Goal: Task Accomplishment & Management: Manage account settings

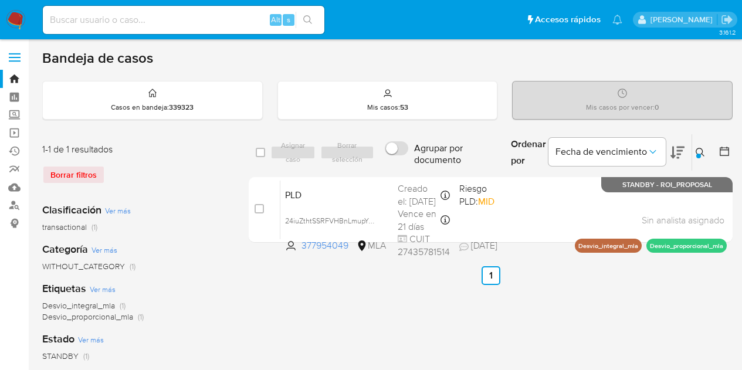
scroll to position [32, 0]
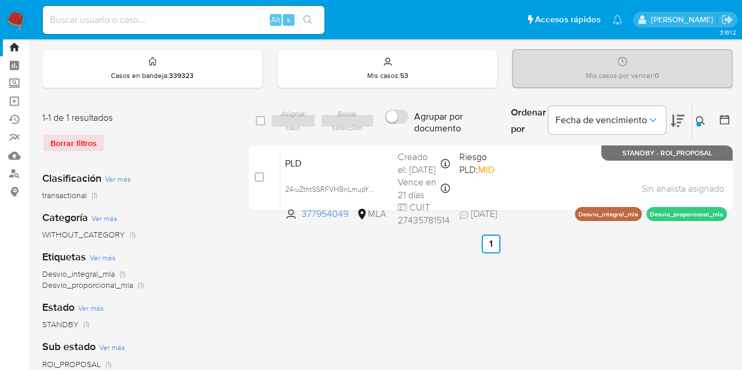
click at [702, 118] on icon at bounding box center [699, 120] width 9 height 9
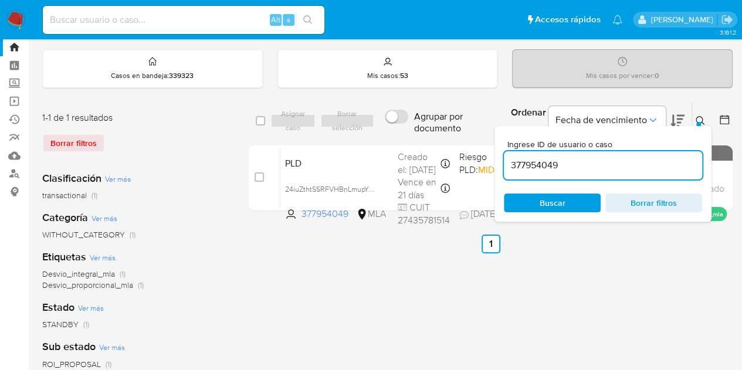
drag, startPoint x: 587, startPoint y: 165, endPoint x: 393, endPoint y: 132, distance: 197.5
click at [393, 132] on div "select-all-cases-checkbox Asignar caso Borrar selección Agrupar por documento O…" at bounding box center [491, 121] width 484 height 38
type input "558078746"
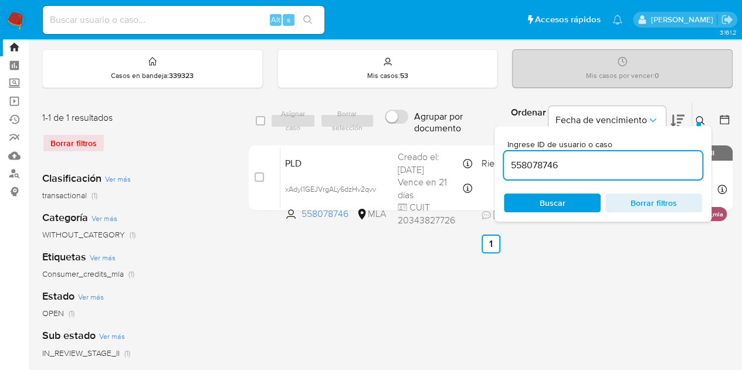
click at [699, 118] on icon at bounding box center [699, 120] width 9 height 9
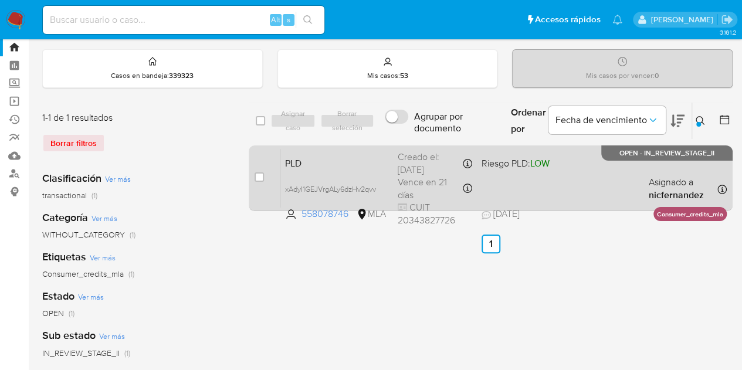
click at [338, 165] on span "PLD" at bounding box center [336, 162] width 103 height 15
click at [327, 164] on span "PLD" at bounding box center [336, 162] width 103 height 15
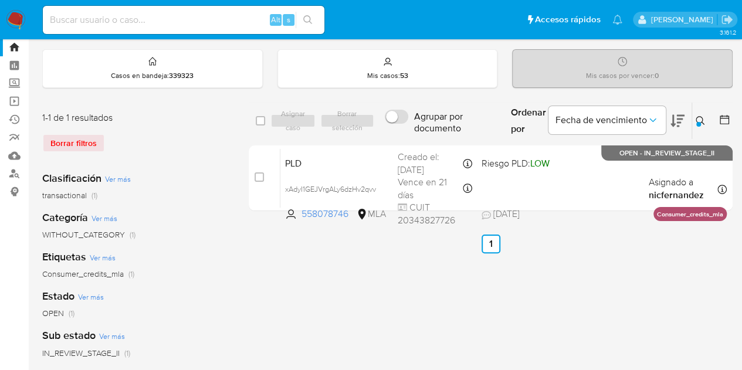
click at [694, 119] on button at bounding box center [701, 121] width 19 height 14
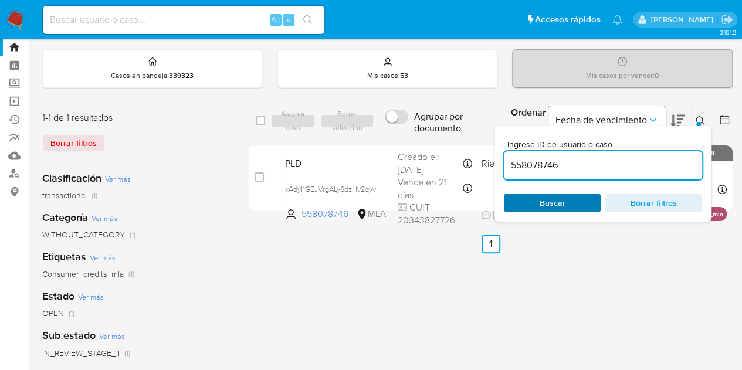
click at [567, 204] on span "Buscar" at bounding box center [552, 203] width 80 height 16
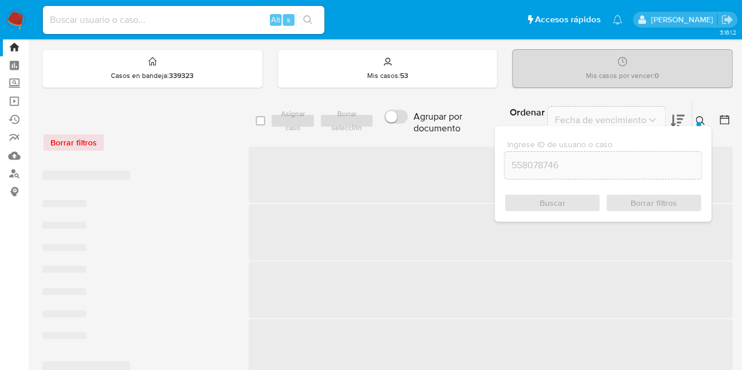
click at [698, 116] on icon at bounding box center [699, 120] width 9 height 9
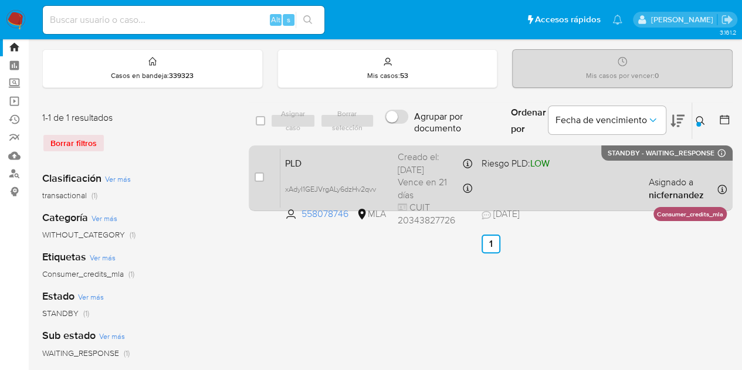
drag, startPoint x: 260, startPoint y: 175, endPoint x: 267, endPoint y: 159, distance: 17.6
click at [261, 175] on input "checkbox" at bounding box center [258, 176] width 9 height 9
checkbox input "true"
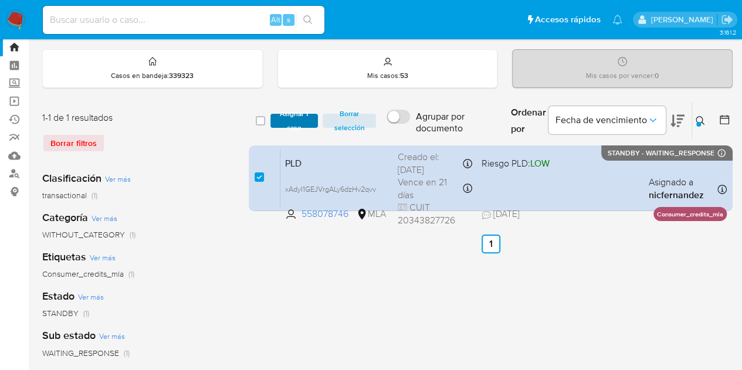
click at [281, 123] on span "Asignar 1 caso" at bounding box center [294, 121] width 36 height 12
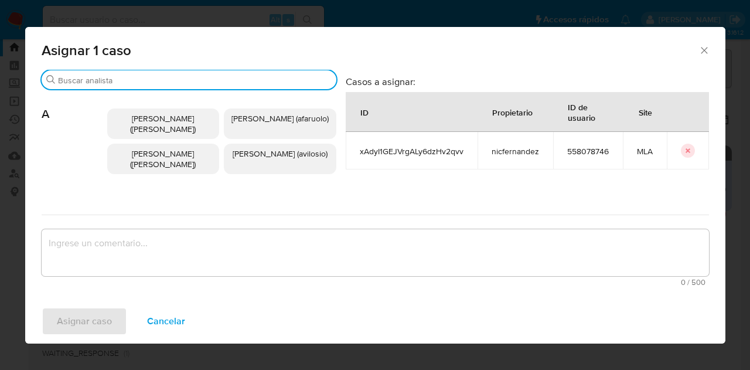
click at [138, 78] on input "Buscar" at bounding box center [195, 80] width 274 height 11
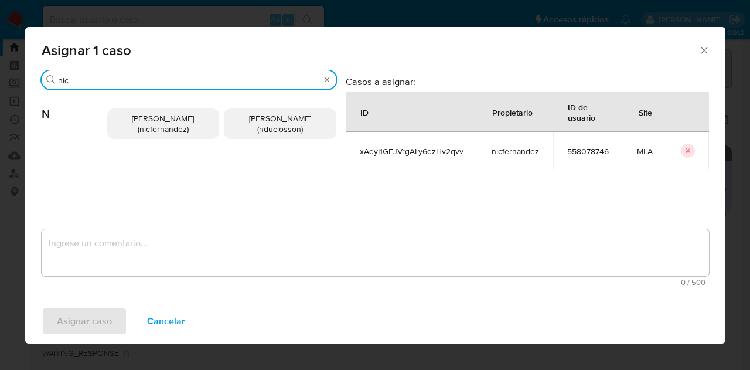
type input "nic"
click at [137, 122] on span "Nicolas Fernandez Allen (nicfernandez)" at bounding box center [163, 124] width 62 height 22
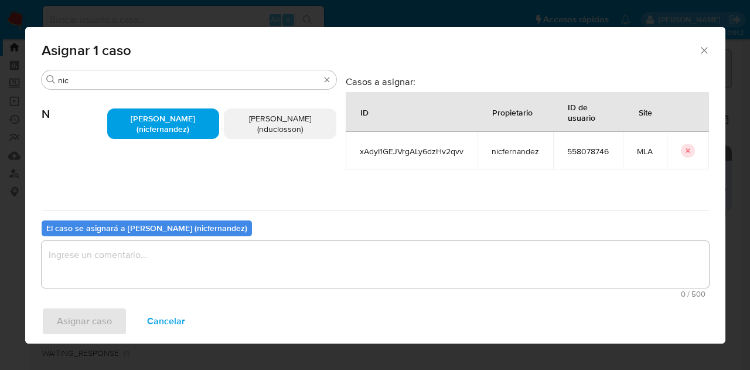
click at [178, 274] on textarea "assign-modal" at bounding box center [376, 264] width 668 height 47
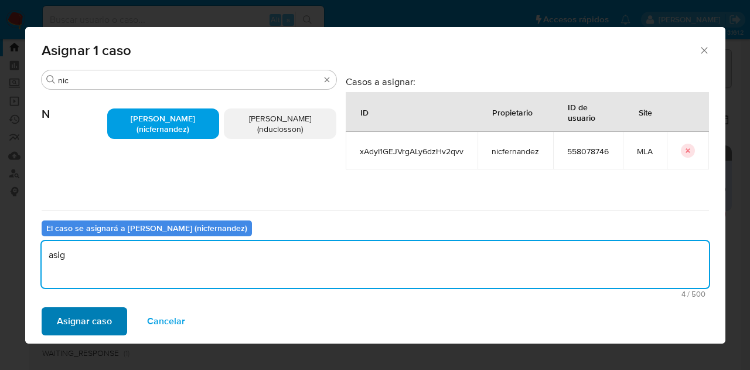
type textarea "asig"
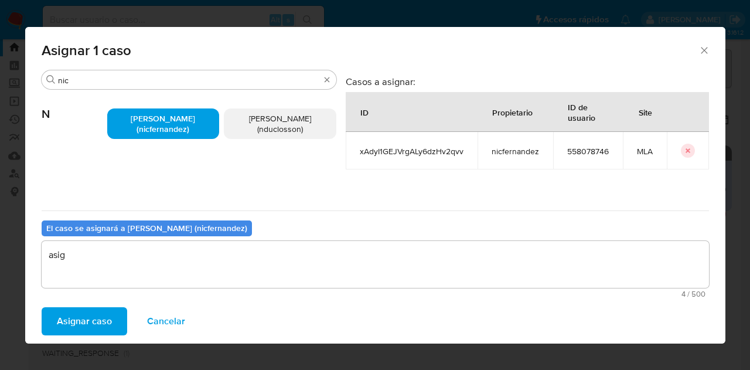
click at [57, 323] on span "Asignar caso" at bounding box center [84, 321] width 55 height 26
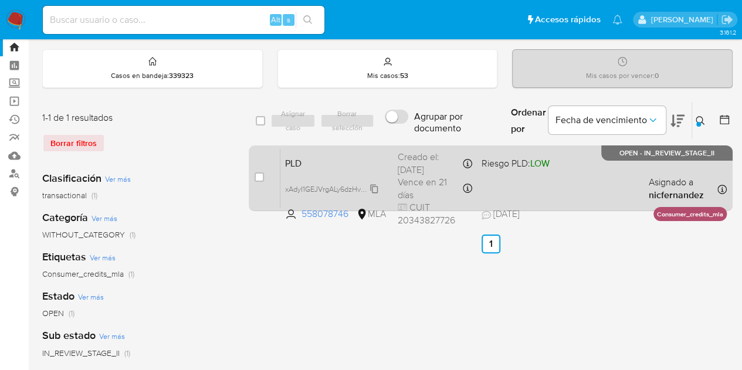
click at [376, 189] on span "xAdyI1GEJVrgALy6dzHv2qvv" at bounding box center [330, 188] width 91 height 13
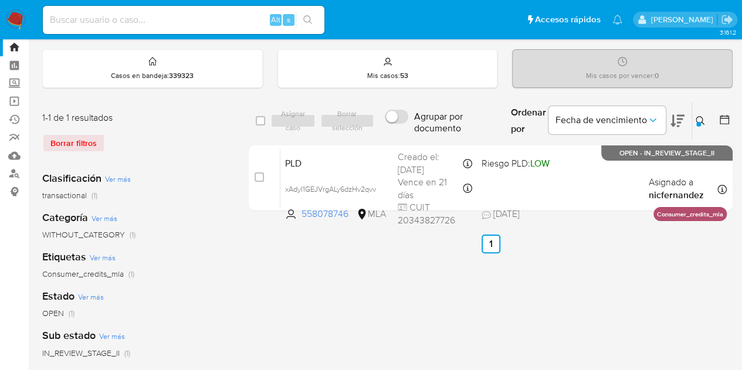
click at [698, 122] on div at bounding box center [698, 124] width 5 height 5
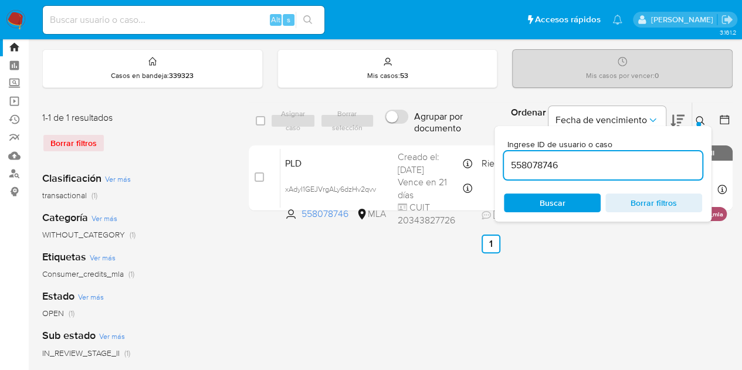
click at [600, 199] on div "Buscar Borrar filtros" at bounding box center [603, 202] width 198 height 19
click at [594, 201] on button "Buscar" at bounding box center [552, 202] width 97 height 19
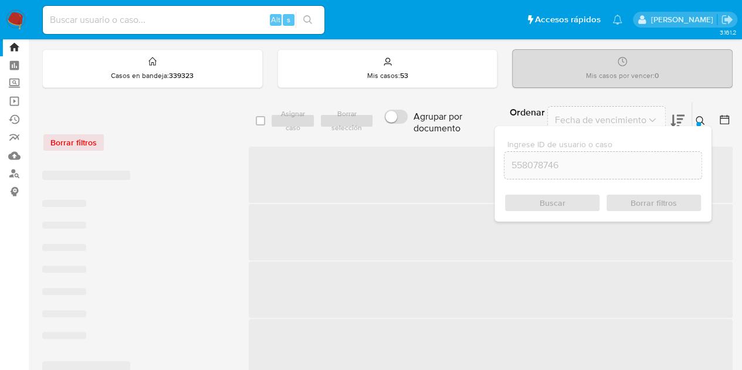
click at [698, 122] on div at bounding box center [698, 124] width 5 height 5
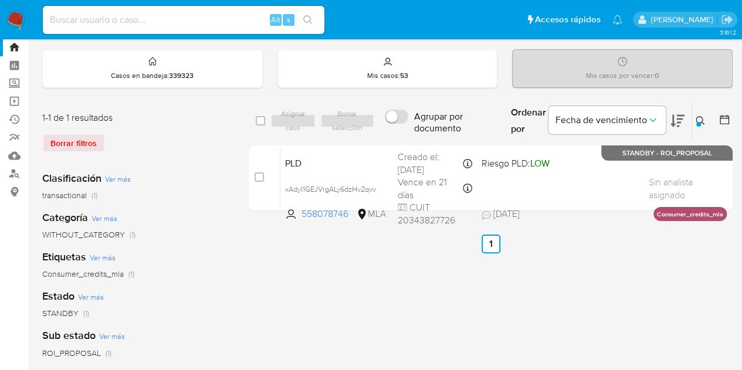
drag, startPoint x: 698, startPoint y: 120, endPoint x: 664, endPoint y: 148, distance: 43.8
click at [694, 123] on button at bounding box center [701, 121] width 19 height 14
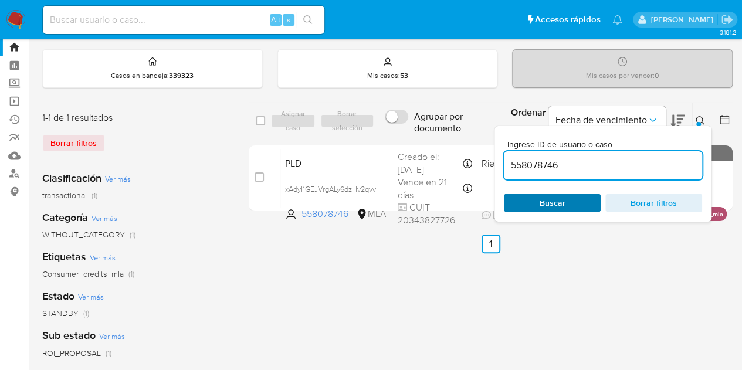
click at [550, 202] on span "Buscar" at bounding box center [552, 202] width 26 height 19
click at [698, 118] on icon at bounding box center [699, 120] width 9 height 9
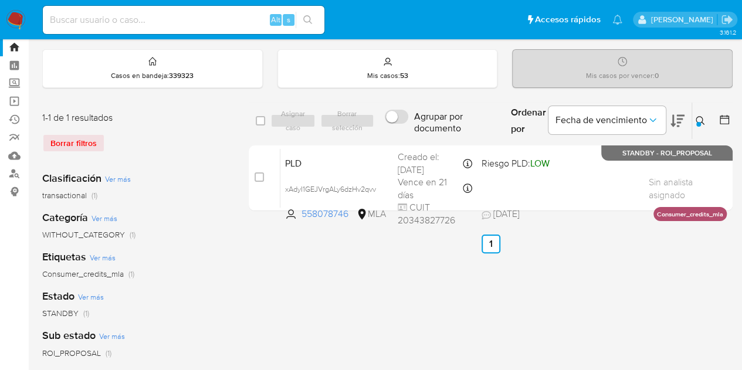
drag, startPoint x: 699, startPoint y: 116, endPoint x: 640, endPoint y: 168, distance: 79.0
click at [699, 117] on icon at bounding box center [699, 120] width 9 height 9
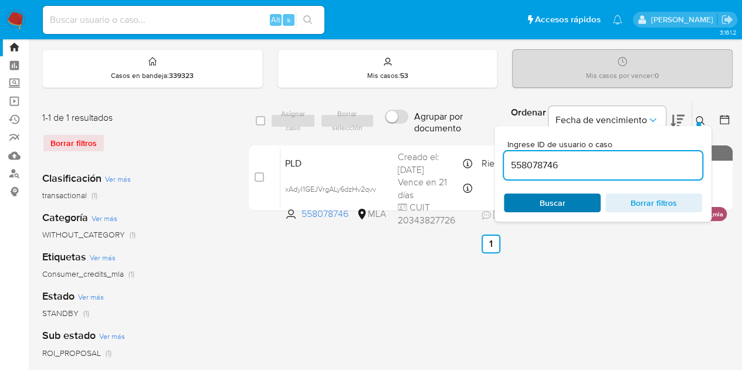
click at [558, 194] on span "Buscar" at bounding box center [552, 202] width 26 height 19
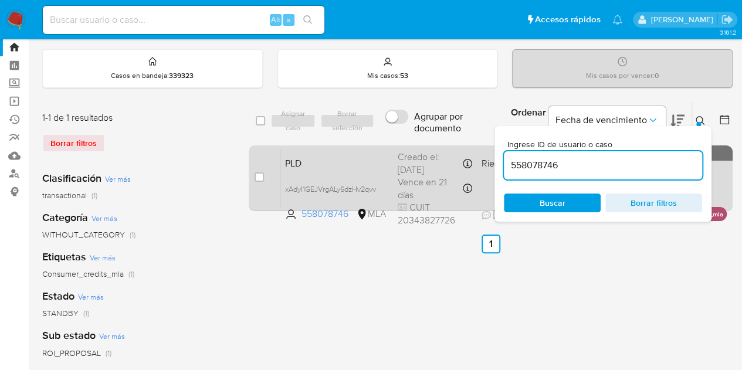
drag, startPoint x: 698, startPoint y: 121, endPoint x: 591, endPoint y: 157, distance: 112.5
click at [697, 122] on div at bounding box center [698, 124] width 5 height 5
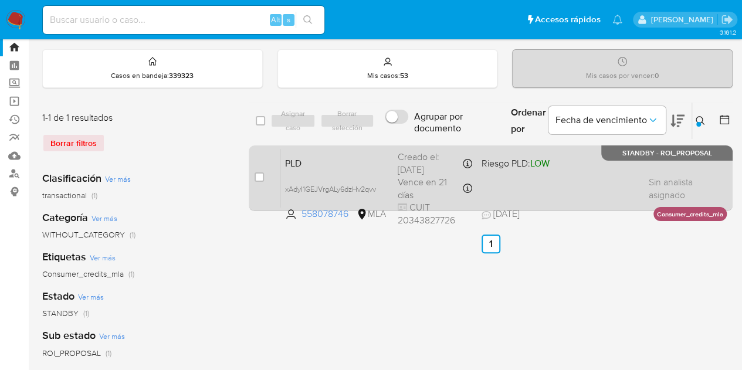
click at [351, 172] on div "PLD xAdyI1GEJVrgALy6dzHv2qvv 558078746 MLA Riesgo PLD: LOW Creado el: 12/08/202…" at bounding box center [503, 177] width 446 height 59
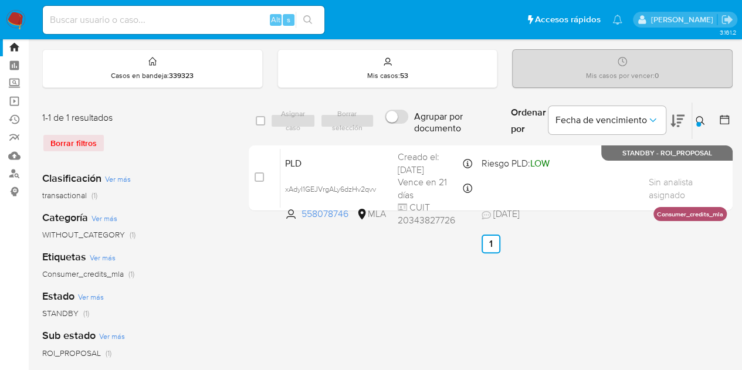
click at [702, 122] on icon at bounding box center [699, 120] width 9 height 9
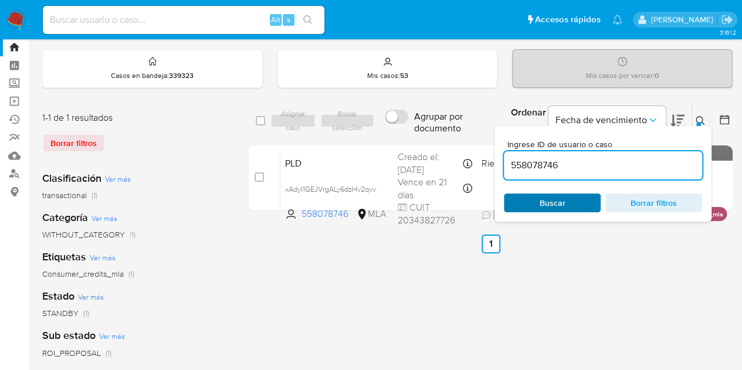
click at [560, 202] on span "Buscar" at bounding box center [552, 202] width 26 height 19
click at [704, 116] on icon at bounding box center [699, 120] width 9 height 9
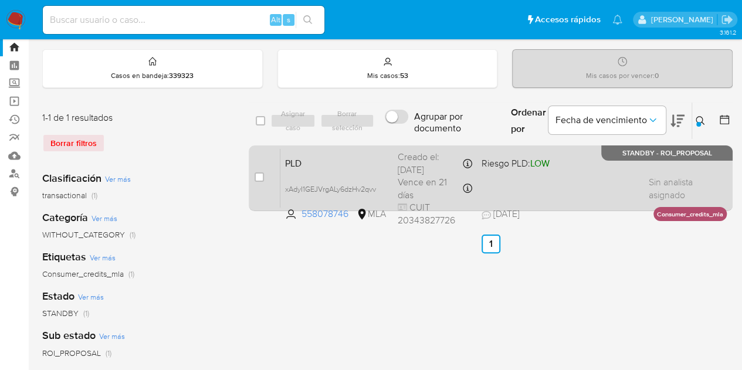
click at [364, 169] on div "PLD xAdyI1GEJVrgALy6dzHv2qvv 558078746 MLA Riesgo PLD: LOW Creado el: 12/08/202…" at bounding box center [503, 177] width 446 height 59
click at [354, 165] on span "PLD" at bounding box center [336, 162] width 103 height 15
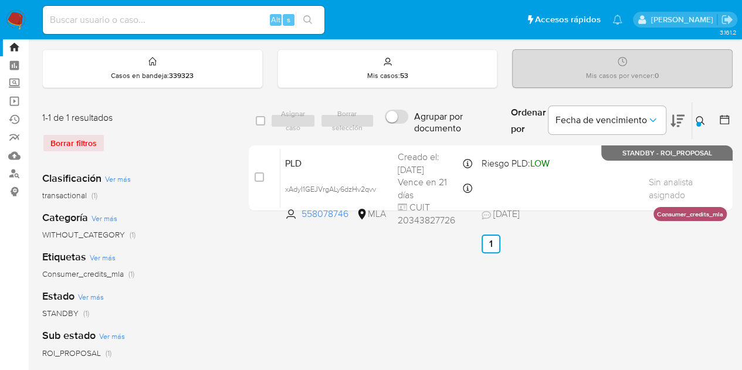
click at [706, 118] on button at bounding box center [701, 121] width 19 height 14
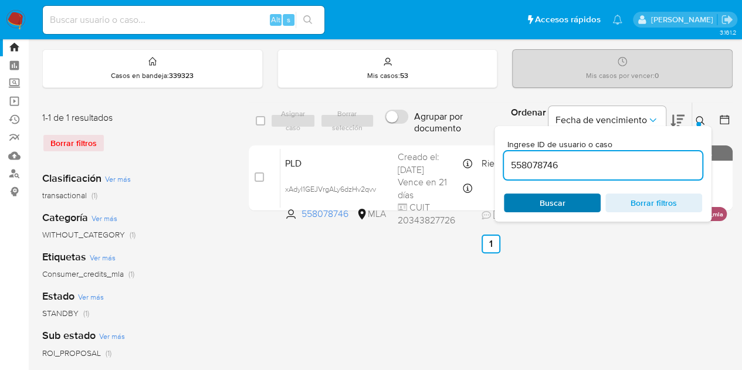
click at [573, 193] on button "Buscar" at bounding box center [552, 202] width 97 height 19
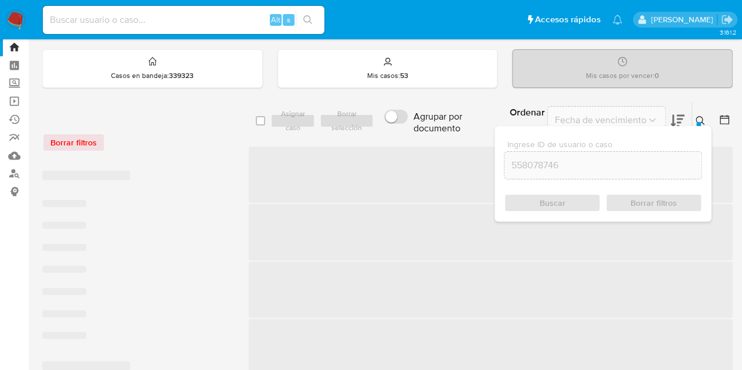
click at [702, 117] on icon at bounding box center [699, 120] width 9 height 9
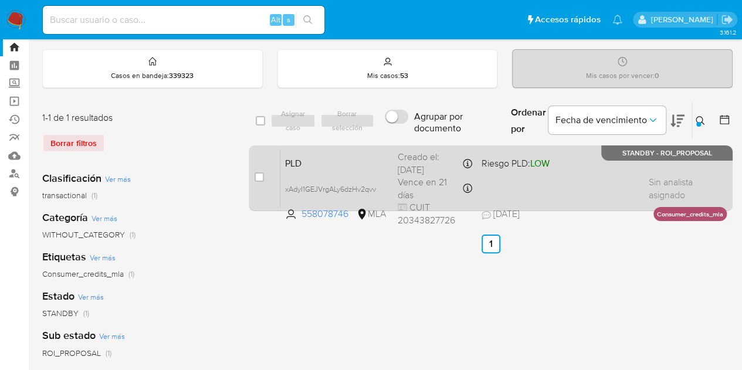
click at [362, 155] on span "PLD" at bounding box center [336, 162] width 103 height 15
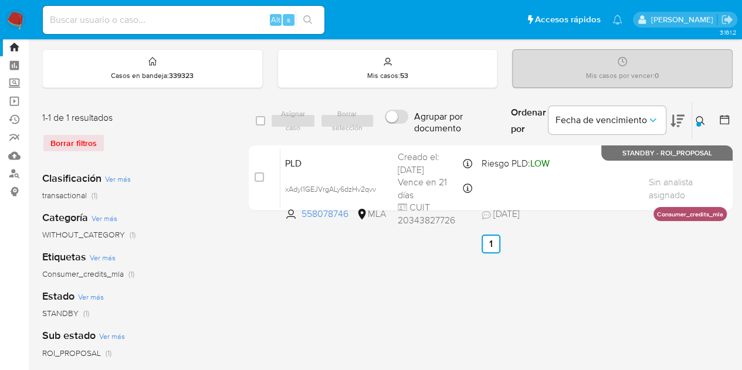
click at [702, 112] on div "Ingrese ID de usuario o caso 558078746 Buscar Borrar filtros" at bounding box center [701, 121] width 20 height 36
click at [698, 117] on icon at bounding box center [699, 120] width 9 height 9
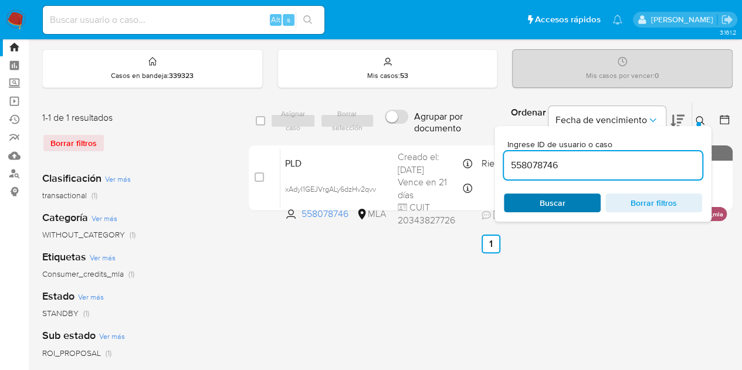
click at [559, 201] on span "Buscar" at bounding box center [552, 202] width 26 height 19
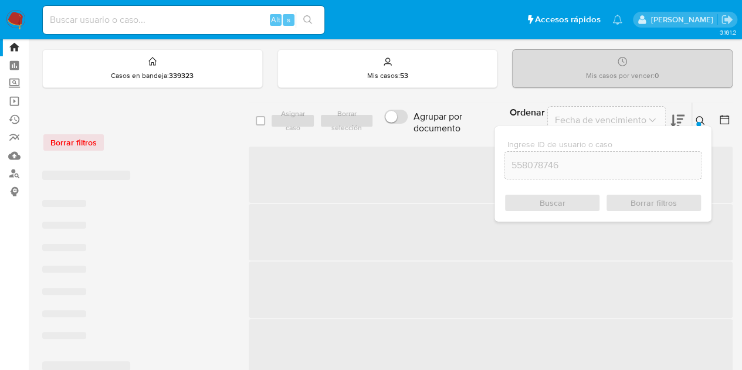
click at [703, 121] on icon at bounding box center [699, 120] width 9 height 9
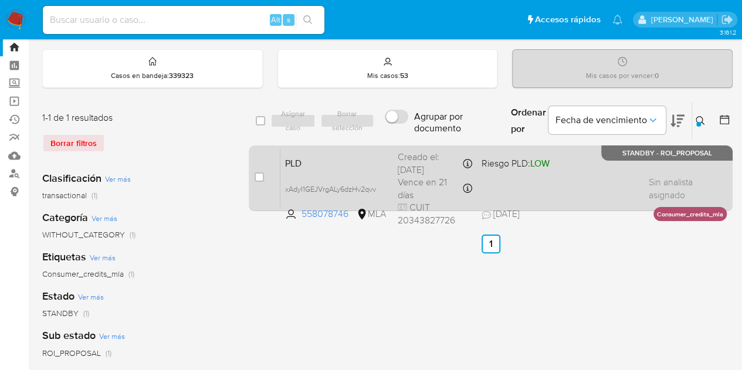
click at [365, 174] on div "PLD xAdyI1GEJVrgALy6dzHv2qvv 558078746 MLA Riesgo PLD: LOW Creado el: 12/08/202…" at bounding box center [503, 177] width 446 height 59
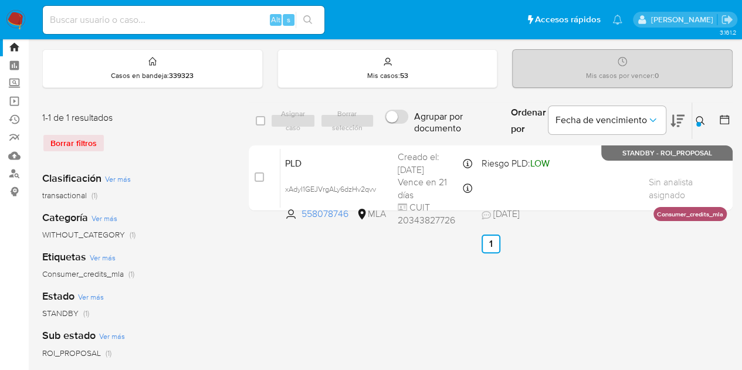
click at [699, 120] on icon at bounding box center [699, 120] width 9 height 9
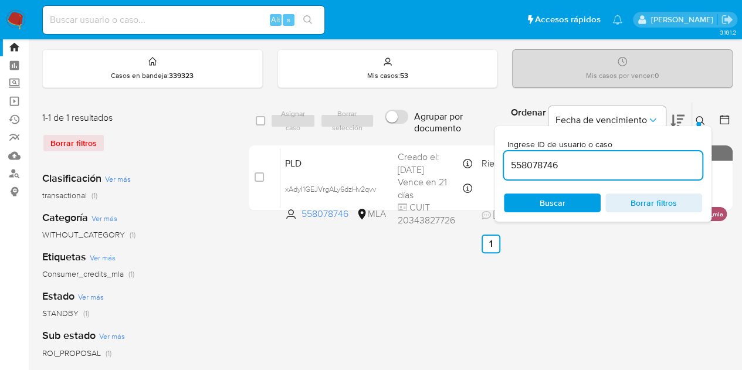
drag, startPoint x: 481, startPoint y: 139, endPoint x: 407, endPoint y: 129, distance: 75.1
click at [409, 129] on div "select-all-cases-checkbox Asignar caso Borrar selección Agrupar por documento O…" at bounding box center [491, 121] width 484 height 38
type input "30967720"
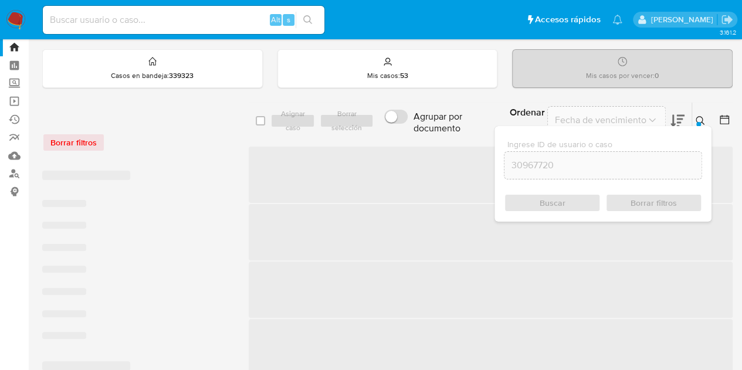
click at [703, 116] on icon at bounding box center [699, 120] width 9 height 9
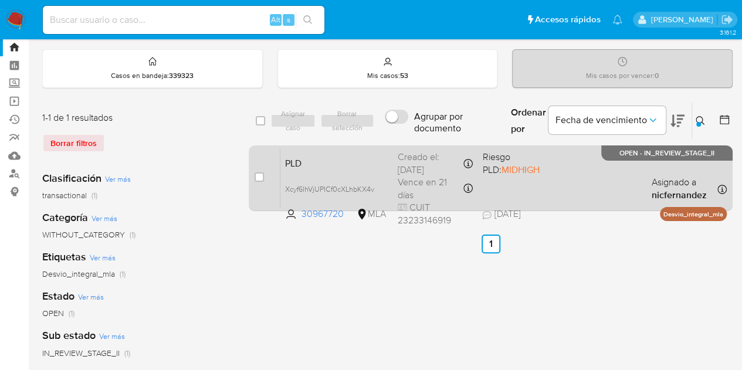
click at [354, 168] on div "PLD Xcyf6lhVjUPICf0cXLhbKX4v 30967720 MLA Riesgo PLD: MIDHIGH Creado el: 12/08/…" at bounding box center [503, 177] width 446 height 59
click at [376, 186] on icon at bounding box center [373, 188] width 9 height 9
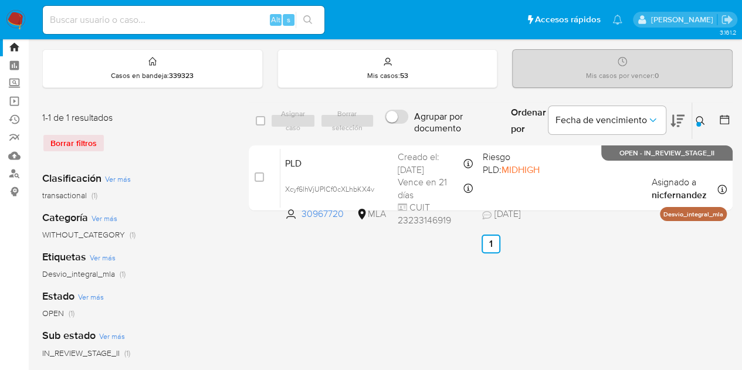
click at [694, 118] on button at bounding box center [701, 121] width 19 height 14
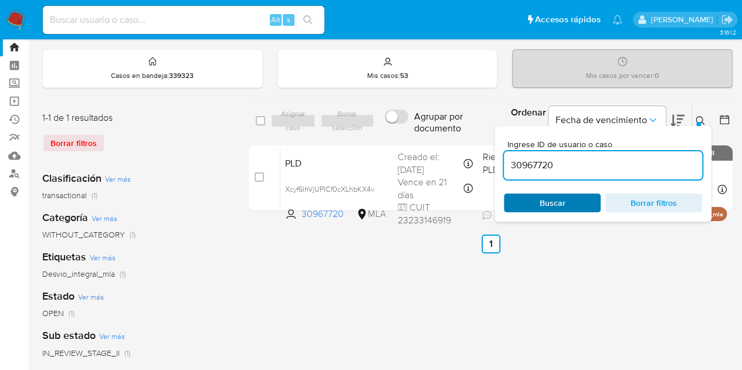
click at [560, 203] on span "Buscar" at bounding box center [552, 202] width 26 height 19
click at [701, 116] on icon at bounding box center [699, 120] width 9 height 9
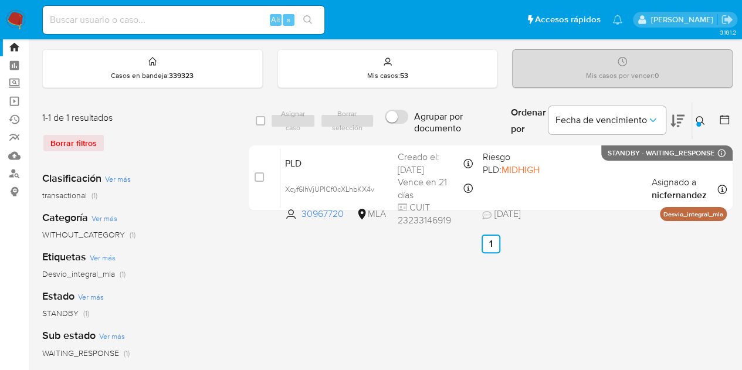
click at [492, 320] on div "select-all-cases-checkbox Asignar caso Borrar selección Agrupar por documento O…" at bounding box center [491, 359] width 484 height 515
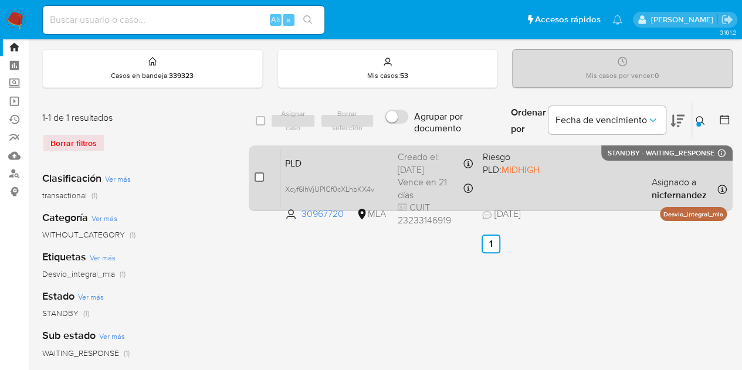
click at [255, 178] on input "checkbox" at bounding box center [258, 176] width 9 height 9
checkbox input "true"
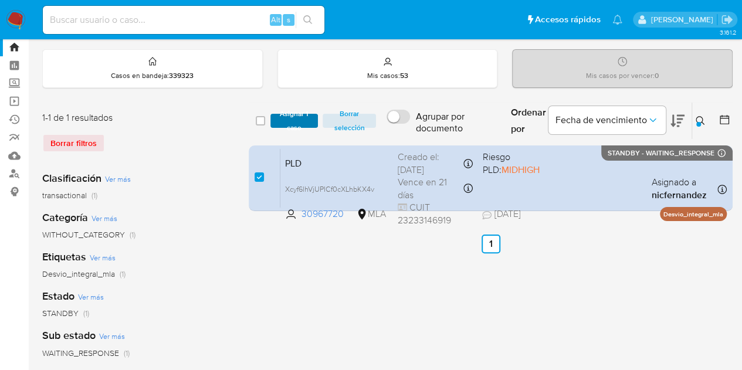
click at [286, 122] on span "Asignar 1 caso" at bounding box center [294, 121] width 36 height 12
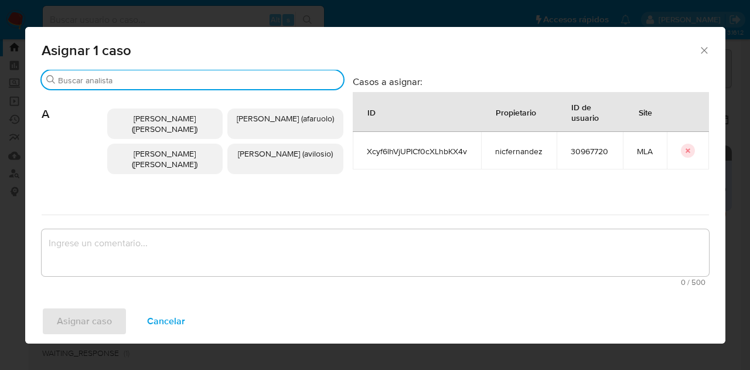
click at [123, 76] on input "Buscar" at bounding box center [198, 80] width 281 height 11
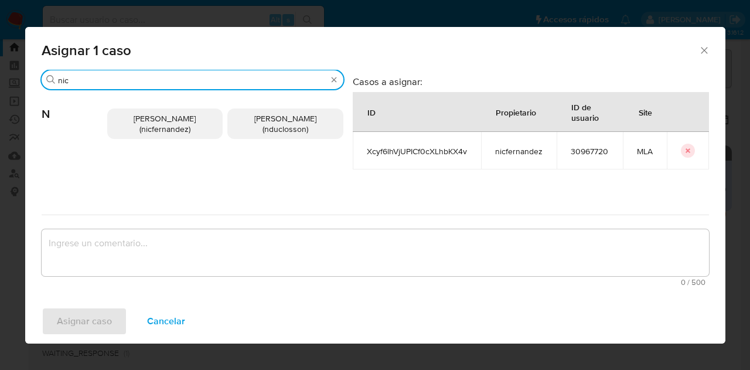
type input "nic"
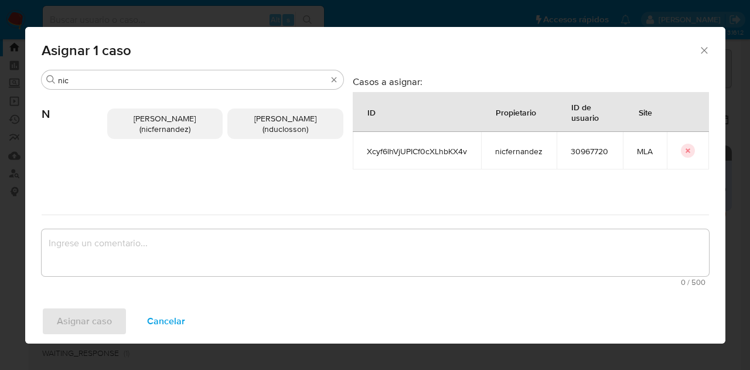
drag, startPoint x: 154, startPoint y: 124, endPoint x: 180, endPoint y: 241, distance: 120.1
click at [154, 124] on span "Nicolas Fernandez Allen (nicfernandez)" at bounding box center [165, 124] width 62 height 22
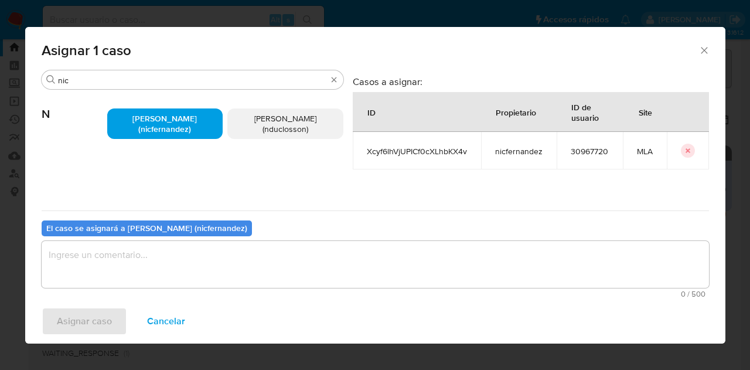
drag, startPoint x: 183, startPoint y: 271, endPoint x: 186, endPoint y: 260, distance: 11.5
click at [182, 267] on textarea "assign-modal" at bounding box center [376, 264] width 668 height 47
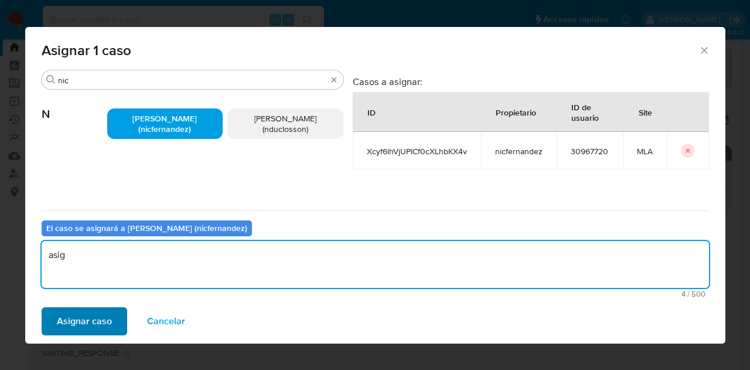
type textarea "asig"
click at [67, 332] on span "Asignar caso" at bounding box center [84, 321] width 55 height 26
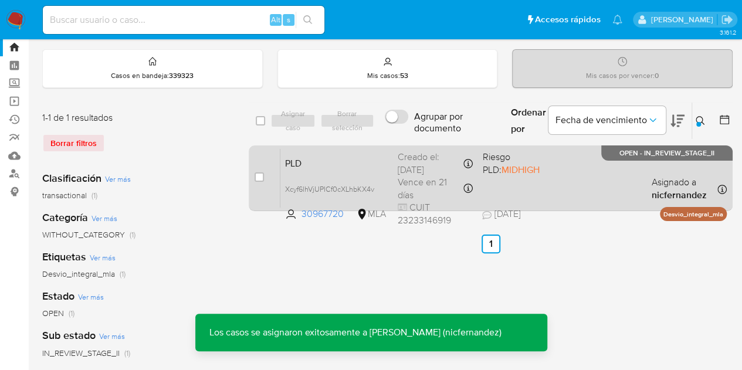
click at [271, 152] on div "case-item-checkbox No es posible asignar el caso" at bounding box center [267, 177] width 26 height 59
click at [320, 158] on span "PLD" at bounding box center [336, 162] width 103 height 15
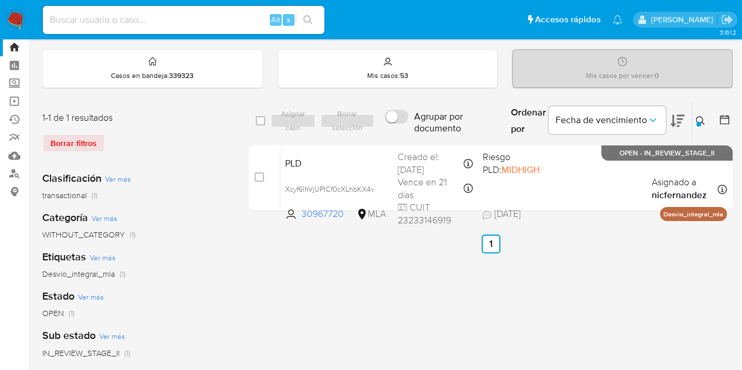
click at [702, 114] on button at bounding box center [701, 121] width 19 height 14
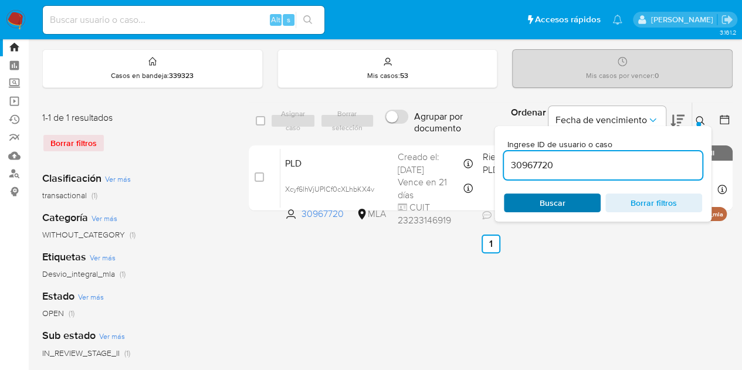
click at [590, 193] on button "Buscar" at bounding box center [552, 202] width 97 height 19
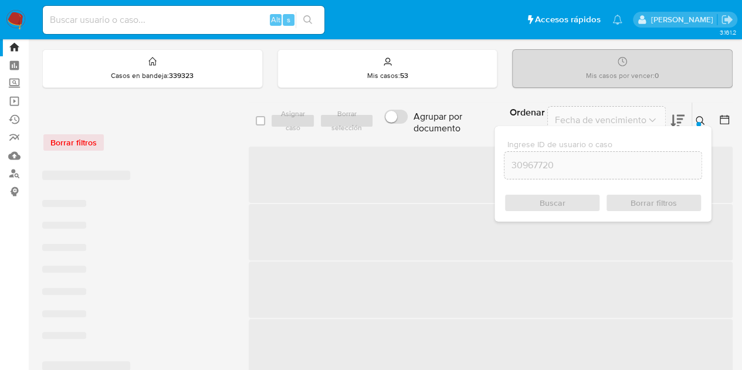
click at [697, 120] on icon at bounding box center [699, 120] width 9 height 9
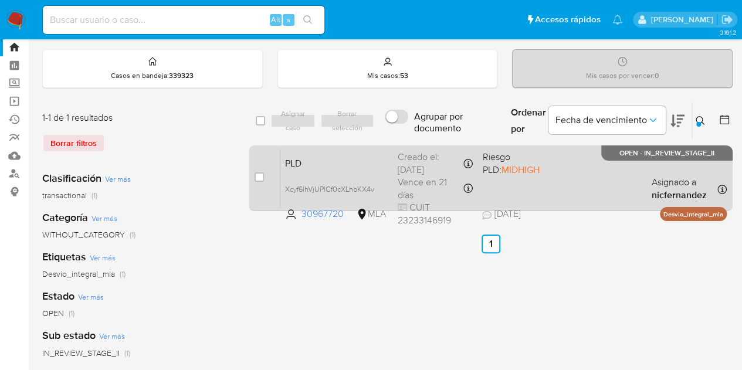
click at [345, 167] on span "PLD" at bounding box center [336, 162] width 103 height 15
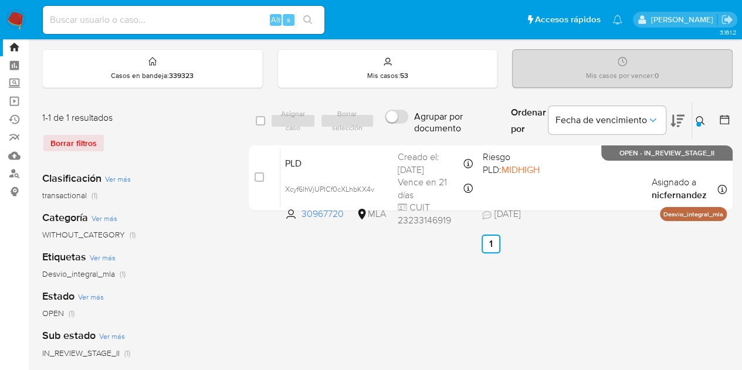
click at [701, 119] on icon at bounding box center [699, 120] width 9 height 9
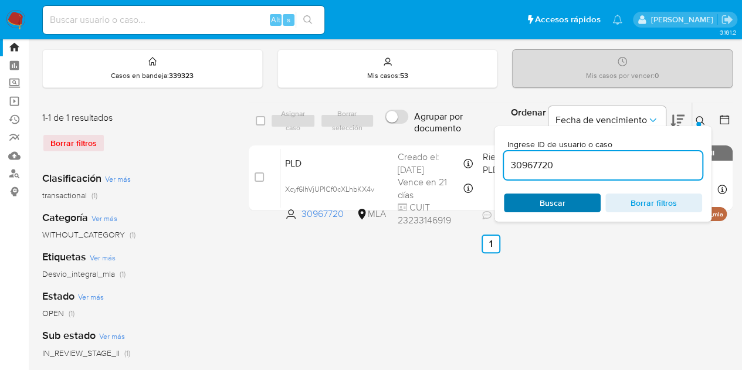
drag, startPoint x: 569, startPoint y: 203, endPoint x: 574, endPoint y: 199, distance: 6.7
click at [569, 202] on span "Buscar" at bounding box center [552, 203] width 80 height 16
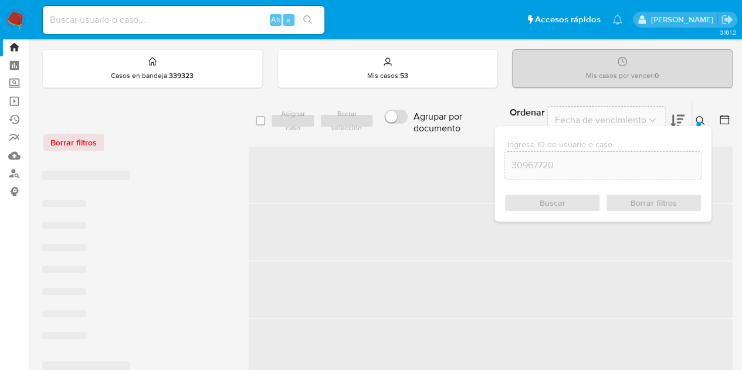
click at [705, 111] on div "Ingrese ID de usuario o caso 30967720 Buscar Borrar filtros" at bounding box center [701, 121] width 20 height 36
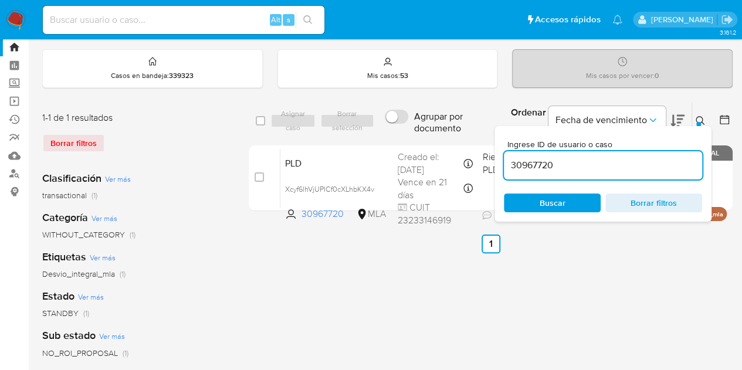
click at [705, 118] on button at bounding box center [701, 121] width 19 height 14
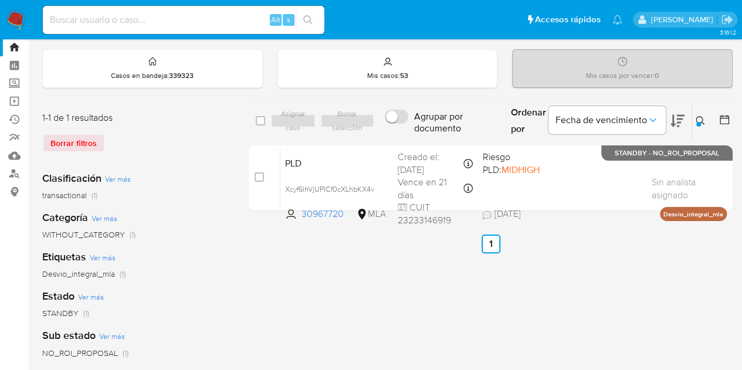
click at [704, 123] on icon at bounding box center [699, 120] width 9 height 9
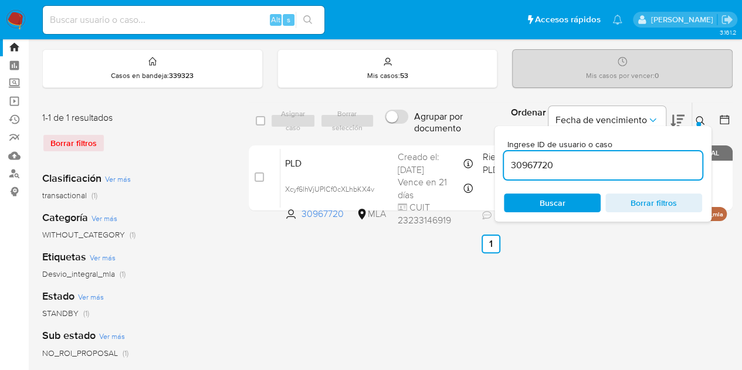
drag, startPoint x: 545, startPoint y: 203, endPoint x: 625, endPoint y: 164, distance: 89.1
click at [545, 203] on span "Buscar" at bounding box center [552, 202] width 26 height 19
click at [695, 118] on icon at bounding box center [699, 120] width 9 height 9
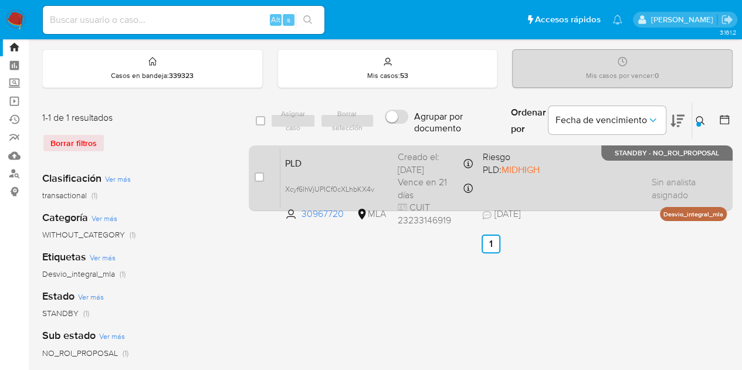
click at [322, 172] on div "PLD Xcyf6lhVjUPICf0cXLhbKX4v 30967720 MLA Riesgo PLD: MIDHIGH Creado el: 12/08/…" at bounding box center [503, 177] width 446 height 59
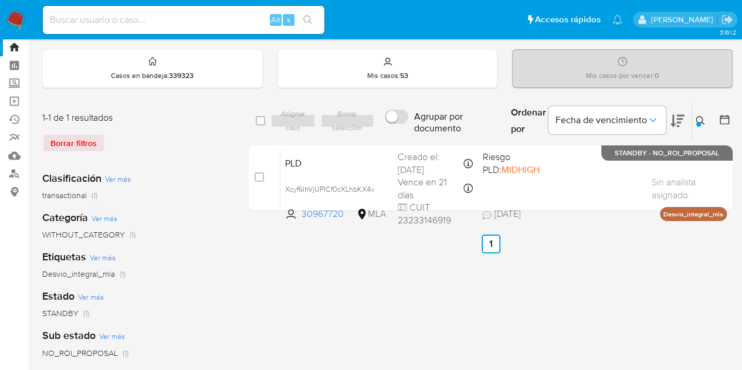
click at [694, 119] on button at bounding box center [701, 121] width 19 height 14
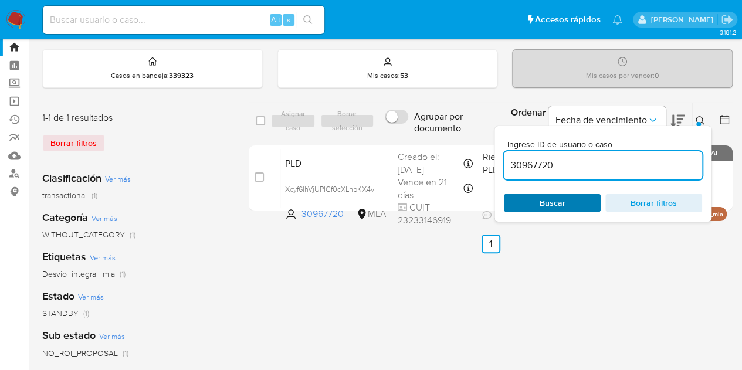
click at [562, 199] on span "Buscar" at bounding box center [552, 202] width 26 height 19
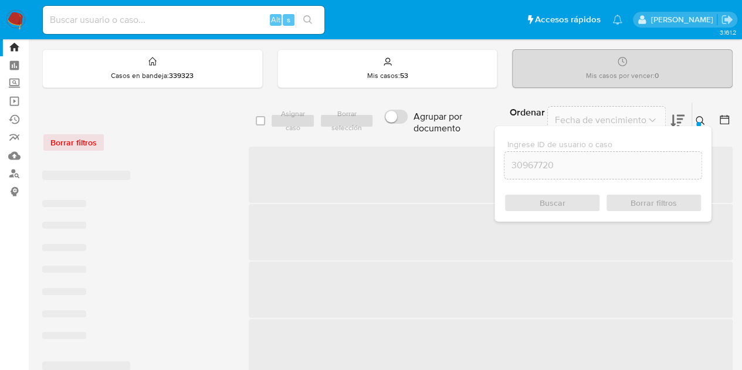
click at [700, 119] on icon at bounding box center [699, 120] width 9 height 9
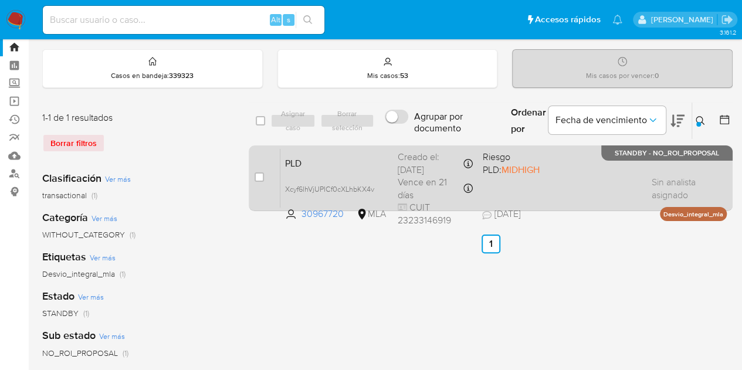
click at [311, 172] on div "PLD Xcyf6lhVjUPICf0cXLhbKX4v 30967720 MLA Riesgo PLD: MIDHIGH Creado el: 12/08/…" at bounding box center [503, 177] width 446 height 59
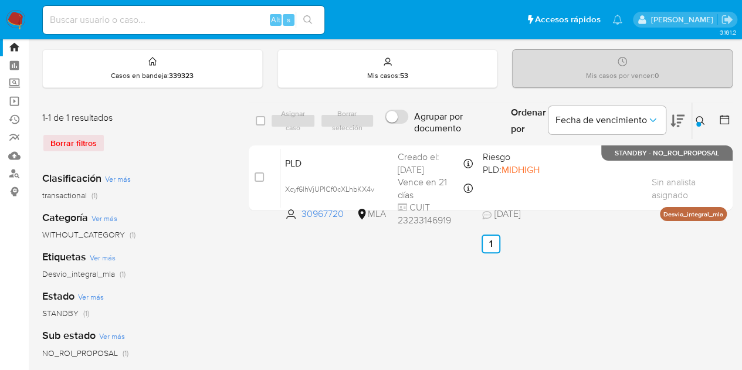
click at [700, 123] on button at bounding box center [701, 121] width 19 height 14
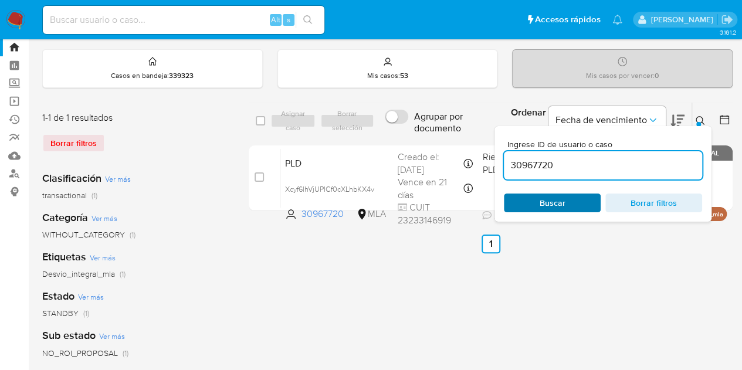
click at [515, 203] on span "Buscar" at bounding box center [552, 203] width 80 height 16
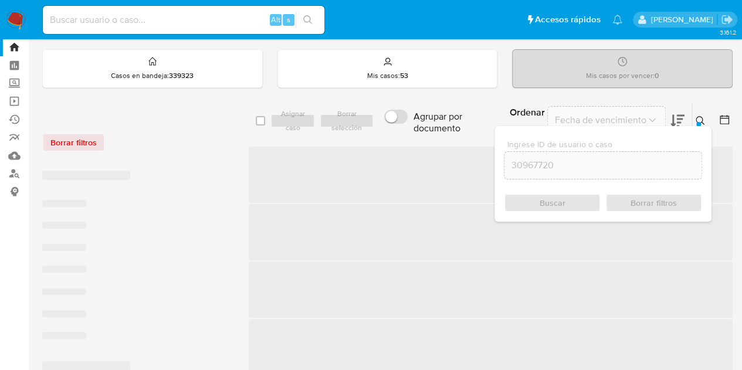
click at [701, 119] on icon at bounding box center [699, 120] width 9 height 9
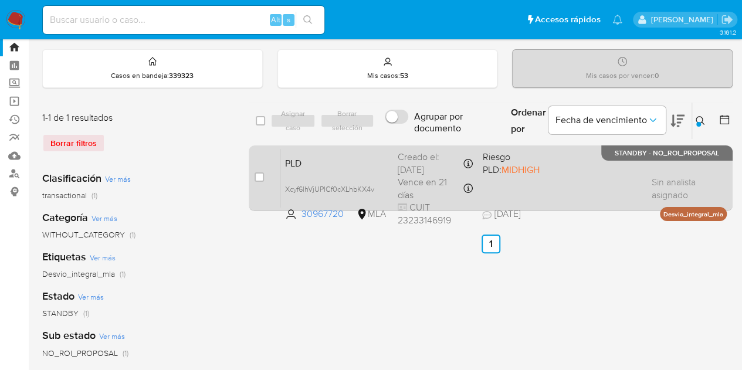
click at [354, 174] on div "PLD Xcyf6lhVjUPICf0cXLhbKX4v 30967720 MLA Riesgo PLD: MIDHIGH Creado el: 12/08/…" at bounding box center [503, 177] width 446 height 59
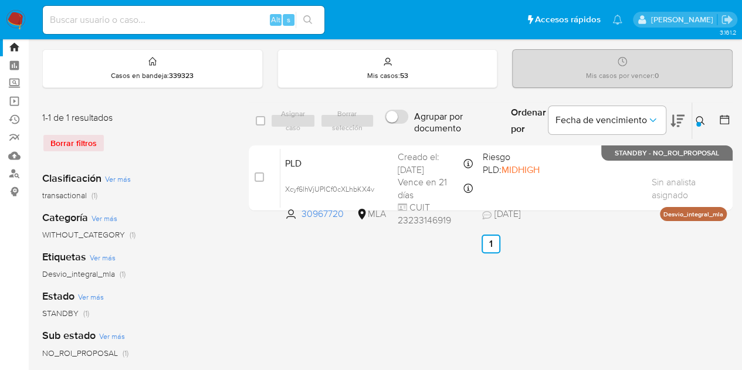
click at [700, 121] on icon at bounding box center [699, 120] width 9 height 9
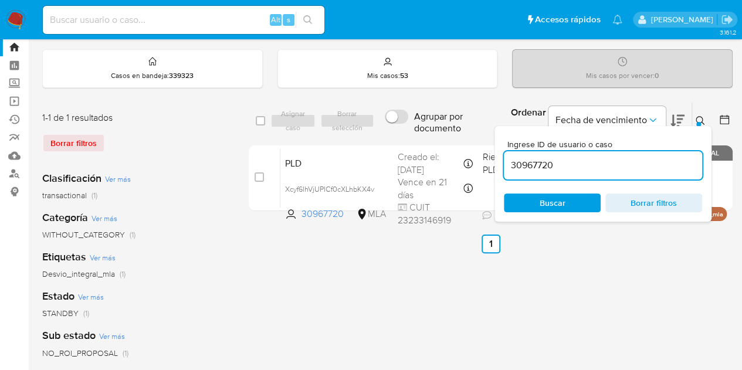
drag, startPoint x: 568, startPoint y: 196, endPoint x: 667, endPoint y: 162, distance: 105.1
click at [568, 196] on span "Buscar" at bounding box center [552, 203] width 80 height 16
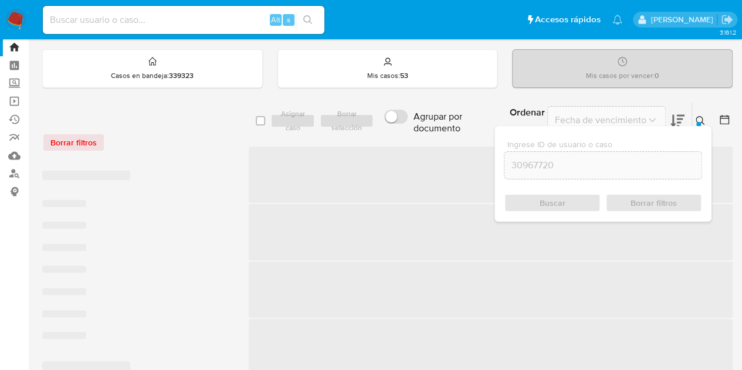
click at [696, 122] on div at bounding box center [698, 124] width 5 height 5
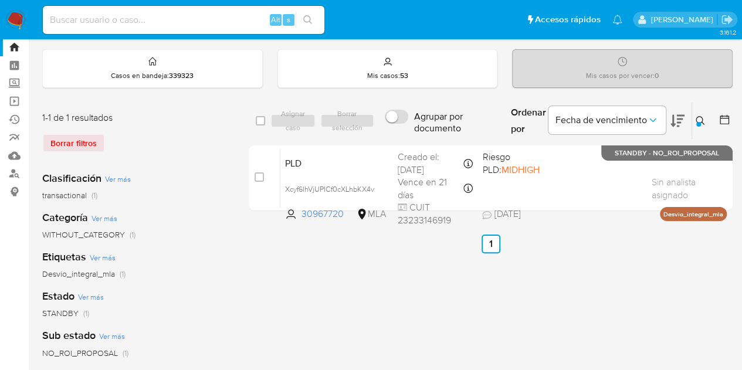
click at [698, 117] on icon at bounding box center [699, 120] width 9 height 9
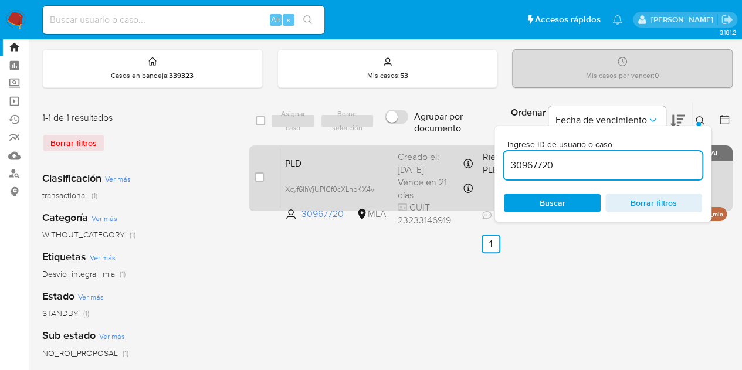
drag, startPoint x: 576, startPoint y: 159, endPoint x: 440, endPoint y: 144, distance: 136.8
click at [440, 144] on div "select-all-cases-checkbox Asignar caso Borrar selección Agrupar por documento O…" at bounding box center [491, 159] width 484 height 114
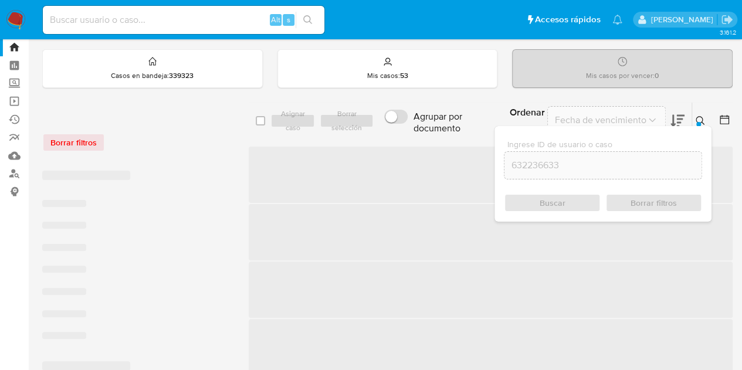
click at [694, 120] on button at bounding box center [701, 121] width 19 height 14
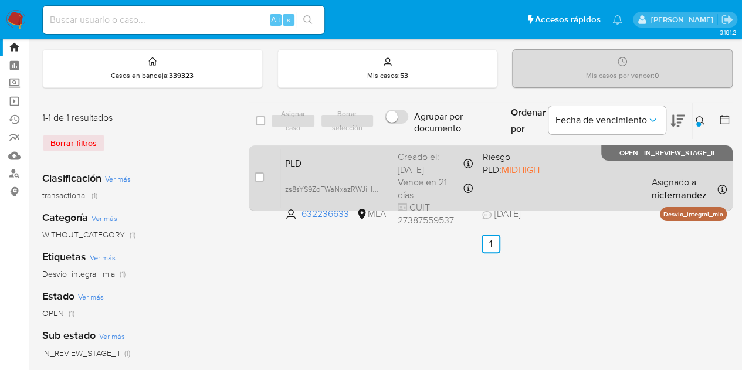
click at [380, 171] on div "PLD zs8sYS9ZoFWaNxazRWJiH2FK 632236633 MLA Riesgo PLD: MIDHIGH Creado el: 12/08…" at bounding box center [503, 177] width 446 height 59
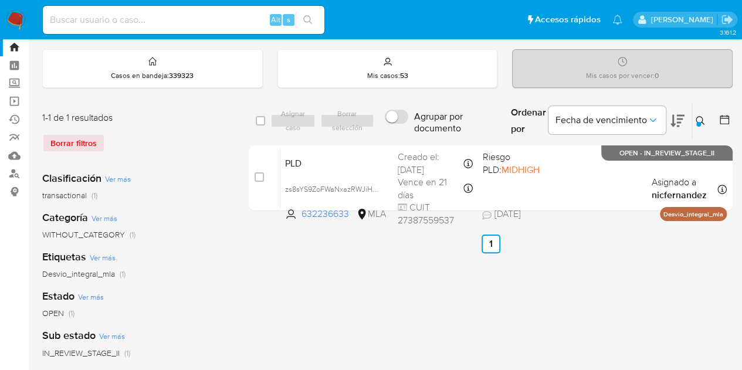
click at [693, 121] on button at bounding box center [701, 121] width 19 height 14
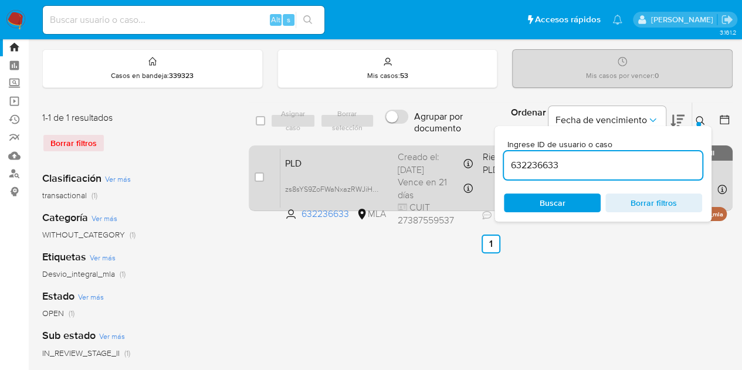
drag, startPoint x: 585, startPoint y: 171, endPoint x: 373, endPoint y: 145, distance: 213.8
click at [373, 145] on div "select-all-cases-checkbox Asignar caso Borrar selección Agrupar por documento O…" at bounding box center [491, 159] width 484 height 114
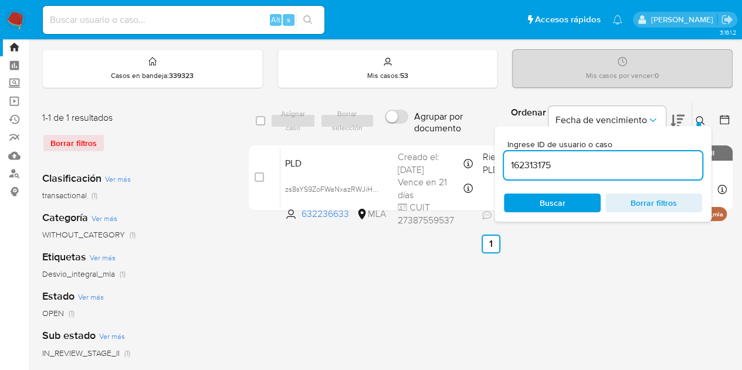
type input "162313175"
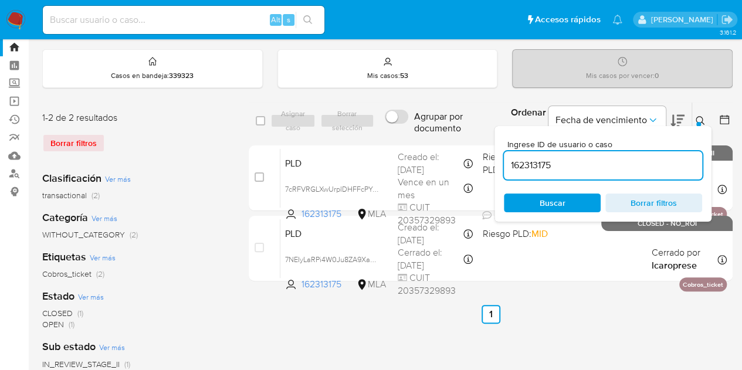
click at [696, 117] on icon at bounding box center [699, 120] width 9 height 9
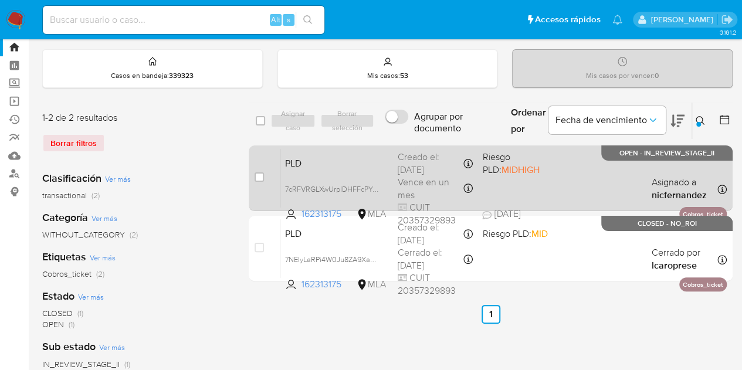
click at [380, 168] on span "PLD" at bounding box center [336, 162] width 103 height 15
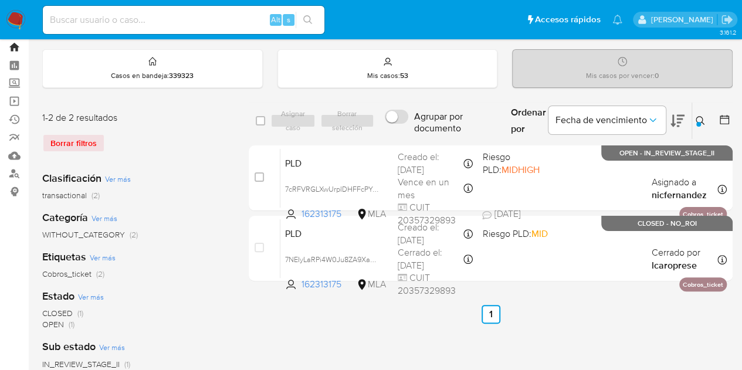
click at [12, 49] on link "Bandeja" at bounding box center [70, 47] width 140 height 18
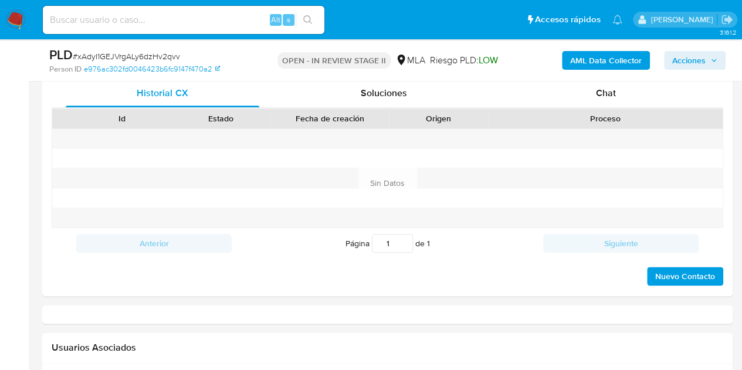
scroll to position [412, 0]
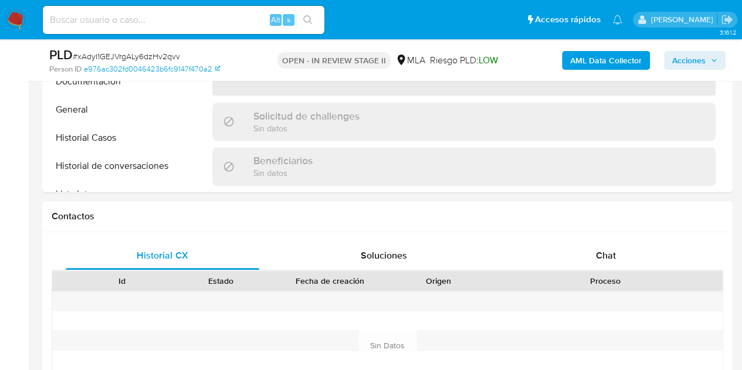
select select "10"
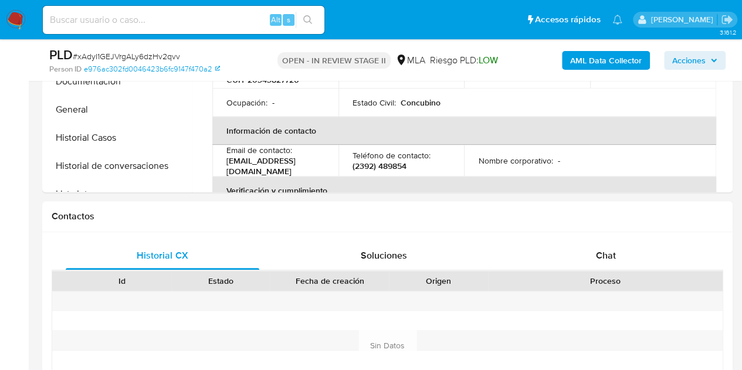
drag, startPoint x: 622, startPoint y: 252, endPoint x: 750, endPoint y: 157, distance: 159.6
click at [623, 253] on div "Chat" at bounding box center [605, 256] width 193 height 28
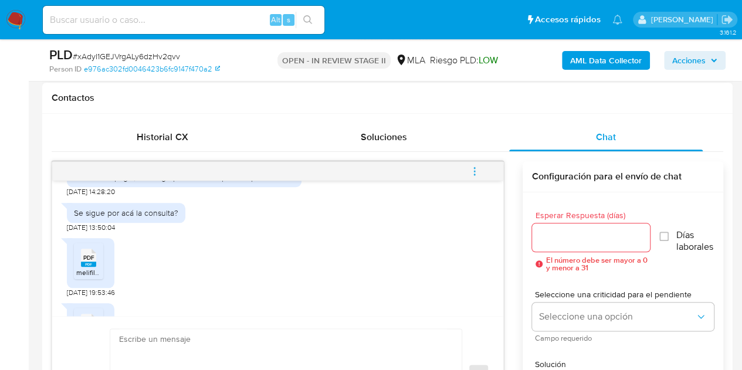
scroll to position [668, 0]
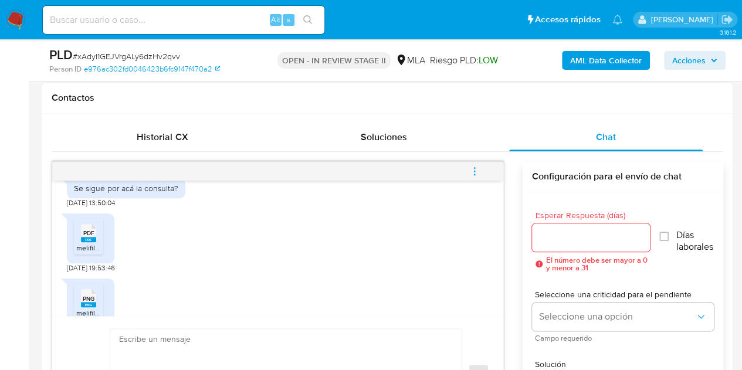
click at [95, 230] on icon at bounding box center [88, 233] width 15 height 18
drag, startPoint x: 94, startPoint y: 298, endPoint x: 110, endPoint y: 297, distance: 15.9
click at [94, 298] on span "PNG" at bounding box center [89, 299] width 12 height 8
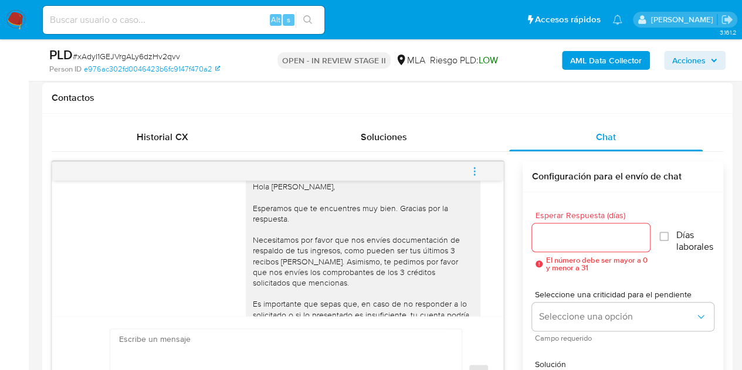
scroll to position [1222, 0]
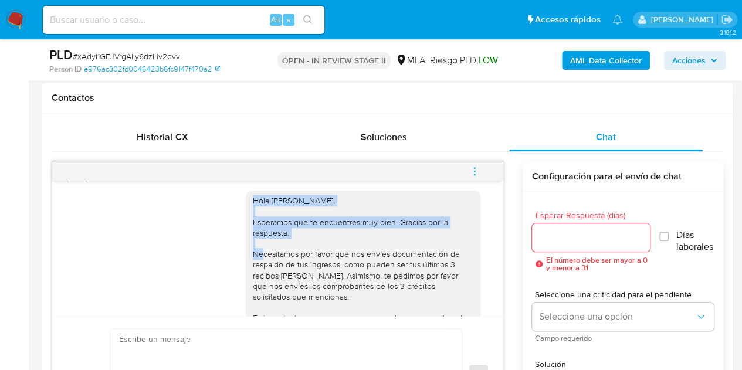
drag, startPoint x: 244, startPoint y: 232, endPoint x: 305, endPoint y: 262, distance: 68.2
click at [305, 262] on div "Hola Federico Emiliamo, Esperamos que te encuentres muy bien. Gracias por la re…" at bounding box center [363, 296] width 220 height 203
copy div "Hola Federico Emiliamo, Esperamos que te encuentres muy bien. Gracias por la re…"
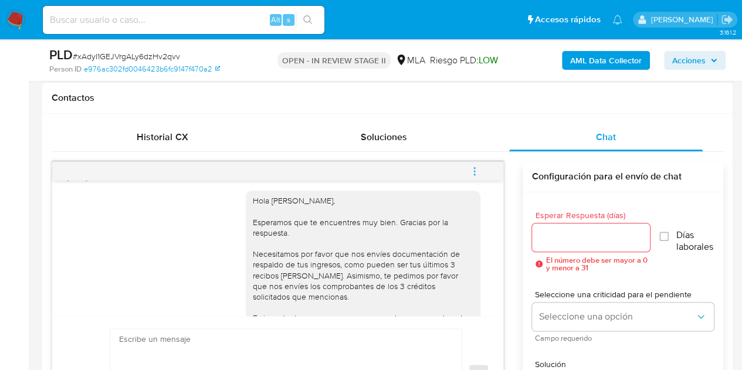
drag, startPoint x: 416, startPoint y: 303, endPoint x: 468, endPoint y: 289, distance: 54.6
click at [416, 303] on div "Hola Federico Emiliamo, Esperamos que te encuentres muy bien. Gracias por la re…" at bounding box center [363, 296] width 220 height 203
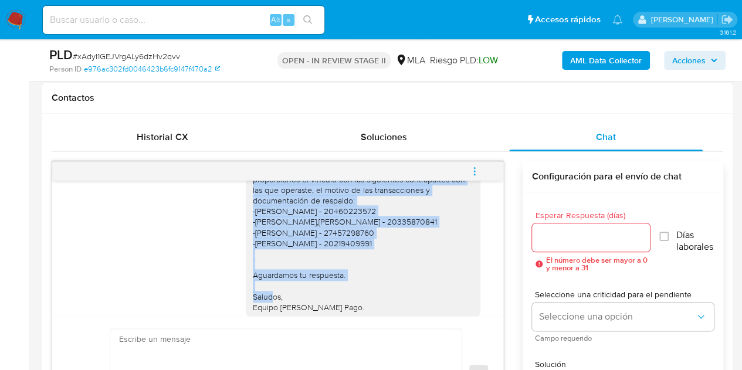
scroll to position [1588, 0]
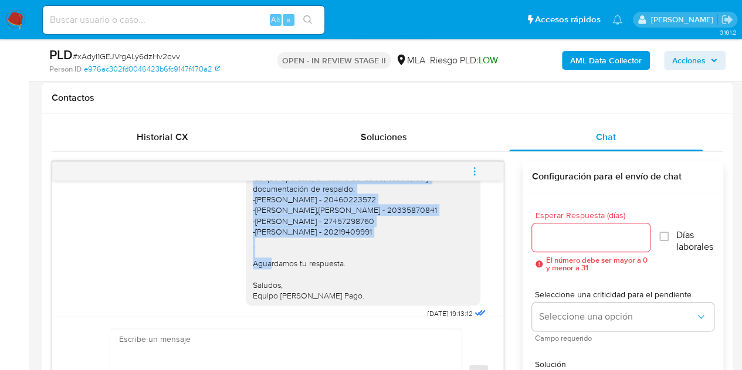
drag, startPoint x: 244, startPoint y: 215, endPoint x: 394, endPoint y: 264, distance: 158.0
click at [394, 264] on div "Hola Federico Emiliamo, Esperamos que te encuentres muy bien. Es importante que…" at bounding box center [363, 183] width 220 height 235
copy div "Es importante que respondas a lo solicitado previamente para que tu cuenta no q…"
click at [308, 259] on div "Hola Federico Emiliamo, Esperamos que te encuentres muy bien. Es importante que…" at bounding box center [363, 183] width 220 height 235
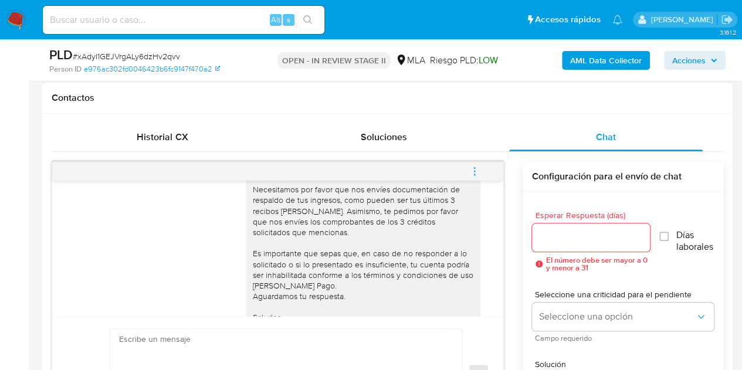
scroll to position [1272, 0]
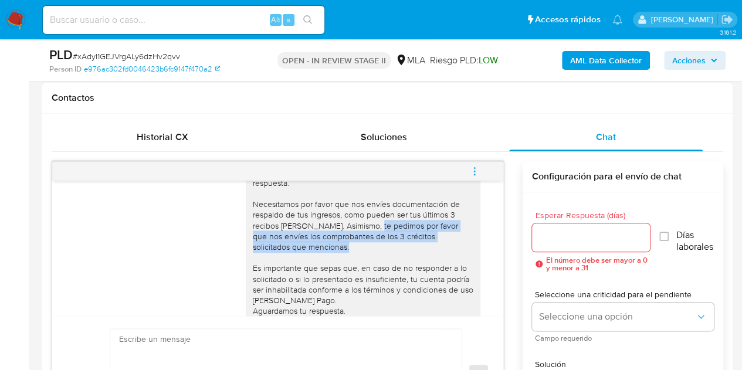
drag, startPoint x: 306, startPoint y: 275, endPoint x: 349, endPoint y: 259, distance: 46.2
click at [349, 259] on div "Hola Federico Emiliamo, Esperamos que te encuentres muy bien. Gracias por la re…" at bounding box center [363, 246] width 220 height 203
copy div "te pedimos por favor que nos envíes los comprobantes de los 3 créditos solicita…"
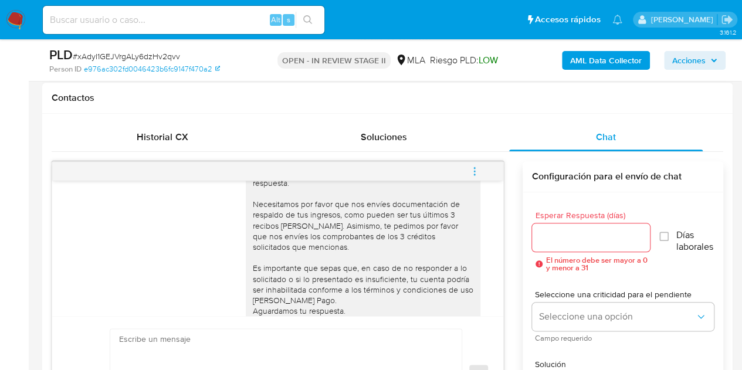
click at [317, 261] on div "Hola Federico Emiliamo, Esperamos que te encuentres muy bien. Gracias por la re…" at bounding box center [363, 246] width 220 height 203
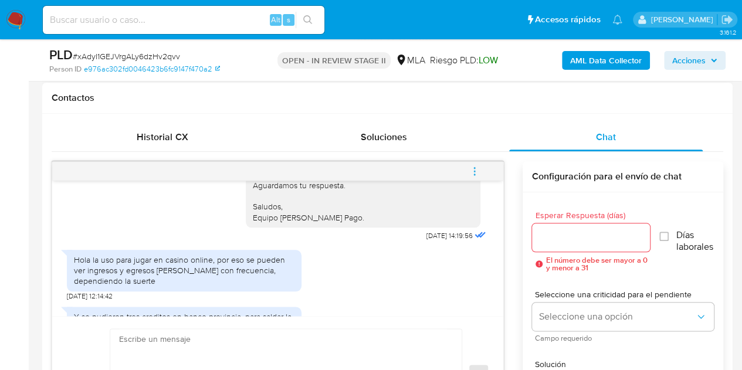
scroll to position [1079, 0]
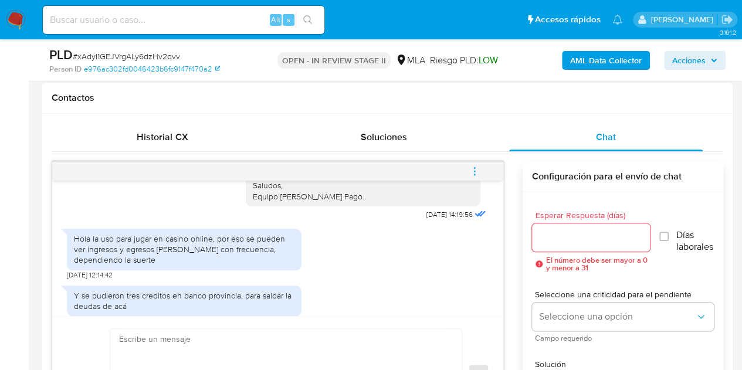
click at [291, 223] on div "Hola Federico Emiliamo, Esperamos que te encuentres muy bien. Necesitamos por f…" at bounding box center [367, 104] width 243 height 237
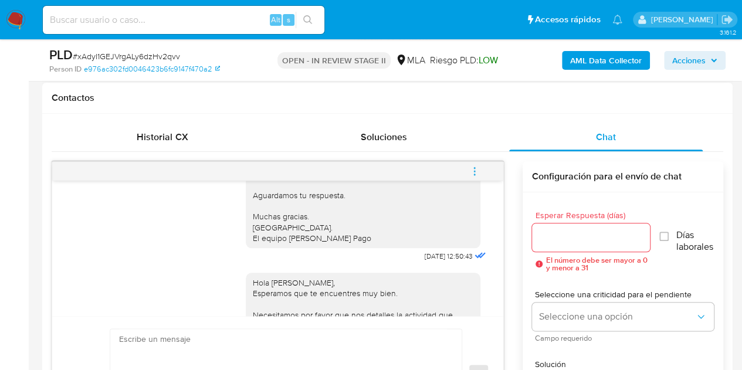
scroll to position [836, 0]
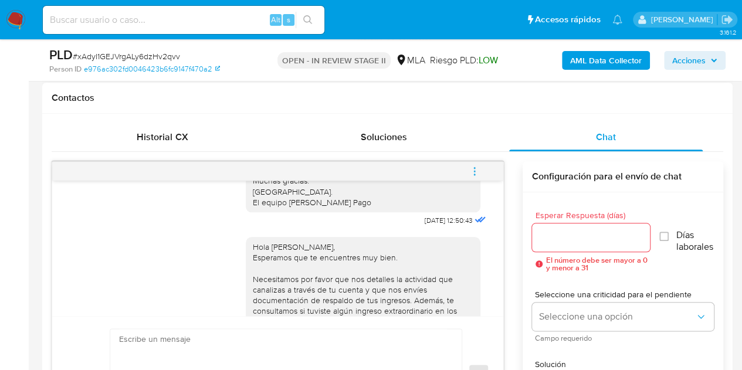
click at [266, 229] on div "Hola, Esperamos que te encuentres muy bien. Te consultamos si tuviste oportunid…" at bounding box center [367, 110] width 243 height 237
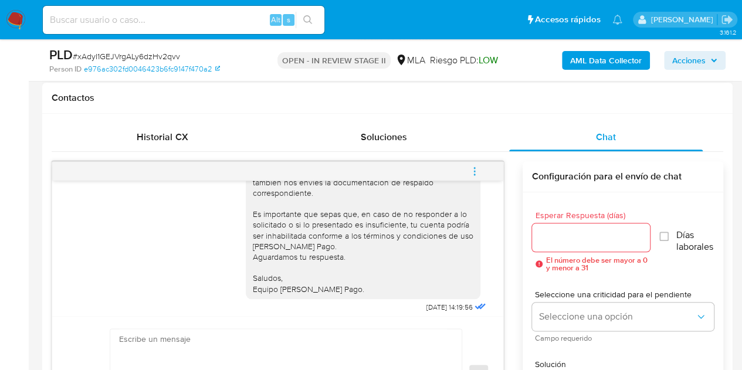
scroll to position [1029, 0]
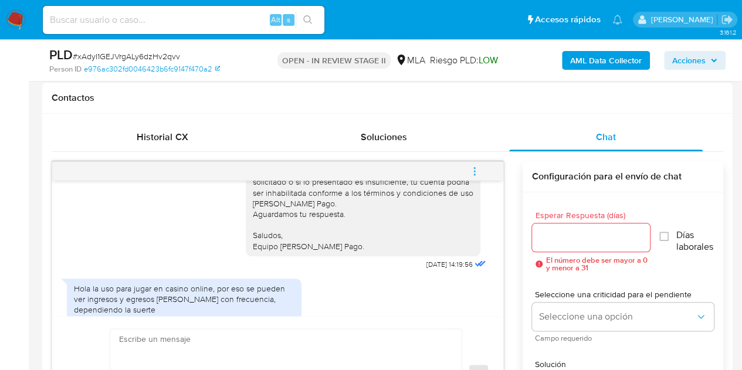
click at [304, 273] on div "Hola Federico Emiliamo, Esperamos que te encuentres muy bien. Necesitamos por f…" at bounding box center [367, 154] width 243 height 237
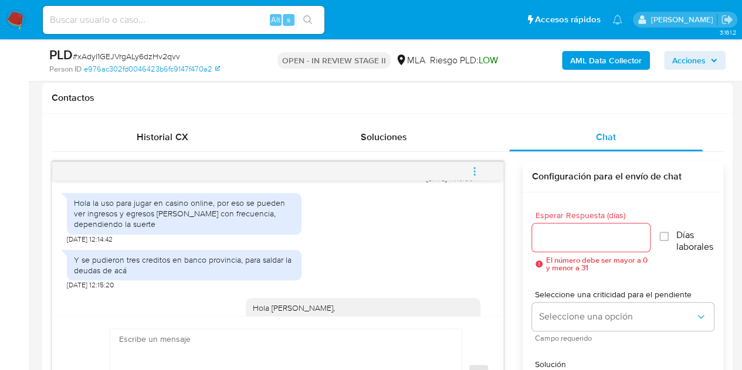
scroll to position [1129, 0]
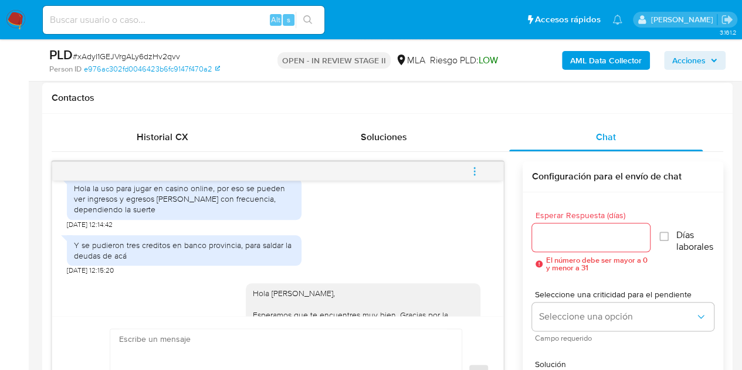
click at [106, 215] on div "Hola la uso para jugar en casino online, por eso se pueden ver ingresos y egres…" at bounding box center [184, 199] width 220 height 32
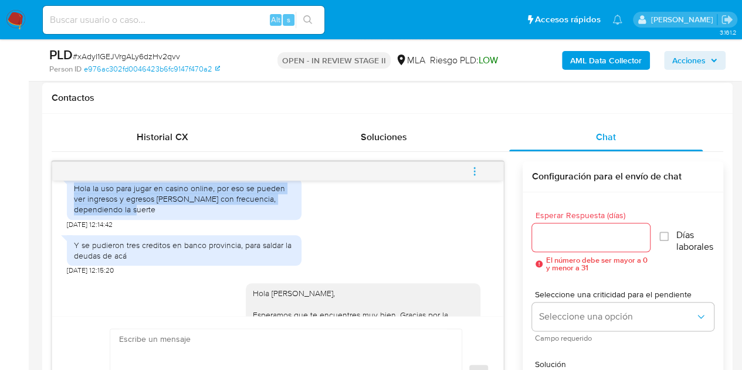
drag, startPoint x: 74, startPoint y: 220, endPoint x: 121, endPoint y: 239, distance: 50.5
click at [121, 215] on div "Hola la uso para jugar en casino online, por eso se pueden ver ingresos y egres…" at bounding box center [184, 199] width 220 height 32
copy div "Hola la uso para jugar en casino online, por eso se pueden ver ingresos y egres…"
drag, startPoint x: 323, startPoint y: 242, endPoint x: 353, endPoint y: 257, distance: 33.3
click at [323, 229] on div "Hola la uso para jugar en casino online, por eso se pueden ver ingresos y egres…" at bounding box center [278, 200] width 422 height 57
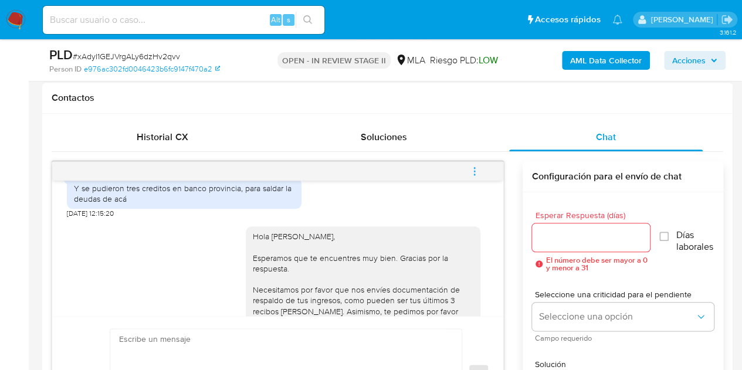
scroll to position [1136, 0]
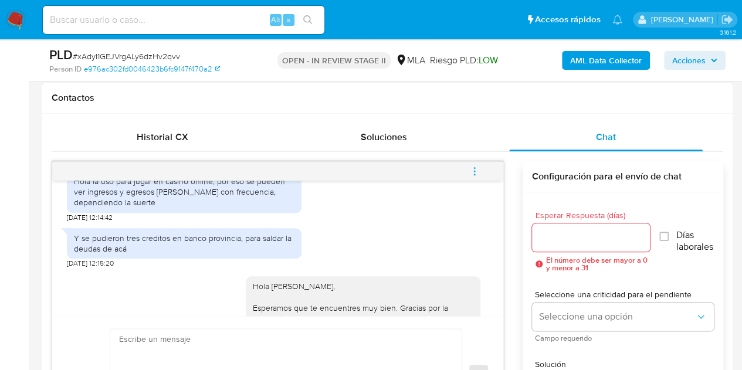
click at [447, 266] on div "Y se pudieron tres creditos en banco provincia, para saldar la deudas de acá 29…" at bounding box center [278, 245] width 422 height 46
click at [75, 254] on div "Y se pudieron tres creditos en banco provincia, para saldar la deudas de acá" at bounding box center [184, 243] width 220 height 21
drag, startPoint x: 75, startPoint y: 269, endPoint x: 136, endPoint y: 277, distance: 61.4
click at [136, 254] on div "Y se pudieron tres creditos en banco provincia, para saldar la deudas de acá" at bounding box center [184, 243] width 220 height 21
copy div "Y se pudieron tres creditos en banco provincia, para saldar la deudas de acá"
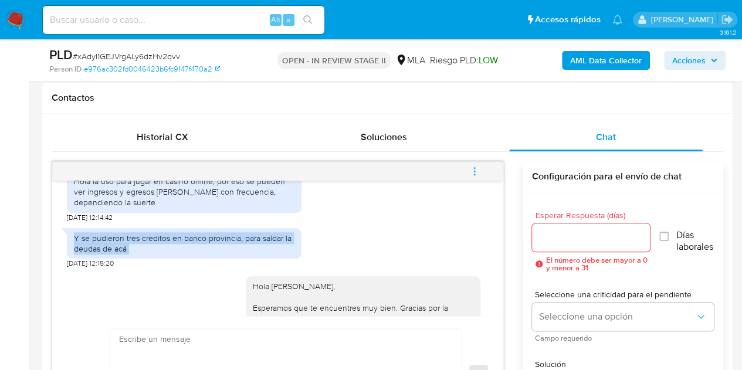
drag, startPoint x: 312, startPoint y: 254, endPoint x: 315, endPoint y: 303, distance: 49.3
click at [312, 254] on div "Y se pudieron tres creditos en banco provincia, para saldar la deudas de acá 29…" at bounding box center [278, 245] width 422 height 46
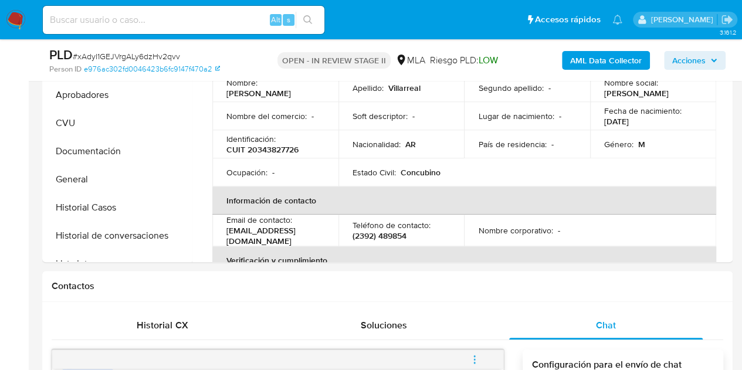
scroll to position [293, 0]
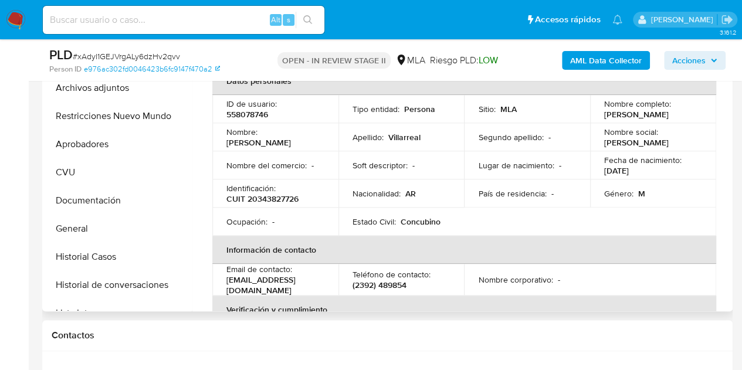
drag, startPoint x: 223, startPoint y: 148, endPoint x: 308, endPoint y: 145, distance: 85.7
click at [308, 145] on td "Nombre : Federico Emiliamo" at bounding box center [275, 137] width 126 height 28
copy p "[PERSON_NAME]"
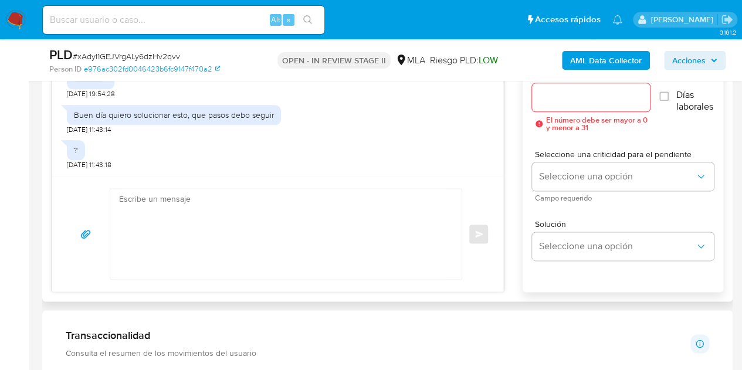
scroll to position [668, 0]
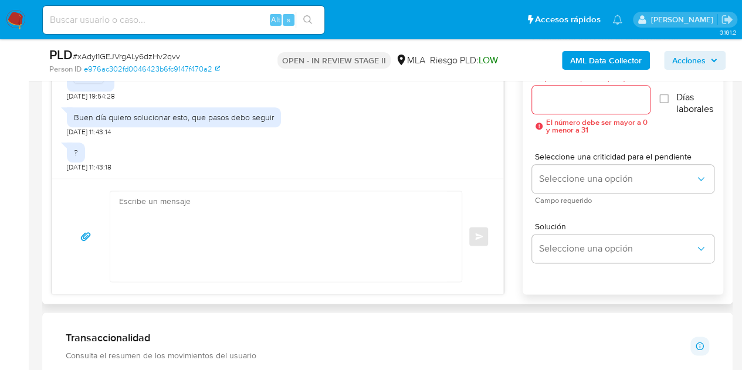
click at [287, 205] on textarea at bounding box center [283, 236] width 328 height 90
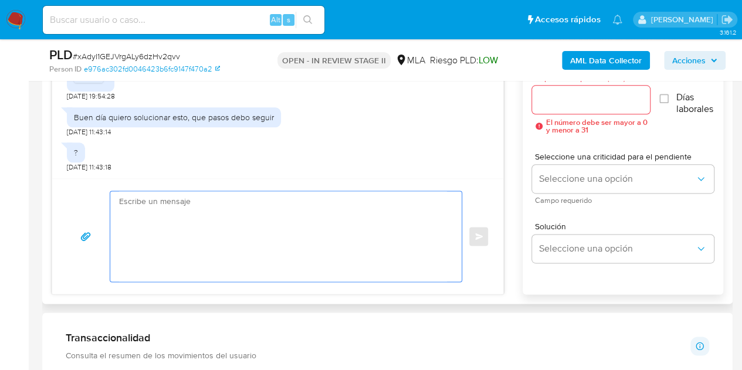
paste textarea "Hola Federico Emiliamo, Muchas gracias por la respuesta. Analizamos tu caso y n…"
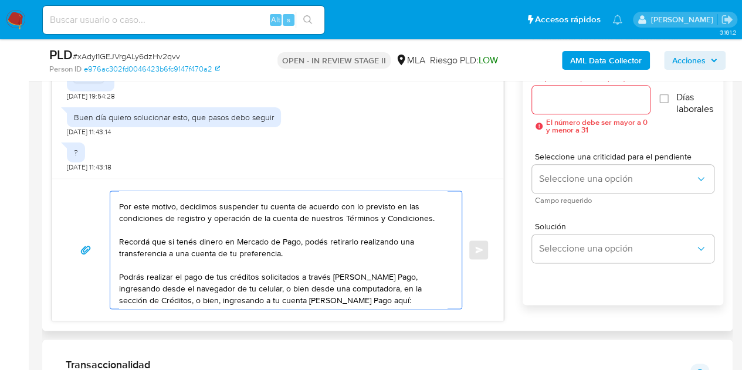
scroll to position [114, 0]
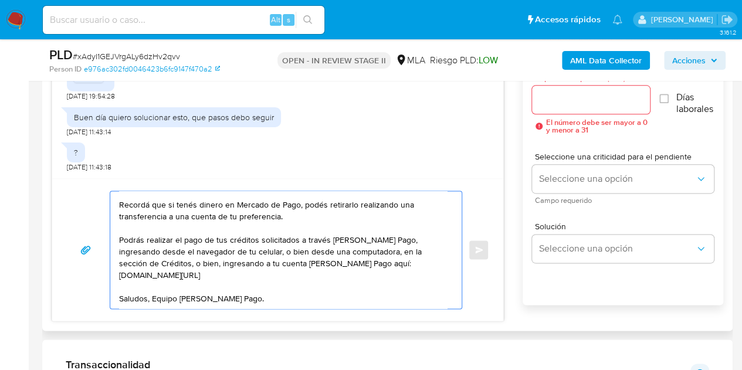
type textarea "Hola Federico Emiliamo, Muchas gracias por la respuesta. Analizamos tu caso y n…"
click at [555, 98] on input "Esperar Respuesta (días)" at bounding box center [591, 99] width 118 height 15
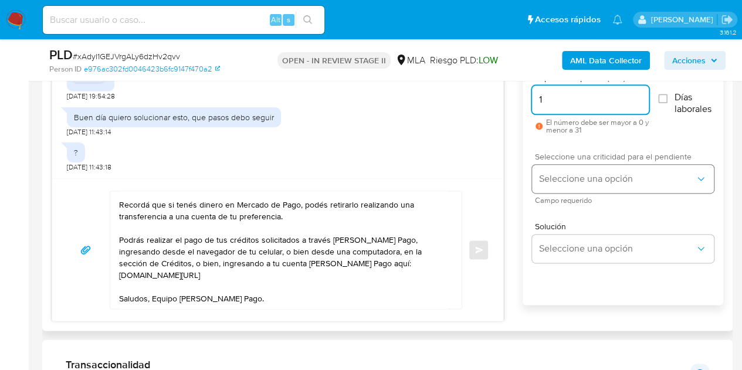
type input "1"
click at [548, 173] on span "Seleccione una opción" at bounding box center [617, 179] width 156 height 12
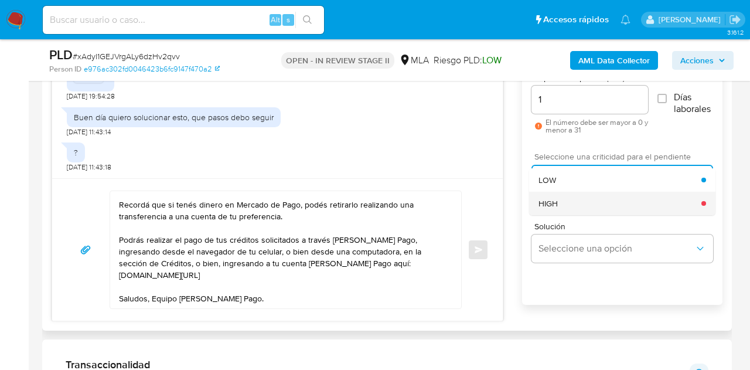
click at [558, 192] on div "HIGH" at bounding box center [620, 203] width 163 height 23
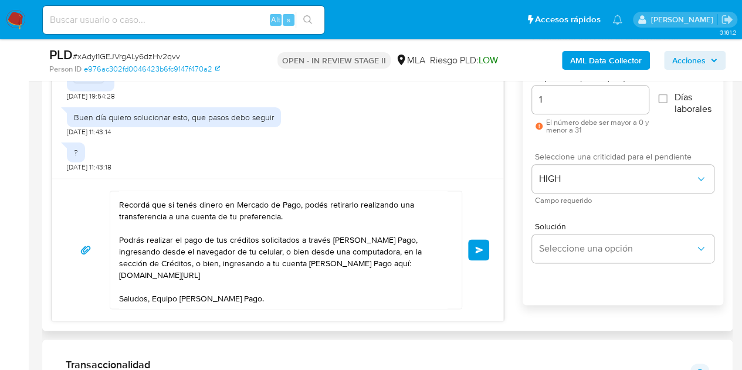
click at [481, 248] on span "Enviar" at bounding box center [479, 249] width 8 height 7
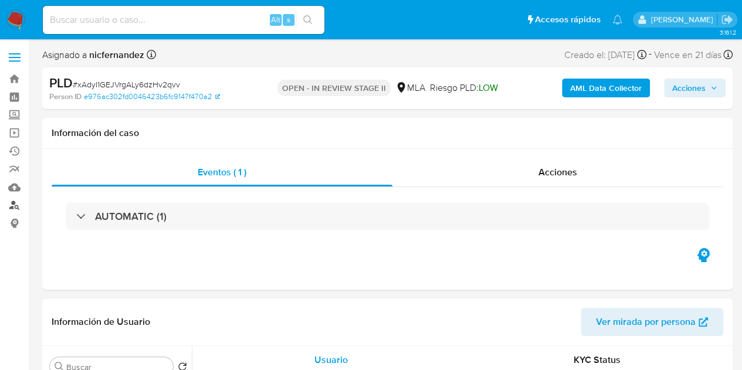
click at [15, 208] on link "Buscador de personas" at bounding box center [70, 205] width 140 height 18
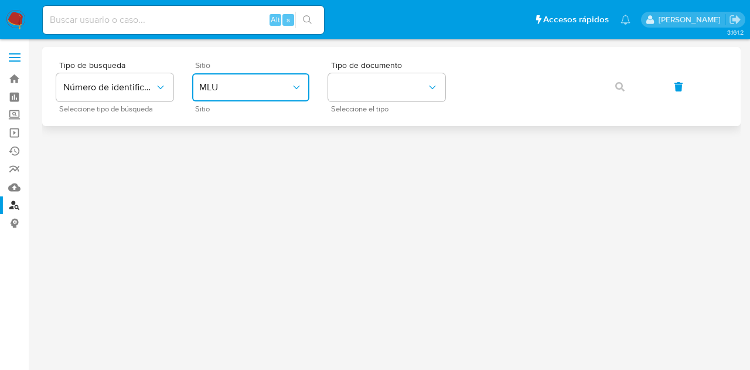
click at [236, 87] on span "MLU" at bounding box center [244, 87] width 91 height 12
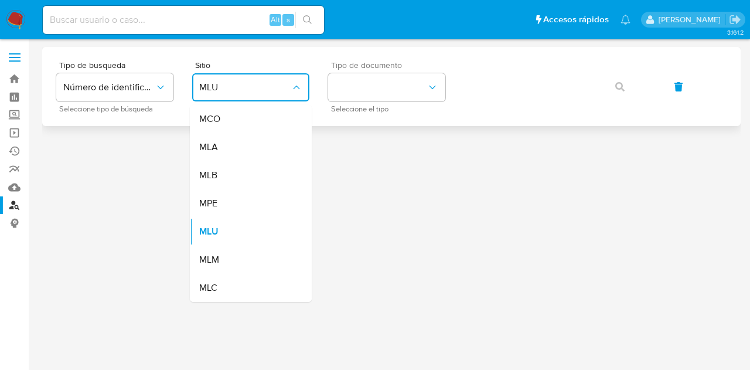
drag, startPoint x: 247, startPoint y: 154, endPoint x: 344, endPoint y: 104, distance: 109.1
click at [250, 152] on div "MLA" at bounding box center [247, 147] width 96 height 28
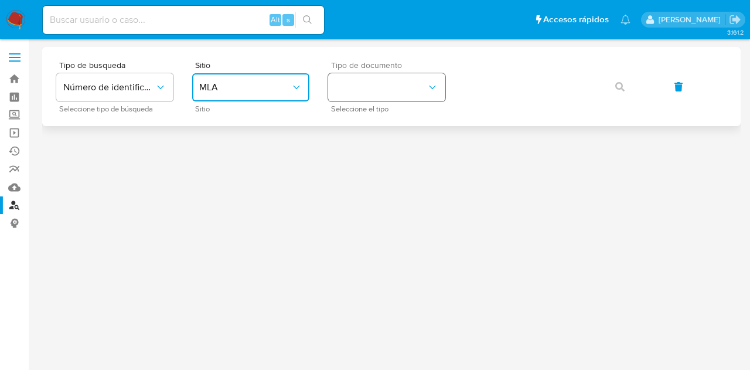
click at [349, 97] on button "identificationType" at bounding box center [386, 87] width 117 height 28
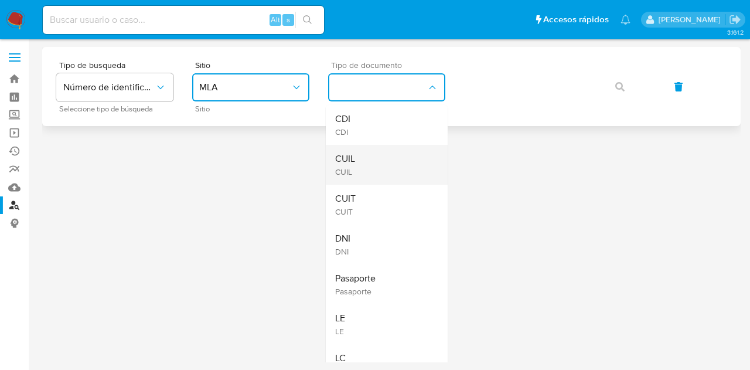
click at [374, 156] on div "CUIL CUIL" at bounding box center [383, 165] width 96 height 40
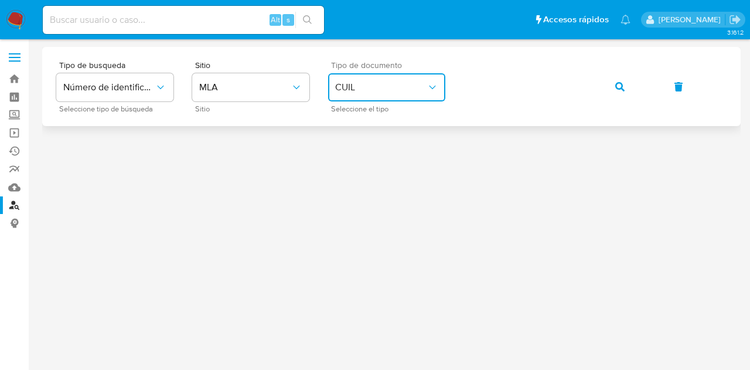
click at [611, 86] on button "button" at bounding box center [620, 87] width 40 height 28
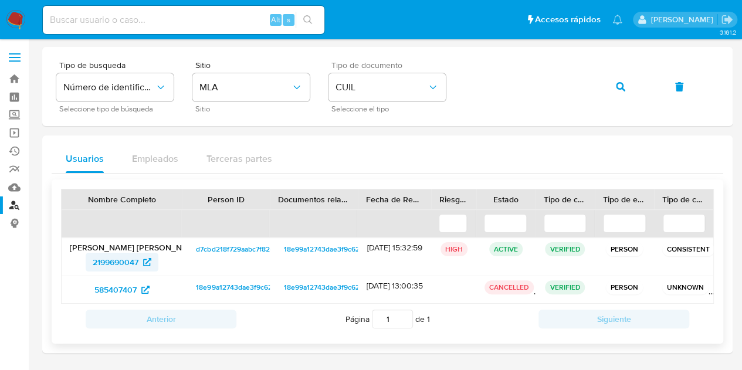
click at [111, 261] on span "2199690047" at bounding box center [116, 262] width 46 height 19
click at [621, 82] on icon "button" at bounding box center [620, 86] width 9 height 9
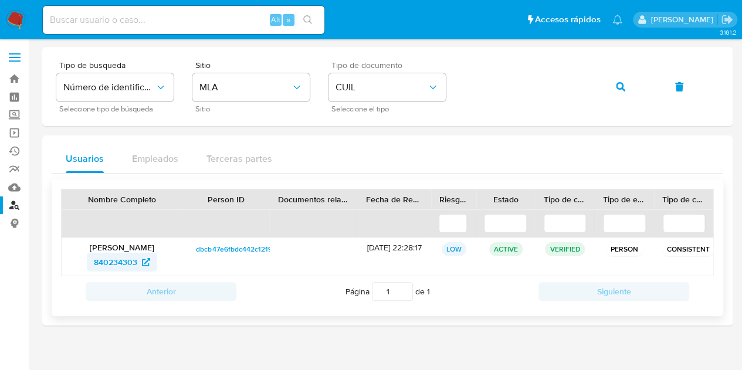
click at [125, 260] on span "840234303" at bounding box center [115, 262] width 43 height 19
click at [623, 84] on icon "button" at bounding box center [620, 86] width 9 height 9
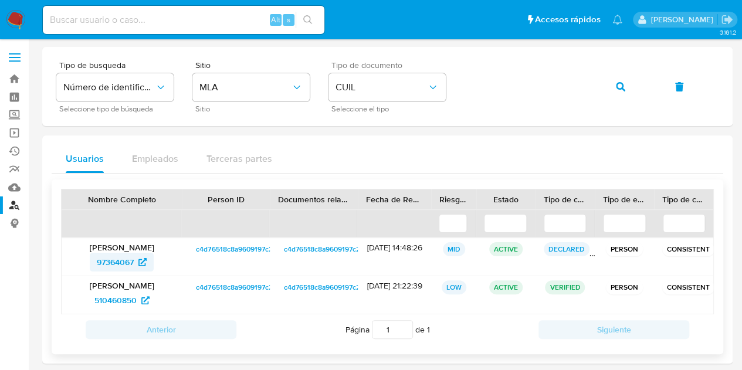
click at [119, 261] on span "97364067" at bounding box center [115, 262] width 37 height 19
click at [614, 82] on button "button" at bounding box center [620, 87] width 40 height 28
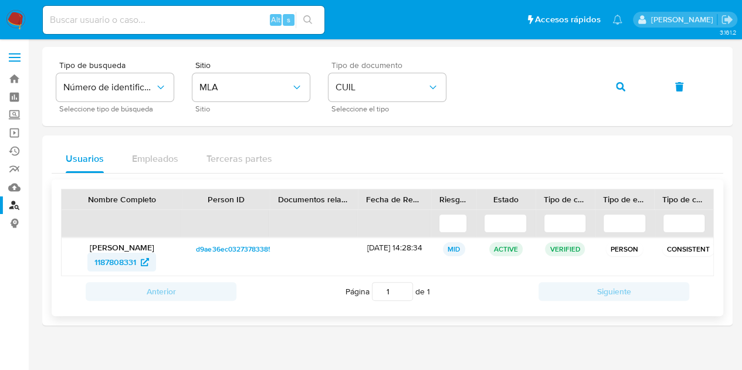
click at [113, 256] on span "1187808331" at bounding box center [115, 262] width 42 height 19
click at [623, 85] on icon "button" at bounding box center [620, 86] width 9 height 9
click at [124, 261] on span "1128565458" at bounding box center [115, 262] width 43 height 19
click at [623, 88] on icon "button" at bounding box center [620, 86] width 9 height 9
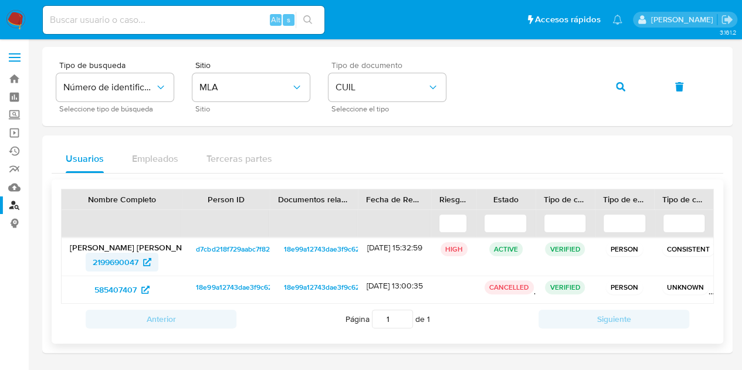
click at [120, 260] on span "2199690047" at bounding box center [116, 262] width 46 height 19
click at [622, 84] on icon "button" at bounding box center [620, 86] width 9 height 9
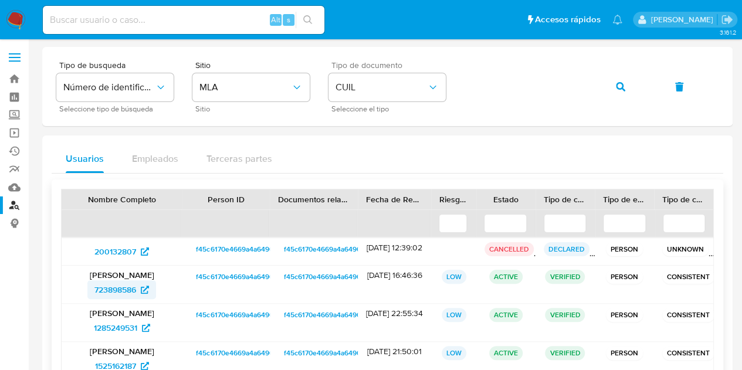
click at [121, 288] on span "723898586" at bounding box center [115, 289] width 42 height 19
click at [621, 84] on icon "button" at bounding box center [620, 86] width 9 height 9
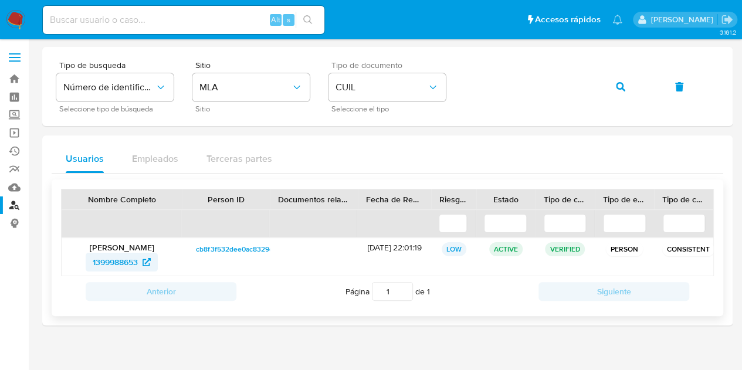
click at [124, 261] on span "1399988653" at bounding box center [115, 262] width 45 height 19
click at [626, 90] on button "button" at bounding box center [620, 87] width 40 height 28
click at [118, 261] on span "111597201" at bounding box center [115, 262] width 35 height 19
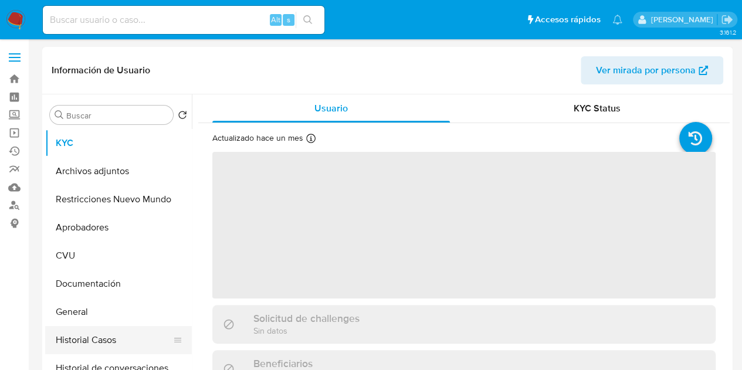
click at [120, 338] on button "Historial Casos" at bounding box center [113, 340] width 137 height 28
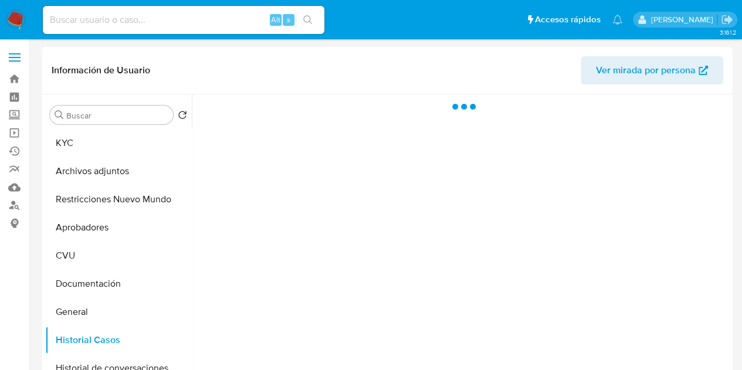
select select "10"
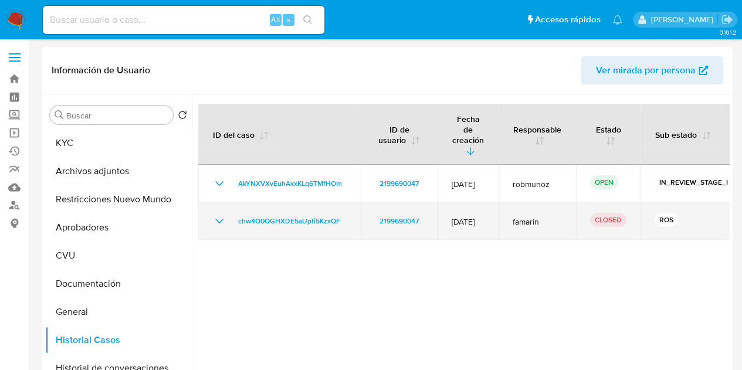
click at [215, 214] on icon "Mostrar/Ocultar" at bounding box center [219, 221] width 14 height 14
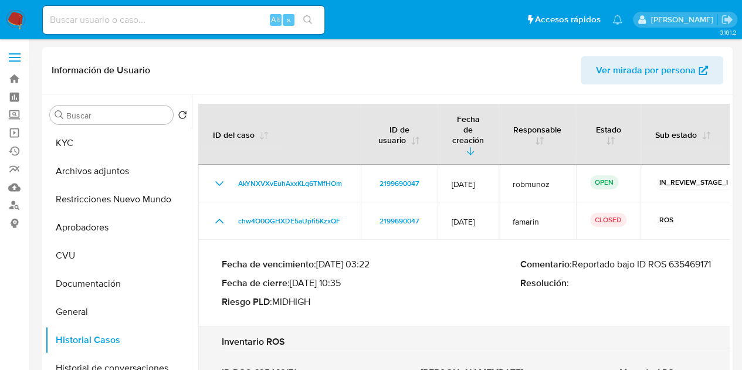
drag, startPoint x: 582, startPoint y: 244, endPoint x: 736, endPoint y: 242, distance: 154.8
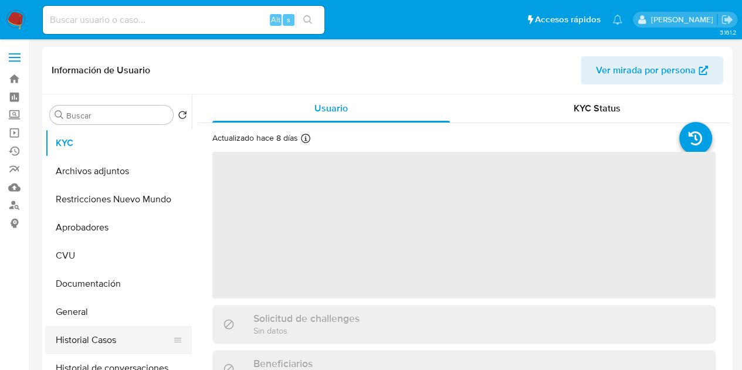
click at [96, 338] on button "Historial Casos" at bounding box center [113, 340] width 137 height 28
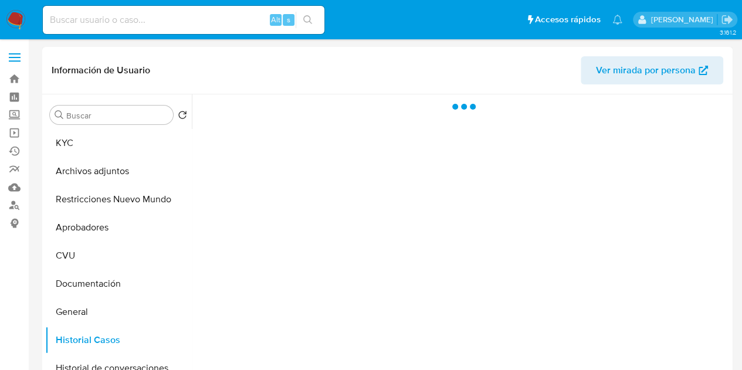
select select "10"
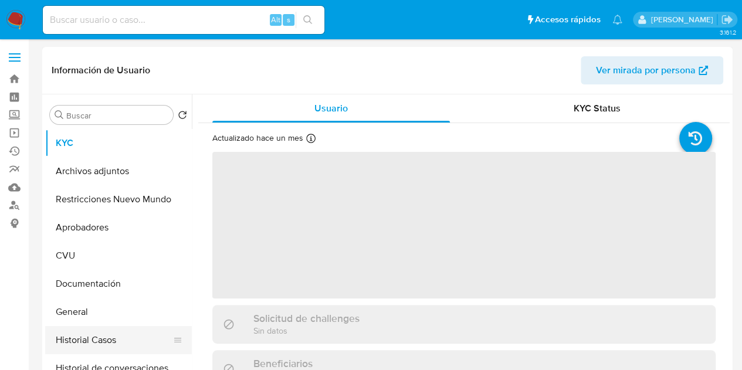
click at [90, 340] on button "Historial Casos" at bounding box center [113, 340] width 137 height 28
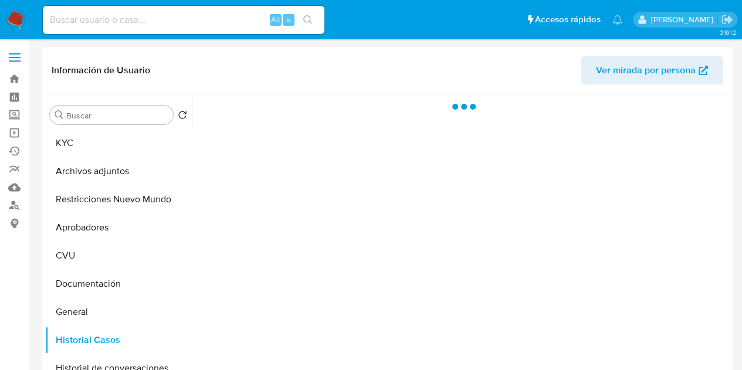
select select "10"
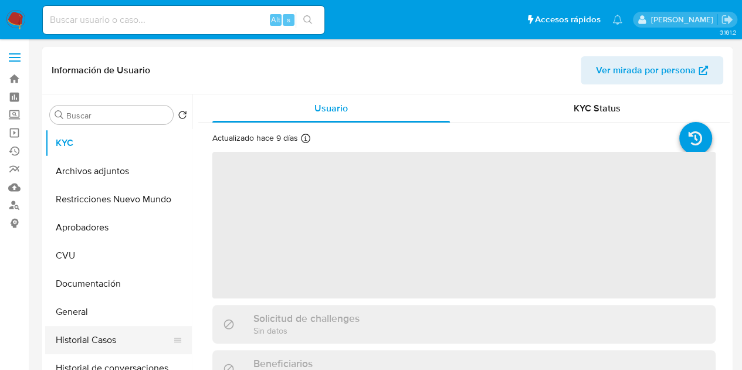
click at [116, 335] on button "Historial Casos" at bounding box center [113, 340] width 137 height 28
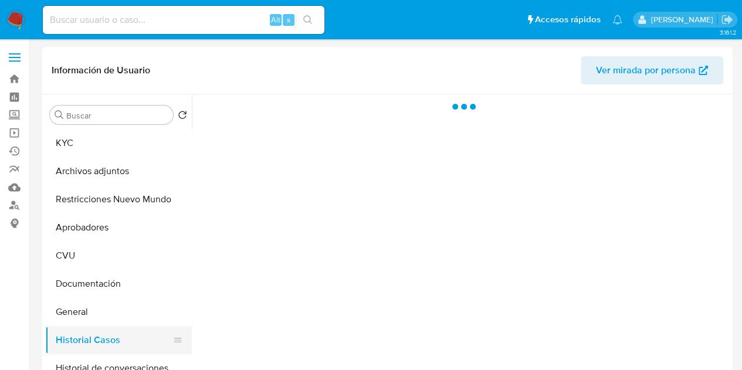
select select "10"
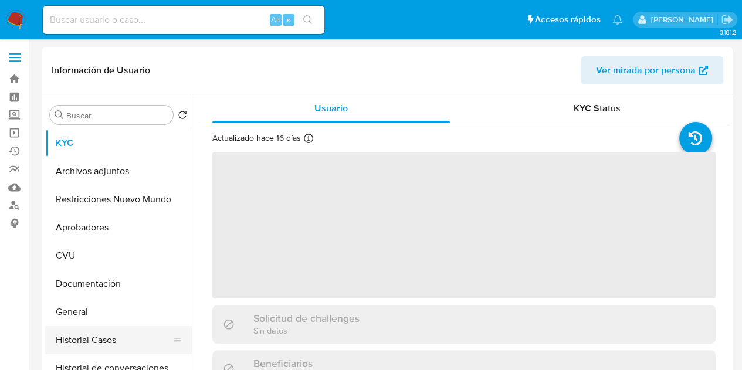
click at [102, 327] on button "Historial Casos" at bounding box center [113, 340] width 137 height 28
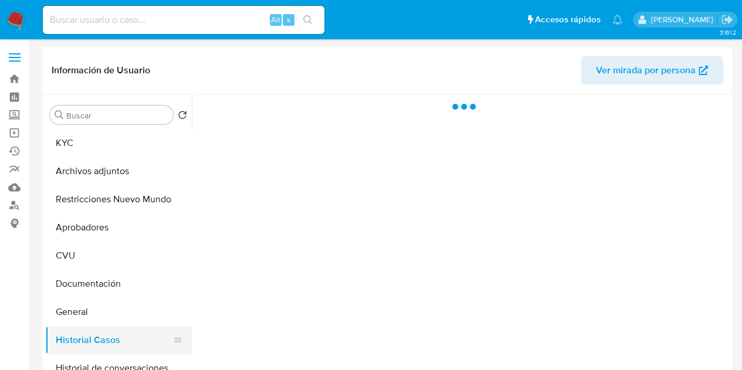
select select "10"
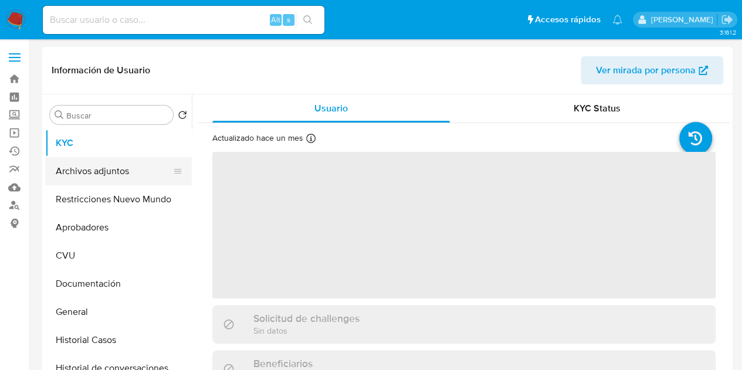
click at [86, 167] on button "Archivos adjuntos" at bounding box center [113, 171] width 137 height 28
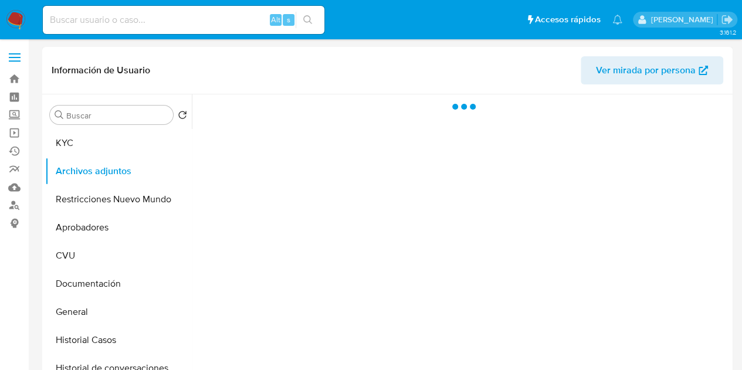
select select "10"
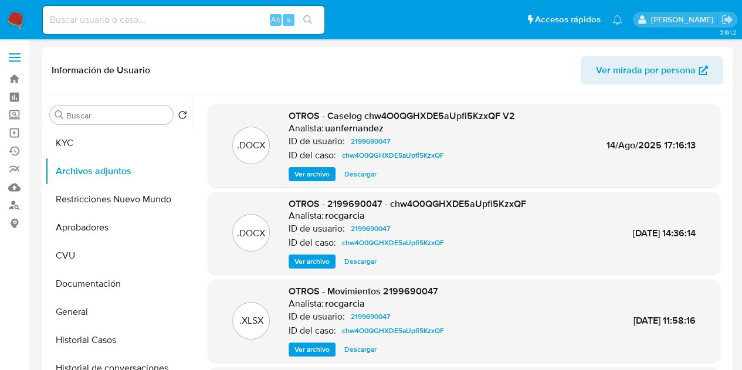
click at [307, 174] on span "Ver archivo" at bounding box center [311, 174] width 35 height 12
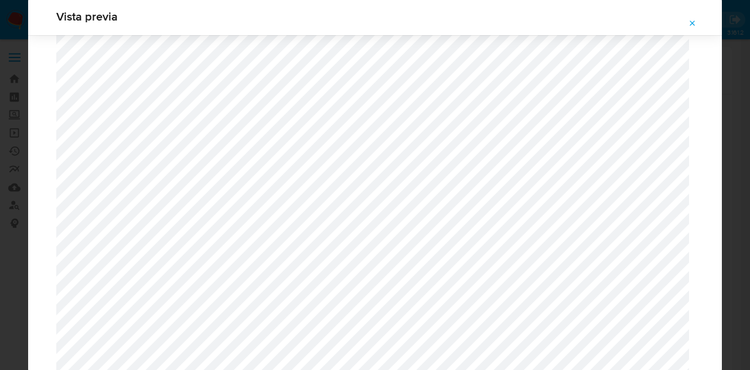
scroll to position [366, 0]
click at [688, 16] on span "Attachment preview" at bounding box center [692, 23] width 9 height 16
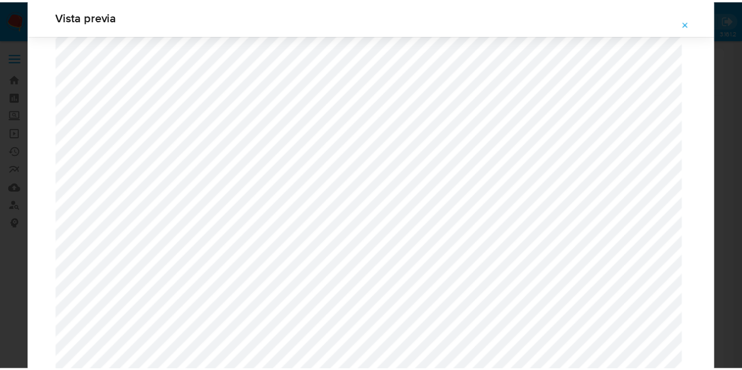
scroll to position [38, 0]
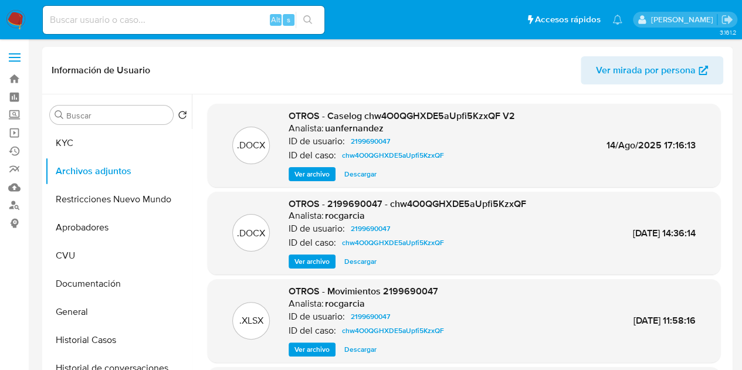
click at [355, 348] on span "Descargar" at bounding box center [360, 350] width 32 height 12
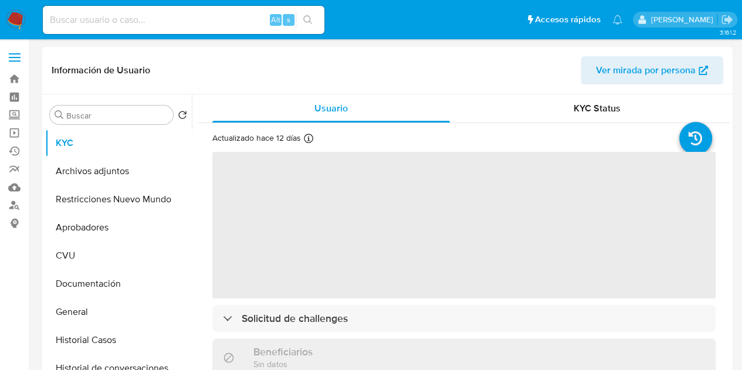
click at [627, 70] on span "Ver mirada por persona" at bounding box center [646, 70] width 100 height 28
select select "10"
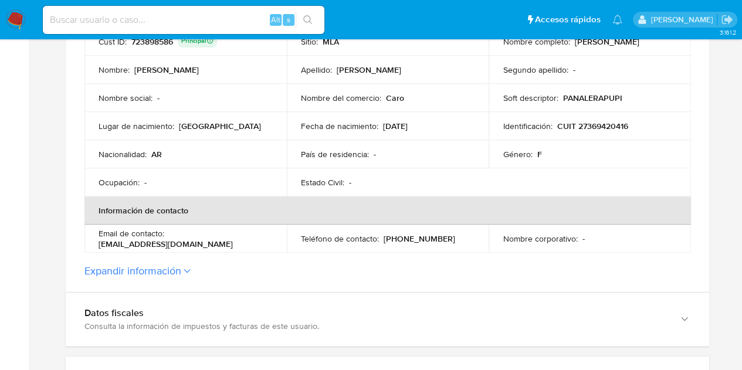
scroll to position [447, 0]
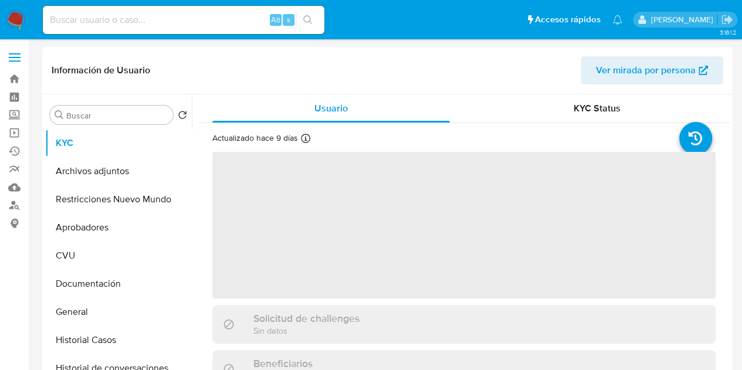
click at [624, 74] on span "Ver mirada por persona" at bounding box center [646, 70] width 100 height 28
select select "10"
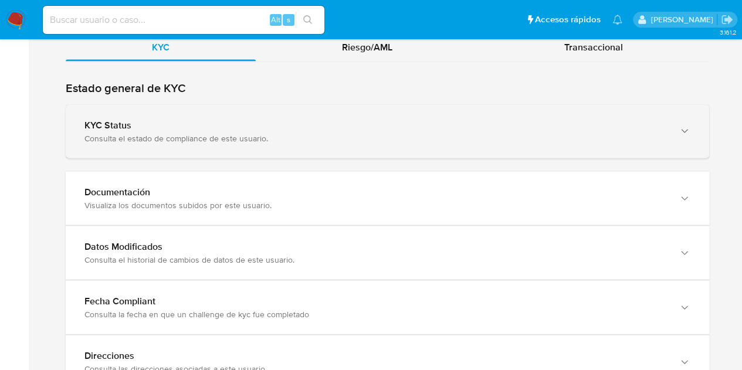
scroll to position [1083, 0]
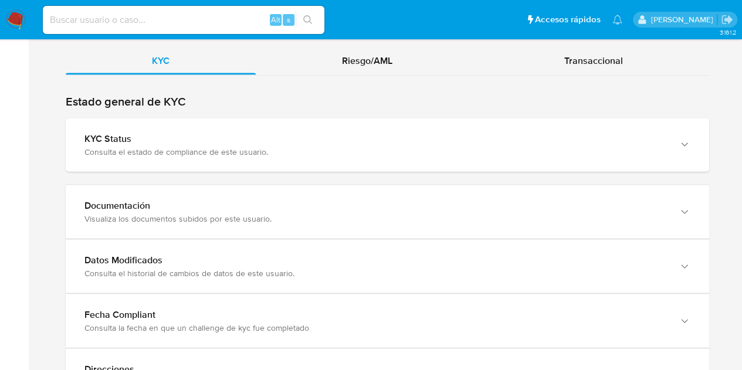
click at [355, 72] on div "KYC Riesgo/AML Transaccional" at bounding box center [387, 278] width 643 height 465
click at [359, 65] on div "Riesgo/AML" at bounding box center [367, 60] width 223 height 28
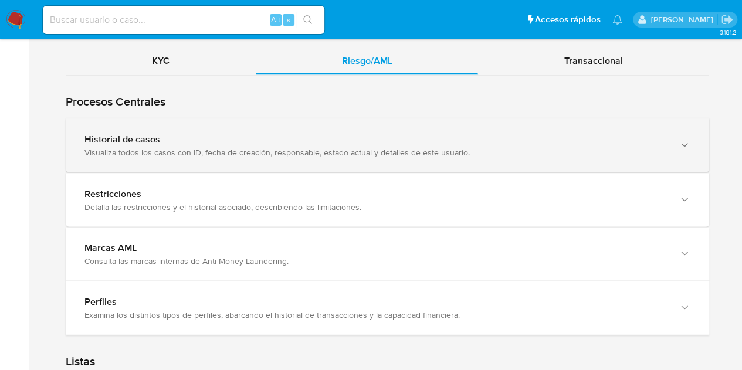
click at [319, 165] on div "Historial de casos Visualiza todos los casos con ID, fecha de creación, respons…" at bounding box center [387, 144] width 643 height 53
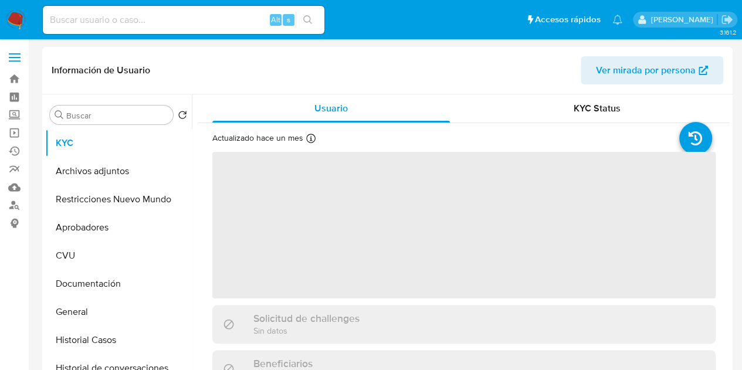
click at [611, 75] on span "Ver mirada por persona" at bounding box center [646, 70] width 100 height 28
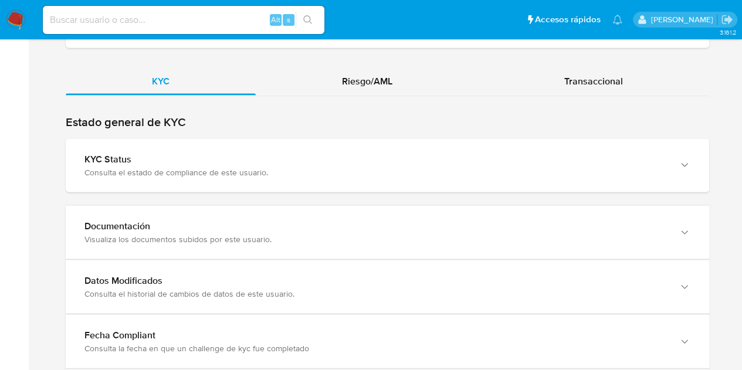
scroll to position [1070, 0]
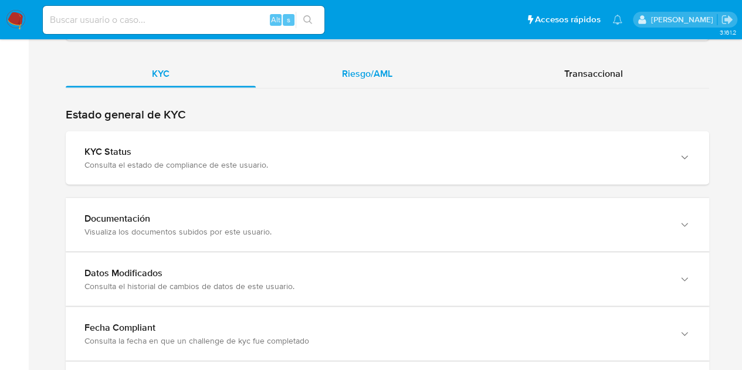
click at [389, 81] on div "Riesgo/AML" at bounding box center [367, 73] width 223 height 28
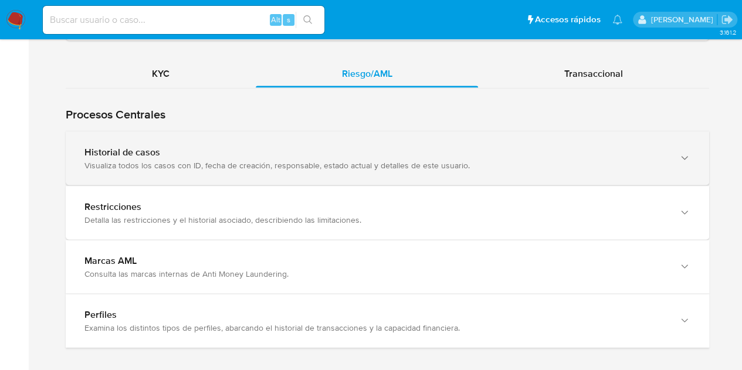
click at [305, 172] on div "Historial de casos Visualiza todos los casos con ID, fecha de creación, respons…" at bounding box center [387, 157] width 643 height 53
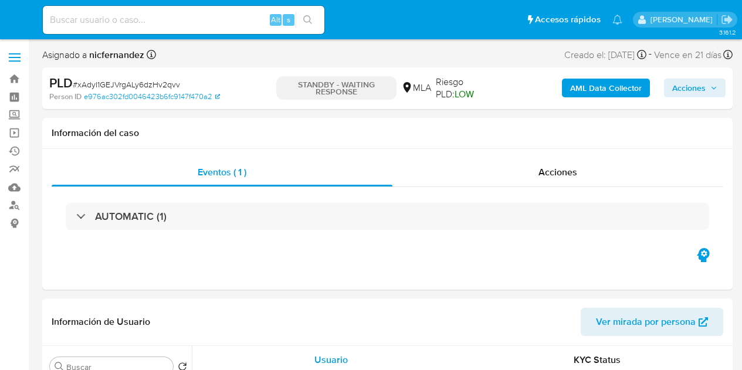
select select "10"
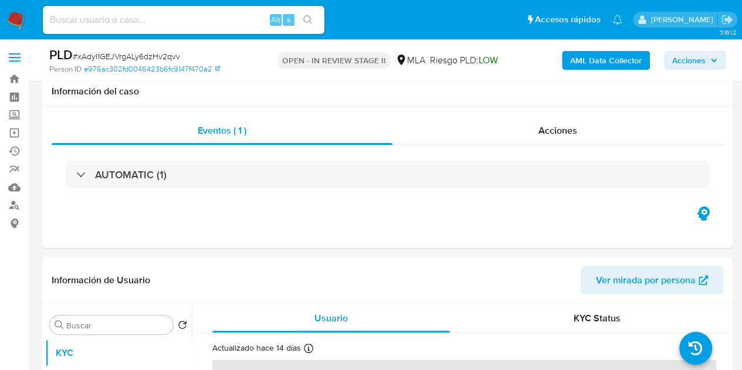
scroll to position [163, 0]
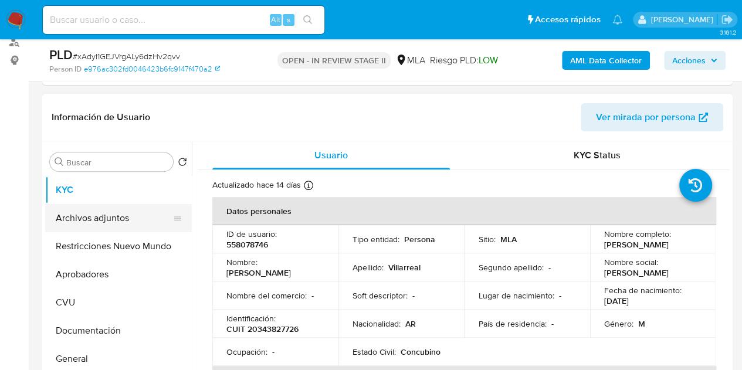
click at [120, 216] on button "Archivos adjuntos" at bounding box center [113, 218] width 137 height 28
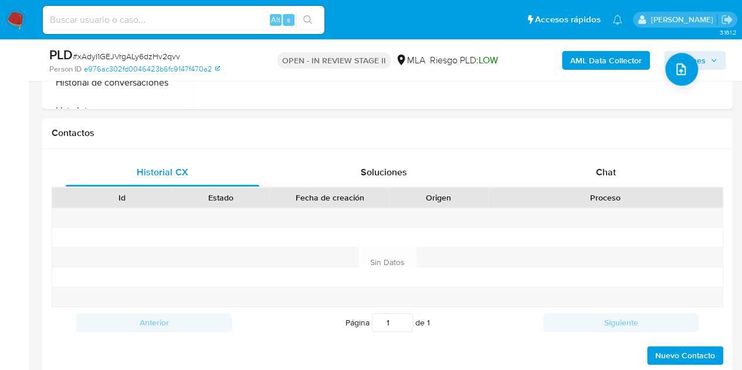
scroll to position [505, 0]
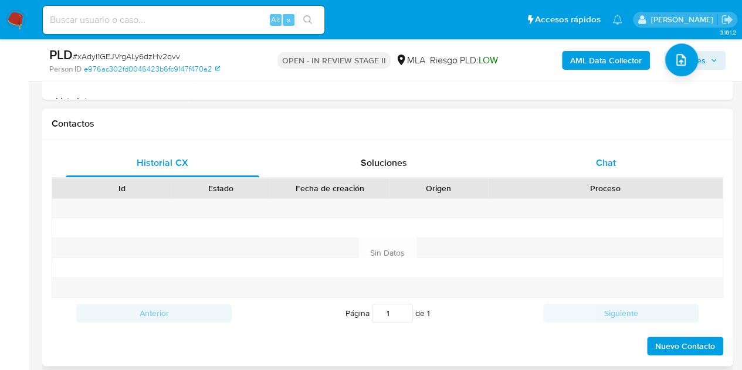
click at [601, 160] on span "Chat" at bounding box center [606, 162] width 20 height 13
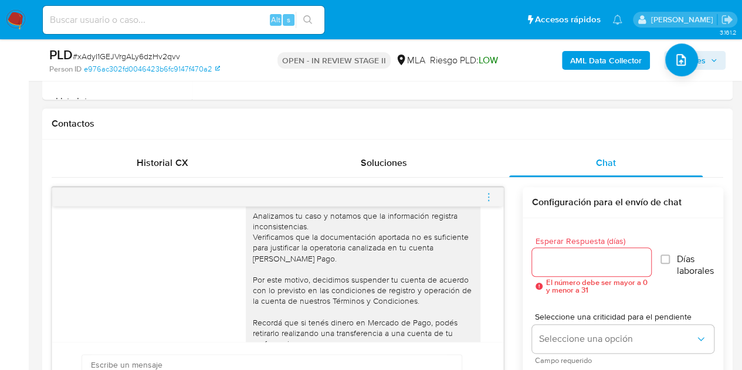
scroll to position [1000, 0]
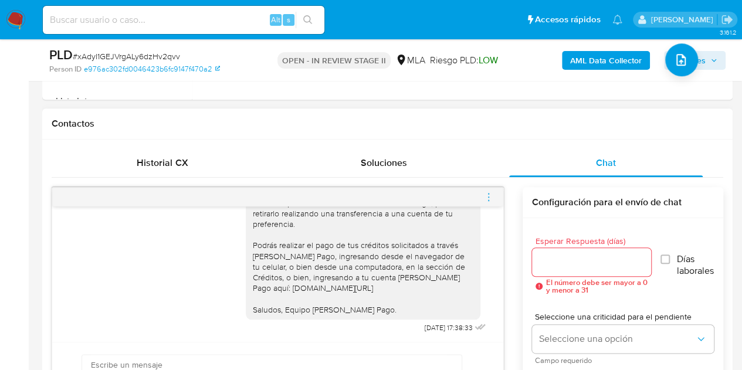
click at [488, 193] on icon "menu-action" at bounding box center [488, 197] width 11 height 11
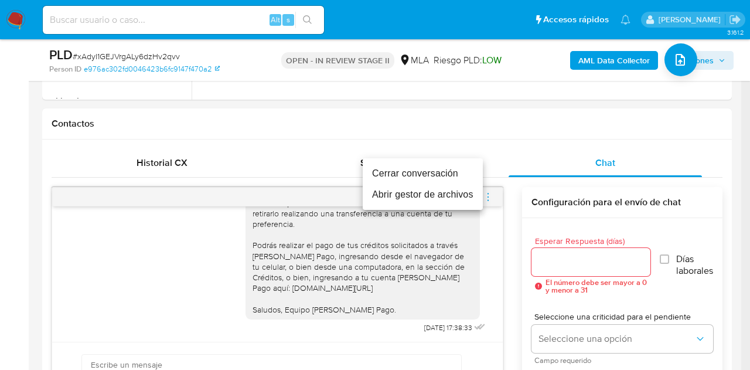
click at [450, 166] on li "Cerrar conversación" at bounding box center [423, 173] width 120 height 21
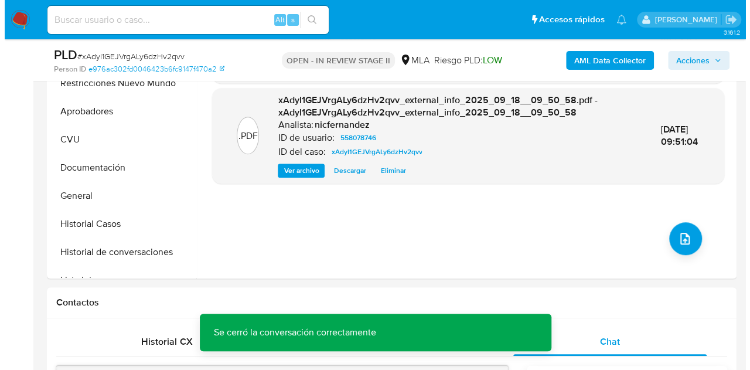
scroll to position [282, 0]
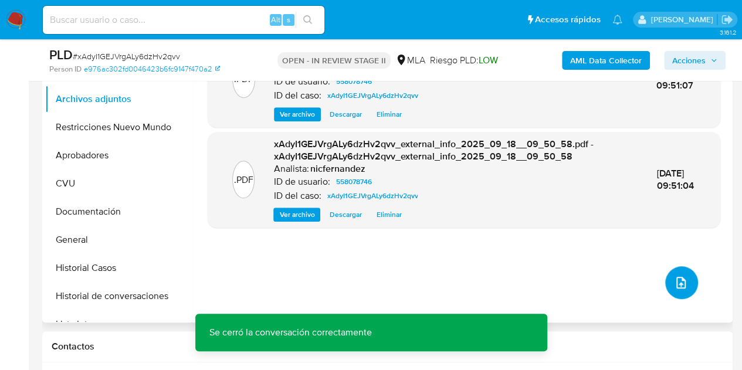
click at [680, 266] on button "upload-file" at bounding box center [681, 282] width 33 height 33
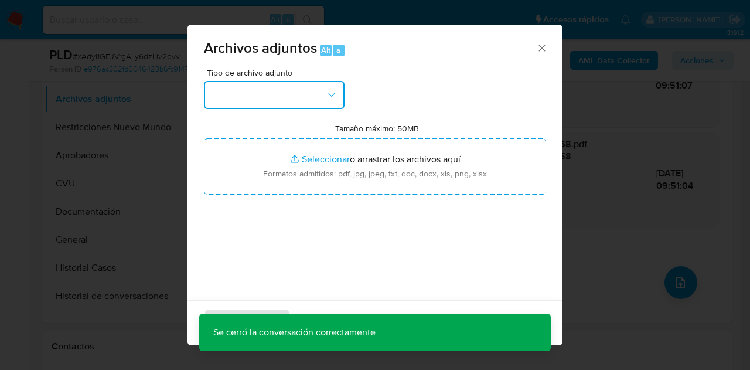
click at [328, 95] on icon "button" at bounding box center [332, 95] width 12 height 12
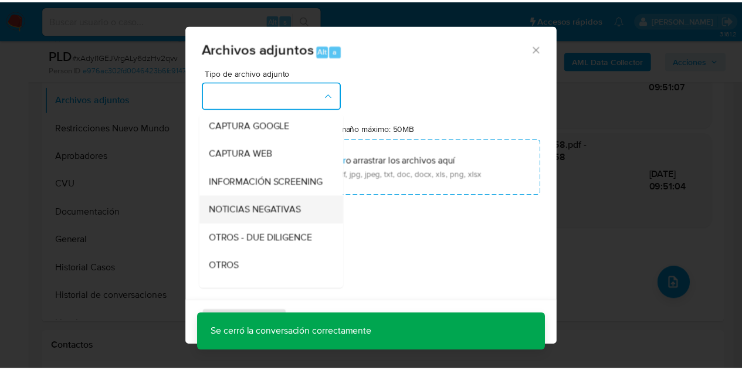
scroll to position [90, 0]
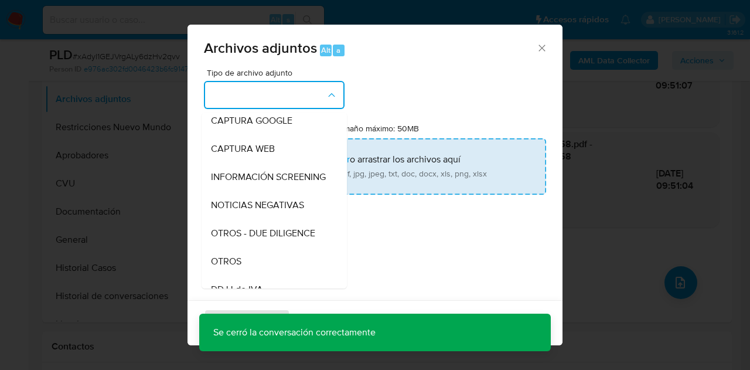
drag, startPoint x: 254, startPoint y: 272, endPoint x: 297, endPoint y: 194, distance: 88.9
click at [254, 271] on div "OTROS" at bounding box center [271, 261] width 120 height 28
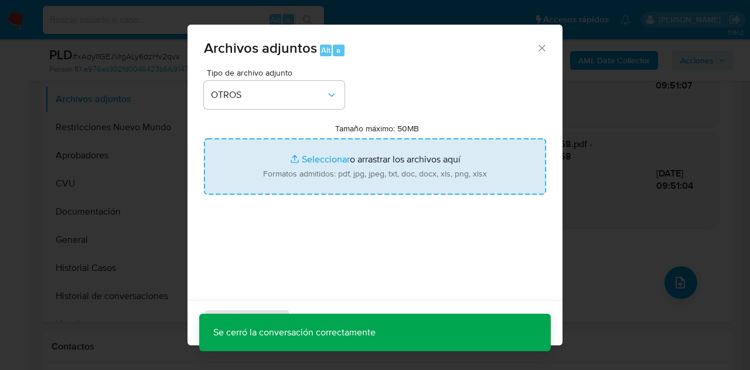
click at [307, 173] on input "Tamaño máximo: 50MB Seleccionar archivos" at bounding box center [375, 166] width 342 height 56
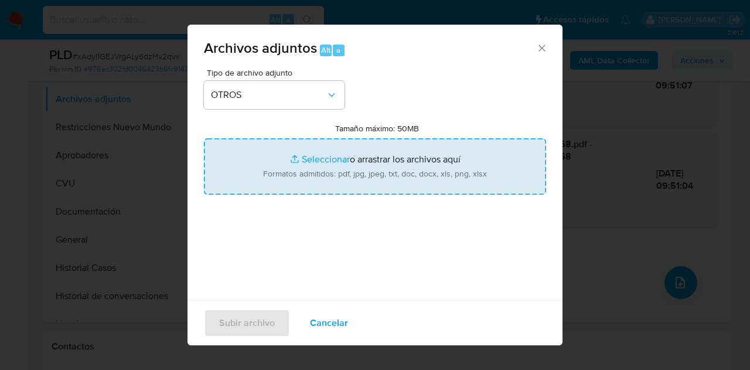
type input "C:\fakepath\Recibo 08 2025.png"
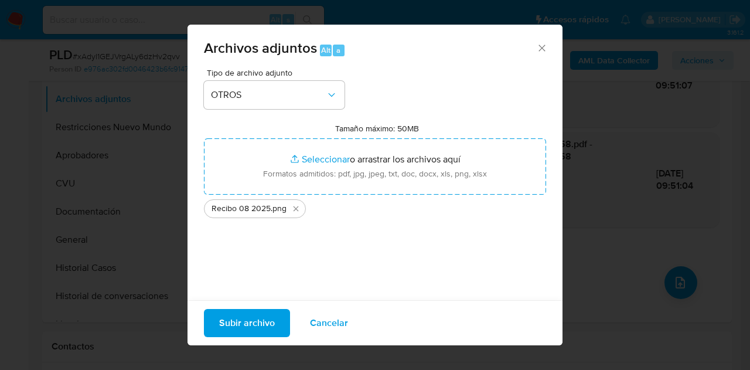
click at [240, 321] on span "Subir archivo" at bounding box center [247, 323] width 56 height 26
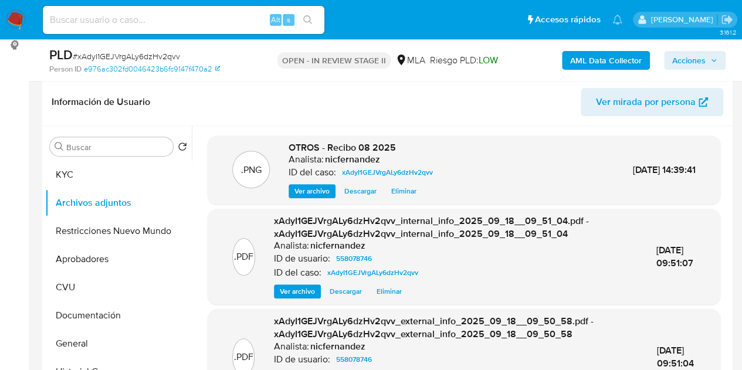
scroll to position [186, 0]
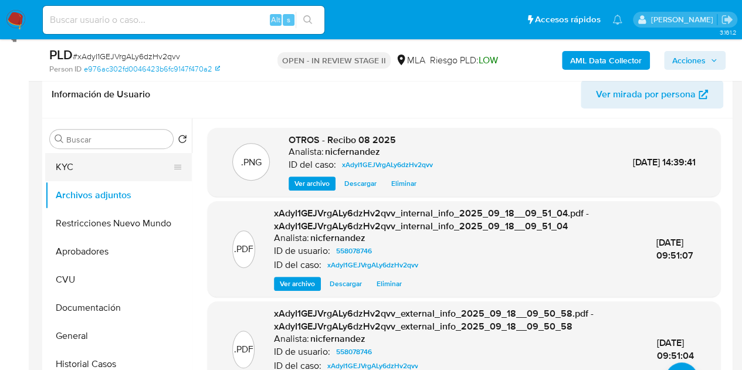
click at [90, 167] on button "KYC" at bounding box center [113, 167] width 137 height 28
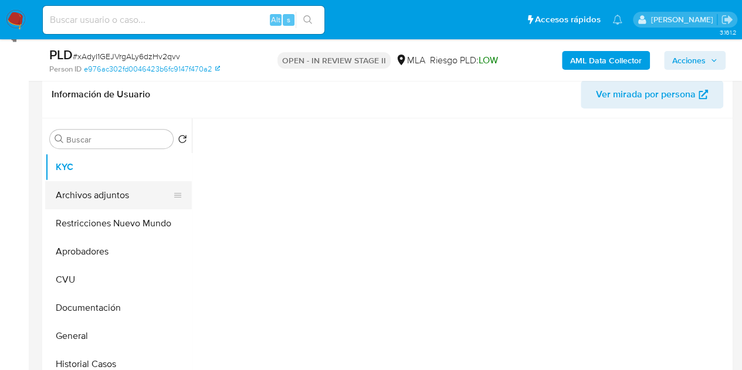
click at [93, 190] on button "Archivos adjuntos" at bounding box center [113, 195] width 137 height 28
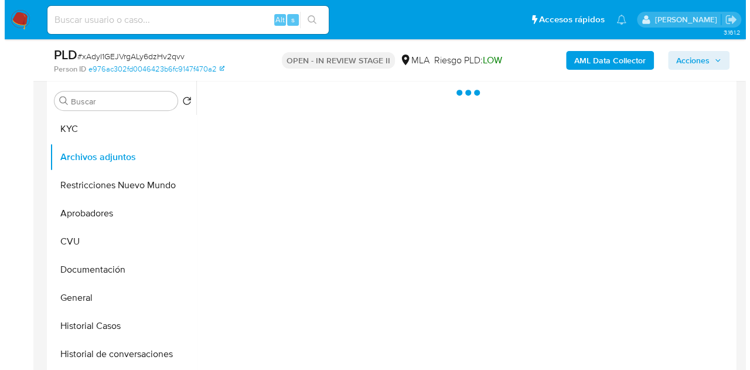
scroll to position [219, 0]
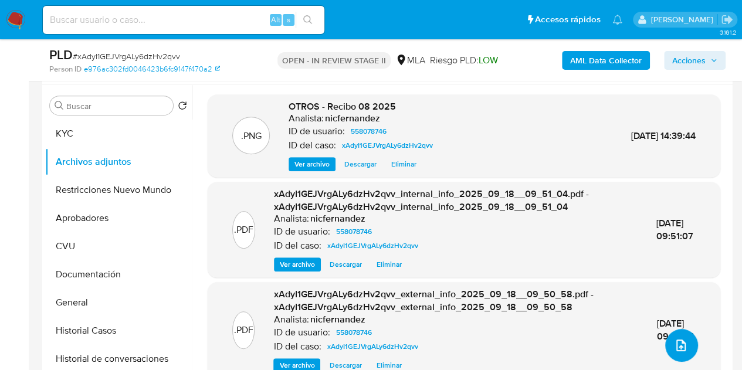
click at [681, 351] on span "upload-file" at bounding box center [681, 345] width 14 height 14
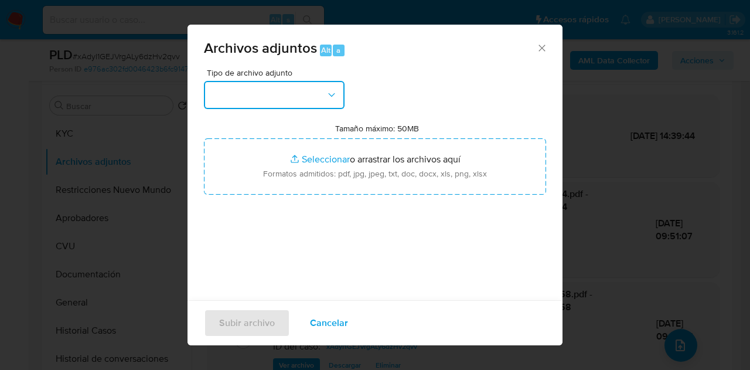
click at [338, 96] on button "button" at bounding box center [274, 95] width 141 height 28
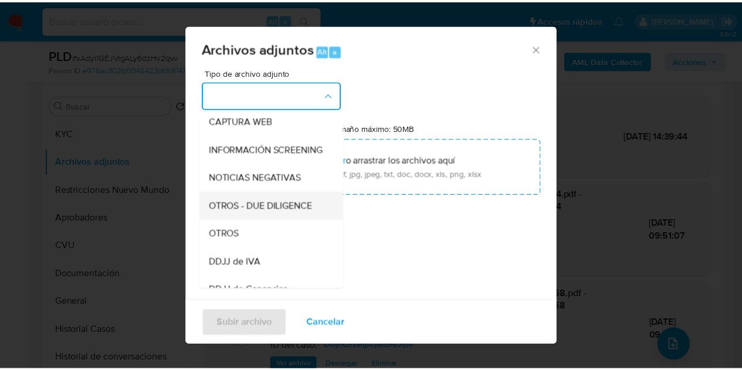
scroll to position [120, 0]
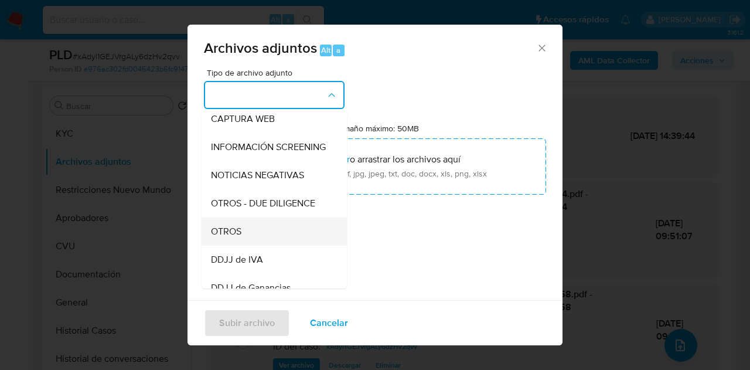
click at [271, 233] on div "OTROS" at bounding box center [271, 232] width 120 height 28
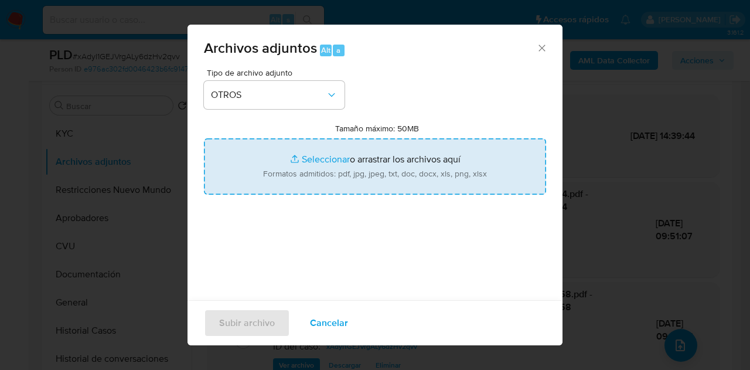
click at [303, 168] on input "Tamaño máximo: 50MB Seleccionar archivos" at bounding box center [375, 166] width 342 height 56
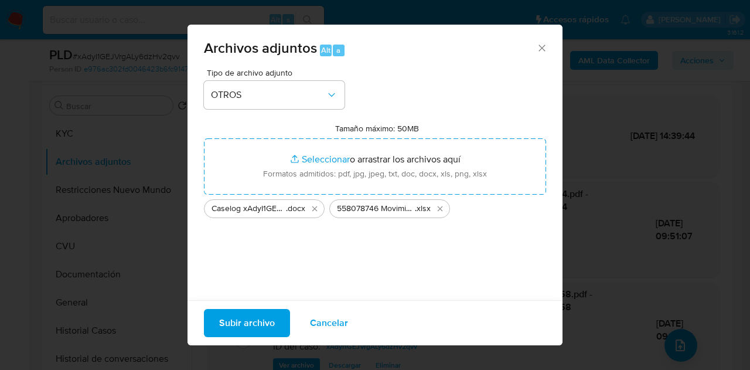
click at [239, 323] on span "Subir archivo" at bounding box center [247, 323] width 56 height 26
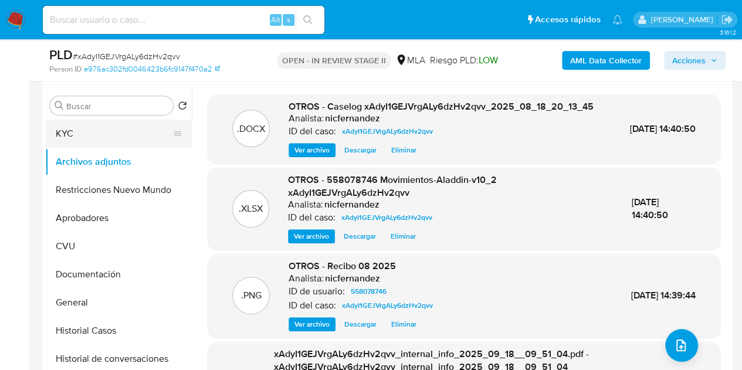
click at [103, 142] on button "KYC" at bounding box center [113, 134] width 137 height 28
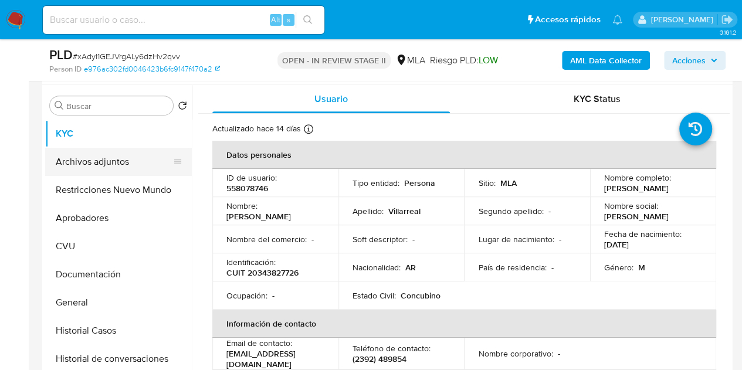
click at [102, 157] on button "Archivos adjuntos" at bounding box center [113, 162] width 137 height 28
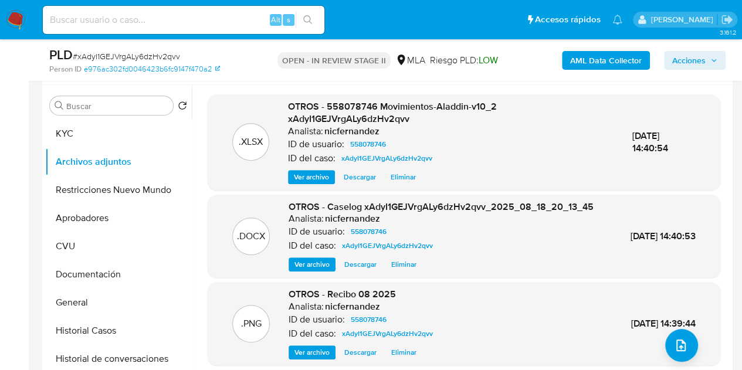
click at [307, 270] on span "Ver archivo" at bounding box center [311, 265] width 35 height 12
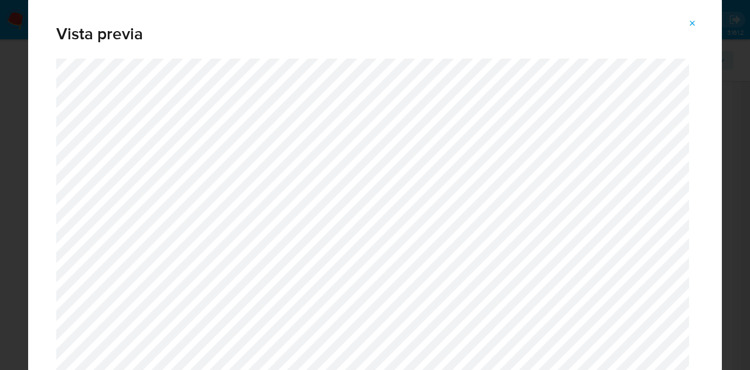
drag, startPoint x: 696, startPoint y: 21, endPoint x: 580, endPoint y: 126, distance: 156.5
click at [696, 21] on icon "Attachment preview" at bounding box center [692, 23] width 9 height 9
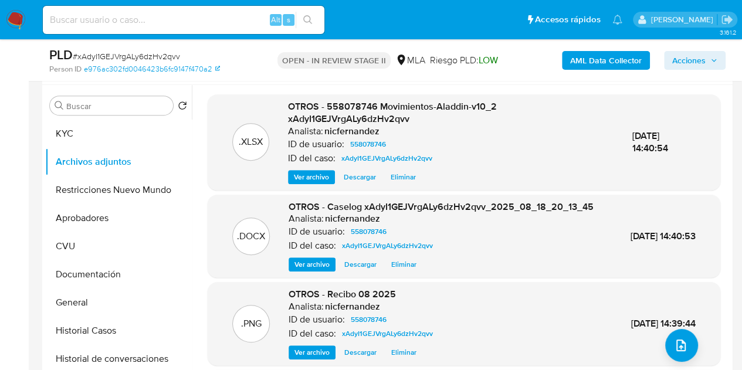
drag, startPoint x: 702, startPoint y: 52, endPoint x: 694, endPoint y: 58, distance: 10.1
click at [702, 52] on span "Acciones" at bounding box center [688, 60] width 33 height 19
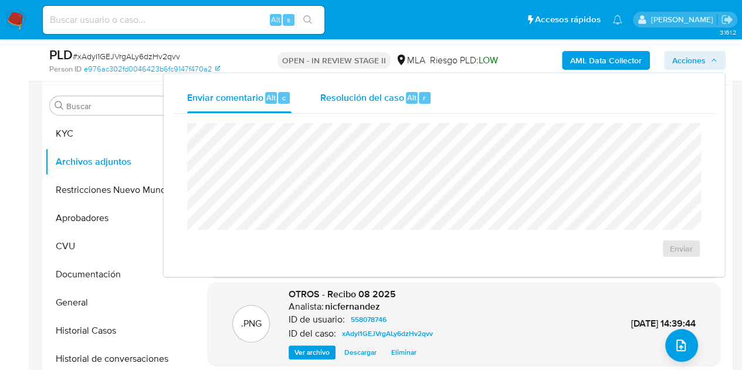
click at [386, 105] on div "Resolución del caso Alt r" at bounding box center [376, 98] width 112 height 30
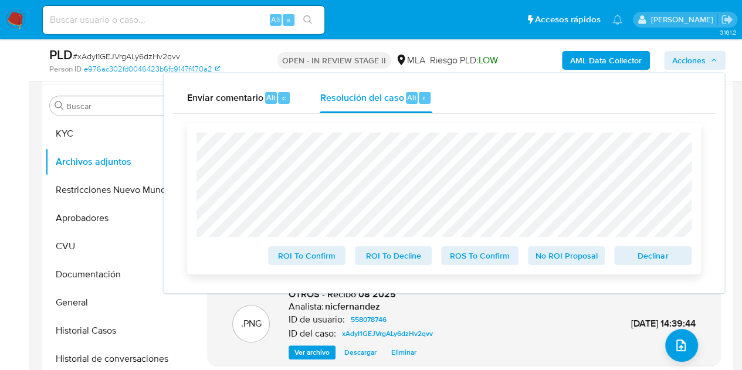
click at [648, 257] on span "Declinar" at bounding box center [652, 255] width 61 height 16
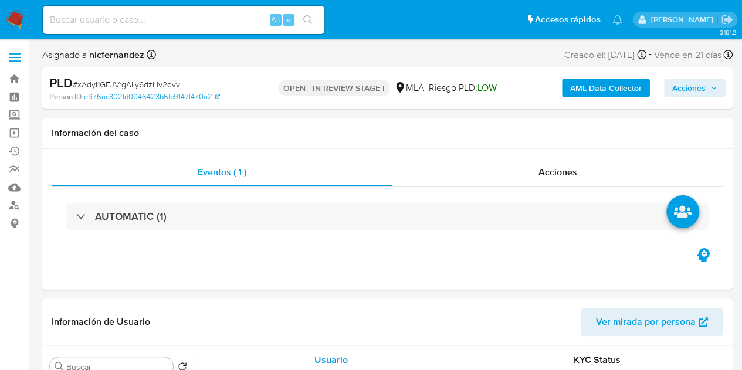
click at [691, 88] on span "Acciones" at bounding box center [688, 88] width 33 height 19
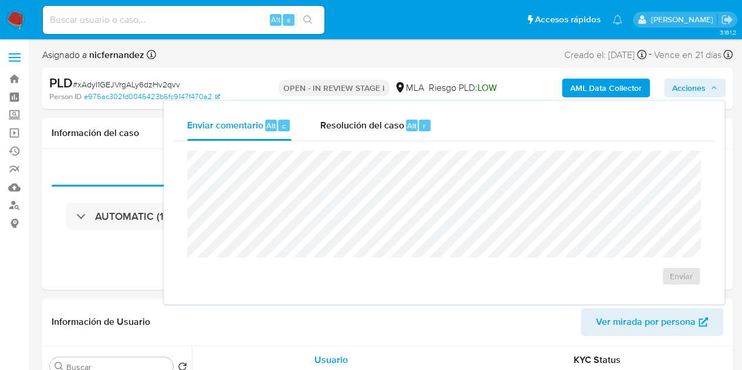
drag, startPoint x: 339, startPoint y: 119, endPoint x: 347, endPoint y: 145, distance: 27.6
click at [339, 119] on span "Resolución del caso" at bounding box center [362, 124] width 84 height 13
select select "10"
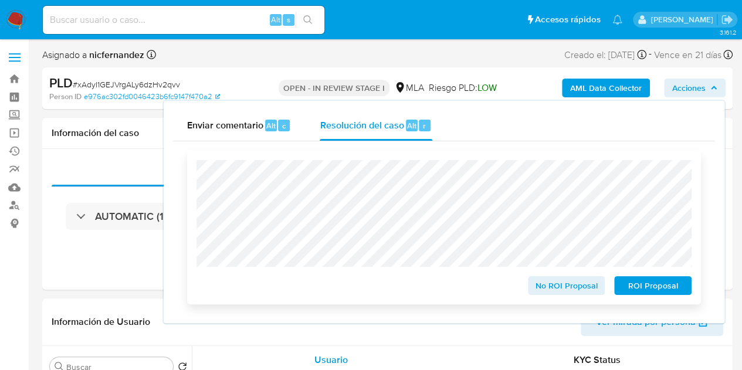
click at [632, 289] on span "ROI Proposal" at bounding box center [652, 285] width 61 height 16
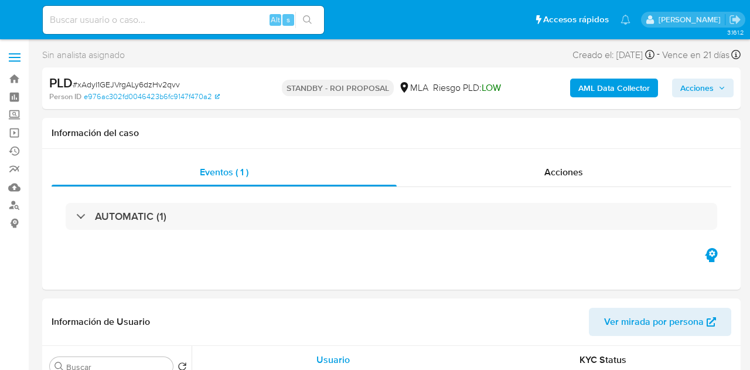
select select "10"
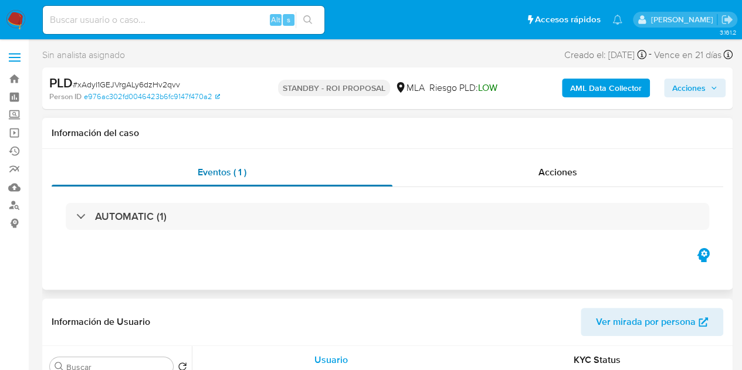
select select "10"
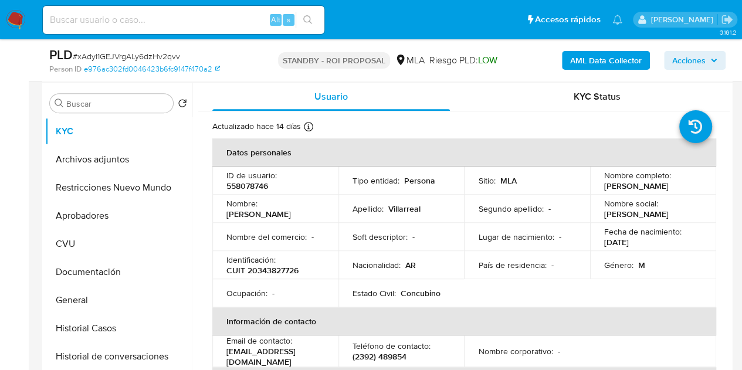
scroll to position [219, 0]
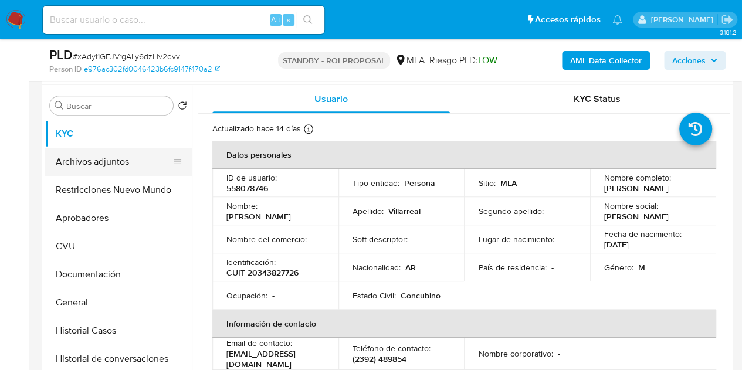
click at [81, 159] on button "Archivos adjuntos" at bounding box center [113, 162] width 137 height 28
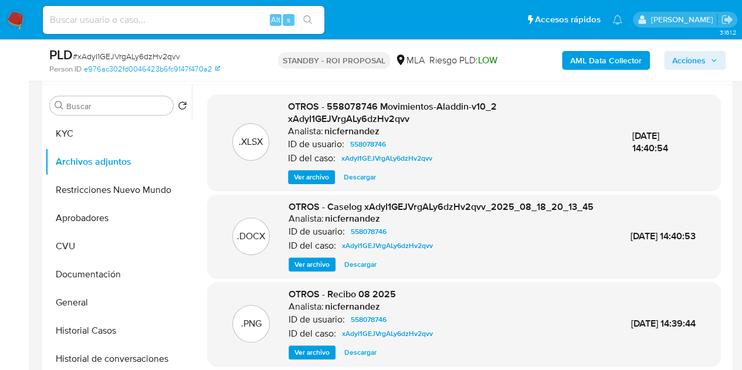
click at [304, 270] on span "Ver archivo" at bounding box center [311, 265] width 35 height 12
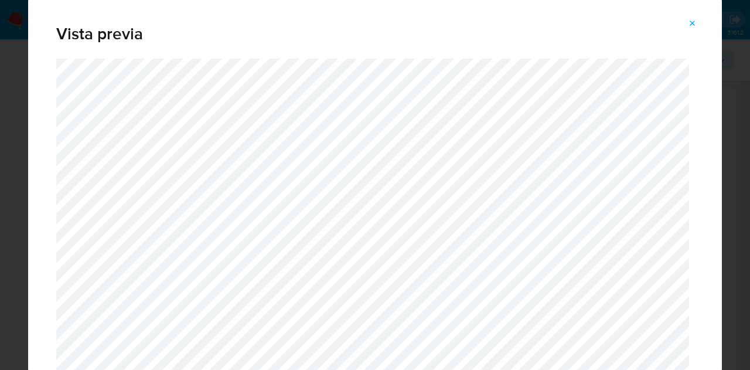
drag, startPoint x: 695, startPoint y: 21, endPoint x: 632, endPoint y: 73, distance: 82.0
click at [695, 21] on icon "Attachment preview" at bounding box center [692, 23] width 9 height 9
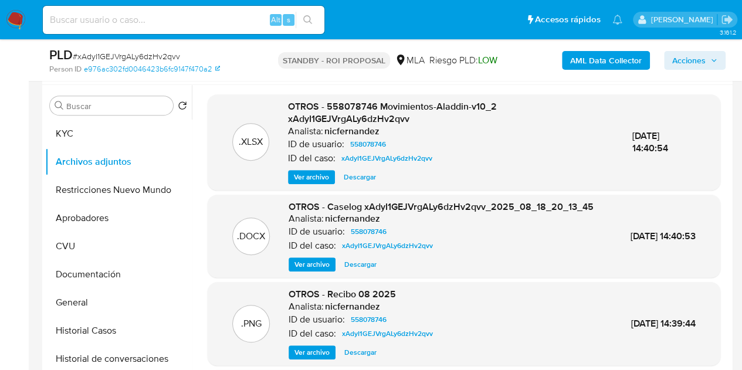
click at [325, 125] on h6 "nicfernandez" at bounding box center [351, 131] width 55 height 12
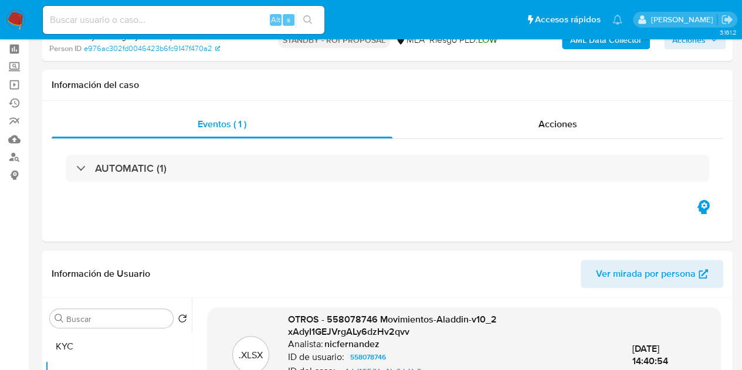
scroll to position [0, 0]
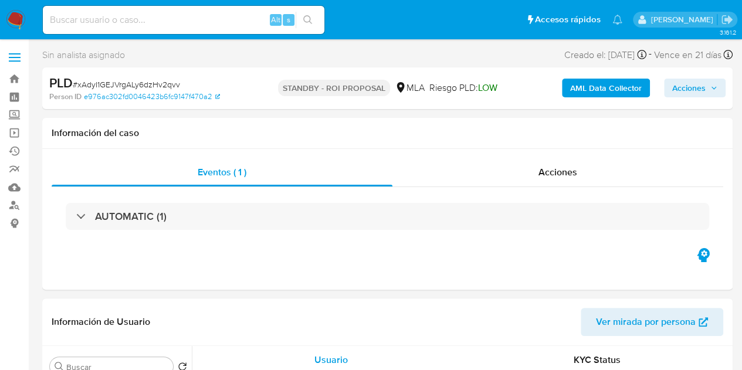
select select "10"
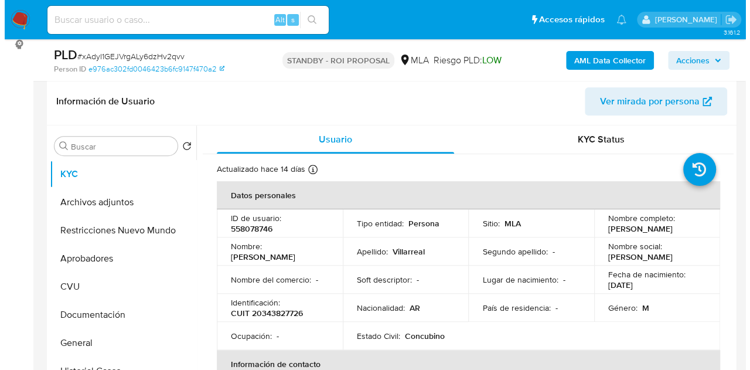
scroll to position [185, 0]
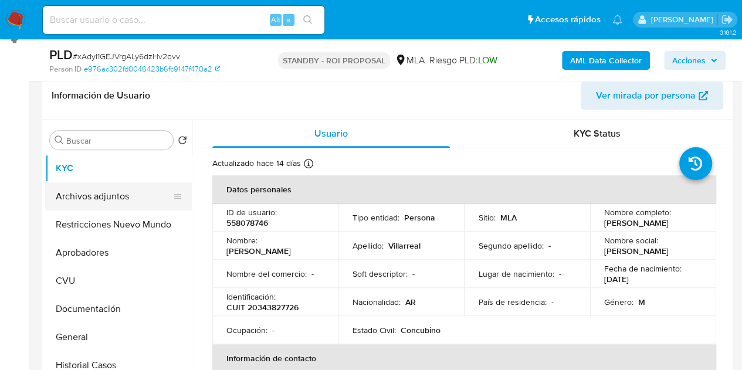
click at [81, 185] on button "Archivos adjuntos" at bounding box center [113, 196] width 137 height 28
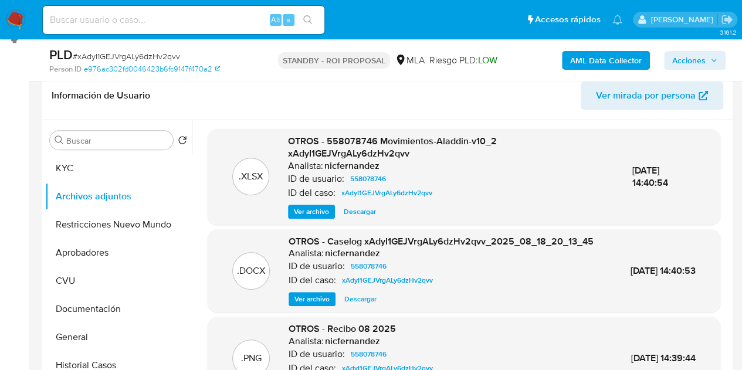
click at [320, 305] on span "Ver archivo" at bounding box center [311, 299] width 35 height 12
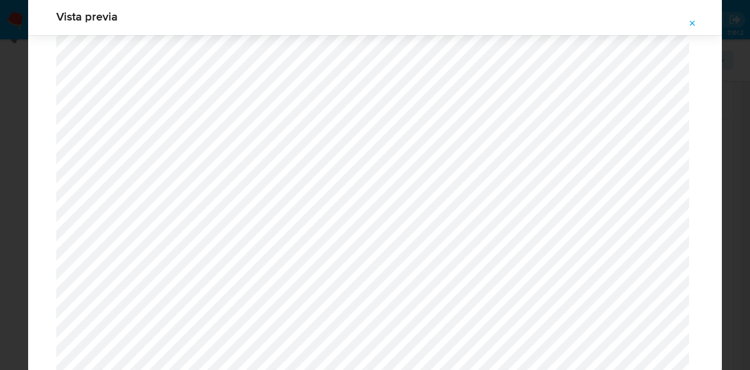
scroll to position [1282, 0]
click at [695, 19] on icon "Attachment preview" at bounding box center [692, 23] width 9 height 9
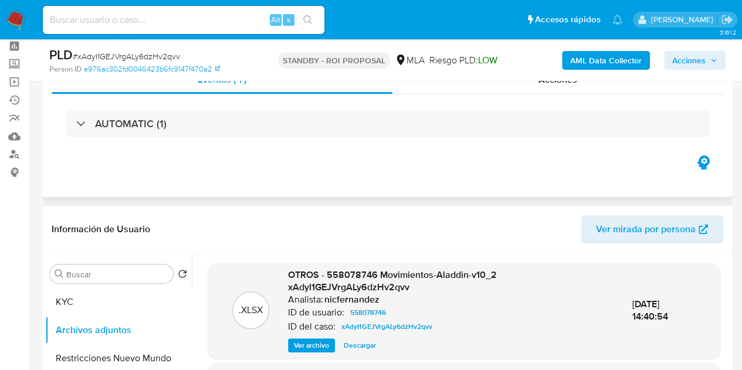
scroll to position [29, 0]
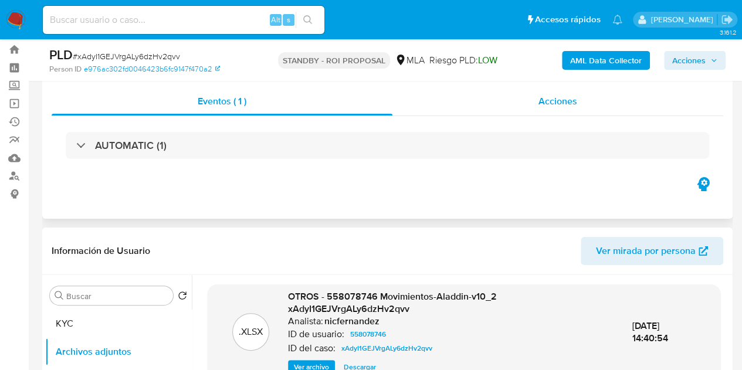
click at [523, 103] on div "Acciones" at bounding box center [557, 101] width 331 height 28
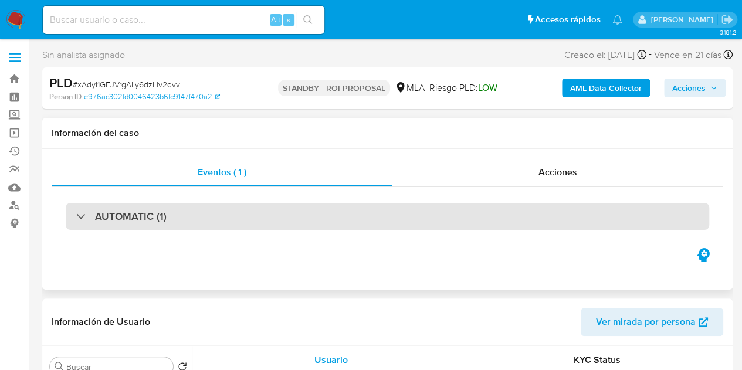
select select "10"
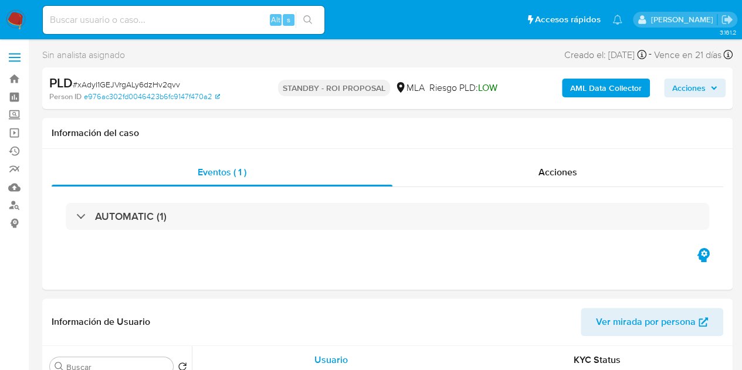
scroll to position [31, 0]
select select "10"
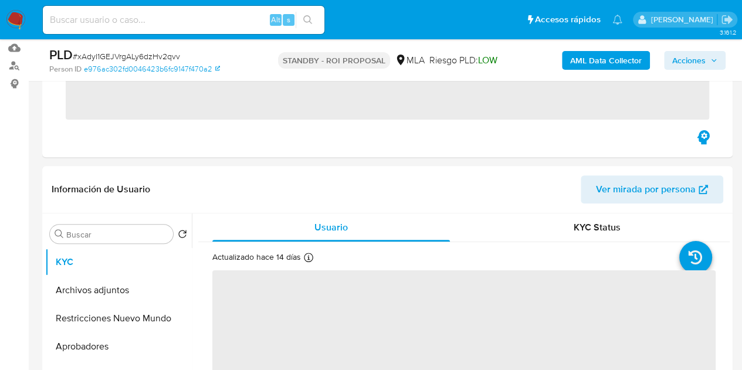
scroll to position [253, 0]
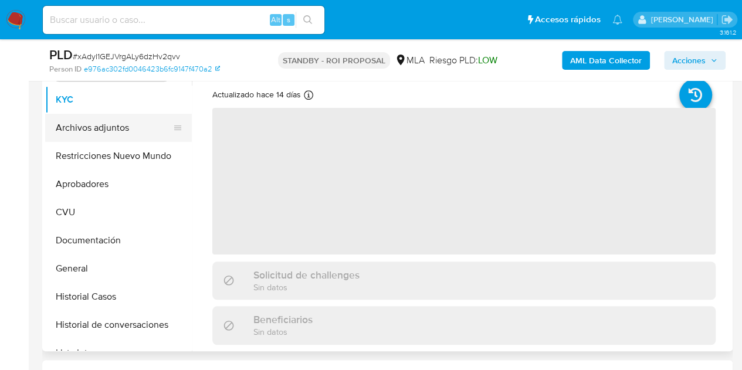
click at [99, 139] on button "Archivos adjuntos" at bounding box center [113, 128] width 137 height 28
select select "10"
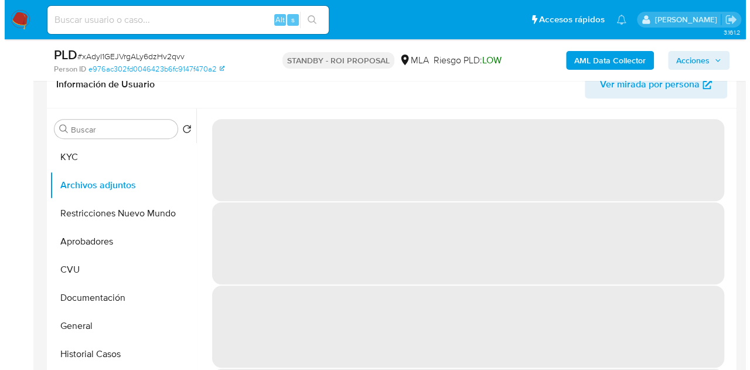
scroll to position [193, 0]
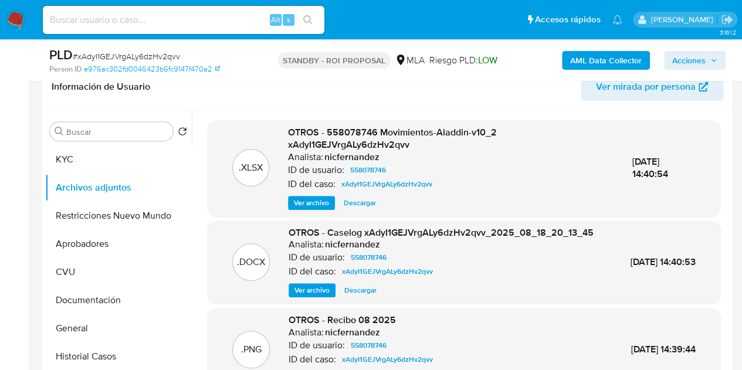
click at [297, 296] on span "Ver archivo" at bounding box center [311, 290] width 35 height 12
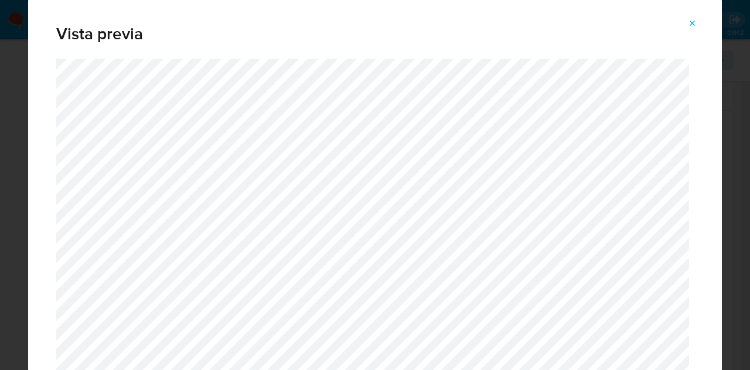
drag, startPoint x: 698, startPoint y: 19, endPoint x: 571, endPoint y: 4, distance: 127.5
click at [698, 19] on button "Attachment preview" at bounding box center [693, 23] width 26 height 19
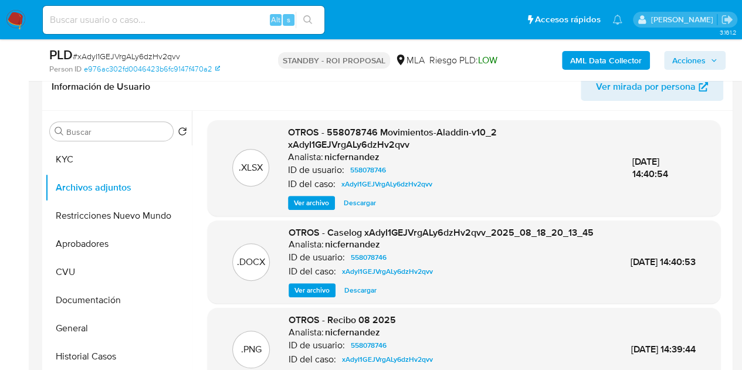
click at [300, 296] on span "Ver archivo" at bounding box center [311, 290] width 35 height 12
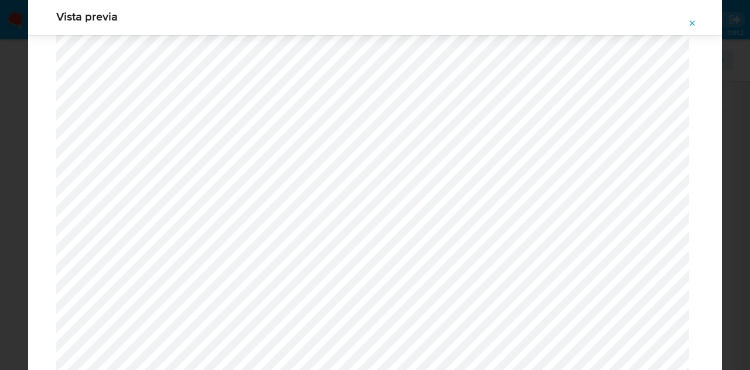
scroll to position [1538, 0]
click at [689, 26] on icon "Attachment preview" at bounding box center [692, 23] width 9 height 9
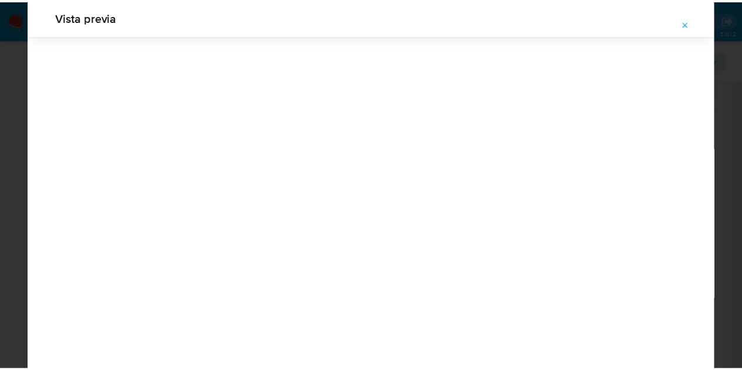
scroll to position [38, 0]
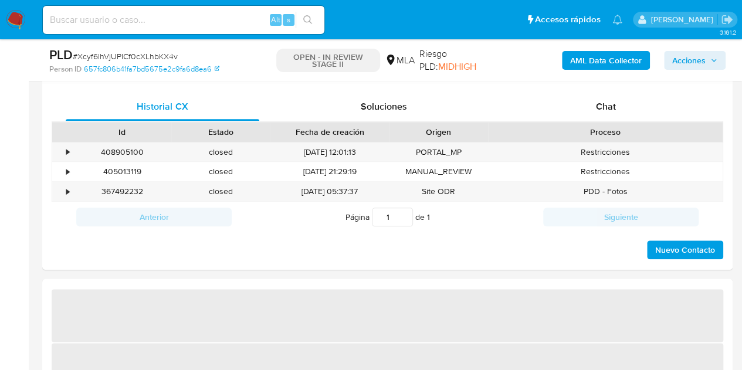
scroll to position [565, 0]
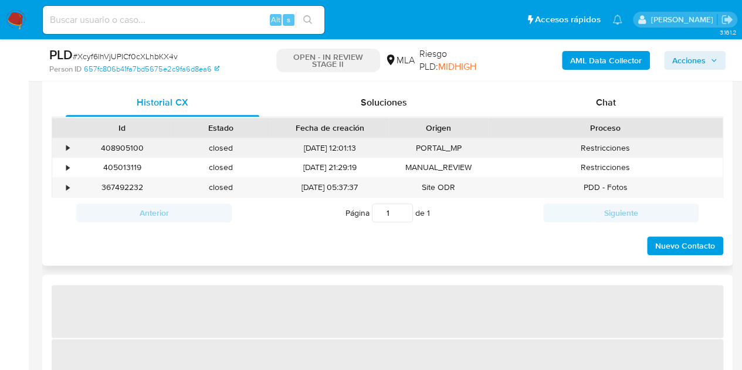
select select "10"
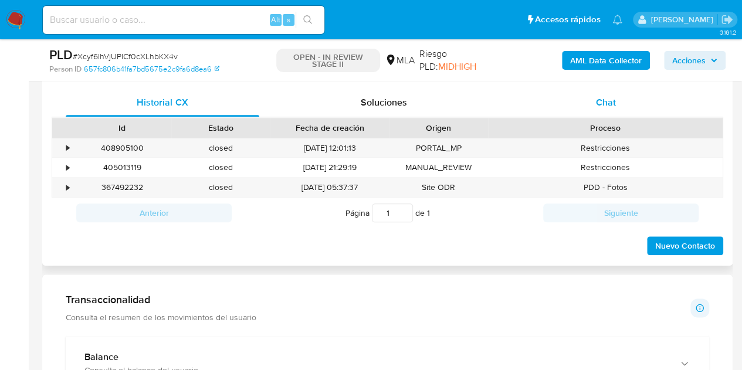
click at [589, 100] on div "Chat" at bounding box center [605, 103] width 193 height 28
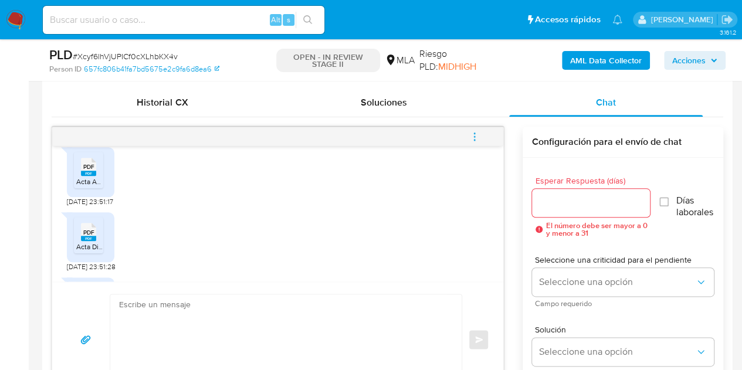
scroll to position [2123, 0]
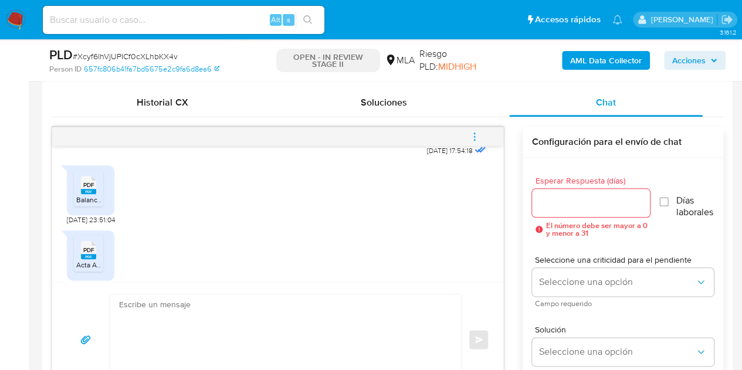
click at [91, 205] on span "Balance 2024 Dina SA.pdf" at bounding box center [116, 200] width 81 height 10
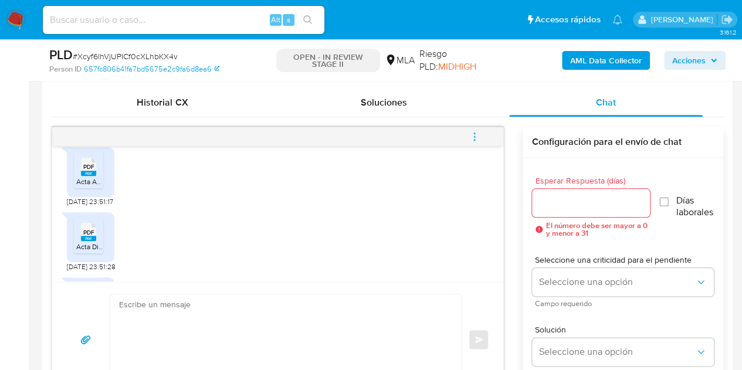
click at [83, 176] on rect at bounding box center [88, 173] width 15 height 5
click at [94, 236] on span "PDF" at bounding box center [88, 233] width 11 height 8
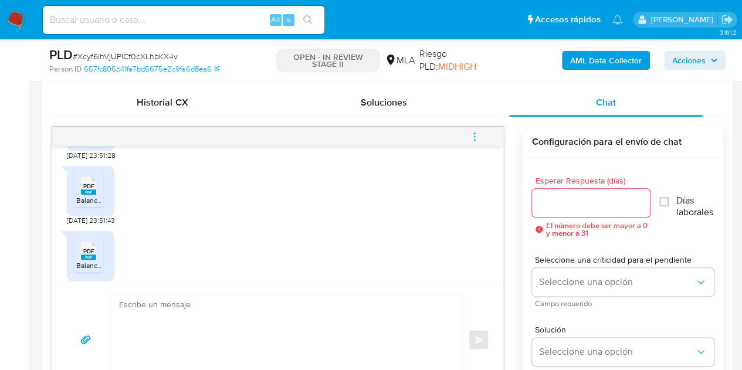
scroll to position [2347, 0]
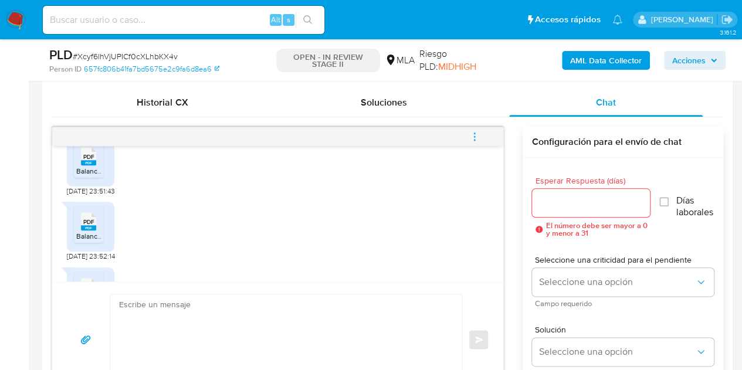
click at [280, 246] on div "PDF PDF Balance 2024 Dina SA.pdf 16/09/2025 23:52:14" at bounding box center [278, 228] width 422 height 65
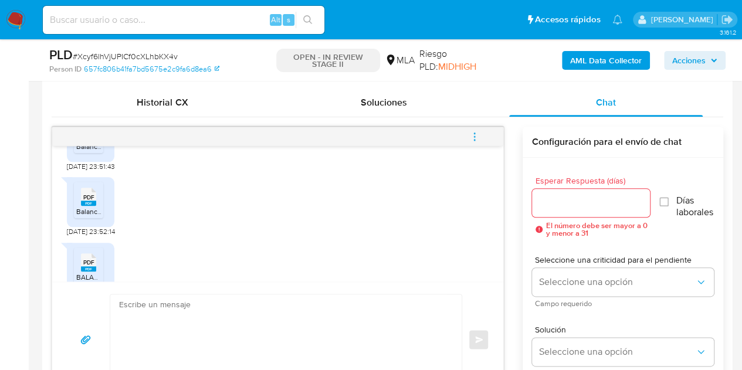
click at [93, 142] on icon "PDF" at bounding box center [88, 131] width 15 height 21
click at [95, 206] on icon at bounding box center [88, 197] width 15 height 18
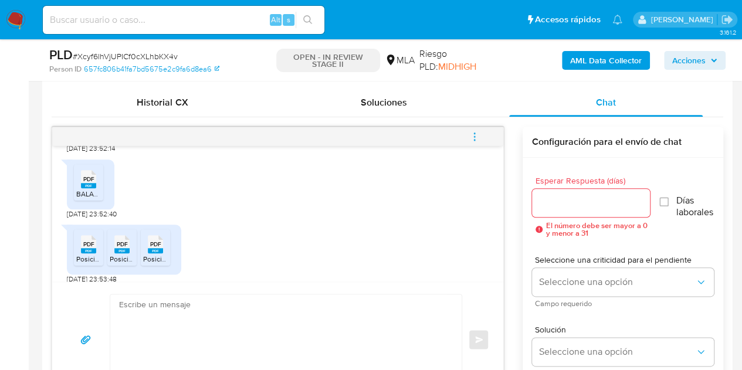
scroll to position [2455, 0]
click at [90, 189] on icon "PDF" at bounding box center [88, 179] width 15 height 21
click at [204, 219] on div "PDF PDF BALANCE DINA ARGENTINA SRL 2024 .pdf 16/09/2025 23:52:40" at bounding box center [278, 186] width 422 height 65
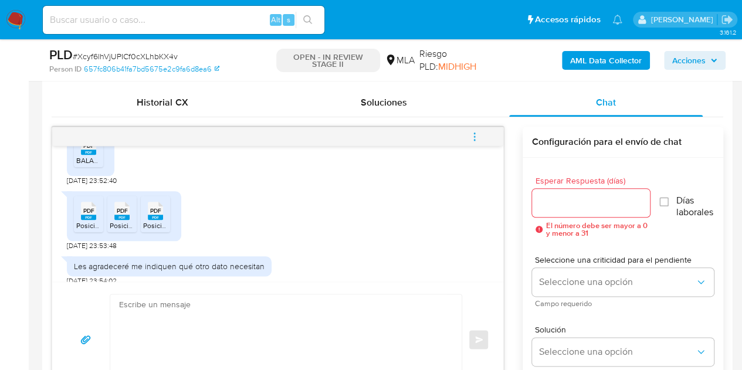
scroll to position [2502, 0]
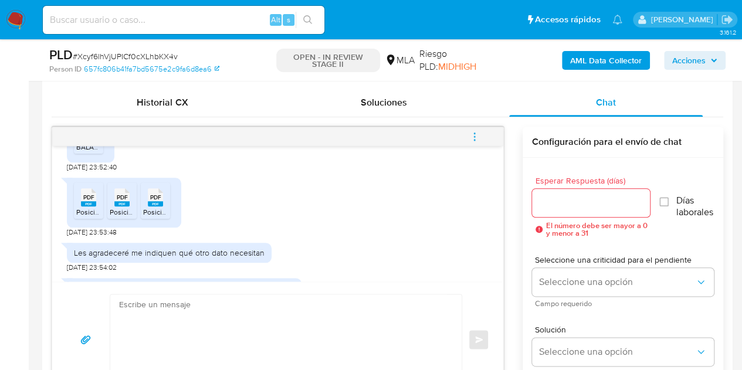
drag, startPoint x: 245, startPoint y: 238, endPoint x: 209, endPoint y: 242, distance: 36.6
click at [245, 237] on div "PDF PDF Posicion financiara Dina Facility 2024.pdf PDF PDF Posicion Financiera …" at bounding box center [278, 204] width 422 height 65
click at [87, 217] on span "Posicion financiara [PERSON_NAME] 2024.pdf" at bounding box center [148, 212] width 145 height 10
click at [115, 206] on rect at bounding box center [121, 203] width 15 height 5
click at [145, 217] on span "Posicion financiera SA 2025.pdf" at bounding box center [193, 212] width 100 height 10
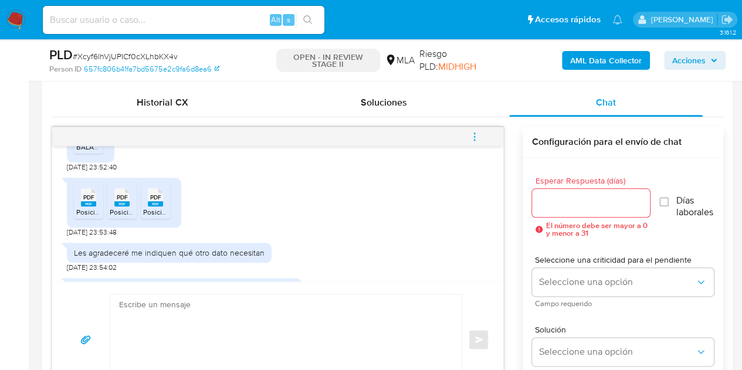
drag, startPoint x: 215, startPoint y: 222, endPoint x: 266, endPoint y: 229, distance: 52.0
click at [215, 222] on div "PDF PDF Posicion financiara Dina Facility 2024.pdf PDF PDF Posicion Financiera …" at bounding box center [278, 204] width 422 height 65
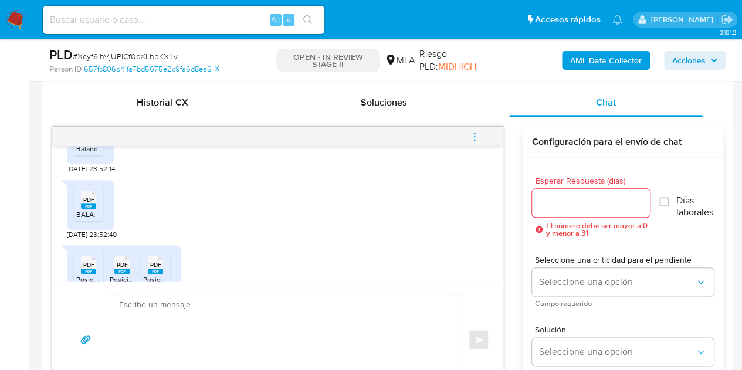
scroll to position [2424, 0]
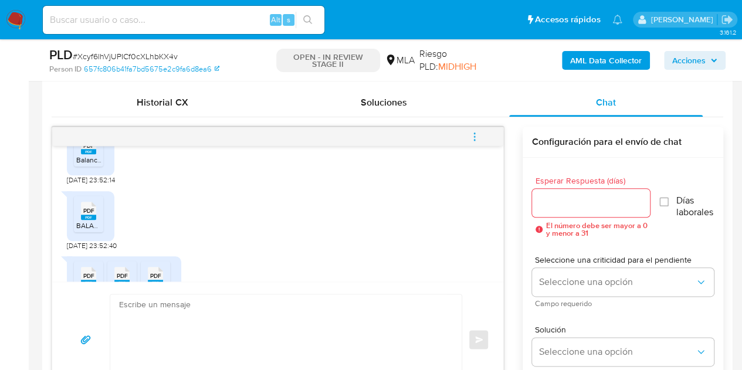
click at [85, 149] on span "PDF" at bounding box center [88, 146] width 11 height 8
click at [100, 221] on div "PDF PDF" at bounding box center [88, 209] width 25 height 23
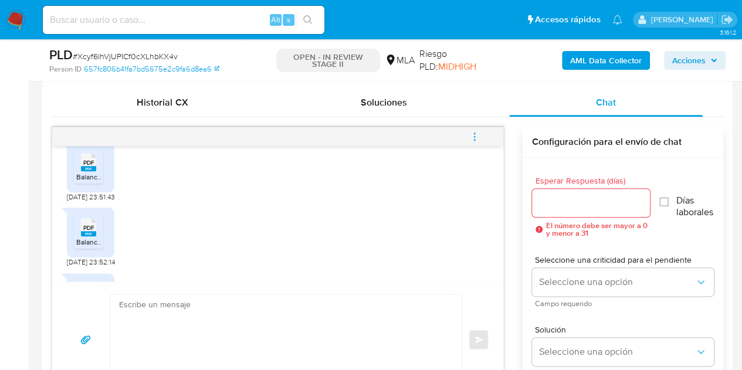
scroll to position [2330, 0]
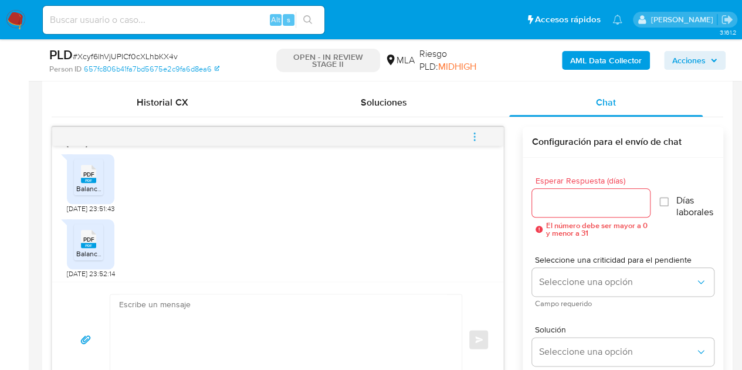
click at [68, 202] on div "PDF PDF Balance 2024 Dina Facility .pdf" at bounding box center [90, 179] width 47 height 50
click at [87, 183] on rect at bounding box center [88, 180] width 15 height 5
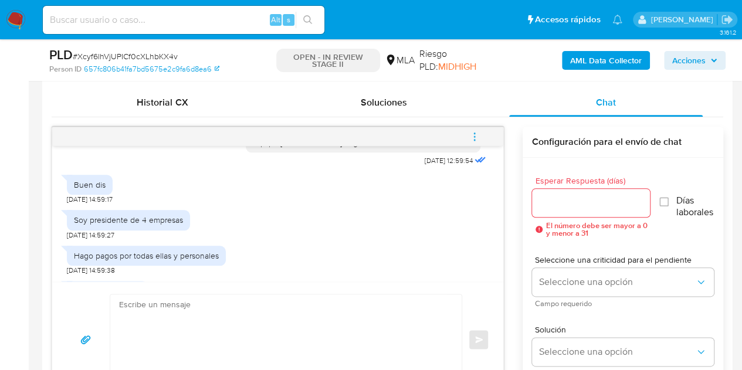
scroll to position [1140, 0]
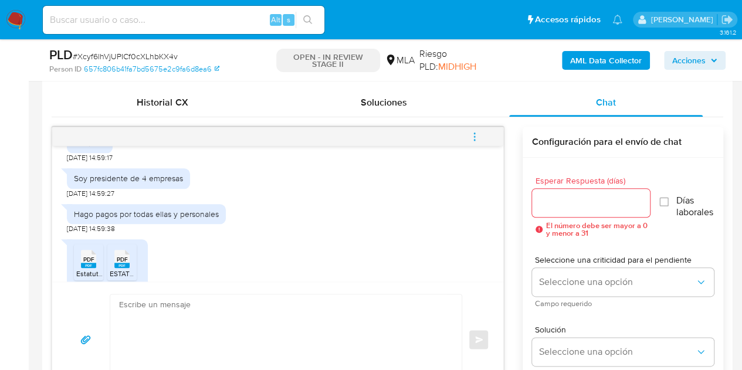
drag, startPoint x: 93, startPoint y: 222, endPoint x: 88, endPoint y: 218, distance: 7.1
click at [93, 198] on span "29/08/2025 14:59:27" at bounding box center [90, 193] width 47 height 9
drag, startPoint x: 76, startPoint y: 213, endPoint x: 213, endPoint y: 219, distance: 137.9
click at [189, 198] on div "Soy presidente de 4 empresas 29/08/2025 14:59:27" at bounding box center [278, 179] width 422 height 35
copy div "Soy presidente de 4 empresas"
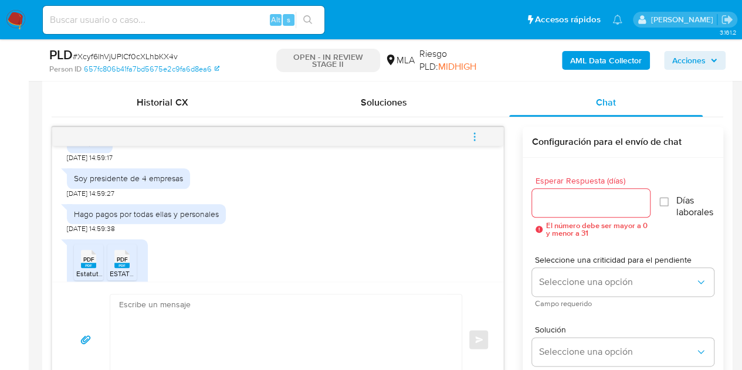
drag, startPoint x: 127, startPoint y: 257, endPoint x: 83, endPoint y: 249, distance: 44.3
click at [115, 233] on span "29/08/2025 14:59:38" at bounding box center [91, 228] width 48 height 9
drag, startPoint x: 74, startPoint y: 247, endPoint x: 224, endPoint y: 241, distance: 150.2
click at [224, 224] on div "Hago pagos por todas ellas y personales" at bounding box center [146, 214] width 159 height 20
copy div "Hago pagos por todas ellas y personales"
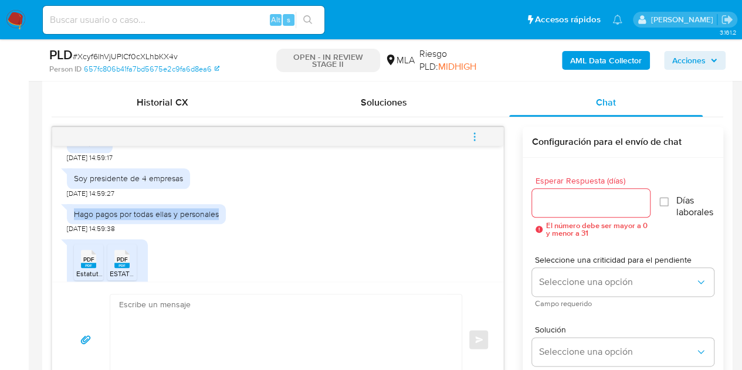
drag, startPoint x: 267, startPoint y: 263, endPoint x: 294, endPoint y: 258, distance: 27.5
click at [267, 233] on div "Hago pagos por todas ellas y personales 29/08/2025 14:59:38" at bounding box center [278, 215] width 422 height 35
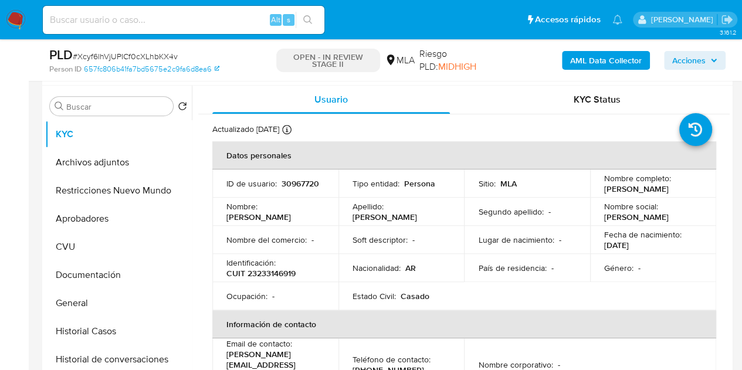
scroll to position [210, 0]
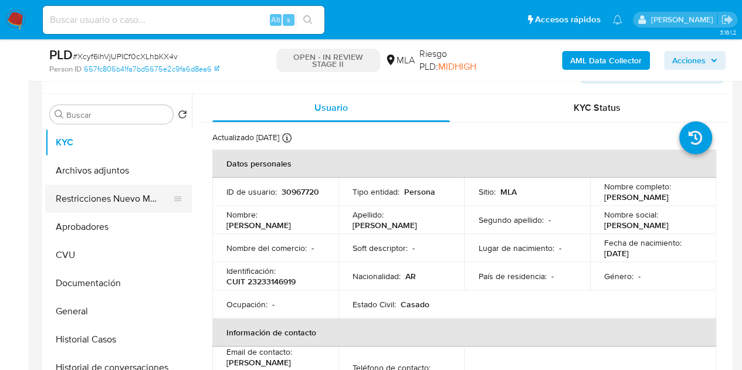
click at [81, 199] on button "Restricciones Nuevo Mundo" at bounding box center [113, 199] width 137 height 28
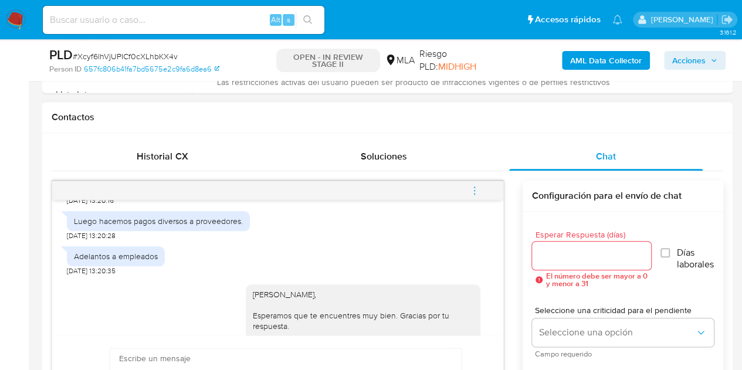
scroll to position [519, 0]
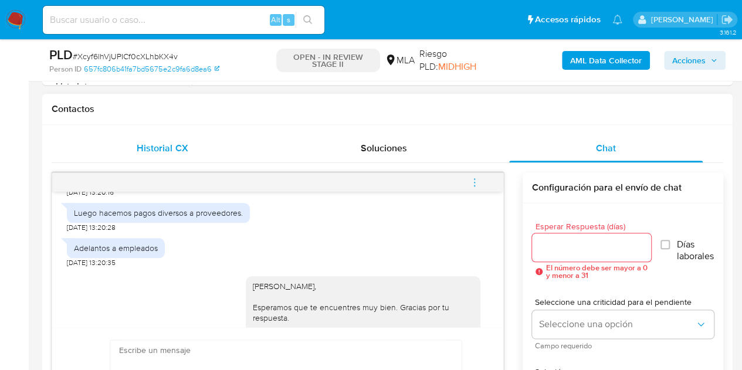
click at [161, 154] on div "Historial CX" at bounding box center [162, 148] width 193 height 28
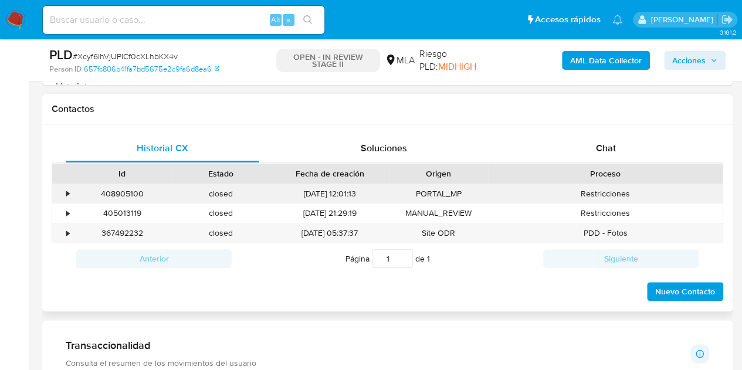
click at [120, 192] on div "408905100" at bounding box center [122, 193] width 98 height 19
copy div "408905100"
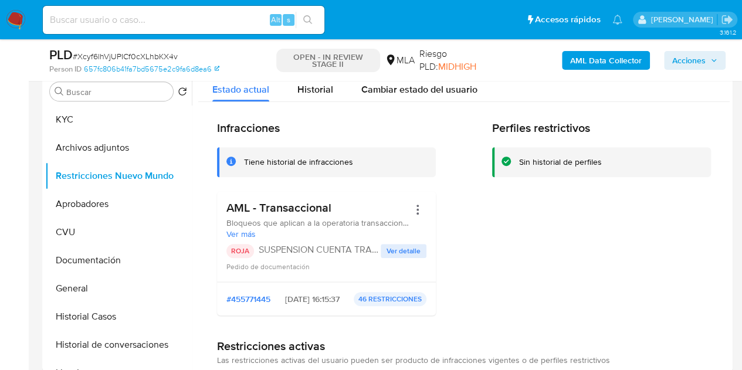
scroll to position [216, 0]
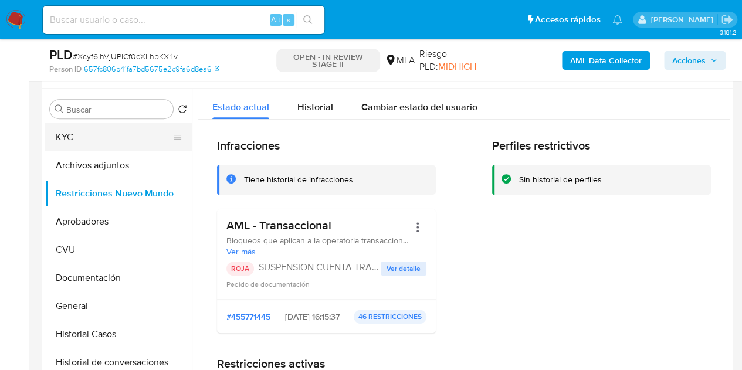
click at [86, 139] on button "KYC" at bounding box center [113, 137] width 137 height 28
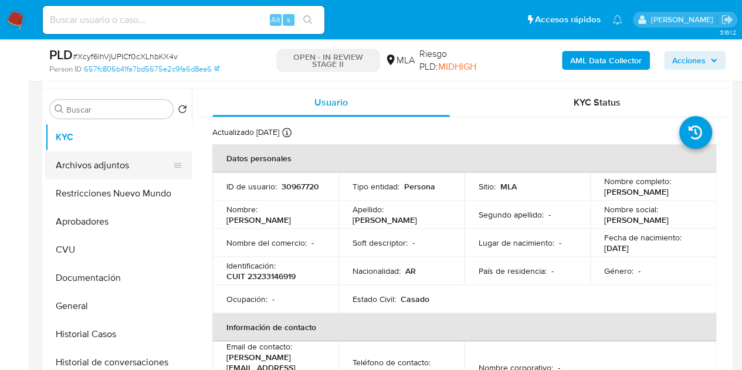
click at [98, 161] on button "Archivos adjuntos" at bounding box center [113, 165] width 137 height 28
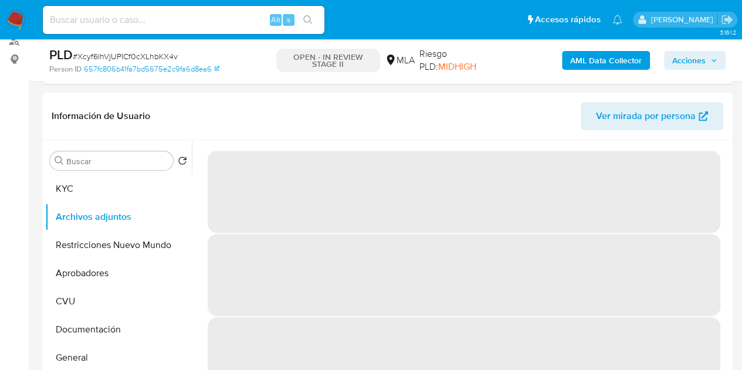
scroll to position [167, 0]
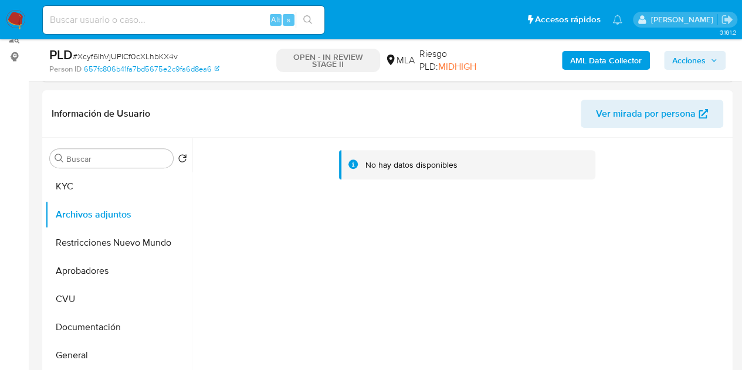
click at [592, 66] on b "AML Data Collector" at bounding box center [606, 60] width 72 height 19
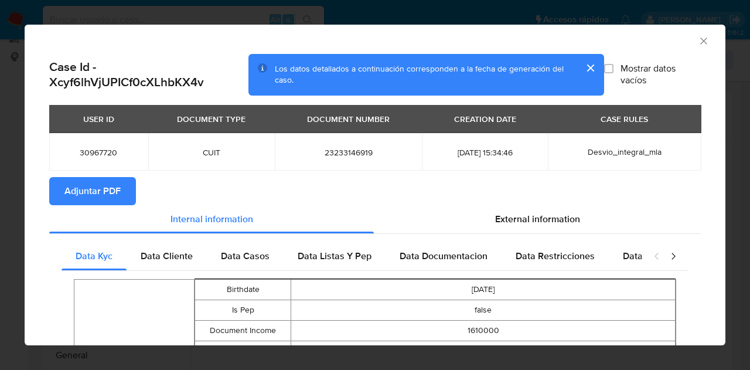
click at [114, 189] on span "Adjuntar PDF" at bounding box center [92, 191] width 56 height 26
drag, startPoint x: 693, startPoint y: 40, endPoint x: 636, endPoint y: 49, distance: 58.1
click at [698, 40] on icon "Cerrar ventana" at bounding box center [704, 41] width 12 height 12
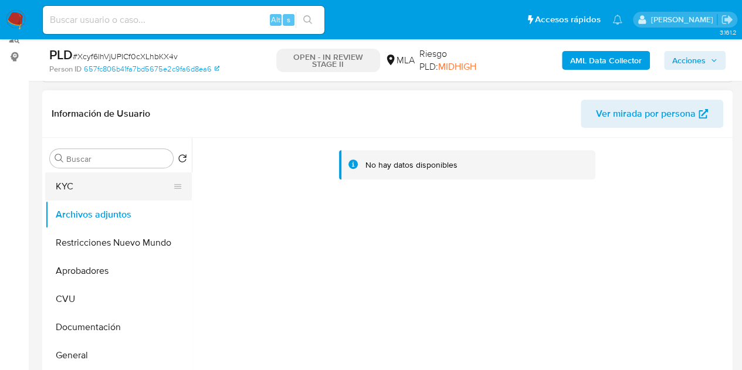
click at [84, 178] on button "KYC" at bounding box center [113, 186] width 137 height 28
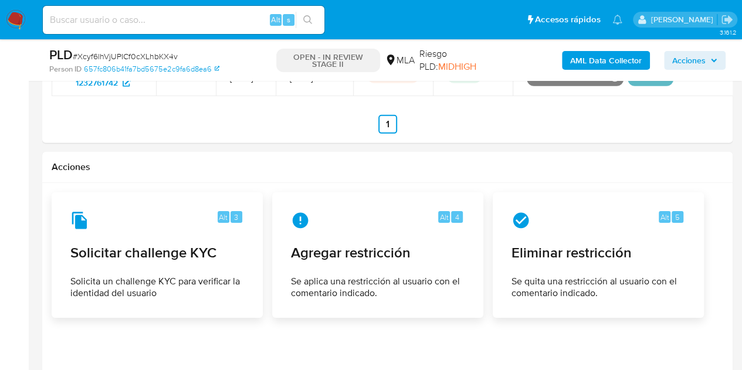
scroll to position [1816, 0]
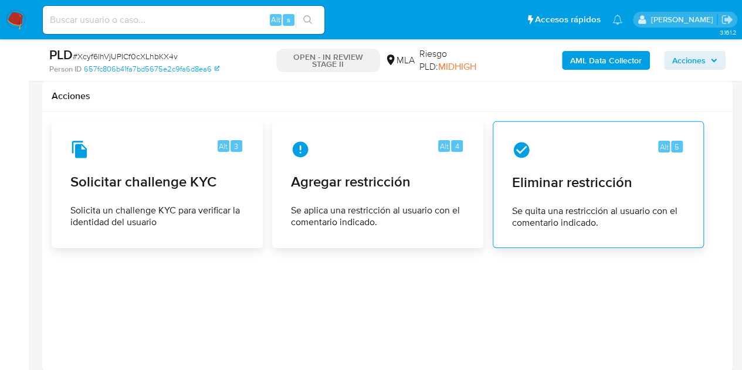
click at [584, 187] on span "Eliminar restricción" at bounding box center [598, 183] width 172 height 18
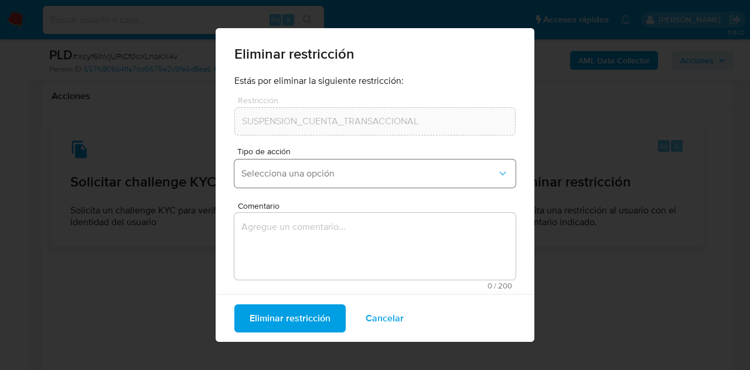
click at [315, 164] on button "Selecciona una opción" at bounding box center [375, 173] width 281 height 28
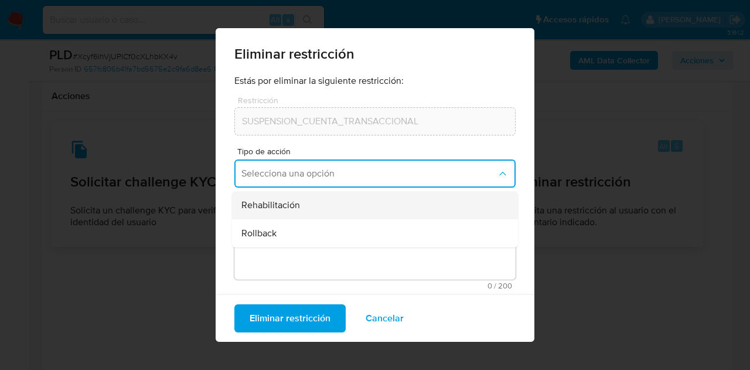
click at [308, 203] on div "Rehabilitación" at bounding box center [372, 205] width 260 height 28
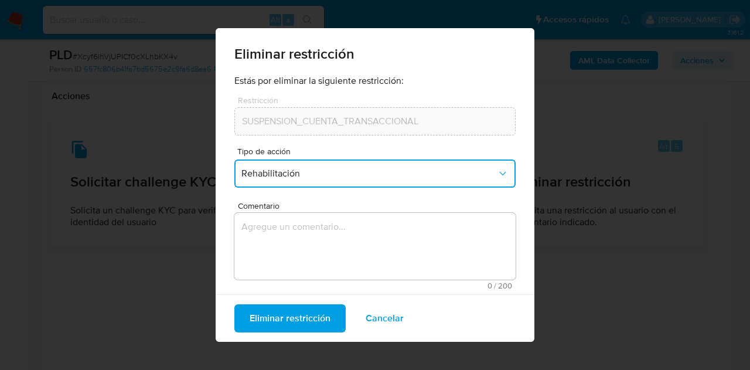
click at [318, 247] on textarea "Comentario" at bounding box center [375, 246] width 281 height 67
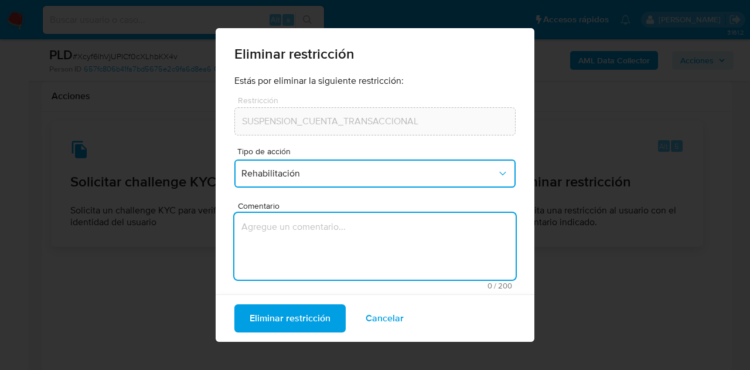
type textarea "M"
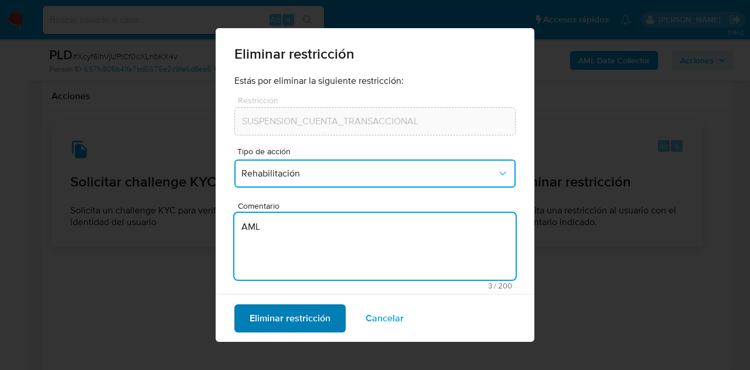
type textarea "AML"
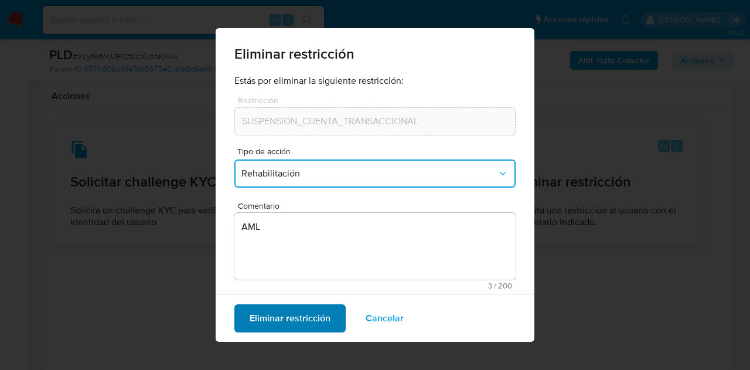
click at [277, 314] on span "Eliminar restricción" at bounding box center [290, 318] width 81 height 26
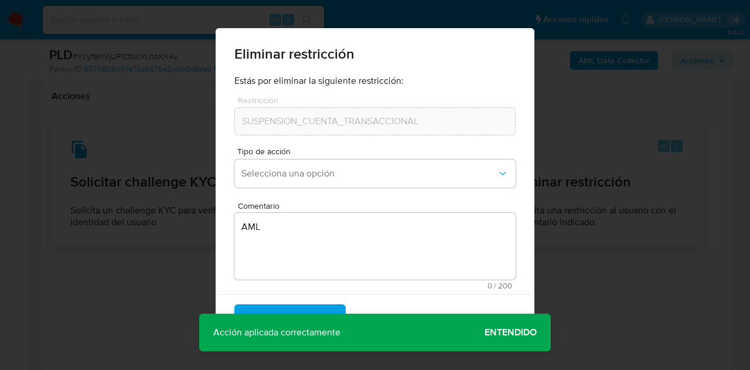
click at [534, 332] on span "Entendido" at bounding box center [511, 332] width 52 height 0
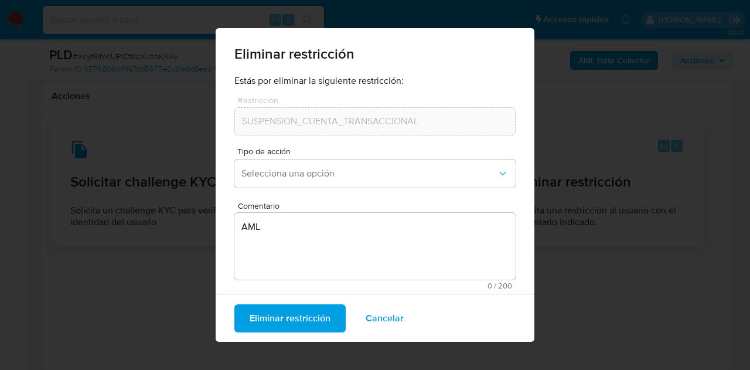
click at [616, 313] on div "Eliminar restricción Estás por eliminar la siguiente restricción: Restricción S…" at bounding box center [375, 185] width 750 height 370
click at [375, 316] on span "Cancelar" at bounding box center [385, 318] width 38 height 26
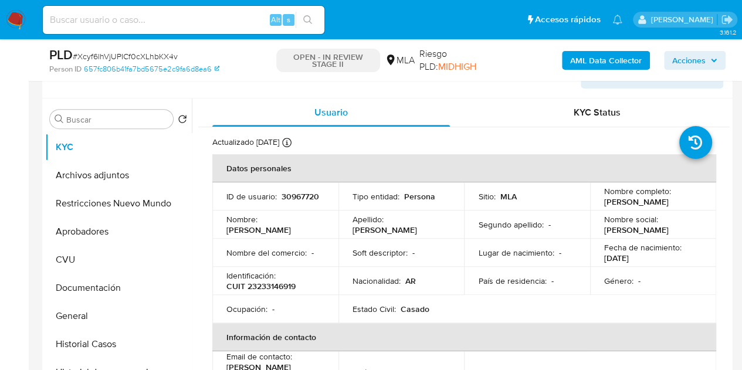
scroll to position [229, 0]
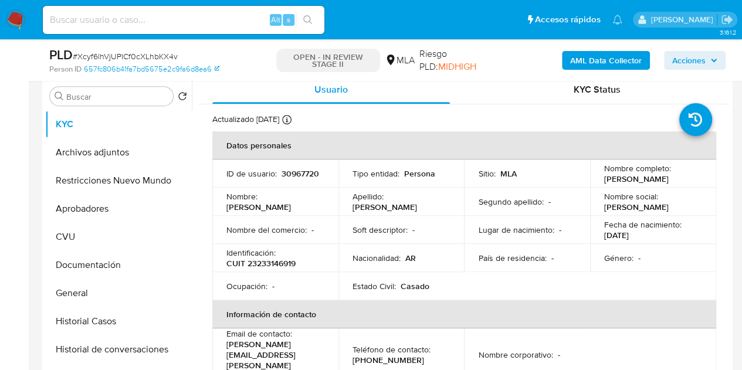
click at [272, 206] on p "Leonardo" at bounding box center [258, 207] width 64 height 11
copy p "Leonardo"
click at [296, 209] on td "Nombre : Leonardo" at bounding box center [275, 202] width 126 height 28
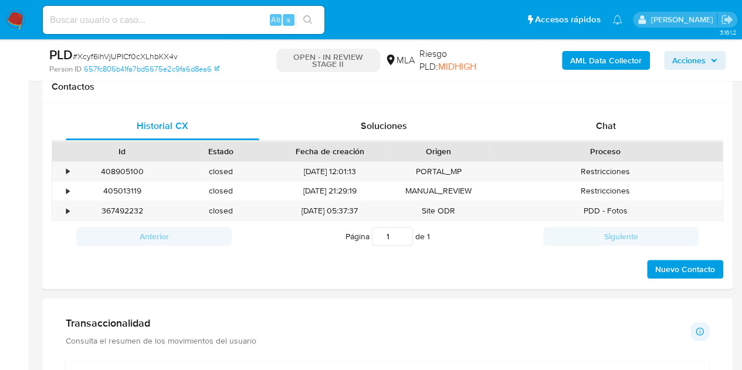
scroll to position [557, 0]
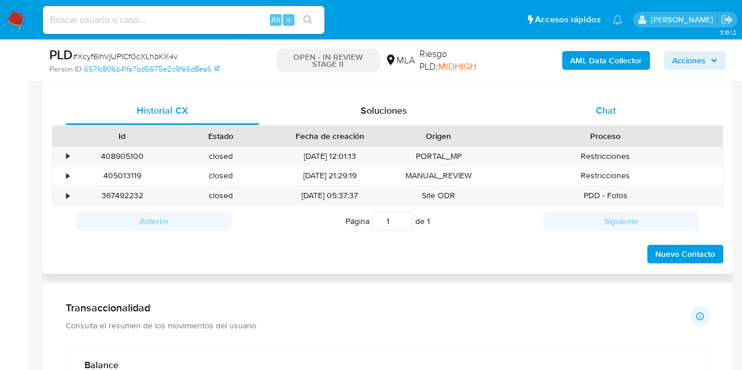
click at [617, 101] on div "Chat" at bounding box center [605, 111] width 193 height 28
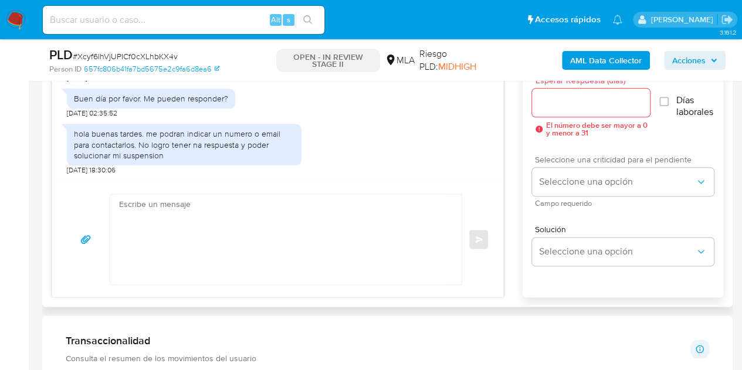
scroll to position [679, 0]
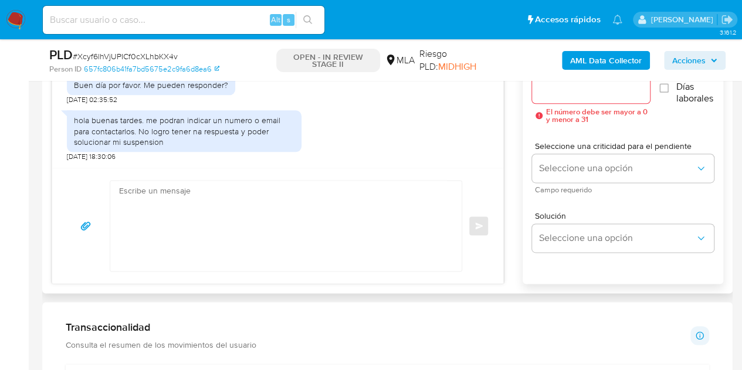
click at [365, 202] on textarea at bounding box center [283, 226] width 328 height 90
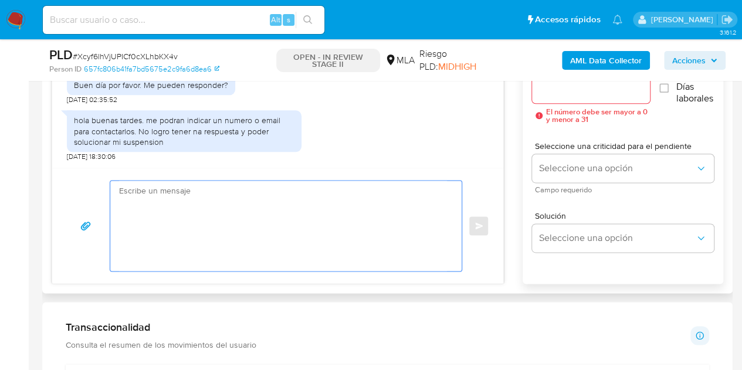
paste textarea "Hola Leonardo, ¡Muchas gracias por tu respuesta! Confirmamos la recepción de la…"
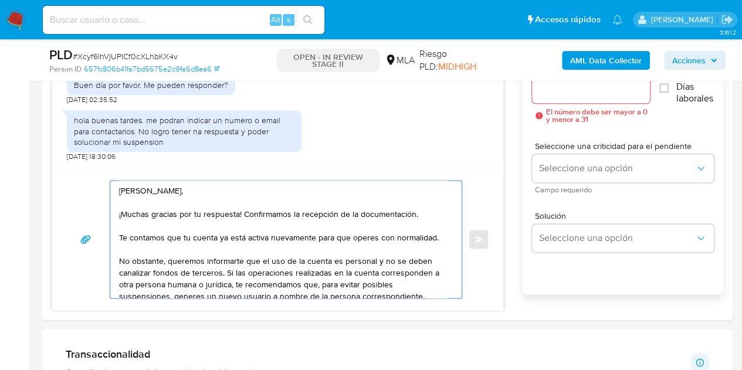
scroll to position [624, 0]
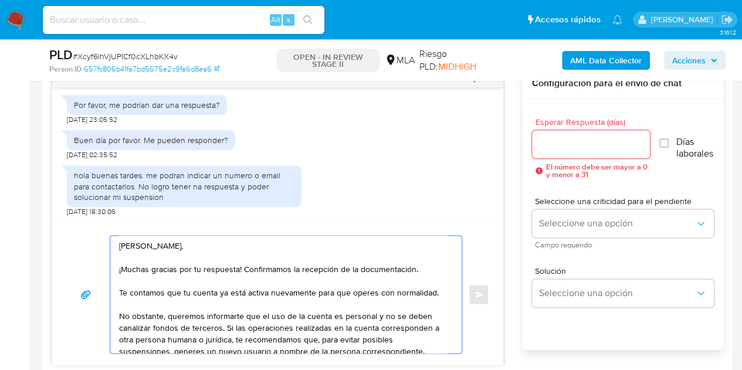
type textarea "Hola Leonardo, ¡Muchas gracias por tu respuesta! Confirmamos la recepción de la…"
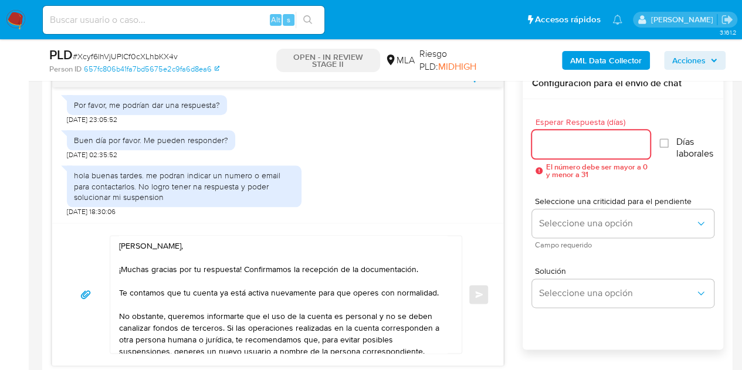
click at [588, 139] on input "Esperar Respuesta (días)" at bounding box center [591, 144] width 118 height 15
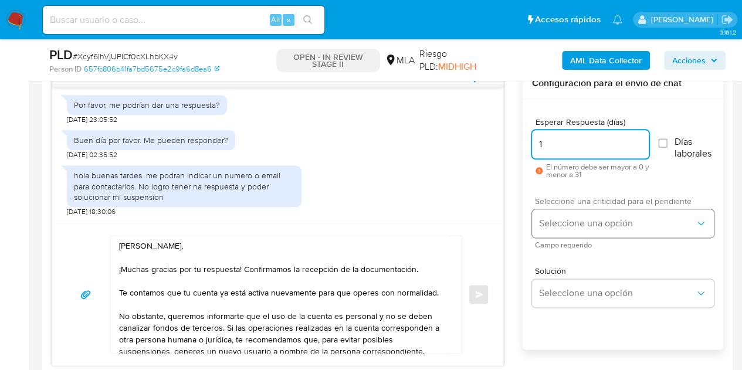
type input "1"
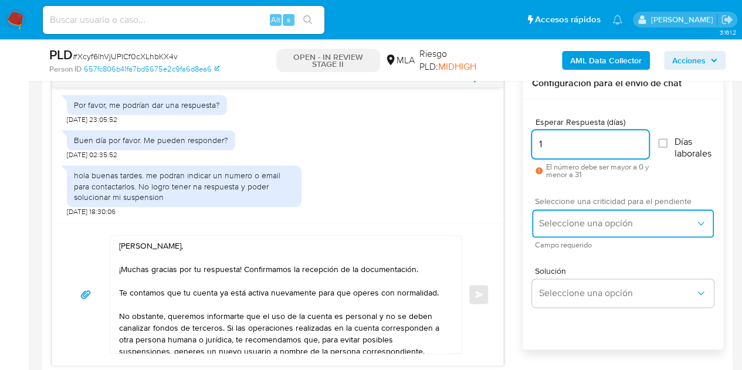
click at [569, 218] on span "Seleccione una opción" at bounding box center [617, 224] width 156 height 12
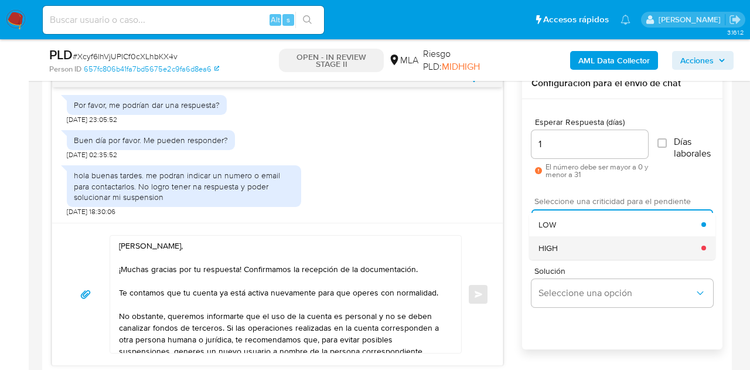
click at [570, 240] on div "HIGH" at bounding box center [620, 247] width 163 height 23
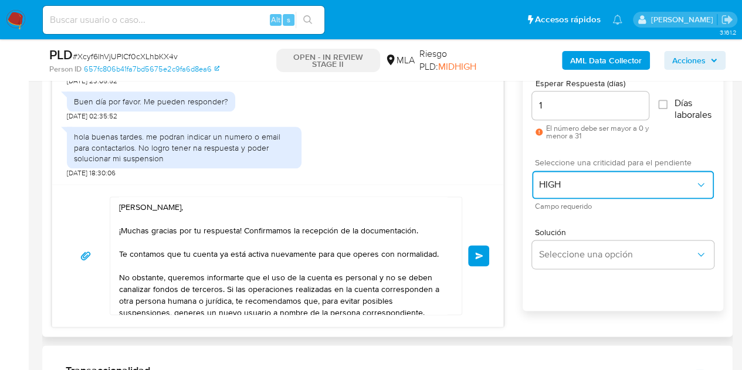
scroll to position [665, 0]
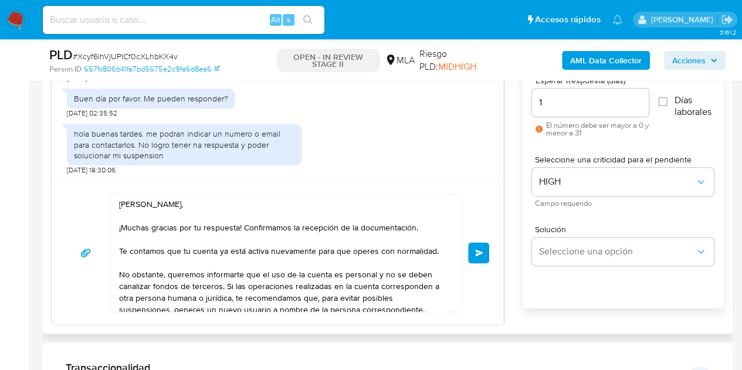
click at [488, 206] on div "Hola Leonardo, ¡Muchas gracias por tu respuesta! Confirmamos la recepción de la…" at bounding box center [277, 252] width 423 height 118
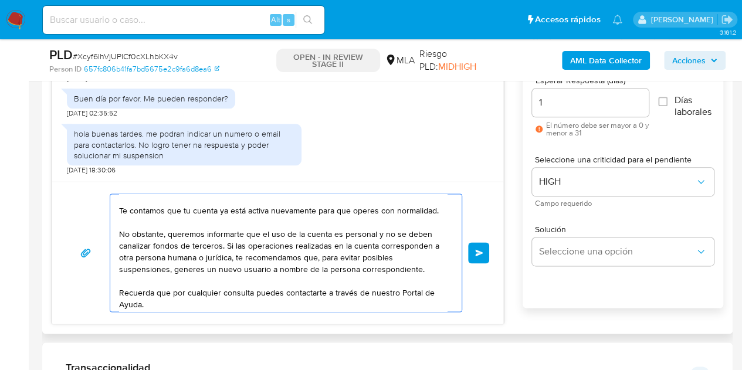
scroll to position [67, 0]
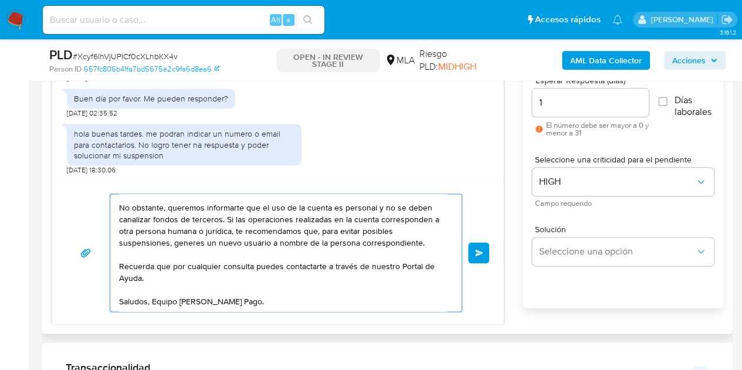
click at [372, 304] on textarea "Hola Leonardo, ¡Muchas gracias por tu respuesta! Confirmamos la recepción de la…" at bounding box center [283, 252] width 328 height 117
click at [482, 253] on span "Enviar" at bounding box center [479, 252] width 8 height 7
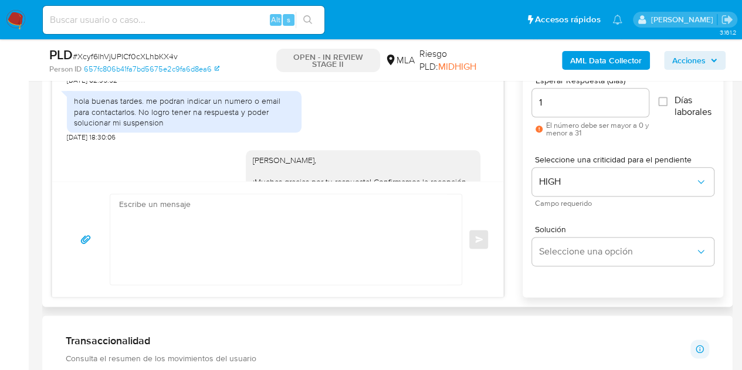
scroll to position [0, 0]
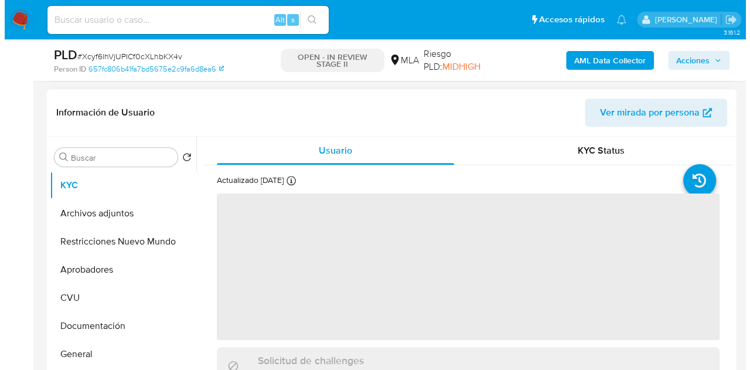
scroll to position [227, 0]
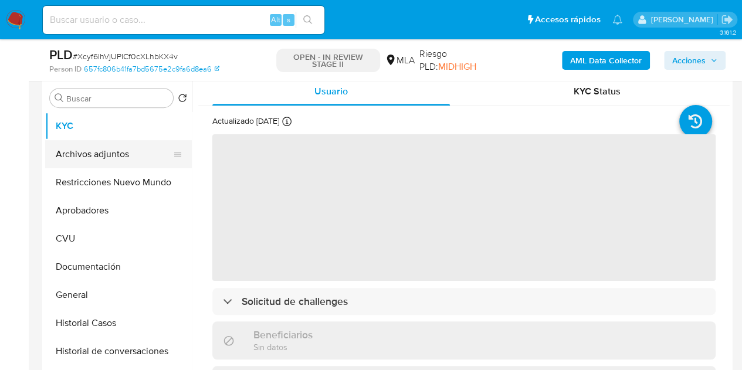
click at [100, 158] on button "Archivos adjuntos" at bounding box center [113, 154] width 137 height 28
select select "10"
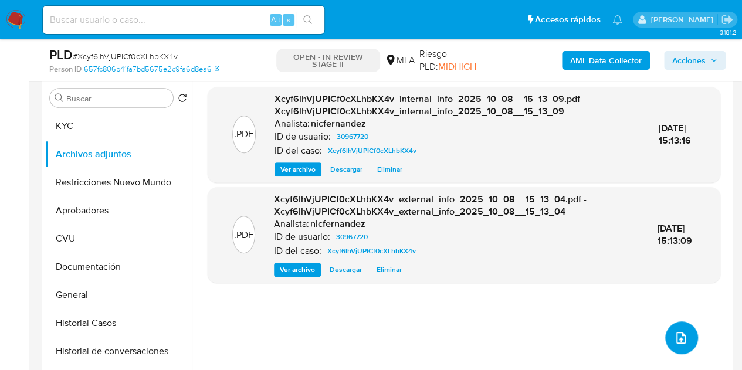
click at [674, 324] on button "upload-file" at bounding box center [681, 337] width 33 height 33
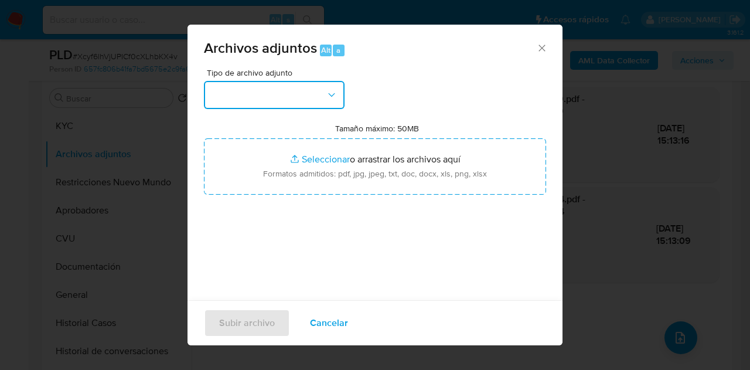
drag, startPoint x: 303, startPoint y: 84, endPoint x: 315, endPoint y: 104, distance: 23.3
click at [301, 87] on button "button" at bounding box center [274, 95] width 141 height 28
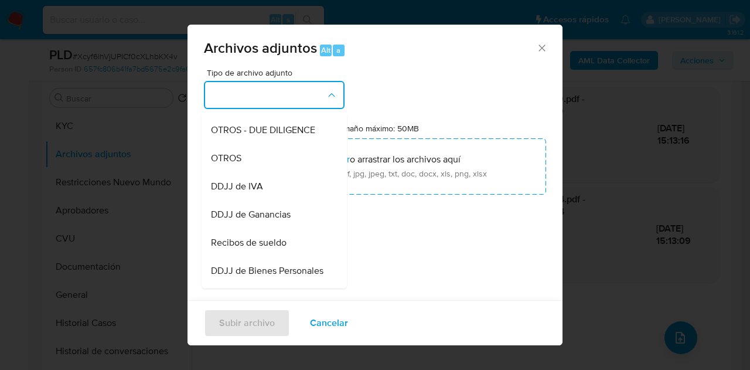
scroll to position [204, 0]
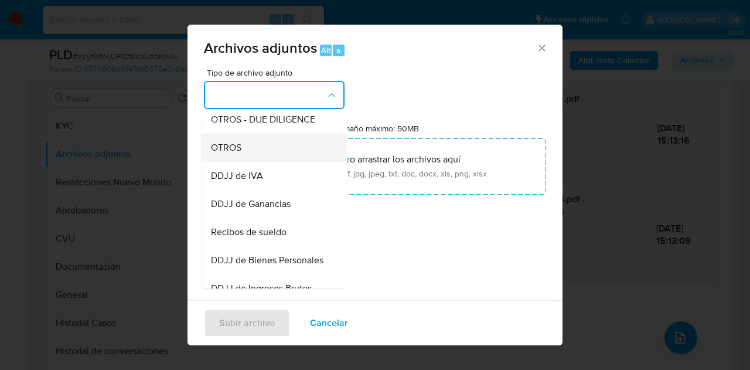
click at [263, 162] on div "OTROS" at bounding box center [271, 148] width 120 height 28
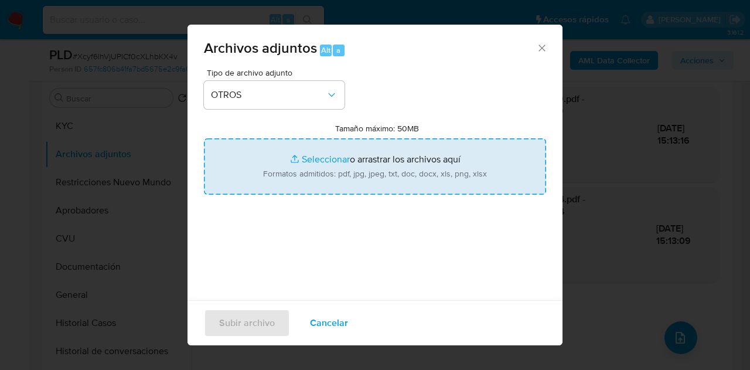
click at [311, 159] on input "Tamaño máximo: 50MB Seleccionar archivos" at bounding box center [375, 166] width 342 height 56
type input "C:\fakepath\NOSIS_Manager_InformeIndividual_23233146919_620657_20251008144806.p…"
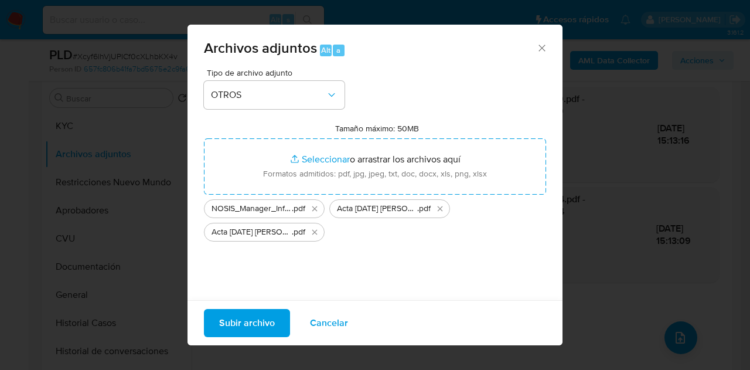
click at [234, 319] on span "Subir archivo" at bounding box center [247, 323] width 56 height 26
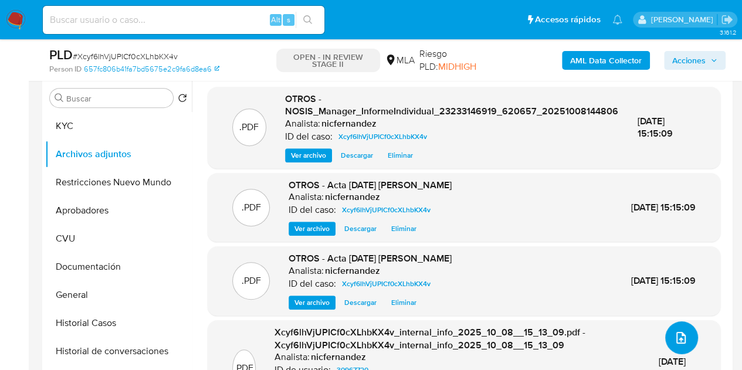
click at [685, 325] on button "upload-file" at bounding box center [681, 337] width 33 height 33
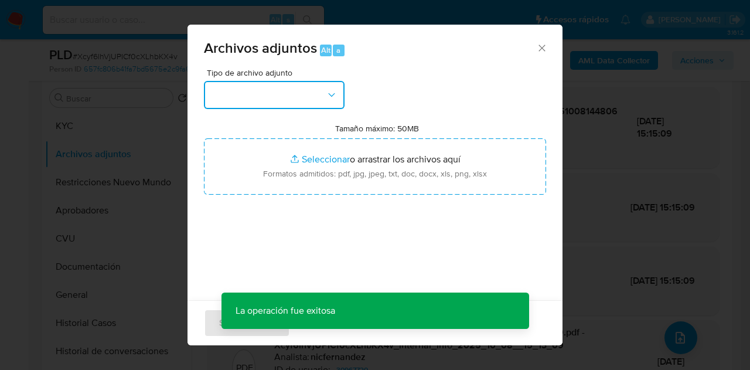
click at [325, 101] on button "button" at bounding box center [274, 95] width 141 height 28
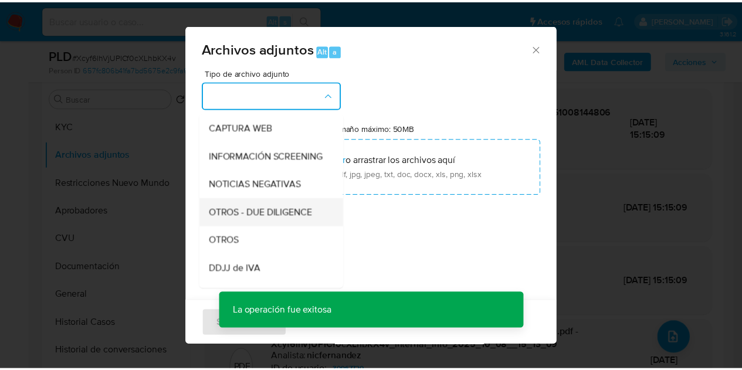
scroll to position [117, 0]
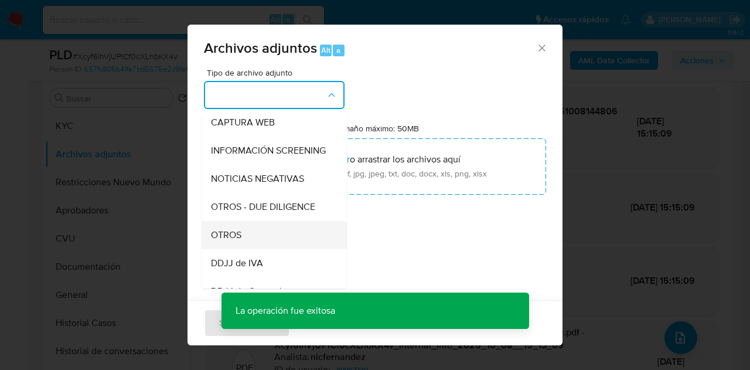
click at [267, 240] on div "OTROS" at bounding box center [271, 235] width 120 height 28
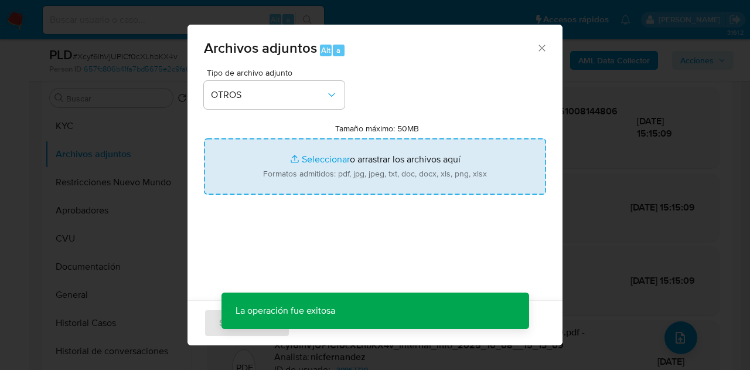
click at [297, 167] on input "Tamaño máximo: 50MB Seleccionar archivos" at bounding box center [375, 166] width 342 height 56
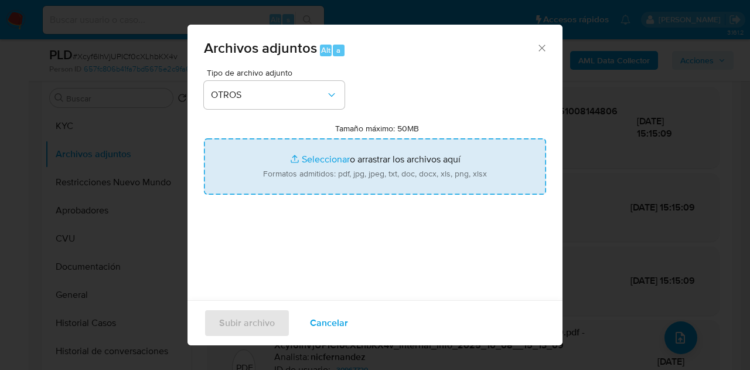
type input "C:\fakepath\[PERSON_NAME] Profesional balance 2024.pdf"
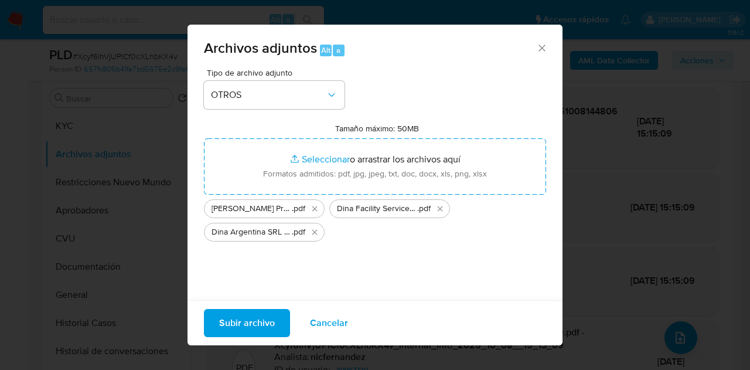
click at [223, 310] on span "Subir archivo" at bounding box center [247, 323] width 56 height 26
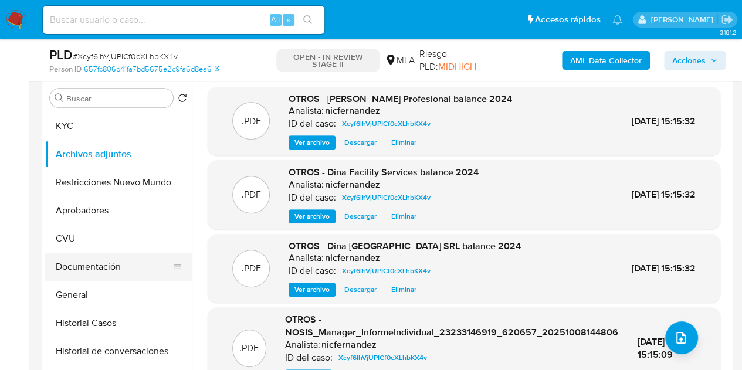
click at [107, 259] on button "Documentación" at bounding box center [113, 267] width 137 height 28
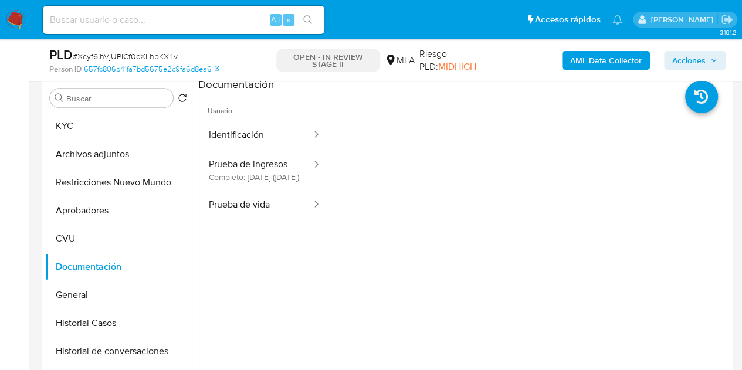
scroll to position [216, 0]
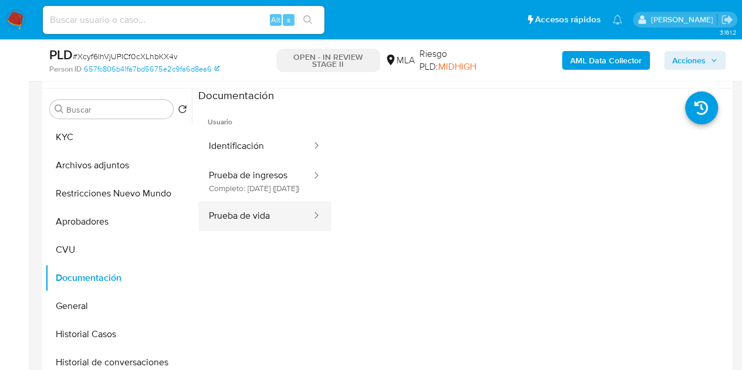
click at [250, 222] on button "Prueba de vida" at bounding box center [255, 216] width 114 height 30
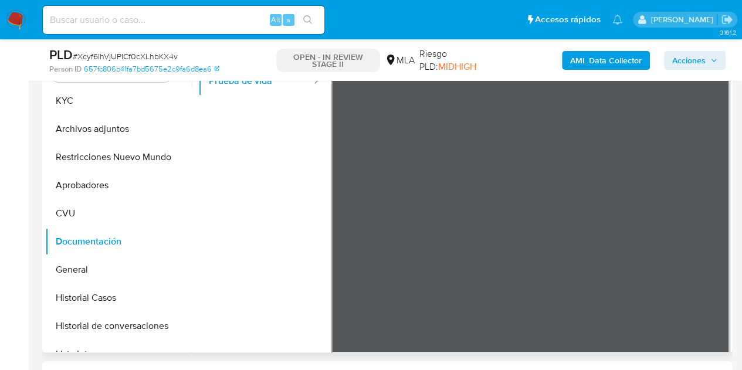
scroll to position [0, 0]
click at [73, 109] on button "KYC" at bounding box center [113, 101] width 137 height 28
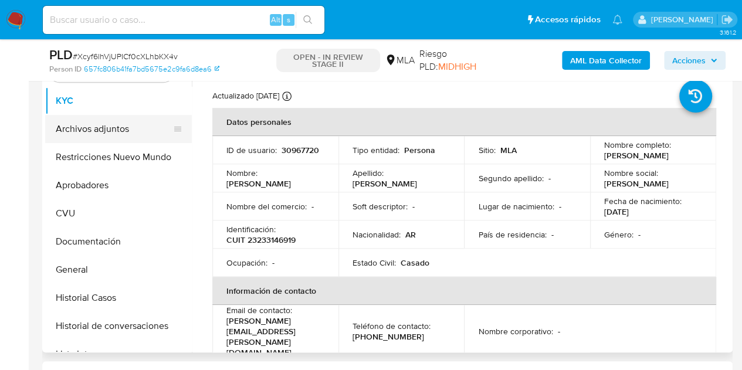
click at [110, 128] on button "Archivos adjuntos" at bounding box center [113, 129] width 137 height 28
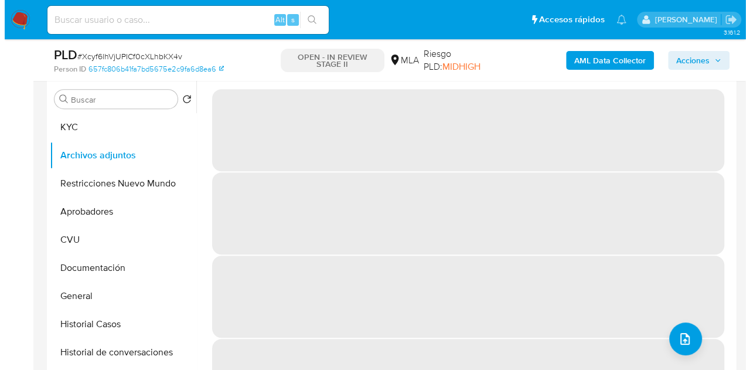
scroll to position [251, 0]
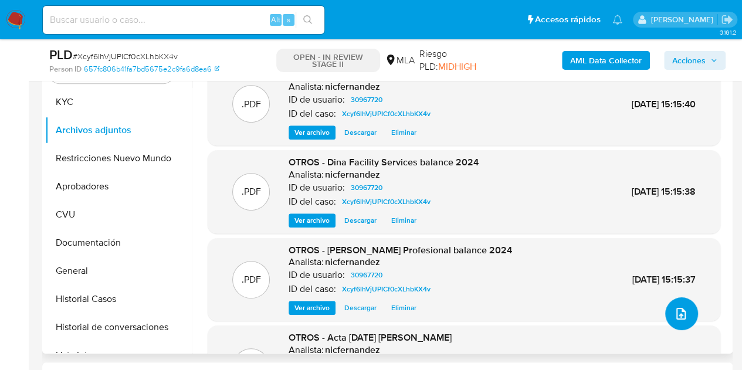
click at [681, 304] on button "upload-file" at bounding box center [681, 313] width 33 height 33
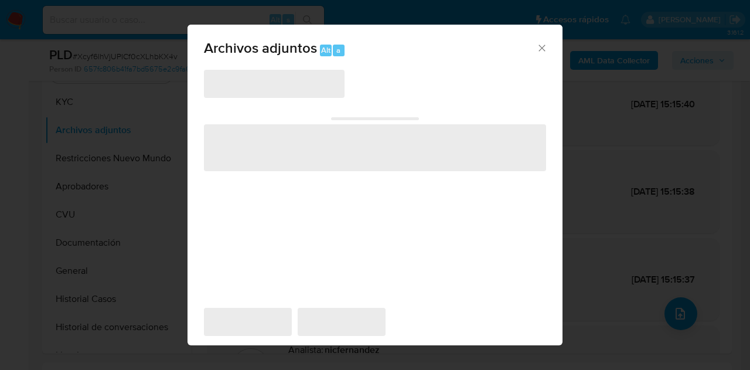
click at [328, 93] on span "‌" at bounding box center [274, 84] width 141 height 28
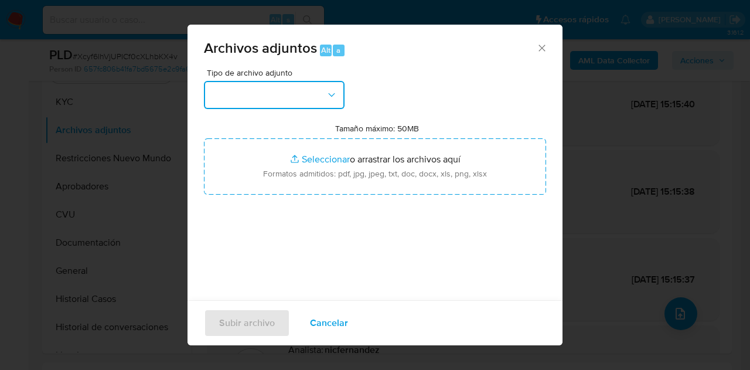
drag, startPoint x: 332, startPoint y: 104, endPoint x: 334, endPoint y: 111, distance: 7.3
click at [332, 106] on button "button" at bounding box center [274, 95] width 141 height 28
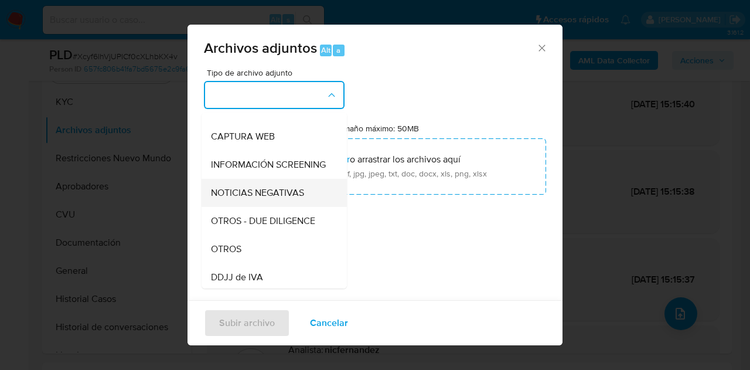
scroll to position [115, 0]
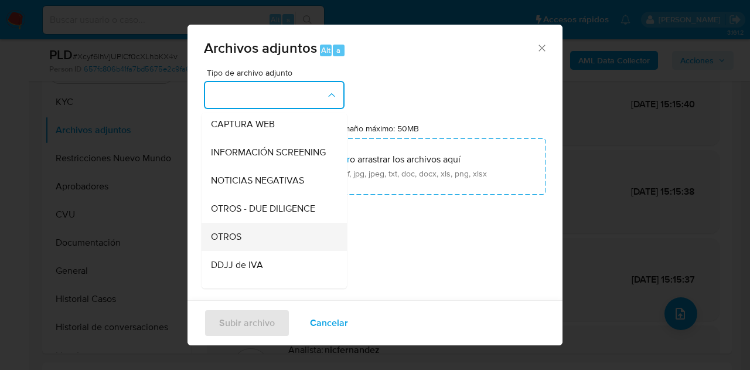
click at [244, 249] on div "OTROS" at bounding box center [271, 237] width 120 height 28
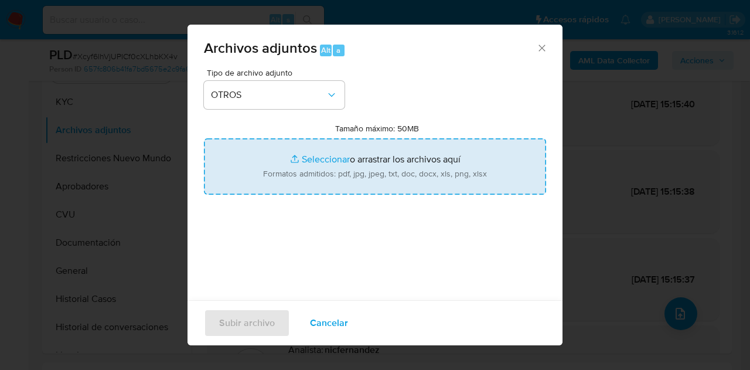
click at [301, 162] on input "Tamaño máximo: 50MB Seleccionar archivos" at bounding box center [375, 166] width 342 height 56
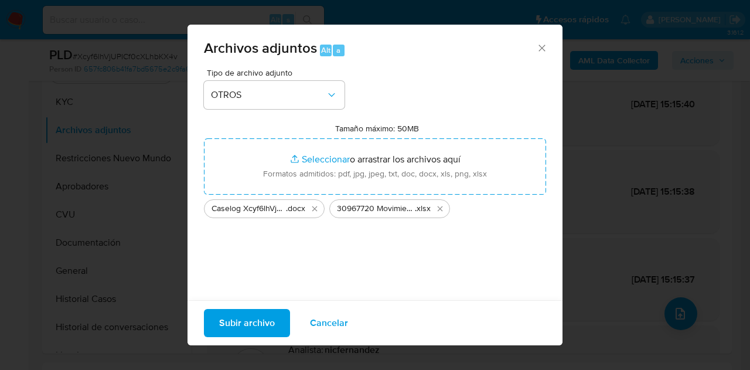
click at [334, 321] on span "Cancelar" at bounding box center [329, 323] width 38 height 26
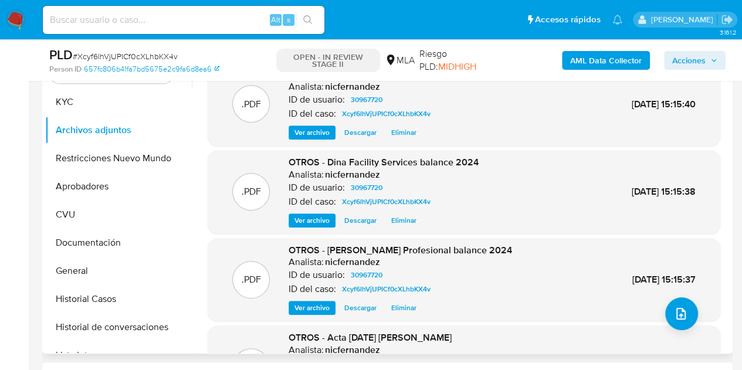
drag, startPoint x: 201, startPoint y: 229, endPoint x: 220, endPoint y: 233, distance: 19.8
click at [201, 229] on div ".PDF OTROS - Dina Argentina SRL balance 2024 Analista: nicfernandez ID de usuar…" at bounding box center [463, 254] width 531 height 383
click at [665, 314] on button "upload-file" at bounding box center [681, 313] width 33 height 33
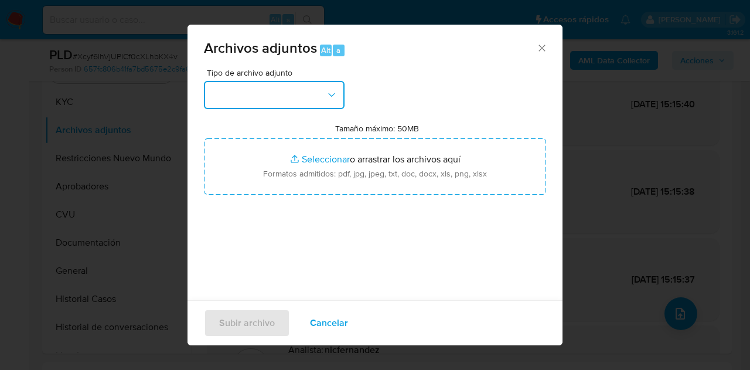
click at [322, 106] on button "button" at bounding box center [274, 95] width 141 height 28
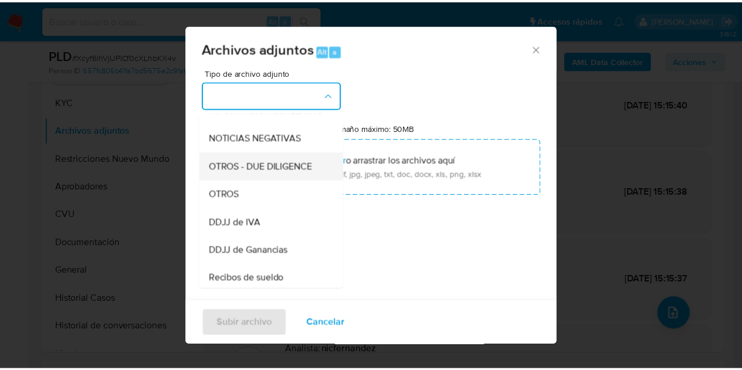
scroll to position [163, 0]
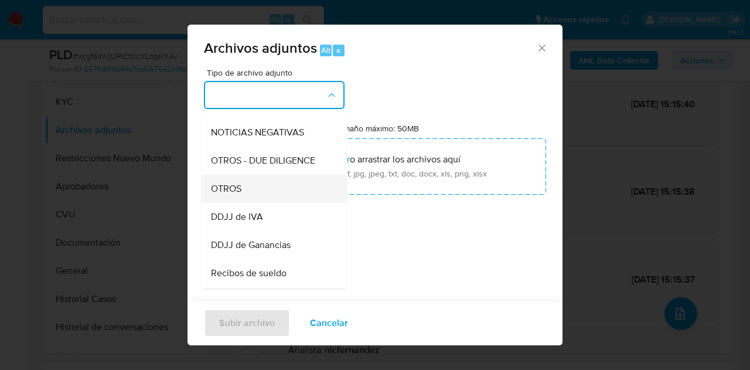
click at [253, 198] on div "OTROS" at bounding box center [271, 189] width 120 height 28
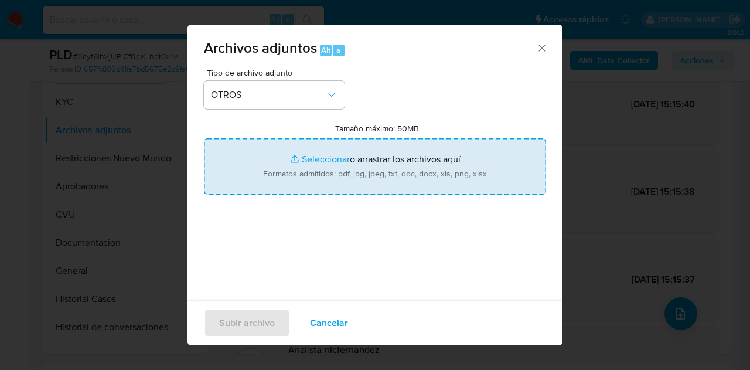
click at [295, 164] on input "Tamaño máximo: 50MB Seleccionar archivos" at bounding box center [375, 166] width 342 height 56
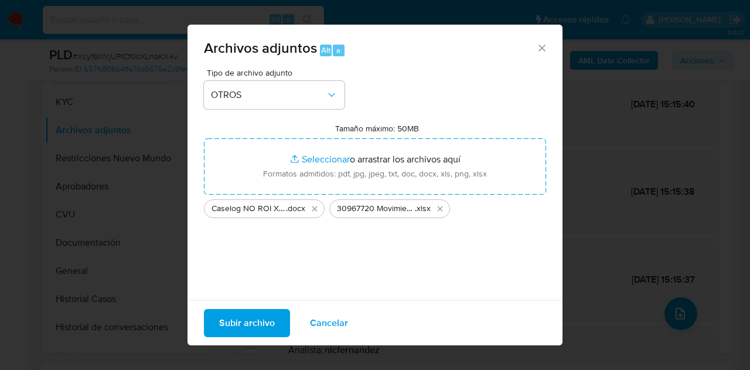
click at [244, 314] on span "Subir archivo" at bounding box center [247, 323] width 56 height 26
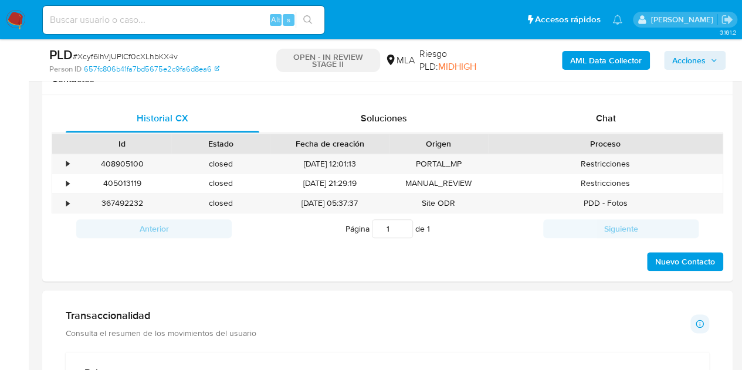
scroll to position [559, 0]
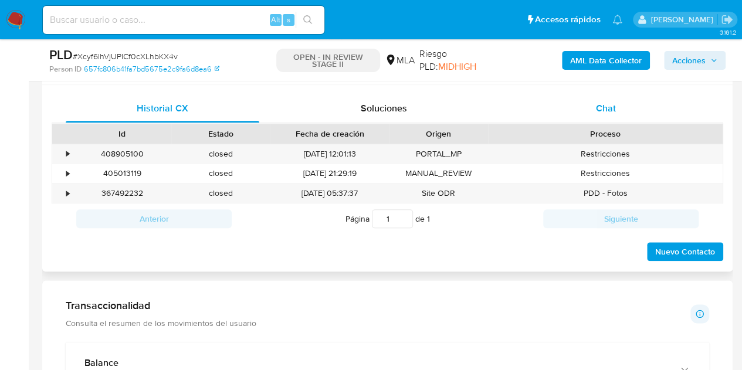
click at [606, 104] on span "Chat" at bounding box center [606, 107] width 20 height 13
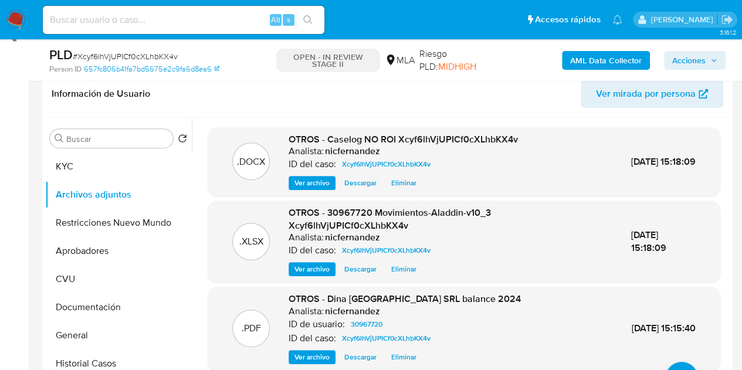
scroll to position [184, 0]
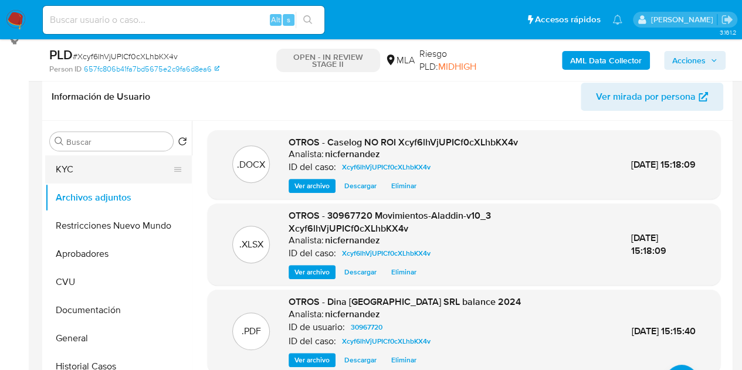
click at [94, 161] on button "KYC" at bounding box center [113, 169] width 137 height 28
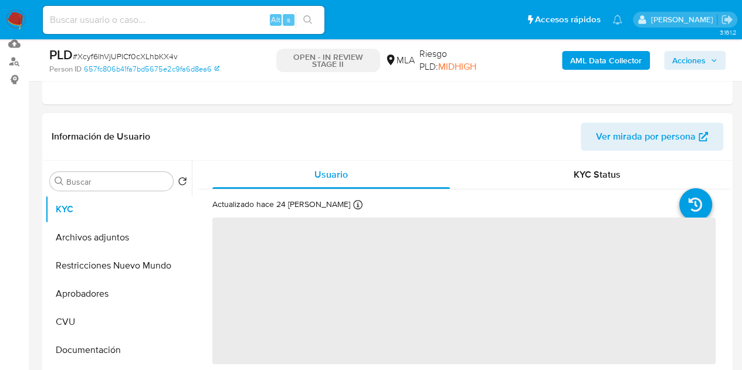
select select "10"
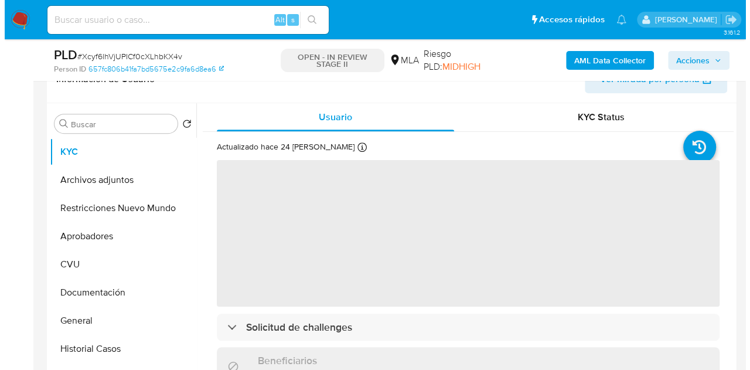
scroll to position [250, 0]
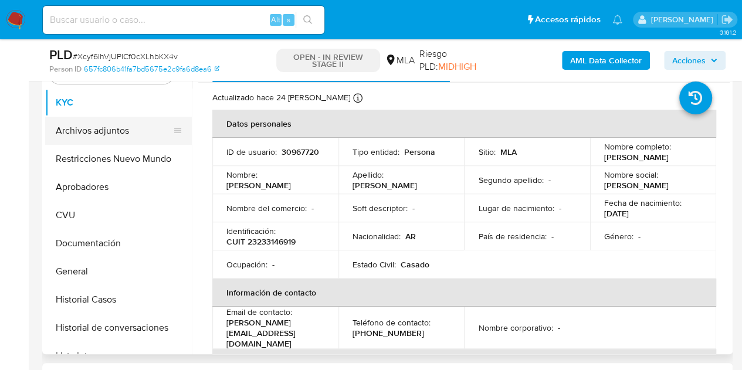
click at [74, 130] on button "Archivos adjuntos" at bounding box center [113, 131] width 137 height 28
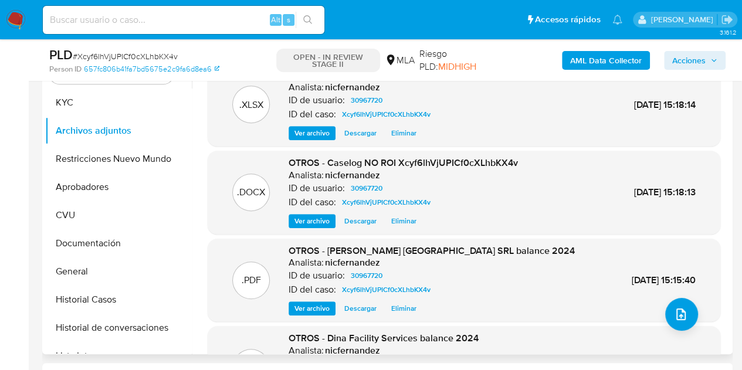
click at [297, 227] on span "Ver archivo" at bounding box center [311, 221] width 35 height 12
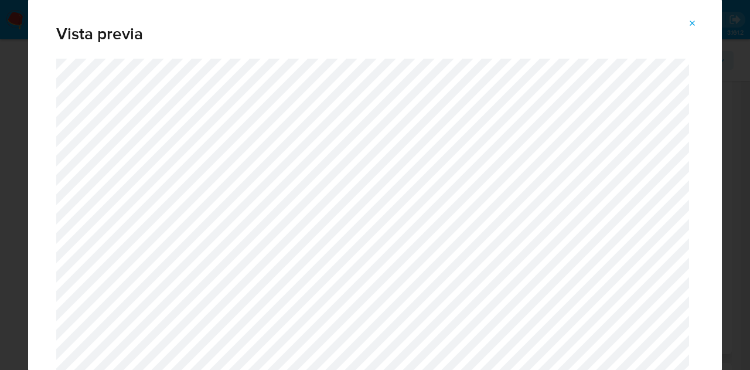
click at [694, 18] on span "Attachment preview" at bounding box center [692, 23] width 9 height 16
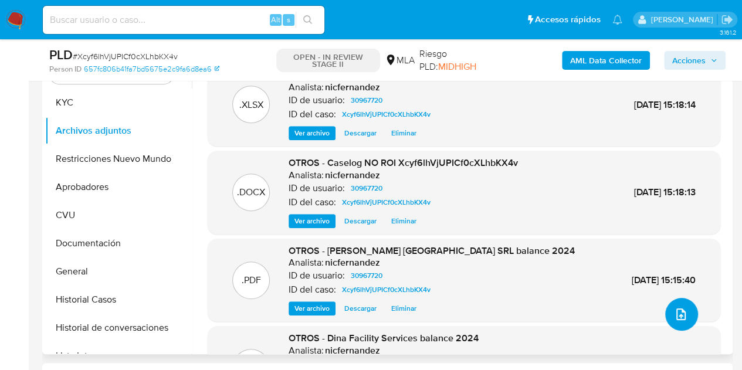
click at [678, 316] on icon "upload-file" at bounding box center [681, 314] width 14 height 14
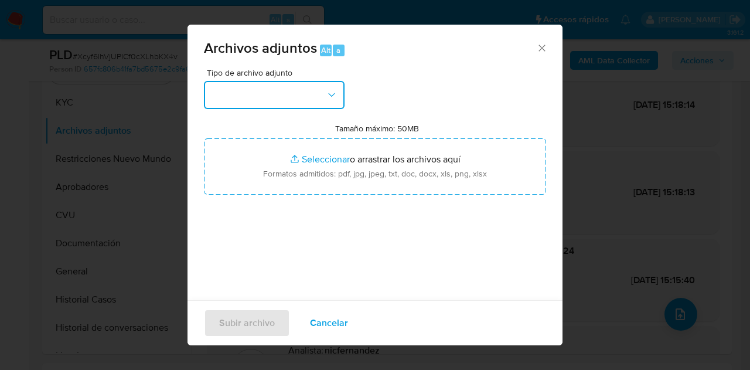
click at [319, 104] on button "button" at bounding box center [274, 95] width 141 height 28
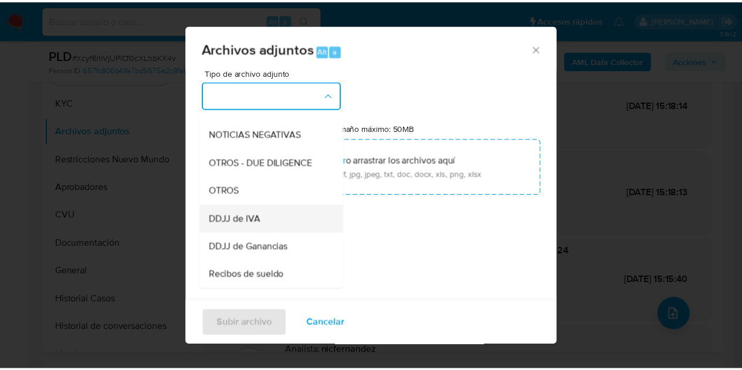
scroll to position [179, 0]
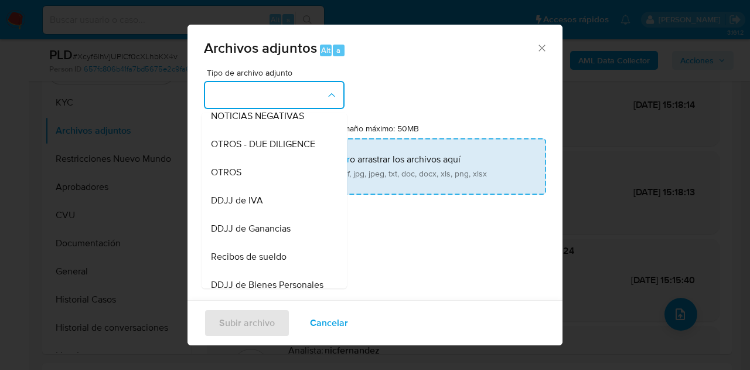
click at [264, 186] on div "OTROS" at bounding box center [271, 172] width 120 height 28
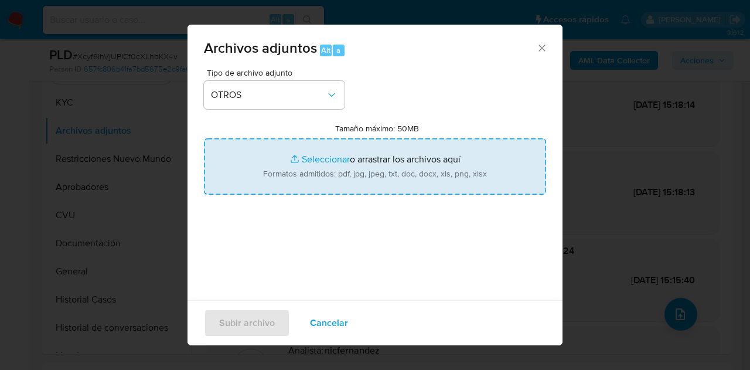
click at [311, 159] on input "Tamaño máximo: 50MB Seleccionar archivos" at bounding box center [375, 166] width 342 height 56
type input "C:\fakepath\Caselog NO ROI Xcyf6lhVjUPICf0cXLhbKX4v - V2.docx"
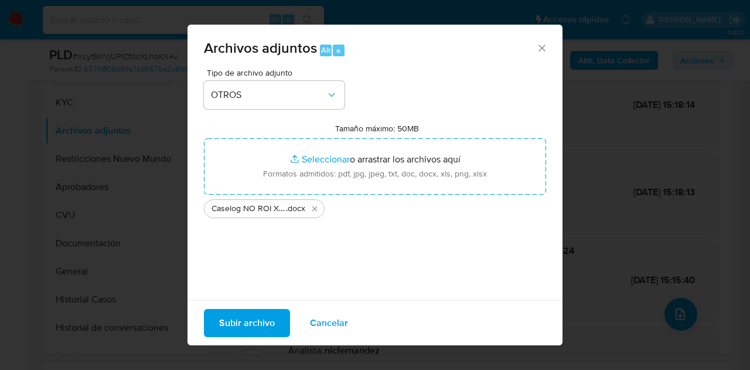
click at [240, 321] on span "Subir archivo" at bounding box center [247, 323] width 56 height 26
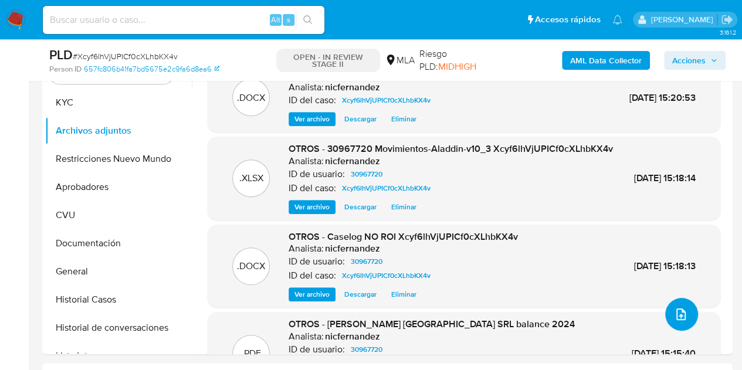
scroll to position [158, 0]
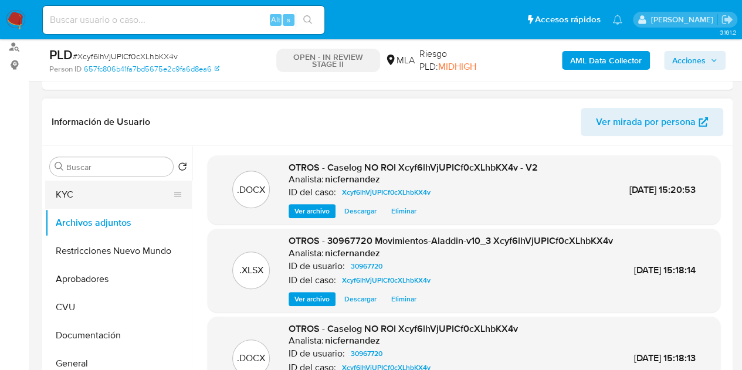
drag, startPoint x: 101, startPoint y: 196, endPoint x: 156, endPoint y: 192, distance: 55.3
click at [101, 196] on button "KYC" at bounding box center [113, 195] width 137 height 28
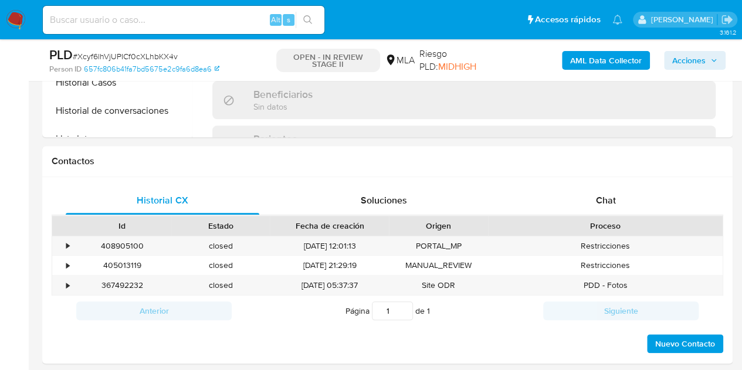
scroll to position [497, 0]
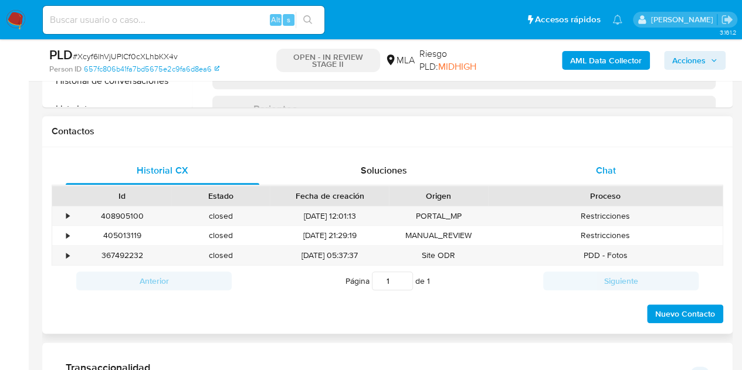
click at [611, 166] on span "Chat" at bounding box center [606, 170] width 20 height 13
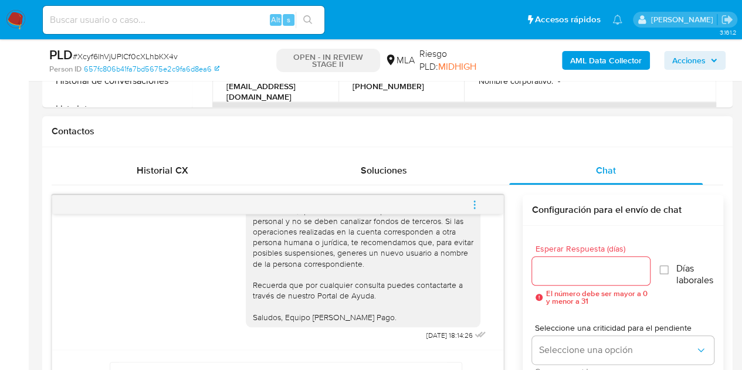
scroll to position [490, 0]
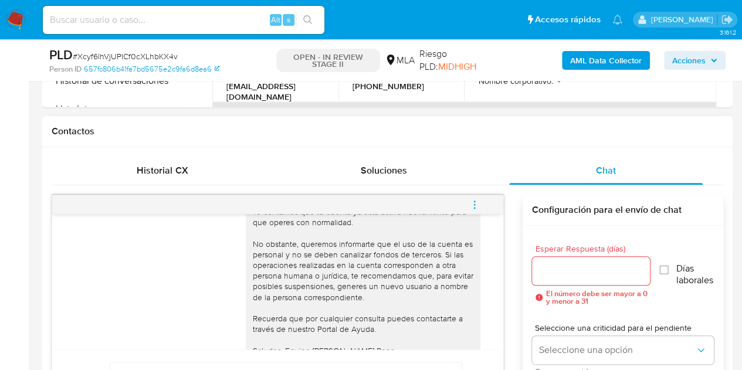
click at [477, 202] on icon "menu-action" at bounding box center [474, 204] width 11 height 11
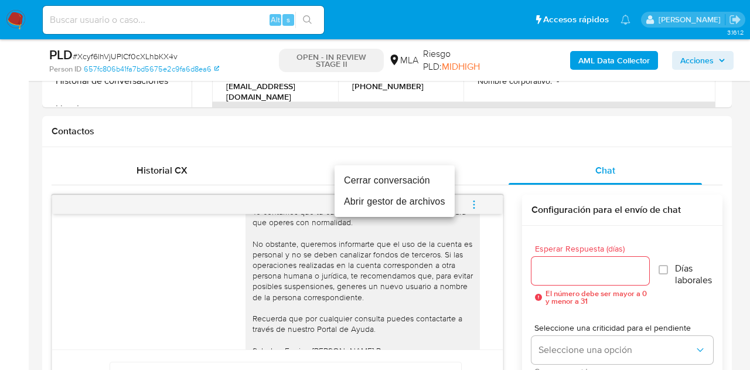
click at [439, 178] on li "Cerrar conversación" at bounding box center [395, 180] width 120 height 21
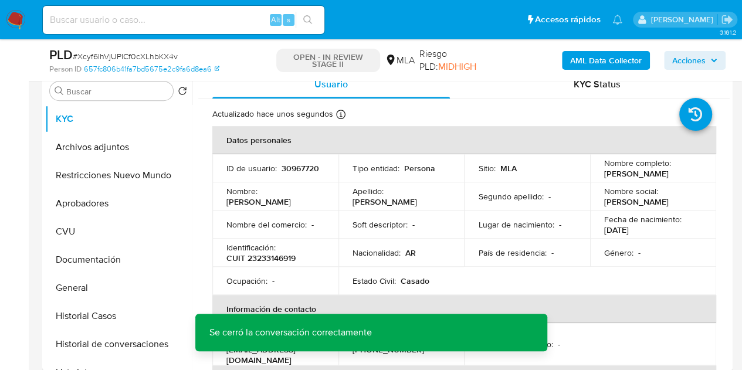
scroll to position [229, 0]
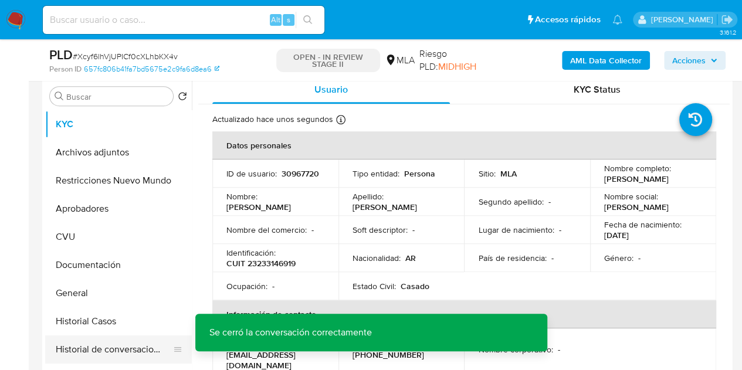
click at [101, 348] on button "Historial de conversaciones" at bounding box center [113, 349] width 137 height 28
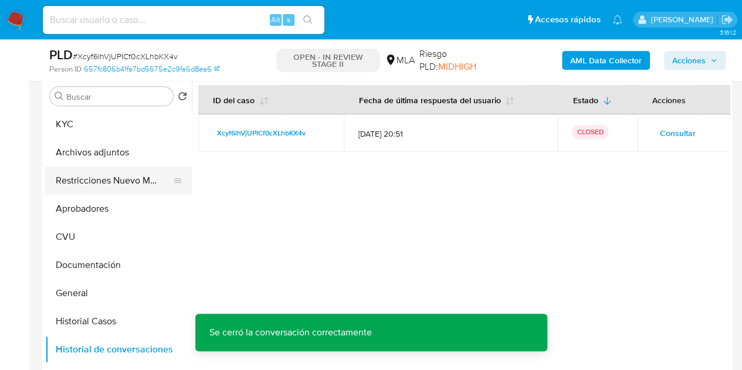
click at [82, 178] on button "Restricciones Nuevo Mundo" at bounding box center [113, 181] width 137 height 28
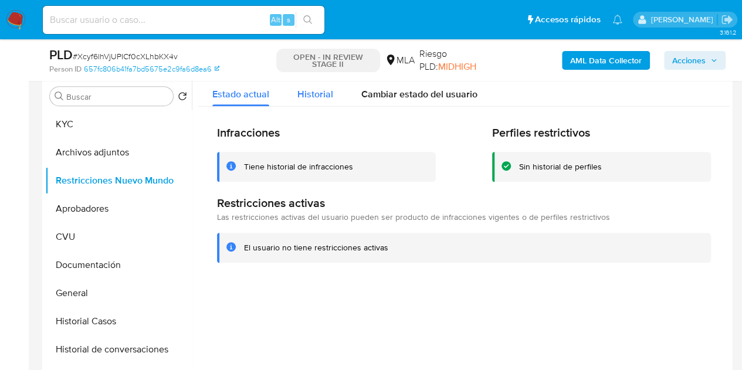
click at [304, 101] on div "Historial" at bounding box center [315, 91] width 36 height 31
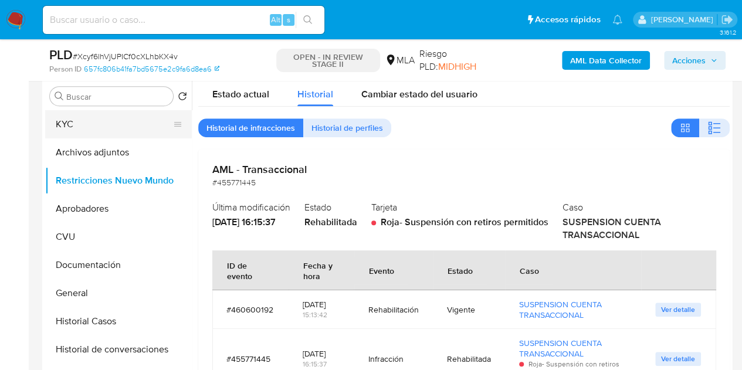
click at [81, 132] on button "KYC" at bounding box center [113, 124] width 137 height 28
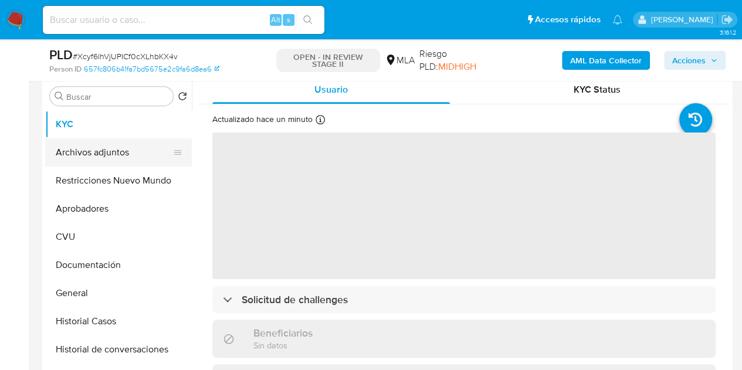
click at [96, 149] on button "Archivos adjuntos" at bounding box center [113, 152] width 137 height 28
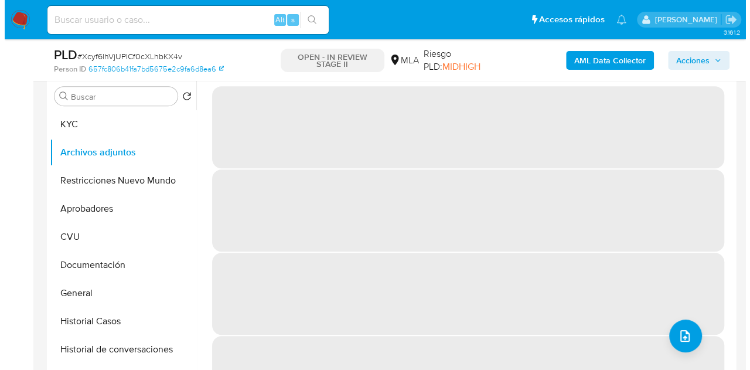
scroll to position [216, 0]
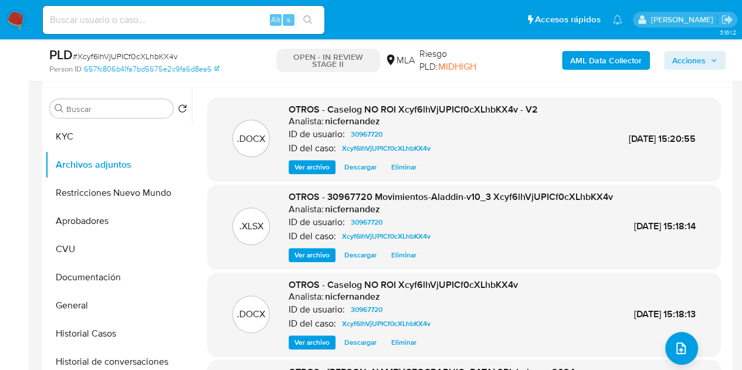
click at [304, 165] on span "Ver archivo" at bounding box center [311, 167] width 35 height 12
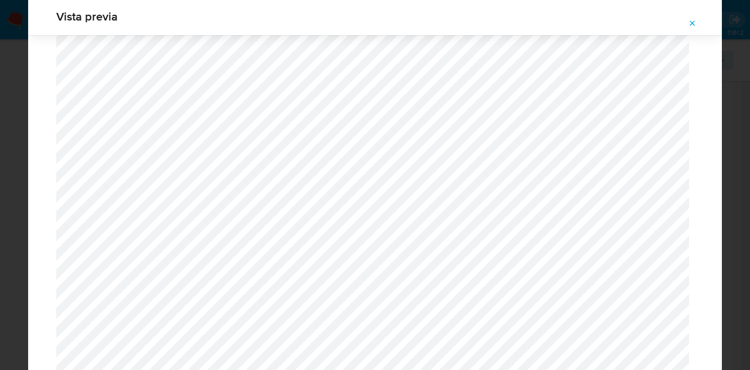
click at [693, 22] on icon "Attachment preview" at bounding box center [692, 23] width 9 height 9
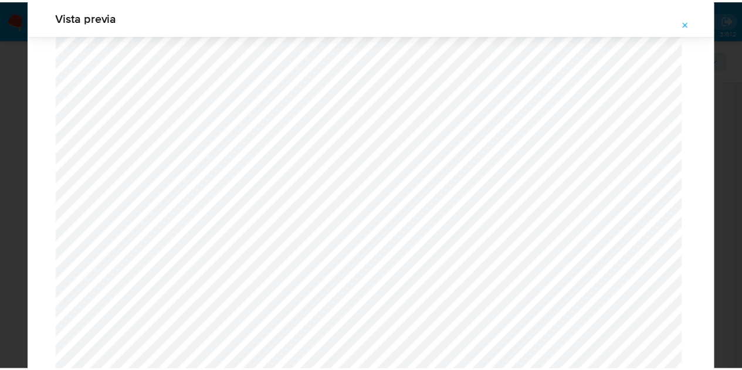
scroll to position [38, 0]
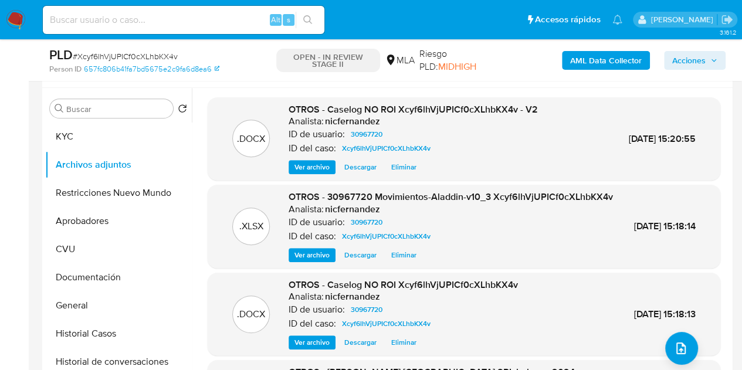
click at [684, 63] on span "Acciones" at bounding box center [688, 60] width 33 height 19
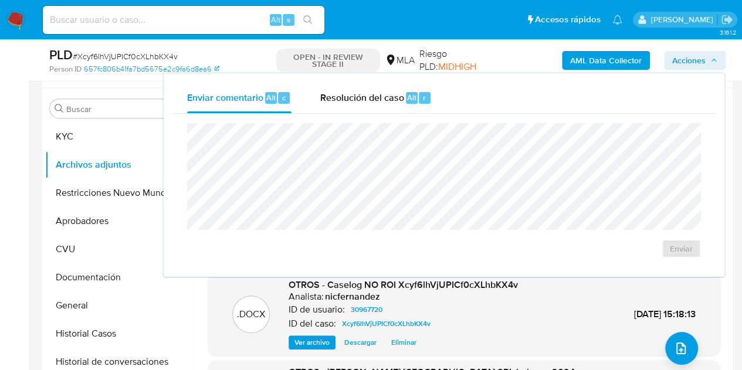
drag, startPoint x: 393, startPoint y: 99, endPoint x: 399, endPoint y: 113, distance: 15.5
click at [393, 102] on span "Resolución del caso" at bounding box center [362, 96] width 84 height 13
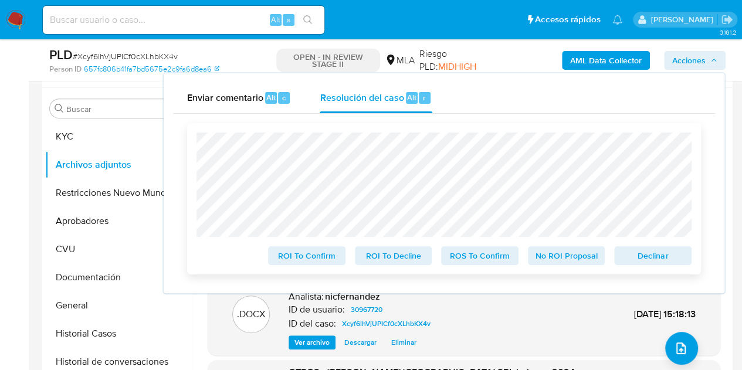
click at [569, 256] on span "No ROI Proposal" at bounding box center [566, 255] width 61 height 16
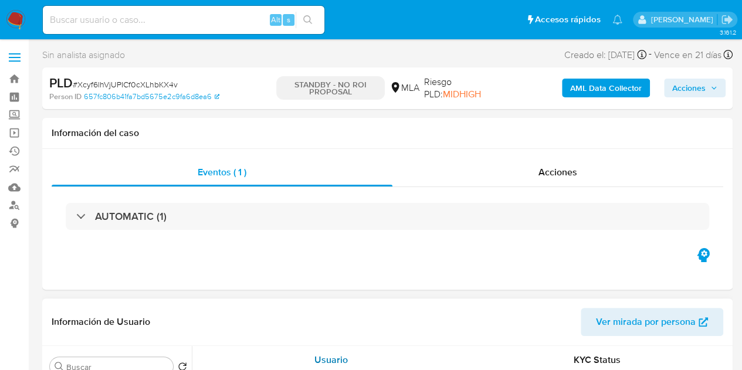
select select "10"
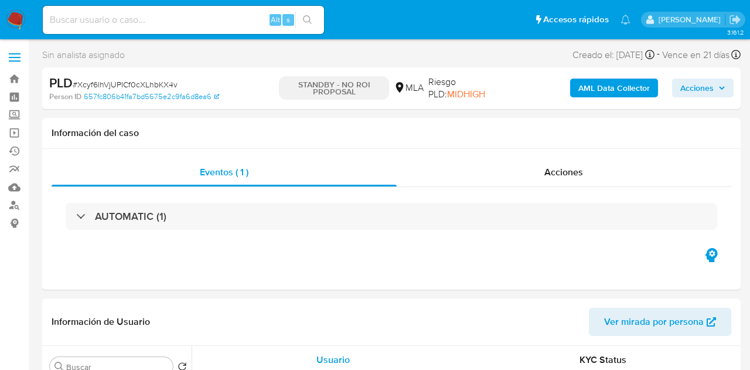
select select "10"
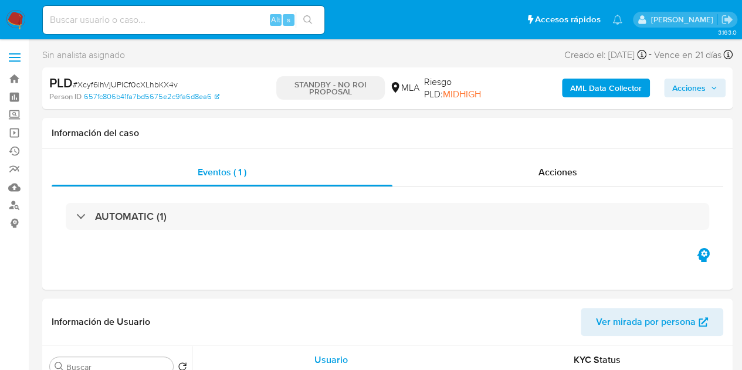
select select "10"
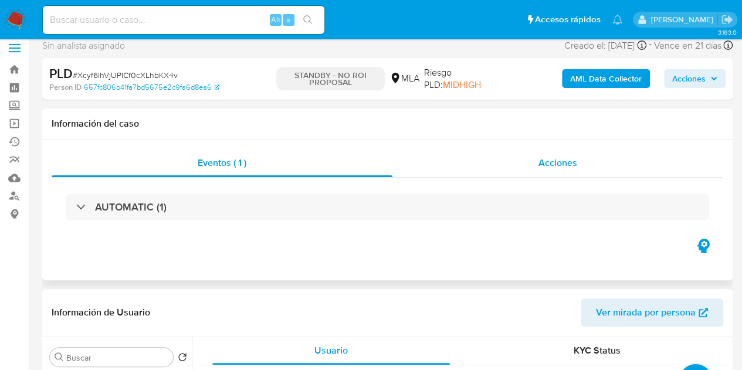
click at [574, 149] on div "Acciones" at bounding box center [557, 163] width 331 height 28
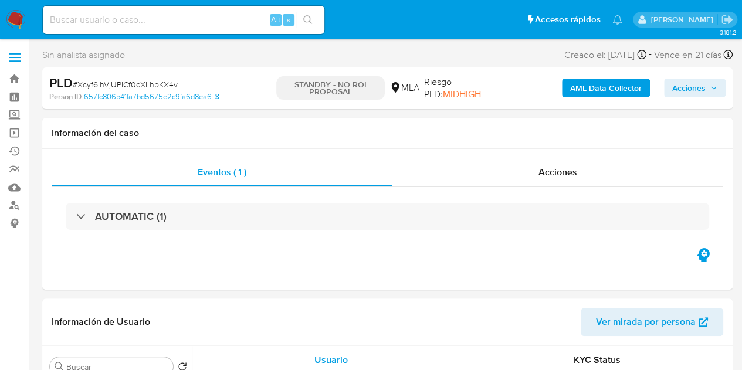
select select "10"
click at [281, 367] on div "Usuario" at bounding box center [330, 360] width 237 height 28
click at [553, 182] on div "Acciones" at bounding box center [557, 172] width 331 height 28
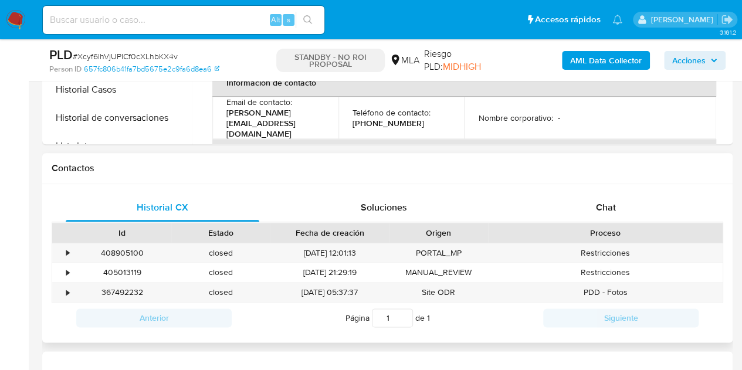
scroll to position [551, 0]
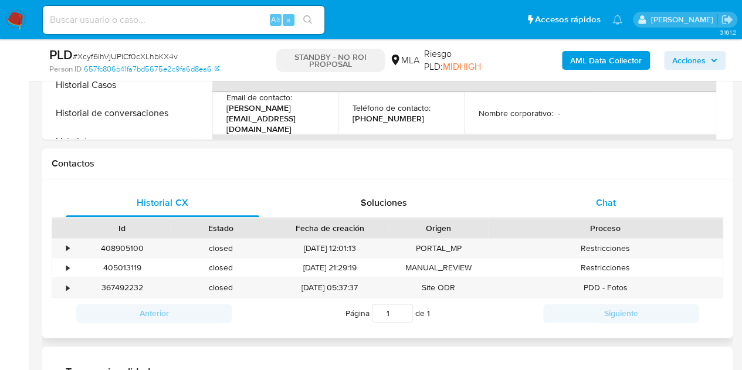
click at [643, 201] on div "Chat" at bounding box center [605, 203] width 193 height 28
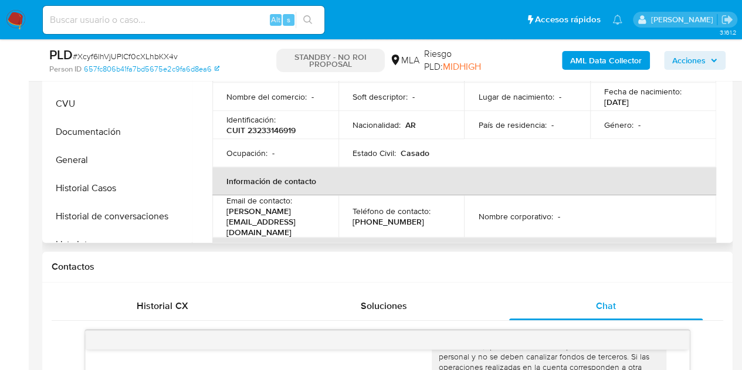
scroll to position [425, 0]
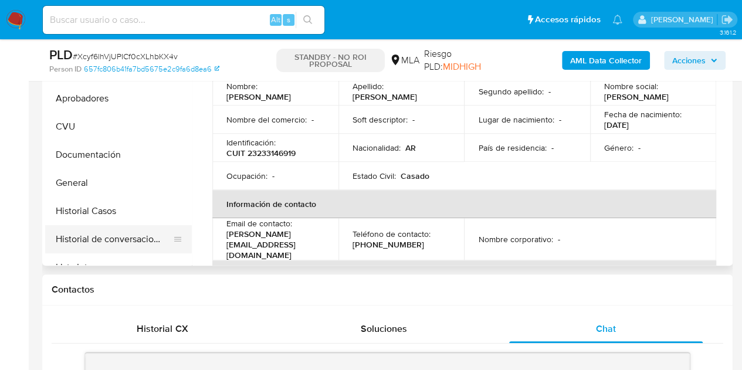
click at [95, 238] on button "Historial de conversaciones" at bounding box center [113, 239] width 137 height 28
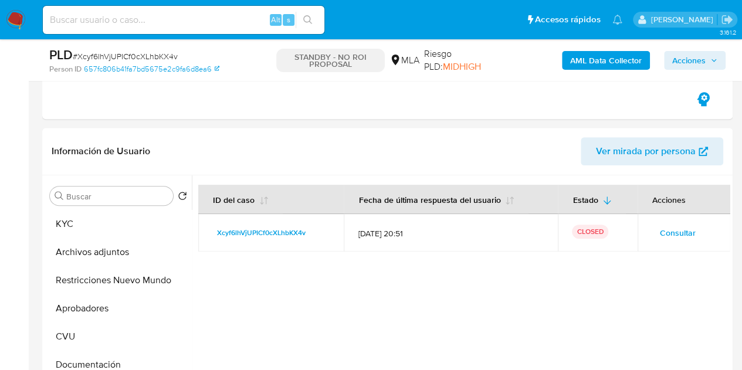
scroll to position [178, 0]
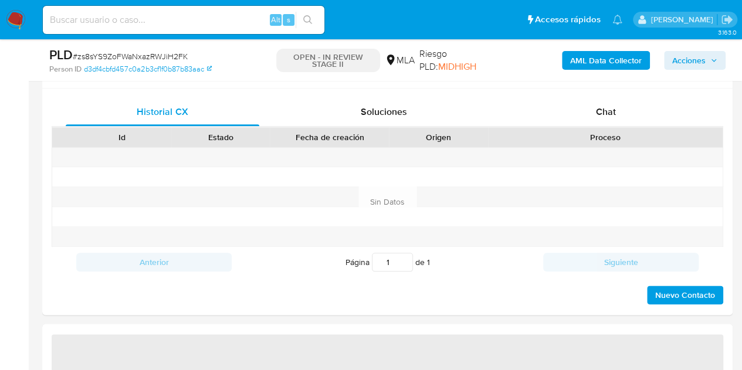
select select "10"
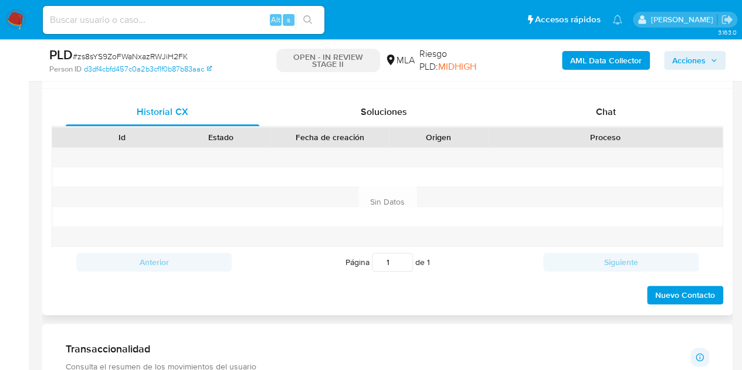
scroll to position [543, 0]
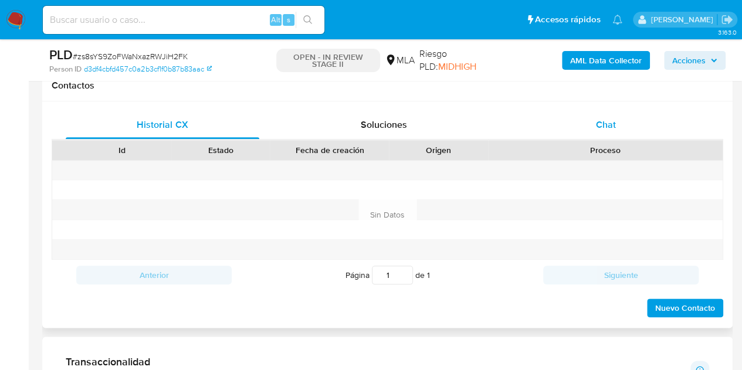
click at [606, 127] on span "Chat" at bounding box center [606, 124] width 20 height 13
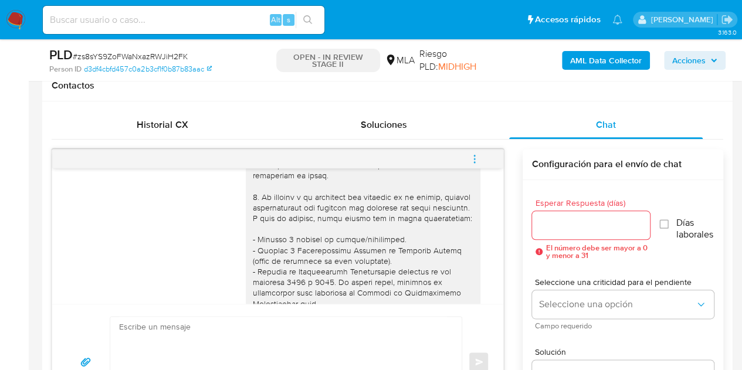
scroll to position [0, 0]
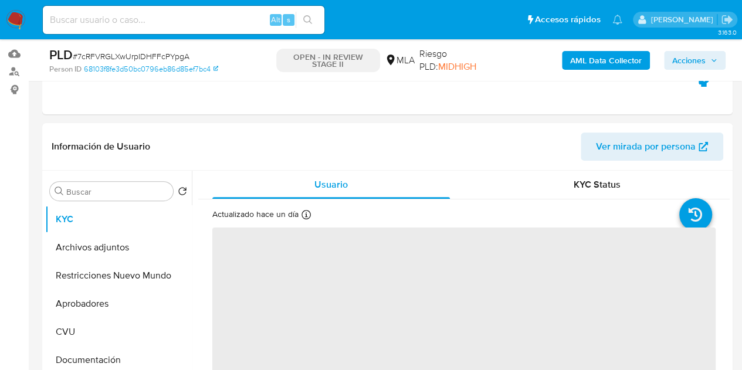
scroll to position [198, 0]
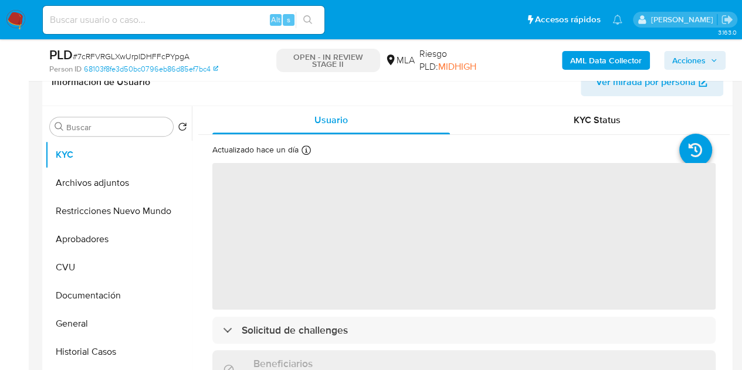
select select "10"
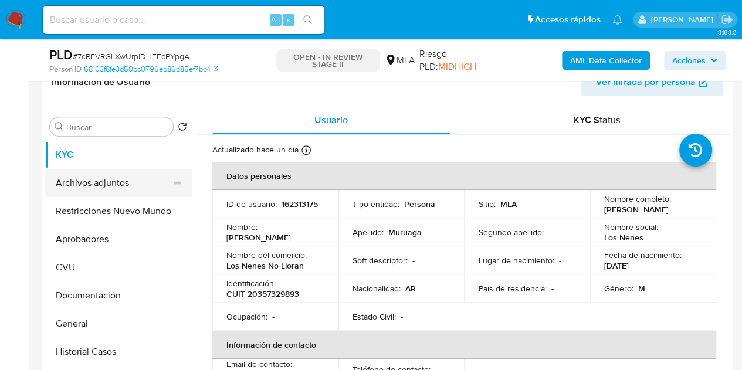
click at [106, 181] on button "Archivos adjuntos" at bounding box center [113, 183] width 137 height 28
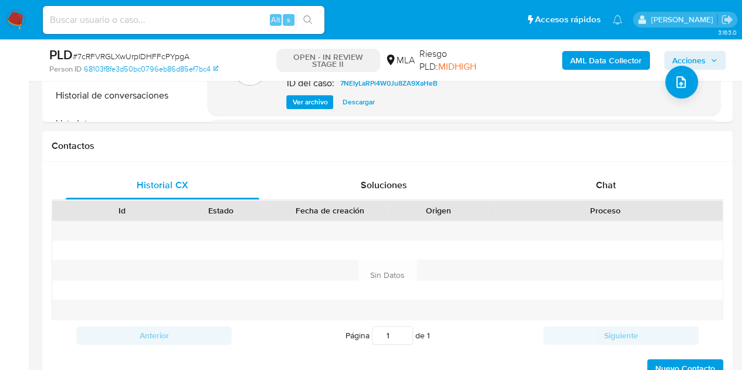
scroll to position [512, 0]
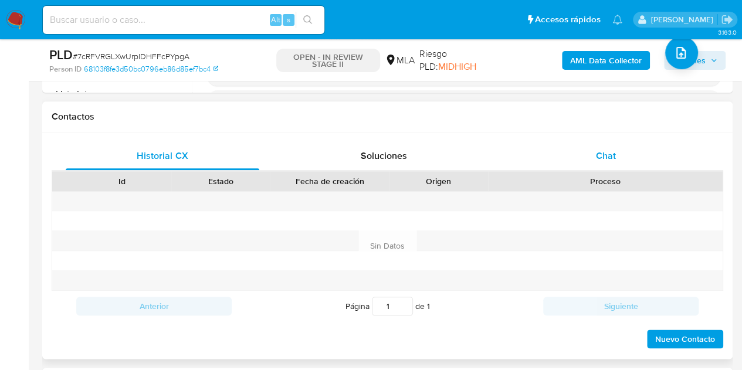
click at [632, 142] on div "Chat" at bounding box center [605, 156] width 193 height 28
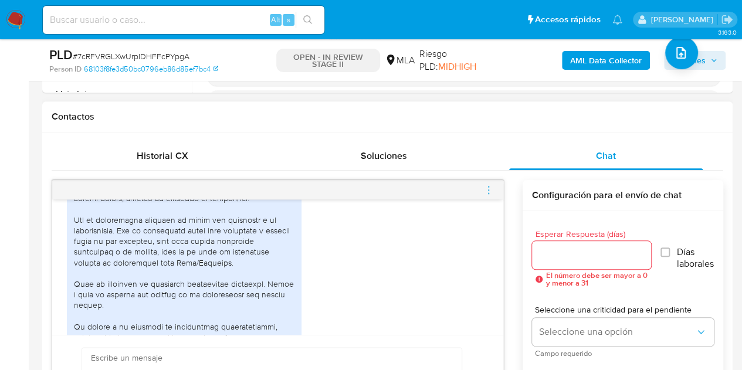
scroll to position [653, 0]
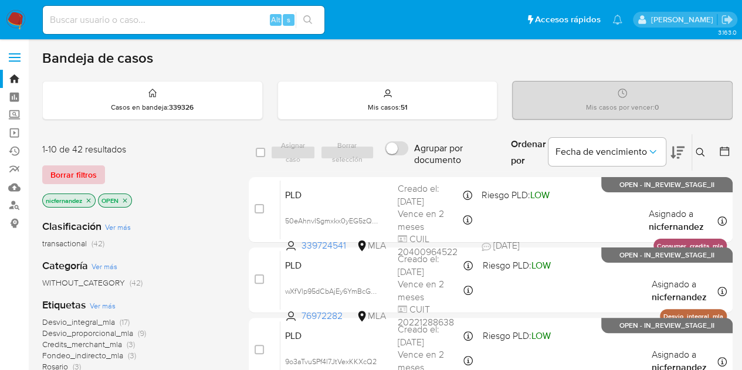
click at [72, 173] on span "Borrar filtros" at bounding box center [73, 175] width 46 height 16
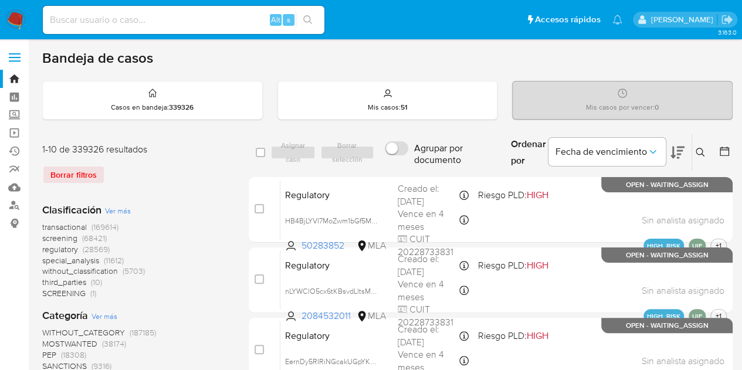
click at [702, 152] on icon at bounding box center [699, 152] width 9 height 9
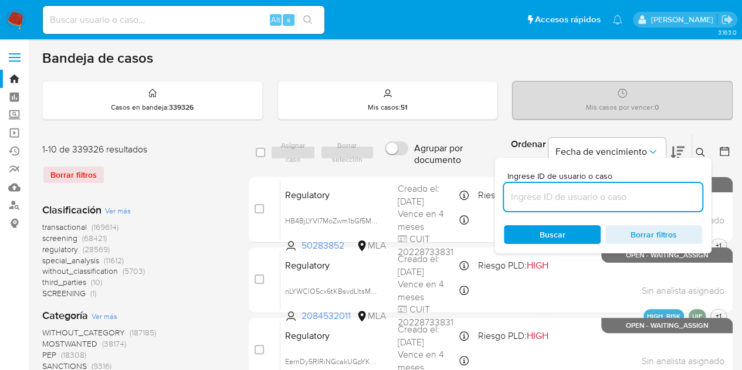
click at [579, 189] on input at bounding box center [603, 196] width 198 height 15
type input "339724541"
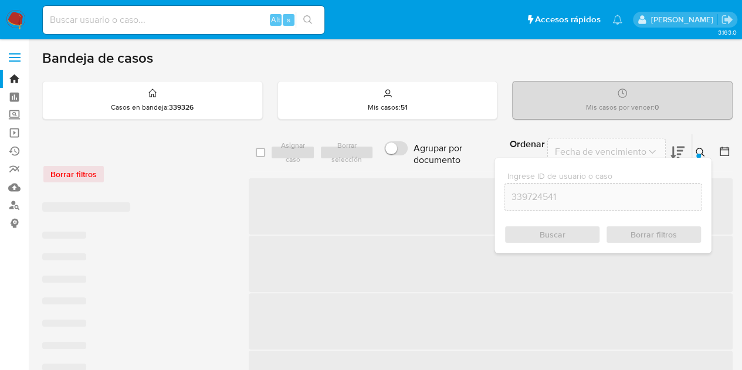
click at [700, 145] on button at bounding box center [701, 152] width 19 height 14
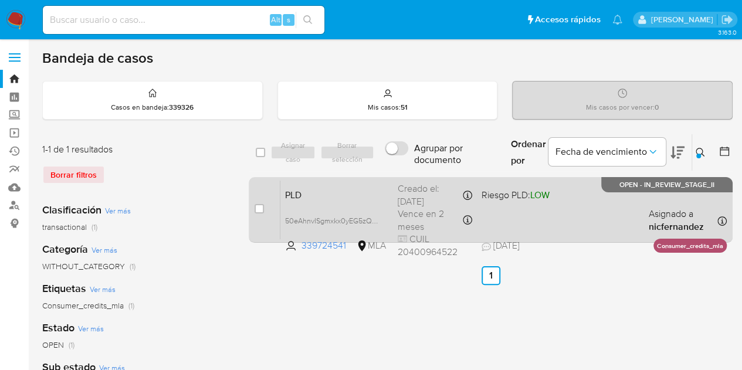
click at [378, 198] on span "PLD" at bounding box center [336, 193] width 103 height 15
click at [349, 188] on span "PLD" at bounding box center [336, 193] width 103 height 15
click at [367, 222] on span "50eAhnvISgmxkx0yEG5zQtUG" at bounding box center [335, 219] width 100 height 13
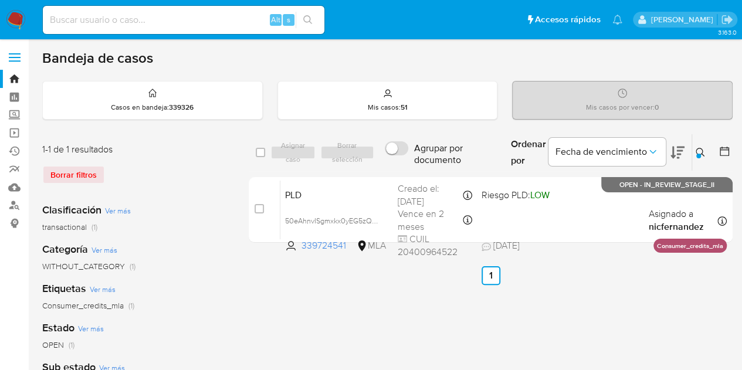
click at [15, 21] on img at bounding box center [16, 20] width 20 height 20
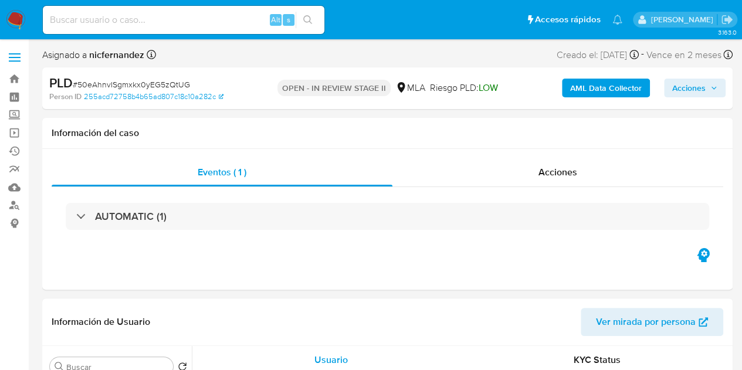
select select "10"
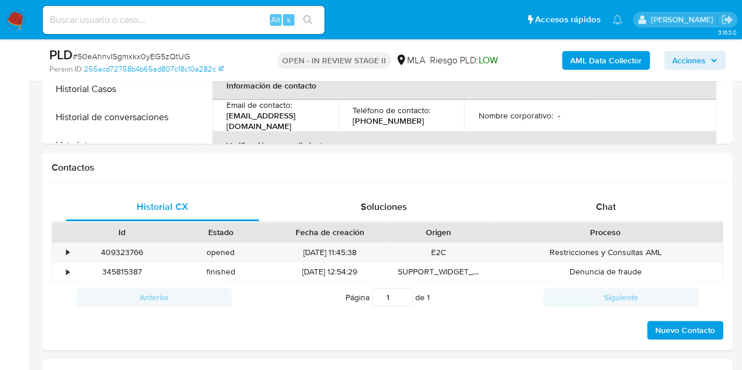
scroll to position [528, 0]
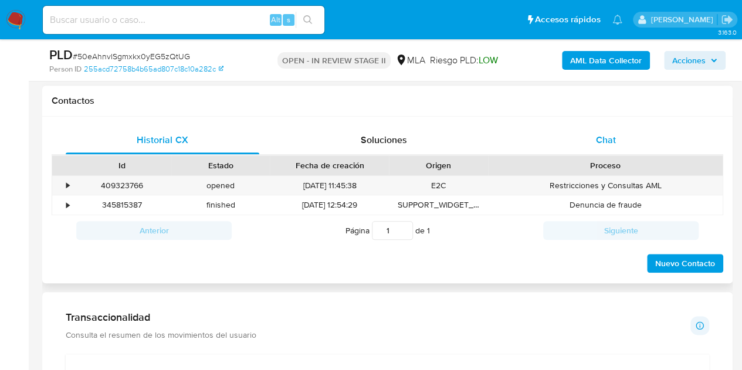
click at [604, 139] on span "Chat" at bounding box center [606, 139] width 20 height 13
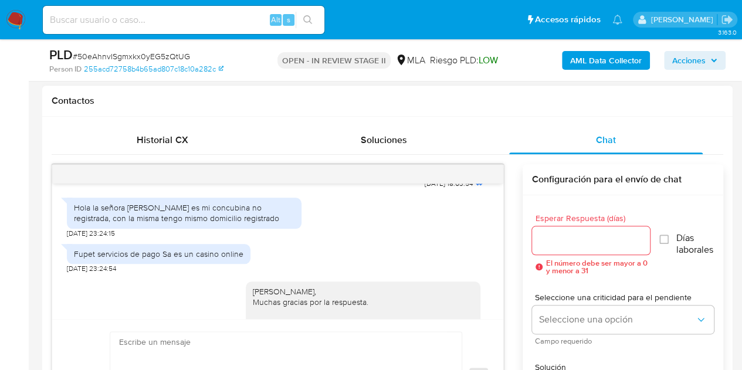
scroll to position [1181, 0]
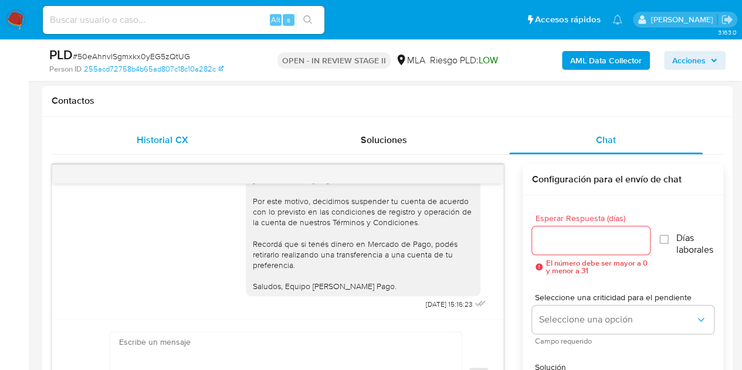
click at [135, 137] on div "Historial CX" at bounding box center [162, 140] width 193 height 28
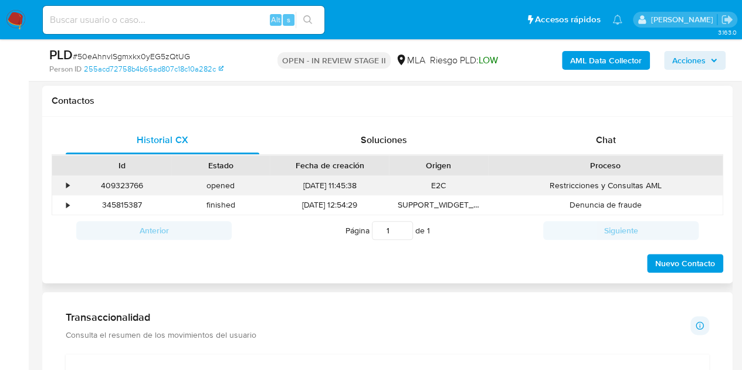
click at [141, 180] on div "409323766" at bounding box center [122, 185] width 98 height 19
click at [136, 183] on div "409323766" at bounding box center [122, 185] width 98 height 19
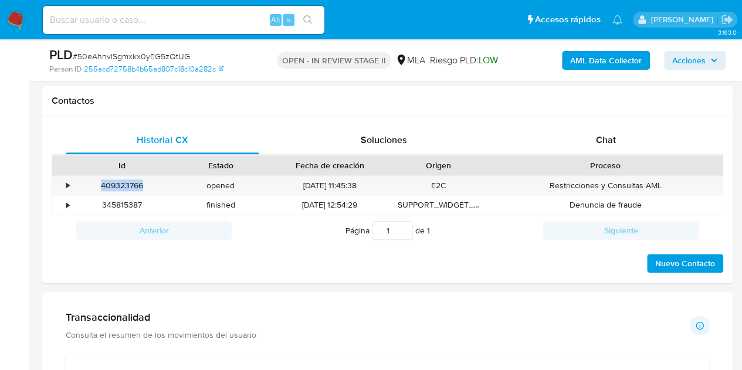
copy div "409323766"
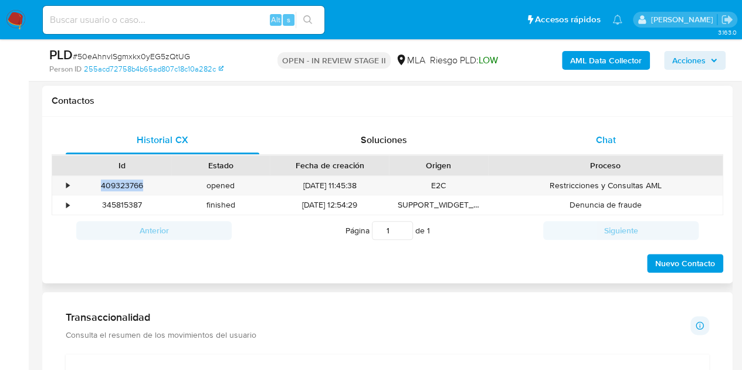
click at [637, 139] on div "Chat" at bounding box center [605, 140] width 193 height 28
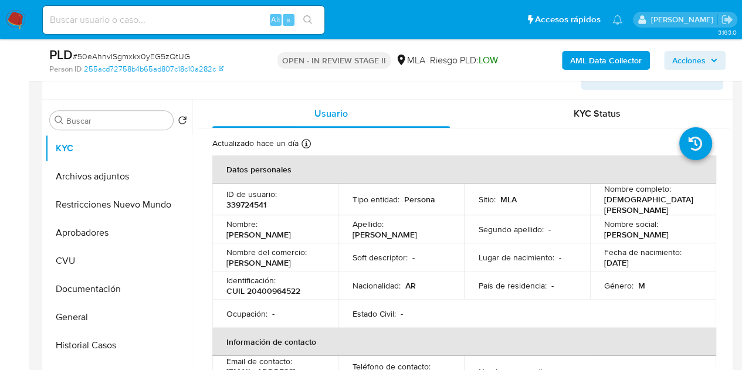
scroll to position [179, 0]
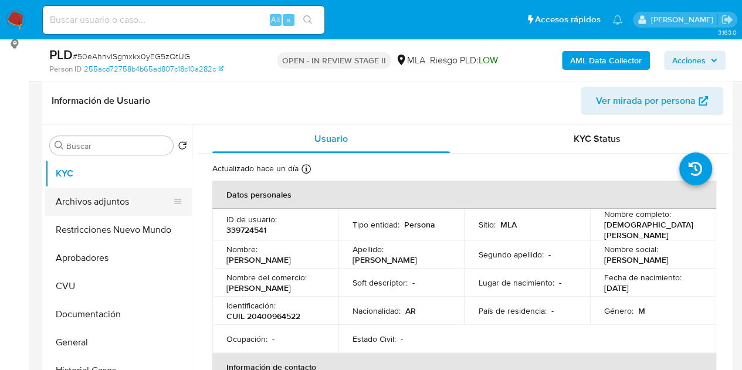
click at [101, 206] on button "Archivos adjuntos" at bounding box center [113, 202] width 137 height 28
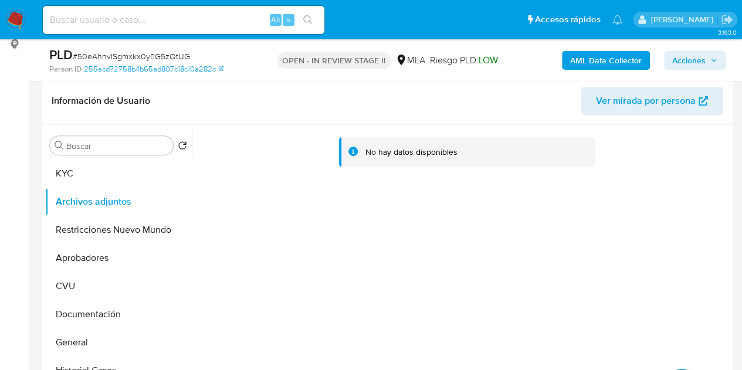
click at [582, 57] on b "AML Data Collector" at bounding box center [606, 60] width 72 height 19
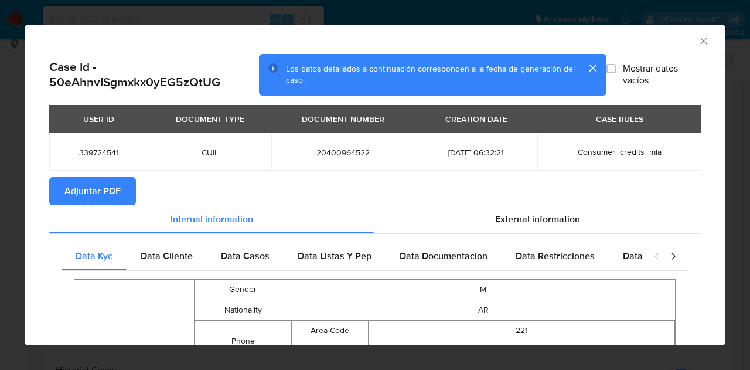
click at [101, 181] on span "Adjuntar PDF" at bounding box center [92, 191] width 56 height 26
click at [698, 40] on icon "Cerrar ventana" at bounding box center [704, 41] width 12 height 12
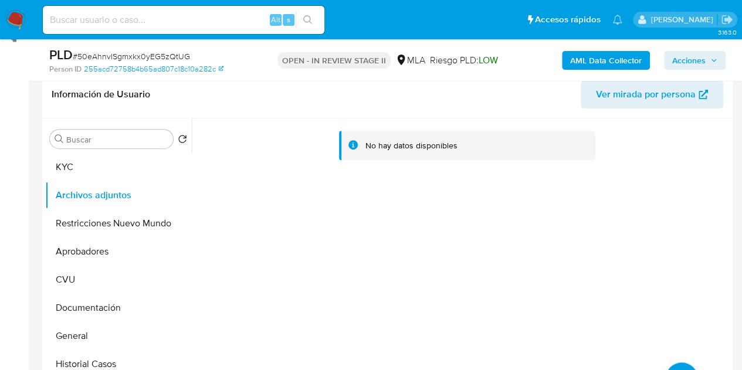
scroll to position [181, 0]
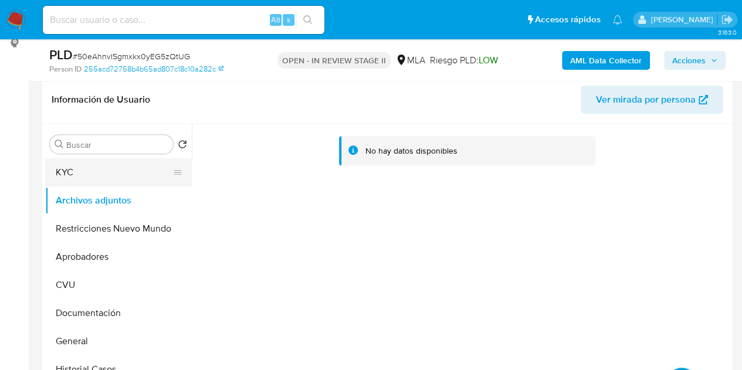
click at [83, 176] on button "KYC" at bounding box center [113, 172] width 137 height 28
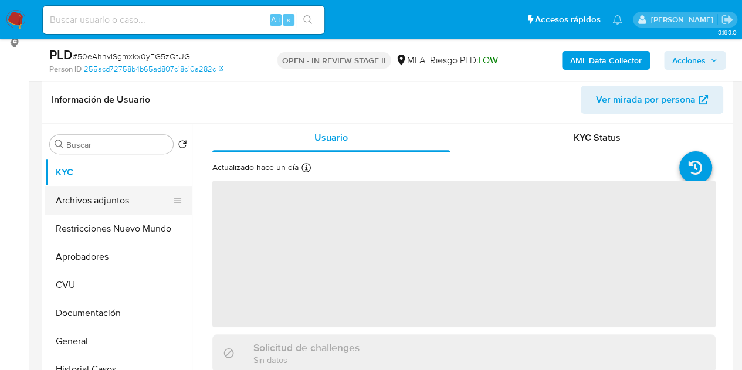
click at [94, 203] on button "Archivos adjuntos" at bounding box center [113, 200] width 137 height 28
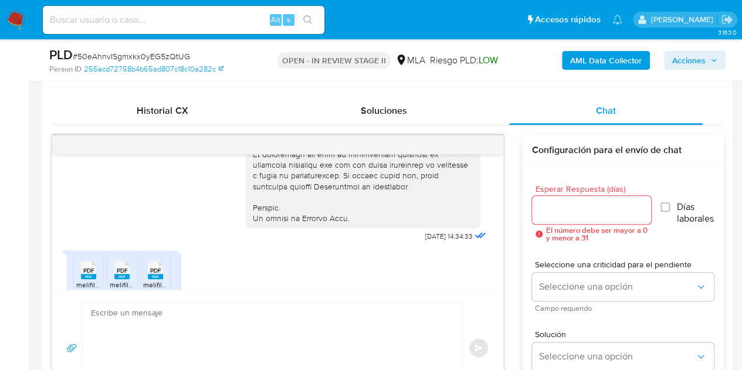
scroll to position [557, 0]
drag, startPoint x: 288, startPoint y: 256, endPoint x: 372, endPoint y: 250, distance: 83.5
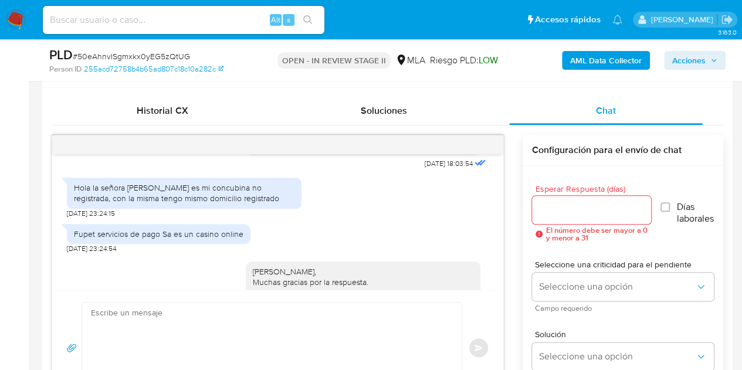
scroll to position [979, 0]
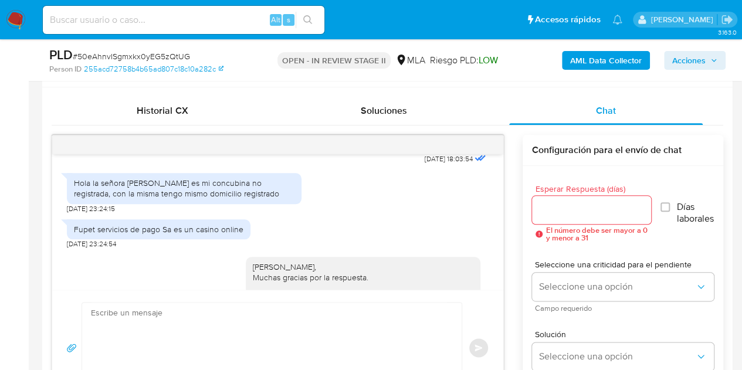
click at [98, 189] on div "Hola la señora Marcela beatriz Zelarayan es mi concubina no registrada, con la …" at bounding box center [184, 188] width 220 height 21
drag, startPoint x: 75, startPoint y: 193, endPoint x: 283, endPoint y: 202, distance: 207.7
click at [283, 199] on div "Hola la señora Marcela beatriz Zelarayan es mi concubina no registrada, con la …" at bounding box center [184, 188] width 220 height 21
copy div "Hola la señora Marcela beatriz Zelarayan es mi concubina no registrada, con la …"
click at [210, 235] on div "Fupet servicios de pago Sa es un casino online" at bounding box center [158, 229] width 169 height 11
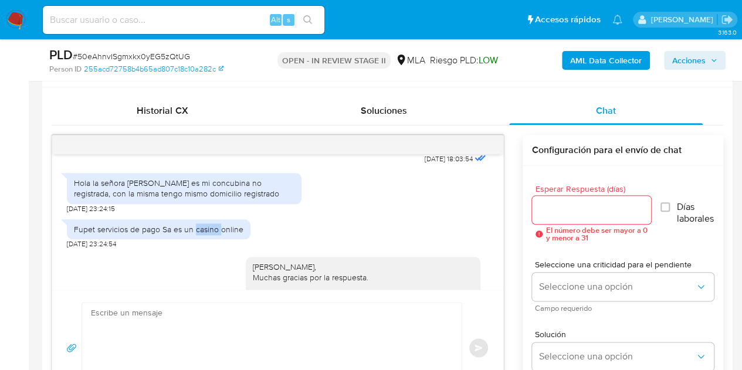
click at [210, 235] on div "Fupet servicios de pago Sa es un casino online" at bounding box center [158, 229] width 169 height 11
copy div "Fupet servicios de pago Sa es un casino online"
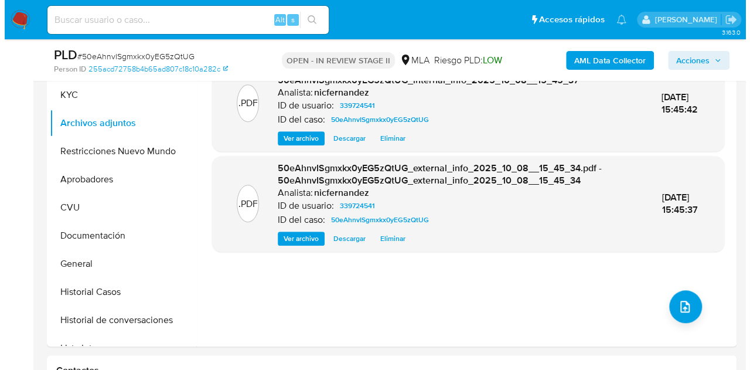
scroll to position [240, 0]
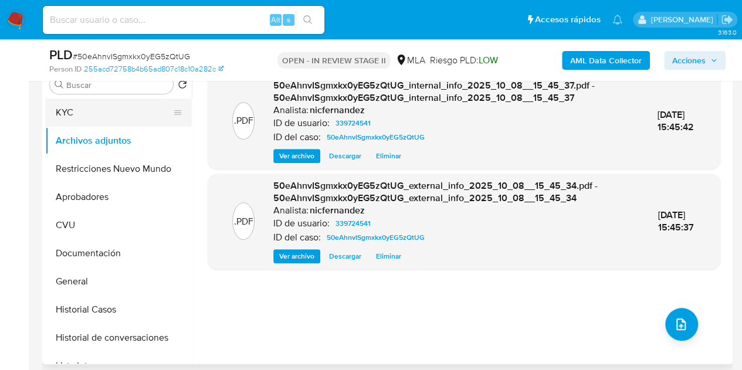
click at [96, 115] on button "KYC" at bounding box center [113, 112] width 137 height 28
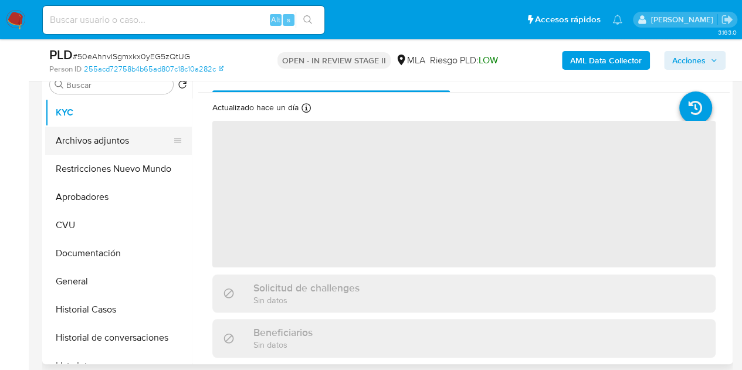
click at [93, 145] on button "Archivos adjuntos" at bounding box center [113, 141] width 137 height 28
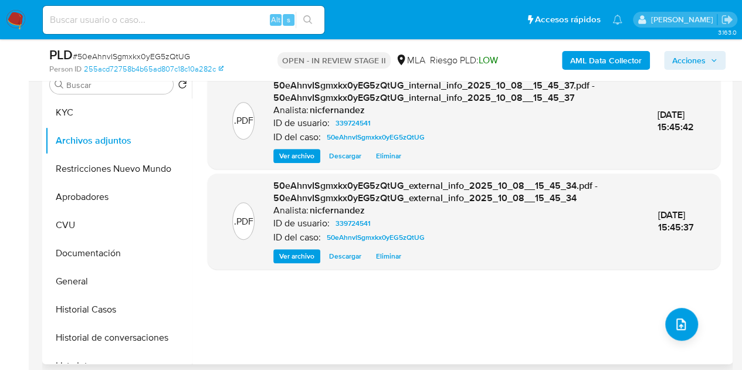
drag, startPoint x: 226, startPoint y: 227, endPoint x: 436, endPoint y: 274, distance: 215.8
click at [226, 227] on div ".PDF 50eAhnvISgmxkx0yEG5zQtUG_external_info_2025_10_08__15_45_34.pdf - 50eAhnvI…" at bounding box center [463, 221] width 501 height 84
click at [665, 318] on button "upload-file" at bounding box center [681, 324] width 33 height 33
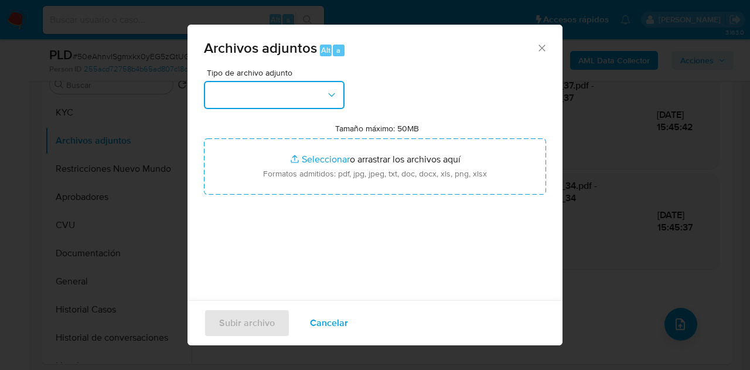
drag, startPoint x: 329, startPoint y: 84, endPoint x: 335, endPoint y: 108, distance: 24.7
click at [329, 86] on button "button" at bounding box center [274, 95] width 141 height 28
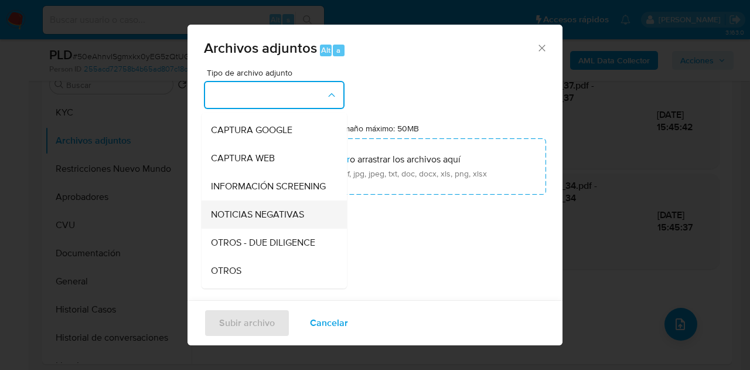
scroll to position [83, 0]
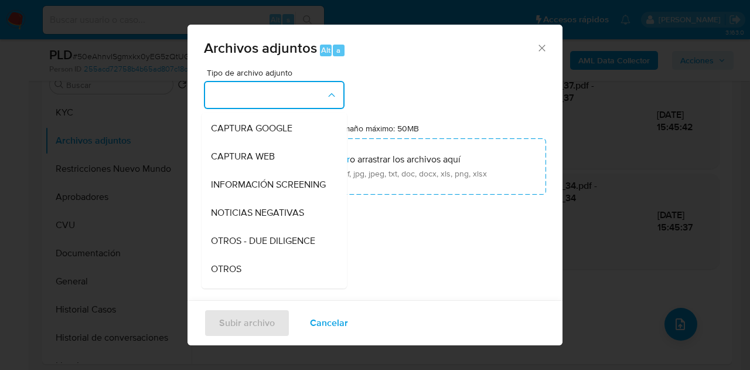
drag, startPoint x: 257, startPoint y: 267, endPoint x: 274, endPoint y: 253, distance: 22.1
click at [257, 267] on div "OTROS" at bounding box center [271, 269] width 120 height 28
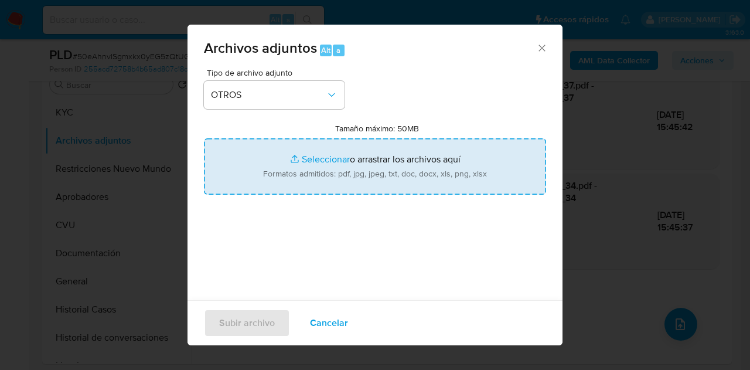
click at [338, 165] on input "Tamaño máximo: 50MB Seleccionar archivos" at bounding box center [375, 166] width 342 height 56
type input "C:\fakepath\Recibos 06 a 08 2025.pdf"
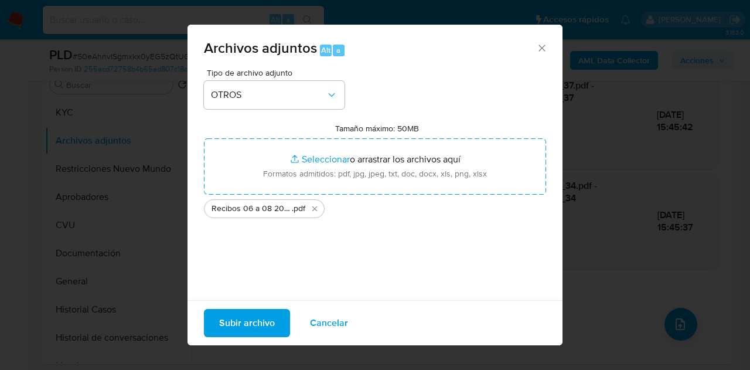
click at [246, 320] on span "Subir archivo" at bounding box center [247, 323] width 56 height 26
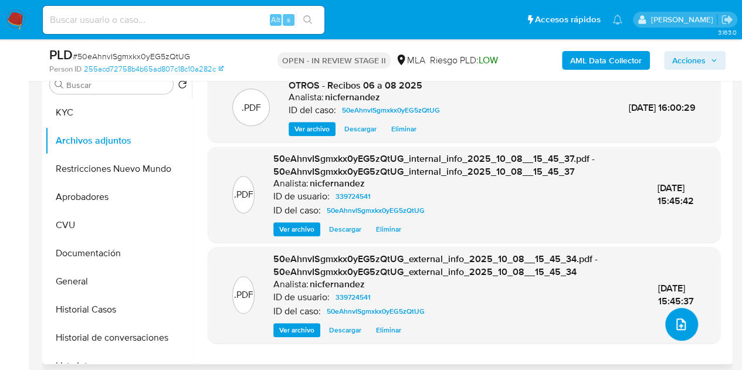
click at [683, 322] on button "upload-file" at bounding box center [681, 324] width 33 height 33
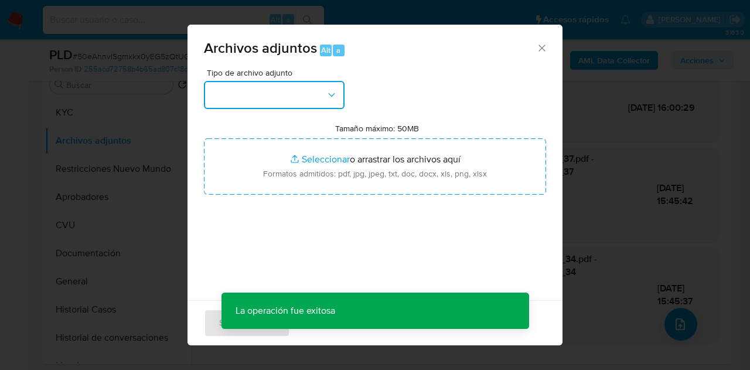
click at [313, 103] on button "button" at bounding box center [274, 95] width 141 height 28
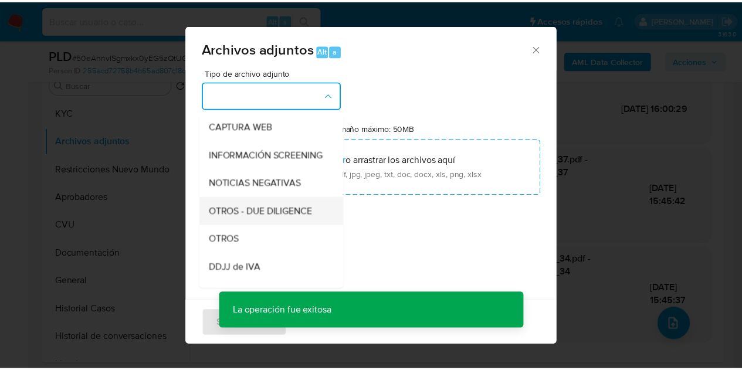
scroll to position [136, 0]
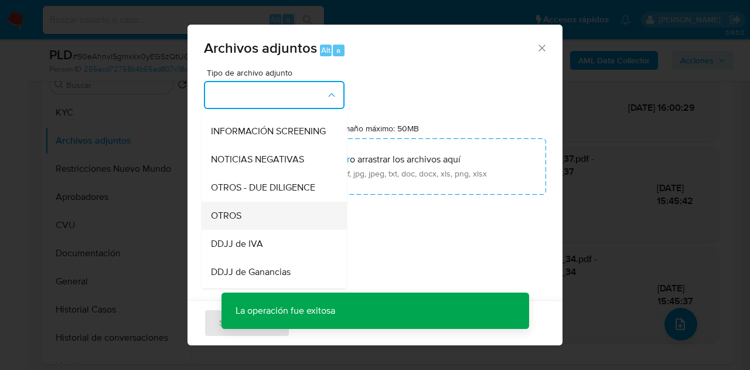
click at [259, 230] on div "OTROS" at bounding box center [271, 216] width 120 height 28
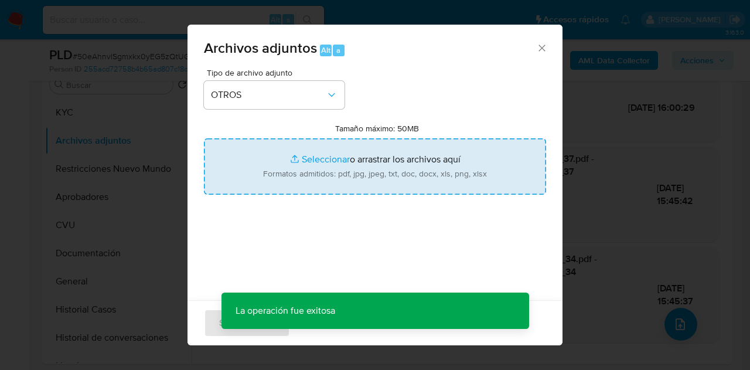
click at [295, 168] on input "Tamaño máximo: 50MB Seleccionar archivos" at bounding box center [375, 166] width 342 height 56
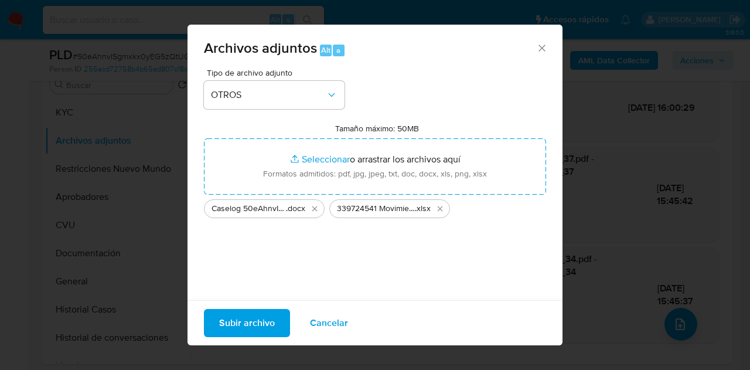
click at [239, 308] on div "Subir archivo Cancelar" at bounding box center [375, 322] width 375 height 45
click at [242, 314] on span "Subir archivo" at bounding box center [247, 323] width 56 height 26
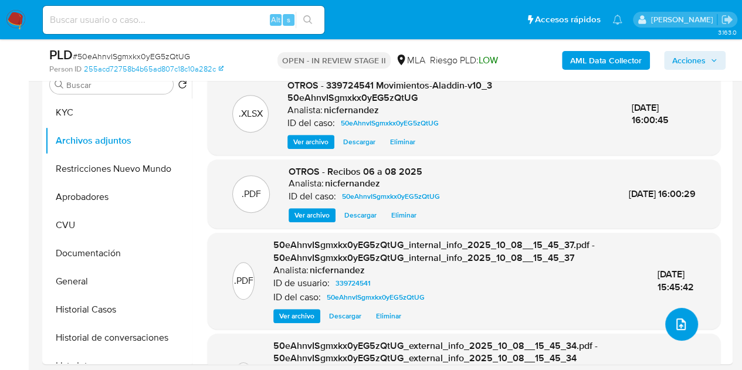
scroll to position [187, 0]
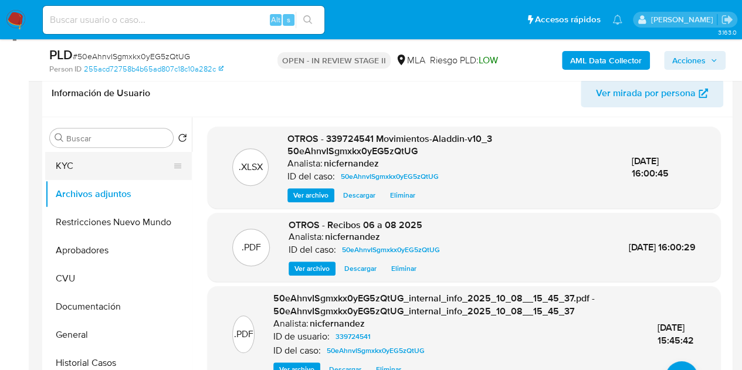
click at [114, 165] on button "KYC" at bounding box center [113, 166] width 137 height 28
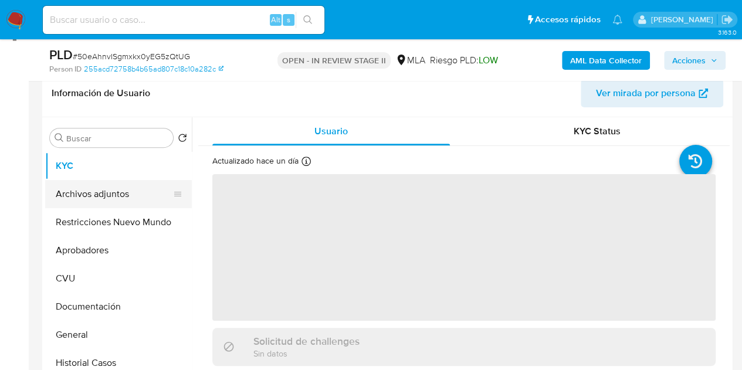
click at [103, 195] on button "Archivos adjuntos" at bounding box center [113, 194] width 137 height 28
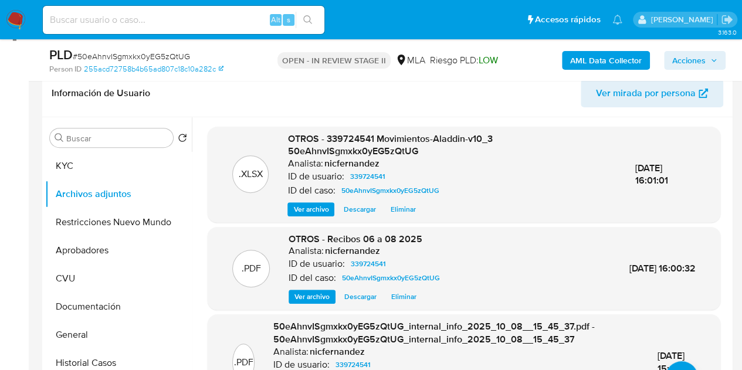
click at [308, 209] on span "Ver archivo" at bounding box center [310, 209] width 35 height 12
click at [226, 241] on div ".PDF OTROS - Recibos 06 a 08 2025 Analista: nicfernandez ID de usuario: 3397245…" at bounding box center [463, 269] width 501 height 72
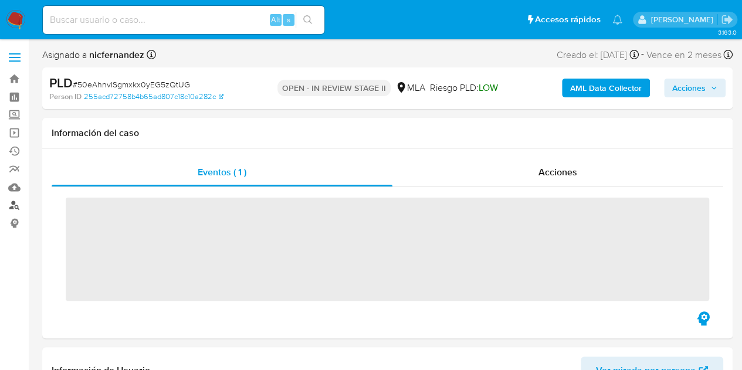
click at [18, 209] on link "Buscador de personas" at bounding box center [70, 205] width 140 height 18
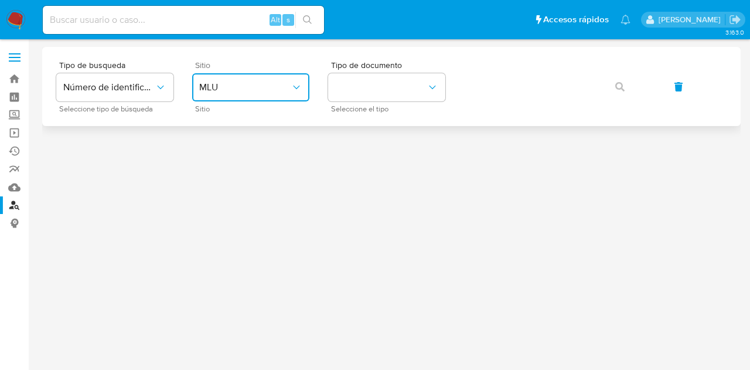
click at [216, 86] on span "MLU" at bounding box center [244, 87] width 91 height 12
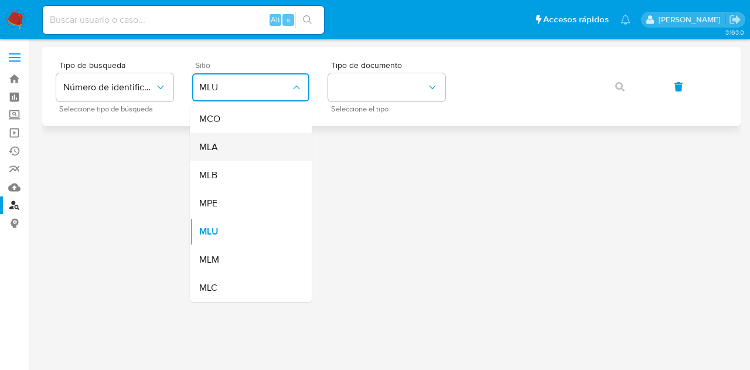
click at [250, 157] on div "MLA" at bounding box center [247, 147] width 96 height 28
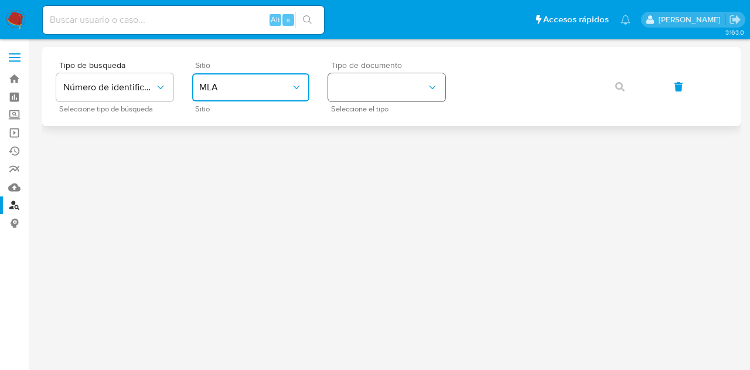
click at [365, 97] on button "identificationType" at bounding box center [386, 87] width 117 height 28
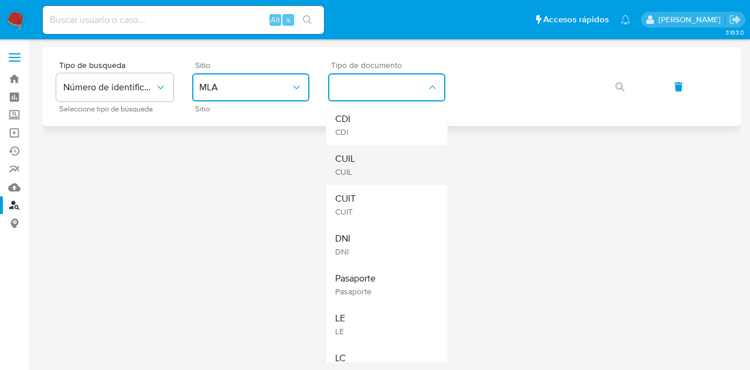
click at [379, 164] on div "CUIL CUIL" at bounding box center [383, 165] width 96 height 40
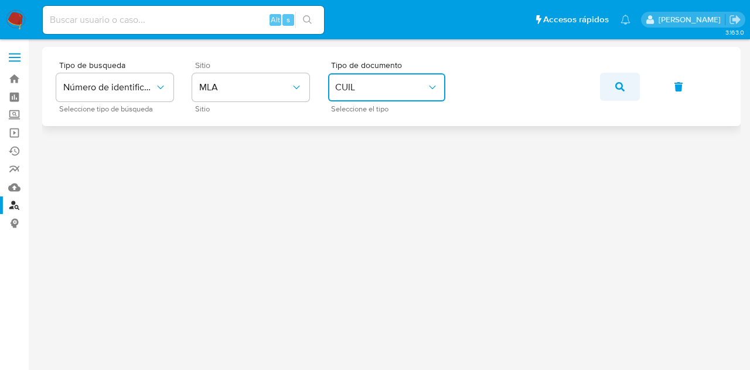
click at [619, 93] on span "button" at bounding box center [620, 87] width 9 height 26
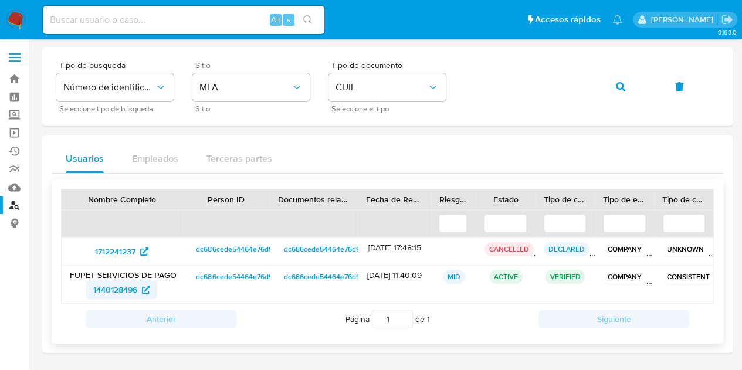
click at [108, 290] on span "1440128496" at bounding box center [115, 289] width 44 height 19
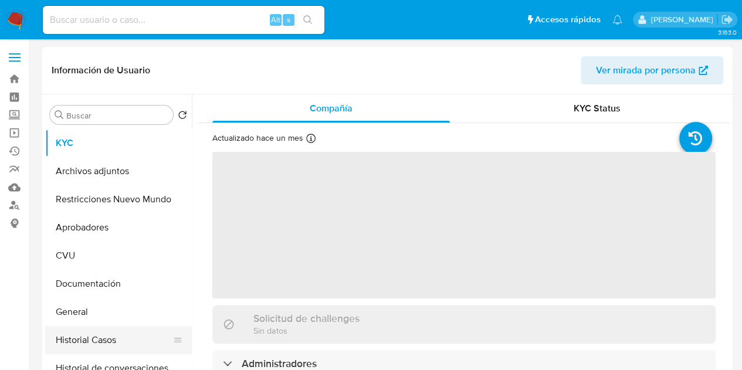
click at [128, 330] on button "Historial Casos" at bounding box center [113, 340] width 137 height 28
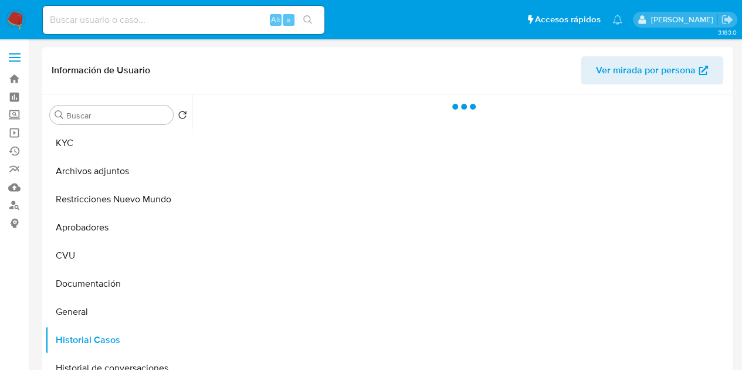
select select "10"
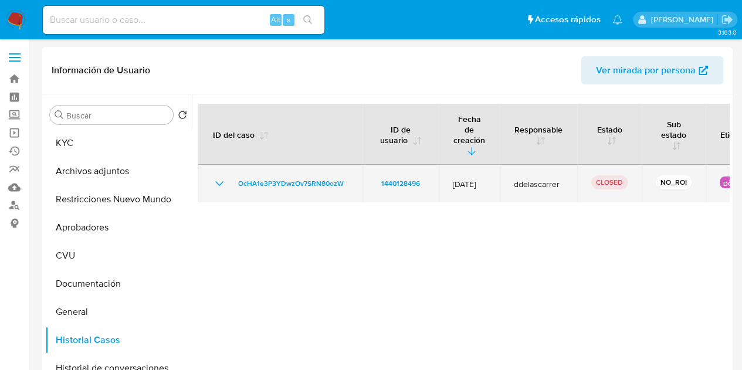
click at [215, 176] on icon "Mostrar/Ocultar" at bounding box center [219, 183] width 14 height 14
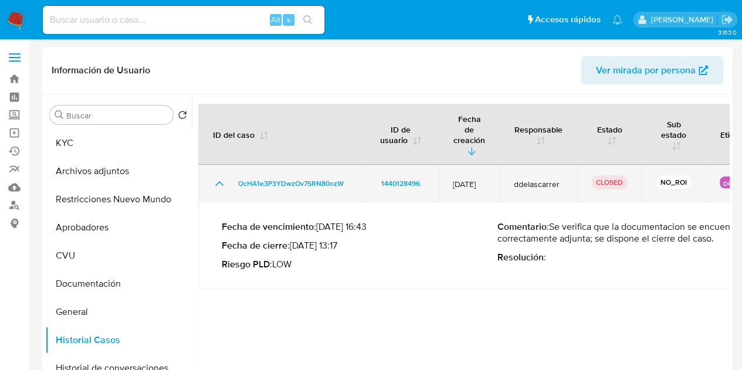
click at [215, 176] on icon "Mostrar/Ocultar" at bounding box center [219, 183] width 14 height 14
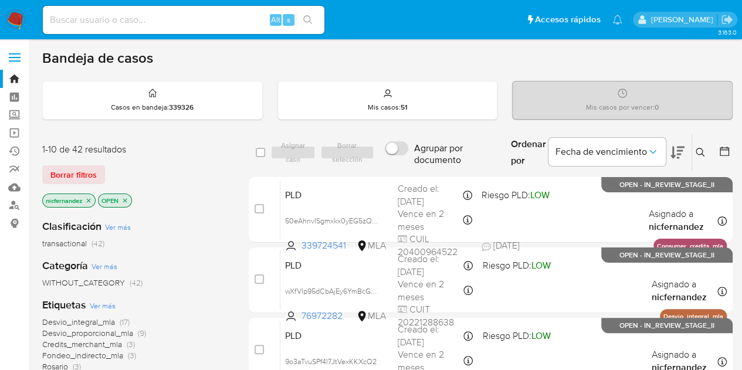
drag, startPoint x: 84, startPoint y: 174, endPoint x: 167, endPoint y: 168, distance: 82.3
click at [84, 174] on span "Borrar filtros" at bounding box center [73, 175] width 46 height 16
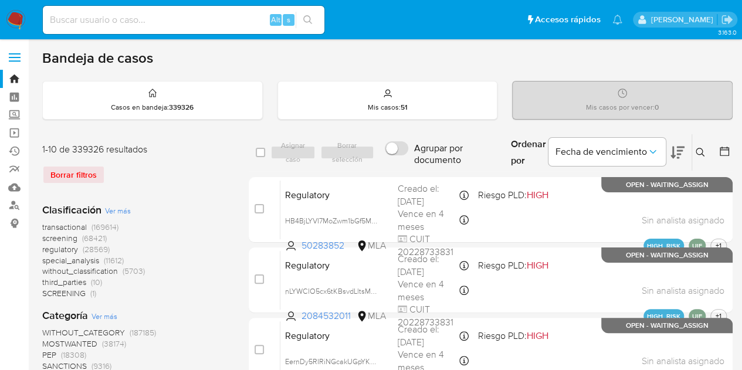
click at [701, 153] on icon at bounding box center [699, 152] width 9 height 9
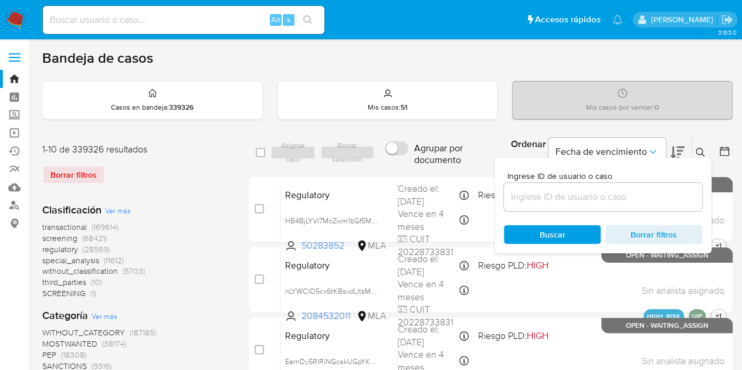
click at [618, 205] on div at bounding box center [603, 197] width 198 height 28
click at [616, 199] on input at bounding box center [603, 196] width 198 height 15
paste input "339724541"
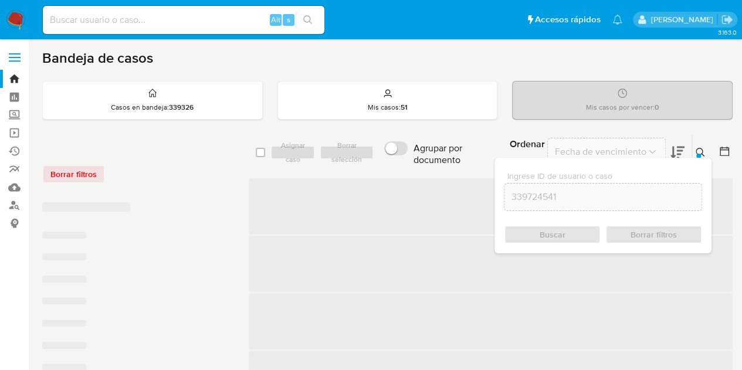
click at [705, 150] on button at bounding box center [701, 152] width 19 height 14
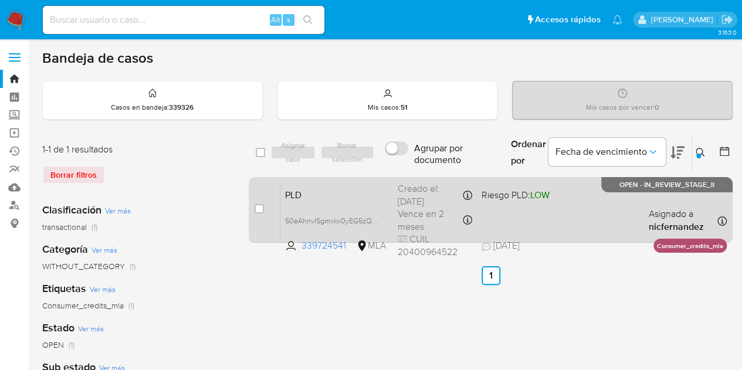
click at [363, 193] on span "PLD" at bounding box center [336, 193] width 103 height 15
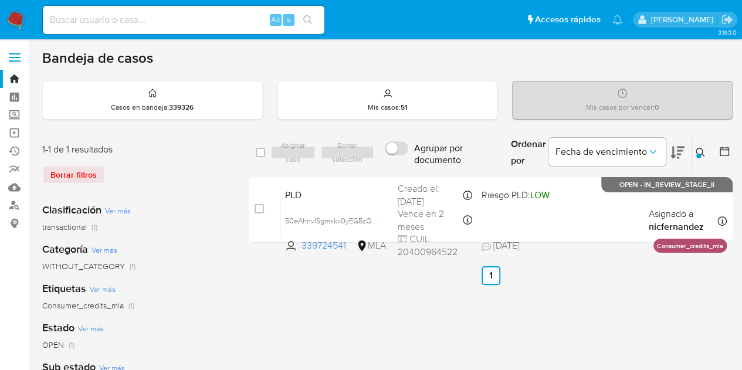
click at [701, 143] on div "Ingrese ID de usuario o caso 339724541 Buscar Borrar filtros" at bounding box center [701, 152] width 20 height 36
click at [699, 148] on icon at bounding box center [699, 152] width 9 height 9
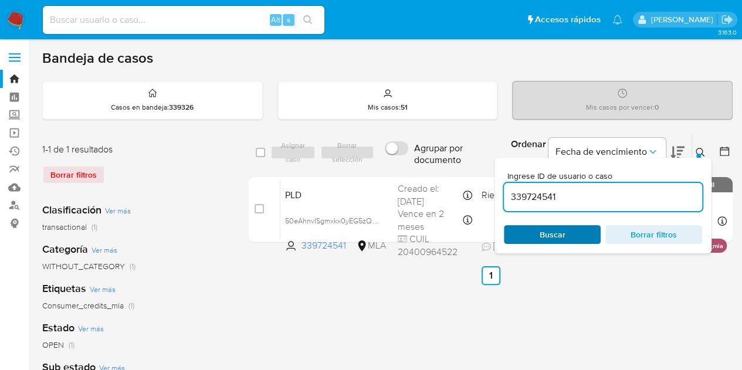
click at [592, 233] on button "Buscar" at bounding box center [552, 234] width 97 height 19
click at [699, 149] on icon at bounding box center [699, 152] width 9 height 9
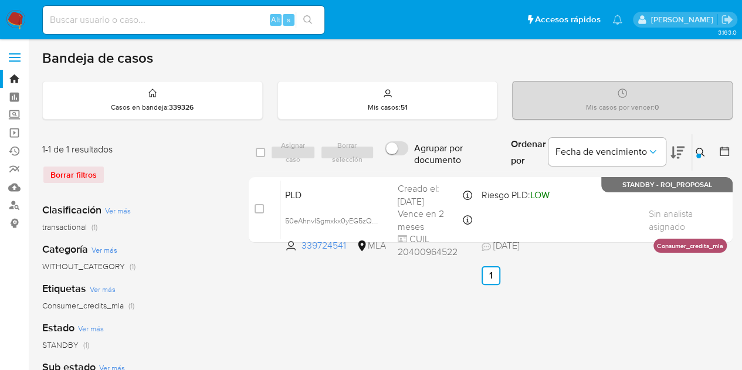
click at [699, 149] on icon at bounding box center [699, 152] width 9 height 9
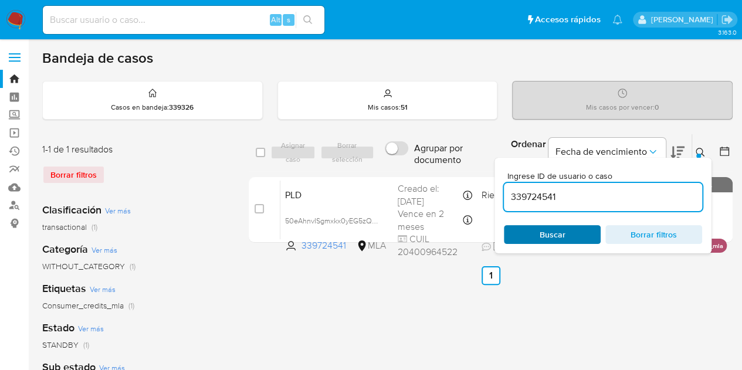
click at [578, 239] on span "Buscar" at bounding box center [552, 234] width 80 height 16
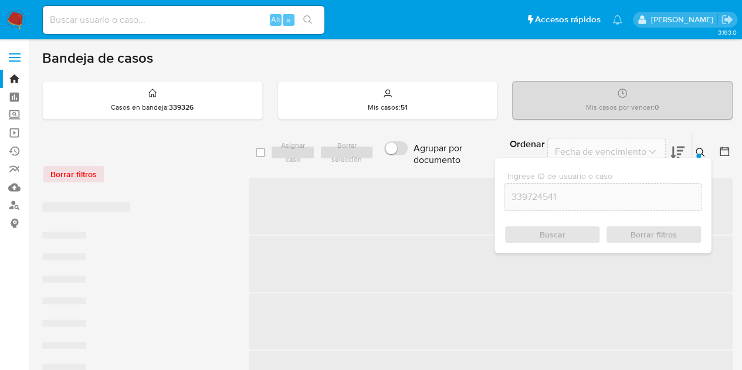
click at [698, 154] on div at bounding box center [698, 156] width 5 height 5
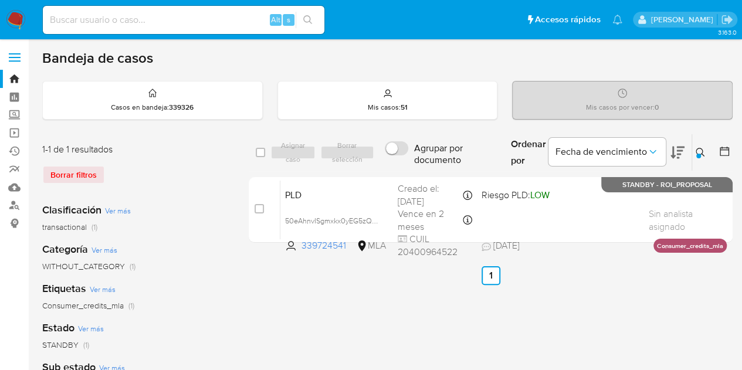
click at [697, 152] on icon at bounding box center [699, 152] width 9 height 9
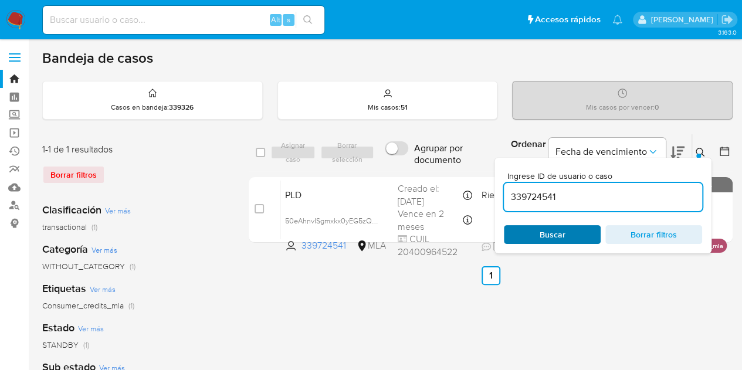
click at [571, 230] on span "Buscar" at bounding box center [552, 234] width 80 height 16
click at [700, 148] on icon at bounding box center [699, 152] width 9 height 9
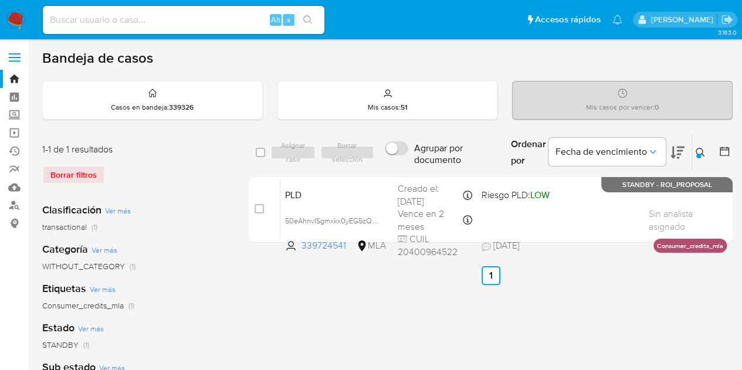
drag, startPoint x: 696, startPoint y: 149, endPoint x: 692, endPoint y: 157, distance: 8.4
click at [696, 149] on icon at bounding box center [699, 152] width 9 height 9
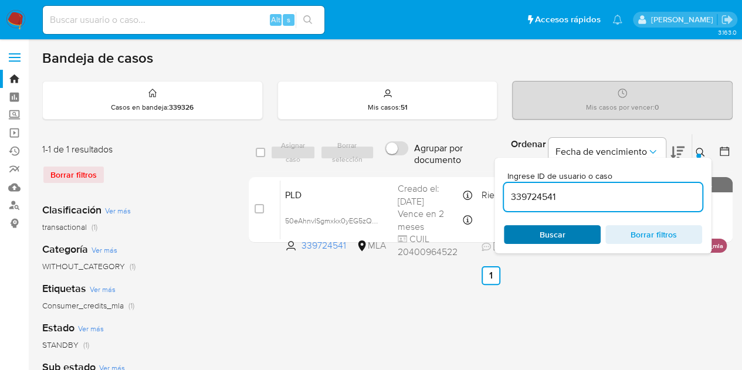
click at [545, 232] on span "Buscar" at bounding box center [552, 234] width 26 height 19
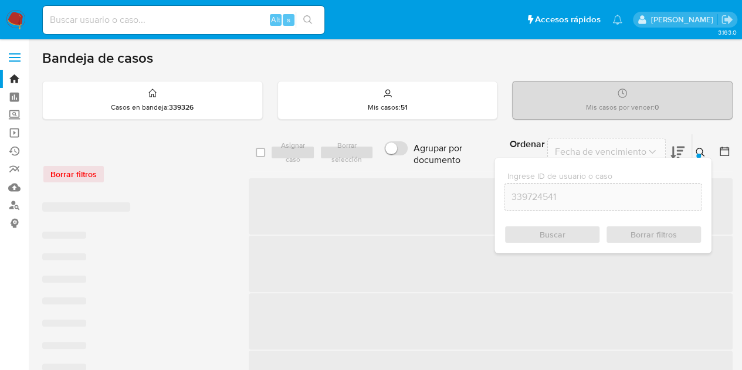
click at [703, 149] on icon at bounding box center [699, 152] width 9 height 9
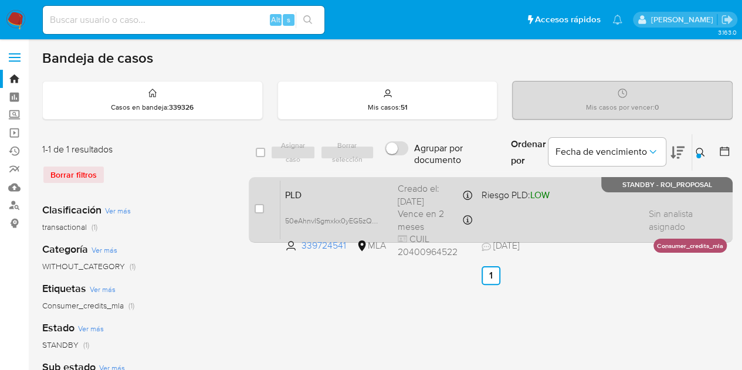
click at [364, 189] on span "PLD" at bounding box center [336, 193] width 103 height 15
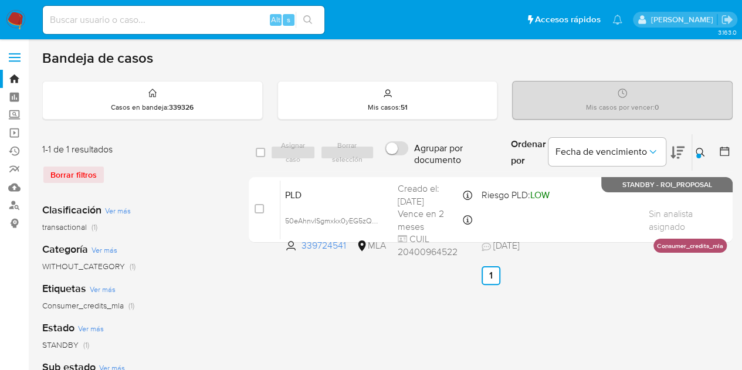
click at [700, 148] on icon at bounding box center [699, 152] width 9 height 9
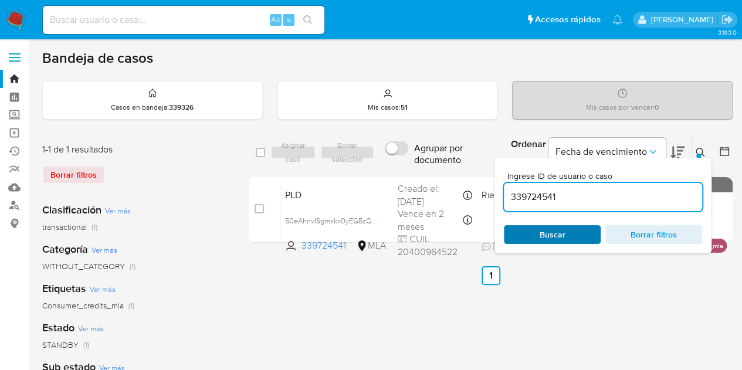
click at [566, 230] on span "Buscar" at bounding box center [552, 234] width 80 height 16
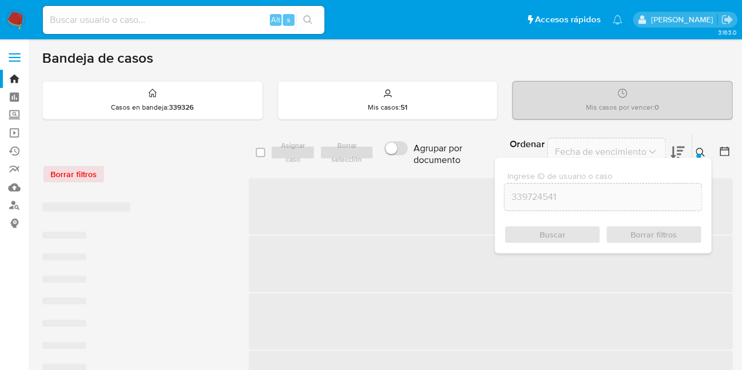
click at [696, 150] on icon at bounding box center [699, 152] width 9 height 9
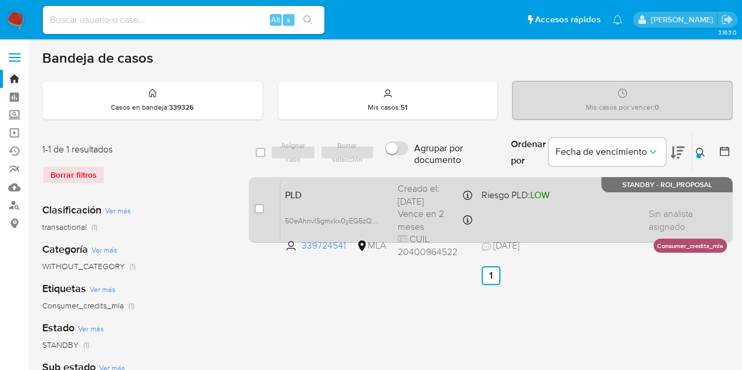
click at [349, 192] on span "PLD" at bounding box center [336, 193] width 103 height 15
click at [345, 190] on span "PLD" at bounding box center [336, 193] width 103 height 15
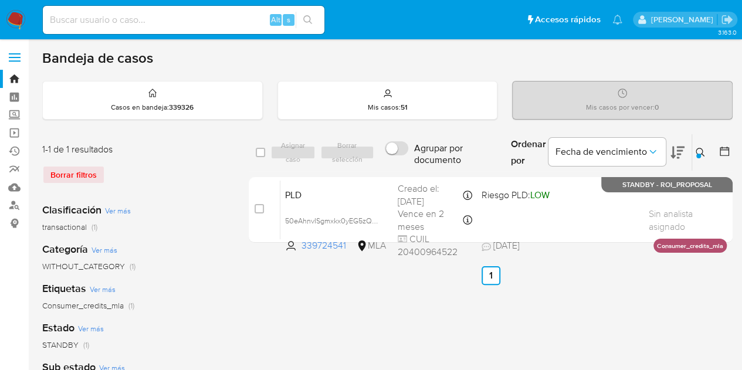
click at [705, 145] on button at bounding box center [701, 152] width 19 height 14
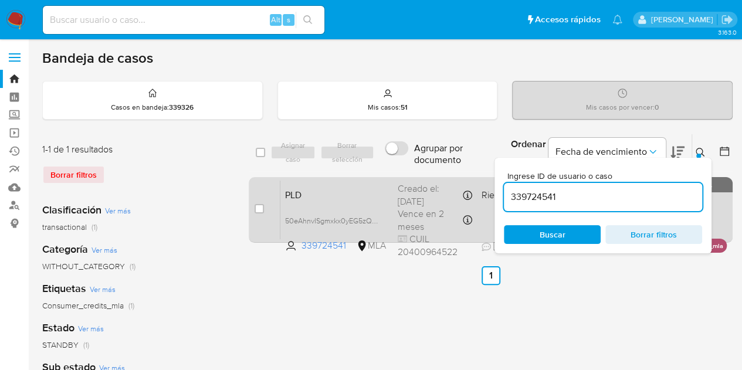
drag, startPoint x: 569, startPoint y: 189, endPoint x: 464, endPoint y: 176, distance: 105.8
click at [388, 165] on div "select-all-cases-checkbox Asignar caso Borrar selección Agrupar por documento O…" at bounding box center [491, 153] width 484 height 38
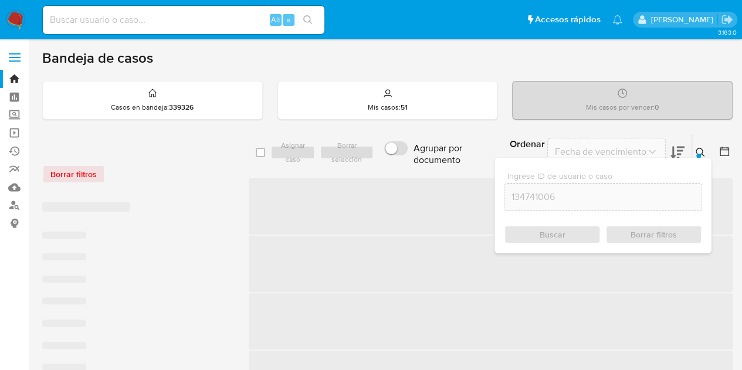
click at [704, 151] on icon at bounding box center [699, 152] width 9 height 9
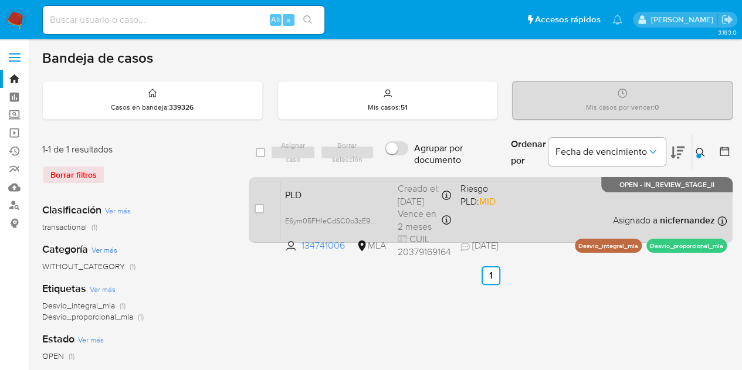
click at [347, 193] on span "PLD" at bounding box center [336, 193] width 103 height 15
click at [352, 199] on span "PLD" at bounding box center [336, 193] width 103 height 15
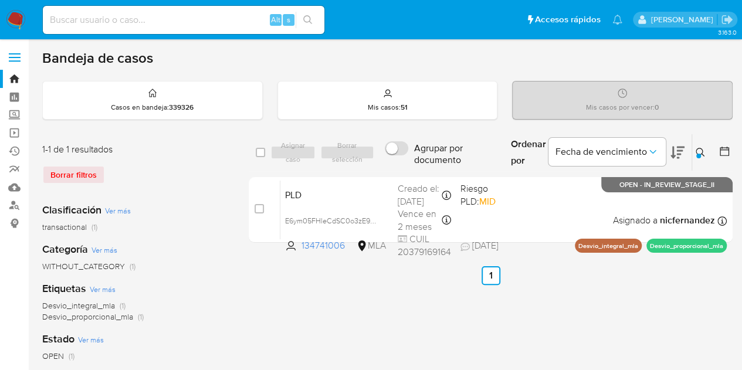
click at [698, 151] on icon at bounding box center [699, 152] width 9 height 9
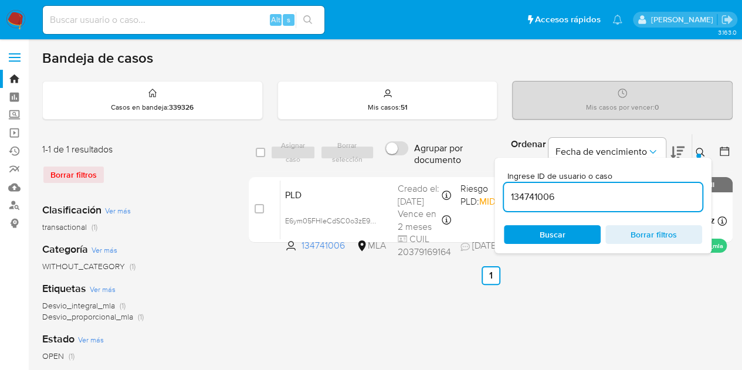
drag, startPoint x: 583, startPoint y: 196, endPoint x: 447, endPoint y: 172, distance: 138.8
click at [447, 172] on div "select-all-cases-checkbox Asignar caso Borrar selección Agrupar por documento O…" at bounding box center [491, 191] width 484 height 114
type input "7655111"
click at [534, 240] on div "Buscar Borrar filtros" at bounding box center [603, 234] width 198 height 19
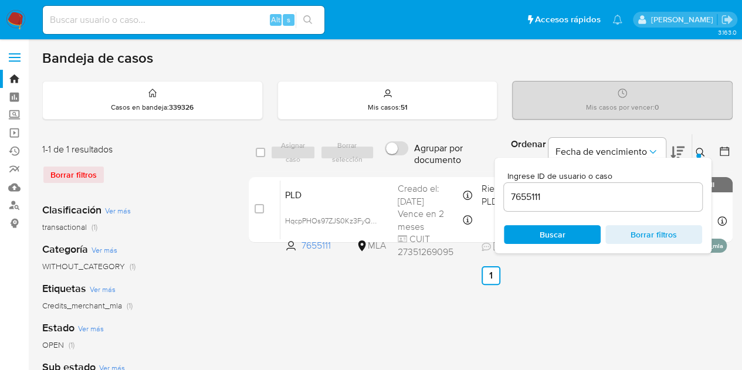
click at [700, 150] on icon at bounding box center [699, 152] width 9 height 9
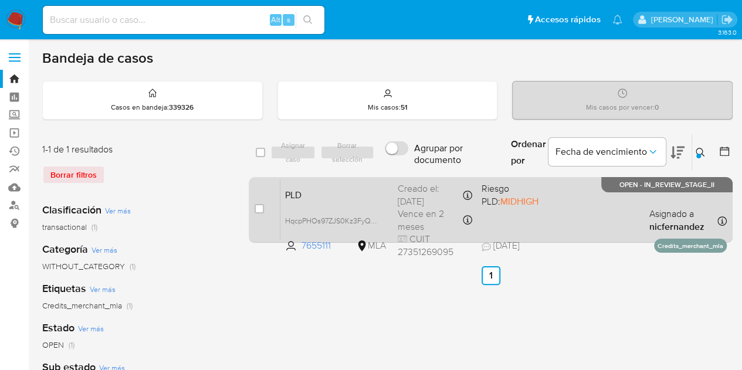
click at [328, 203] on div "PLD HqcpPHOs97ZJS0Kz3FyQbDIe 7655111 MLA Riesgo PLD: MIDHIGH Creado el: 12/09/2…" at bounding box center [503, 209] width 446 height 59
click at [372, 217] on span "HqcpPHOs97ZJS0Kz3FyQbDIe" at bounding box center [335, 219] width 101 height 13
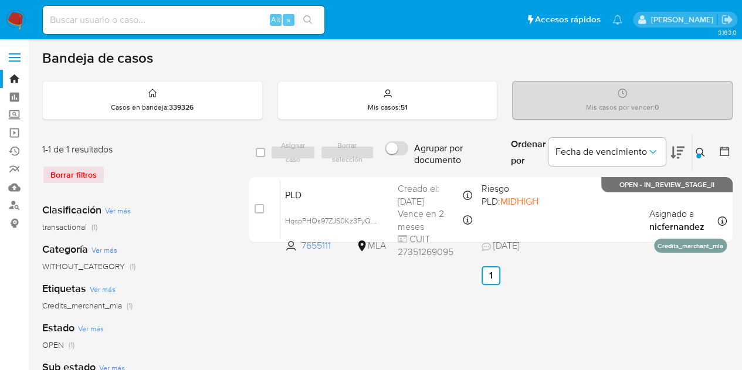
click at [691, 149] on div "Ordenar por Fecha de vencimiento" at bounding box center [596, 152] width 190 height 36
click at [696, 148] on icon at bounding box center [699, 152] width 9 height 9
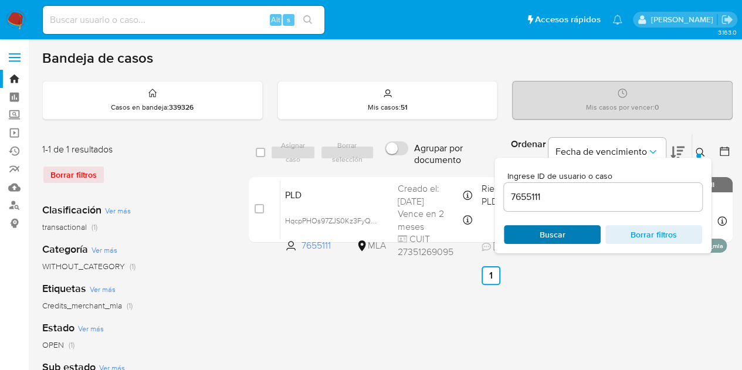
click at [562, 232] on span "Buscar" at bounding box center [552, 234] width 26 height 19
click at [705, 151] on button at bounding box center [701, 152] width 19 height 14
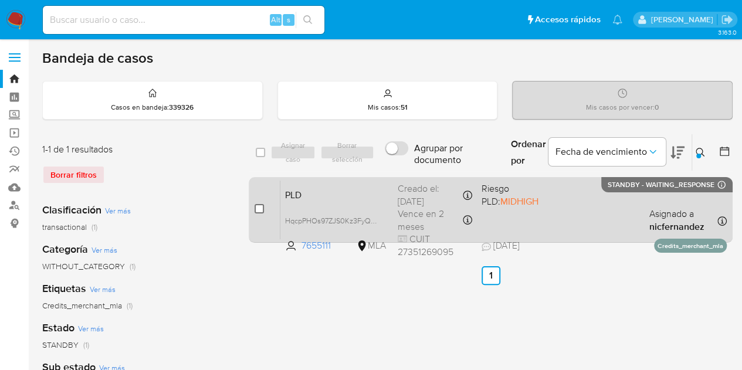
click at [261, 208] on input "checkbox" at bounding box center [258, 208] width 9 height 9
checkbox input "true"
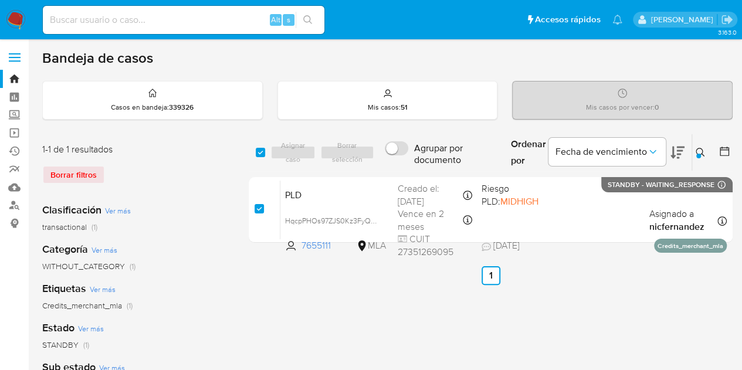
checkbox input "true"
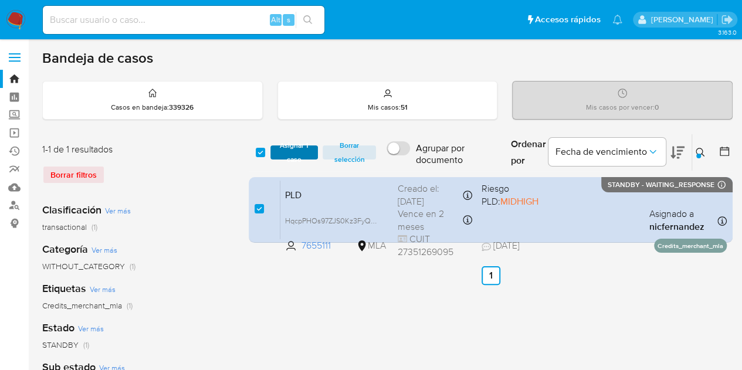
click at [281, 148] on span "Asignar 1 caso" at bounding box center [294, 153] width 36 height 12
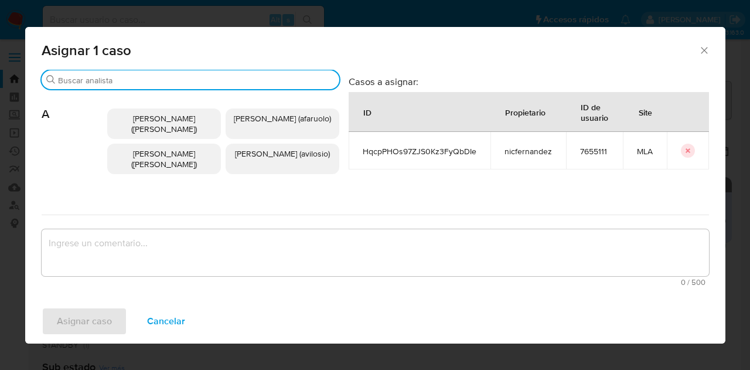
click at [127, 81] on input "Buscar" at bounding box center [196, 80] width 277 height 11
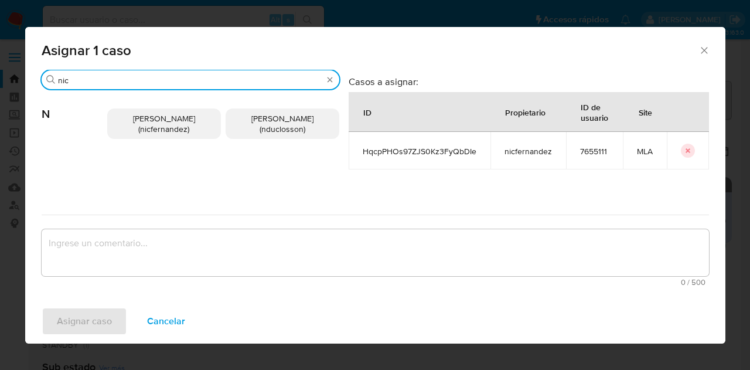
type input "nic"
click at [147, 120] on span "Nicolas Fernandez Allen (nicfernandez)" at bounding box center [164, 124] width 62 height 22
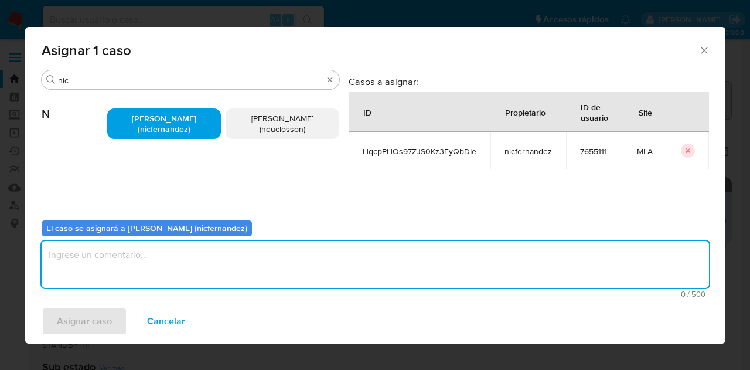
click at [195, 253] on textarea "assign-modal" at bounding box center [376, 264] width 668 height 47
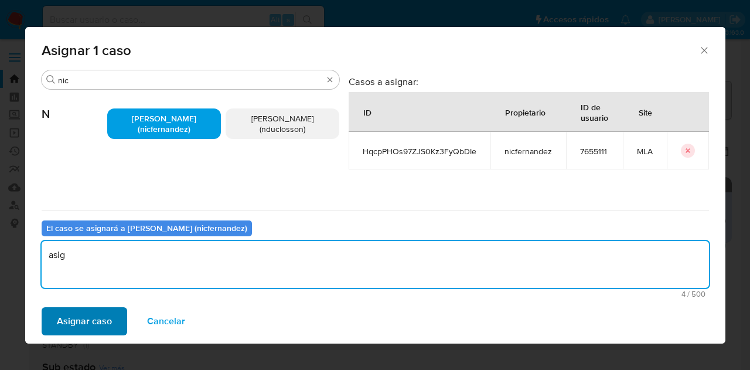
type textarea "asig"
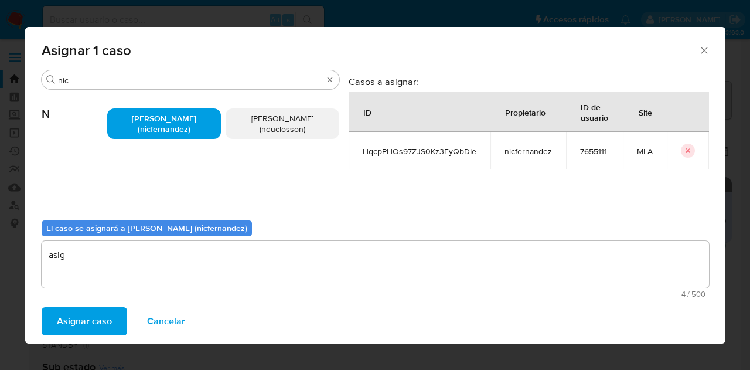
click at [86, 315] on span "Asignar caso" at bounding box center [84, 321] width 55 height 26
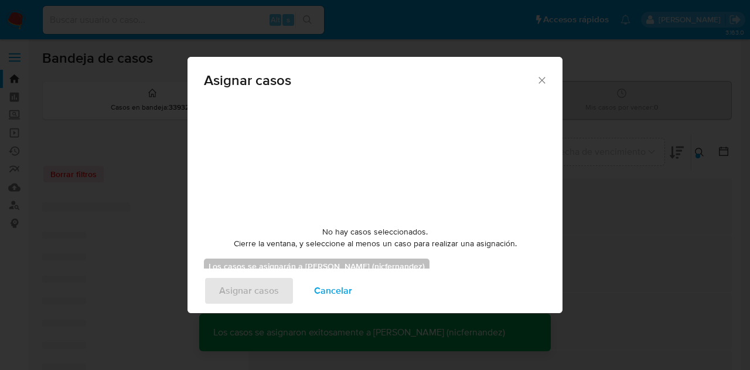
checkbox input "false"
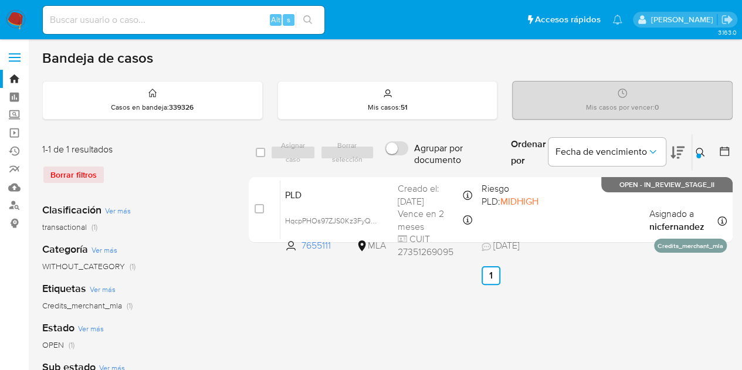
click at [702, 148] on icon at bounding box center [699, 152] width 9 height 9
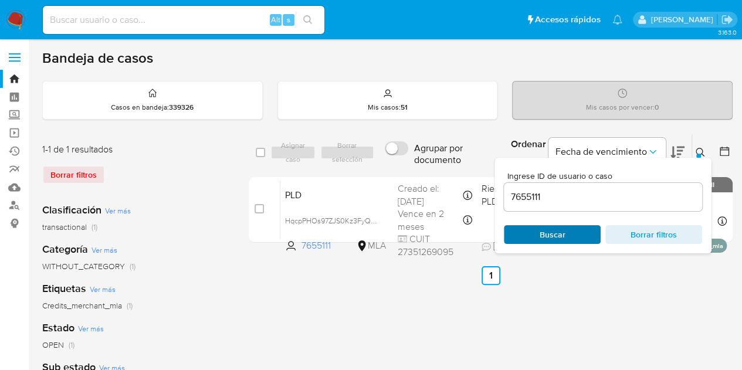
click at [565, 239] on span "Buscar" at bounding box center [552, 234] width 80 height 16
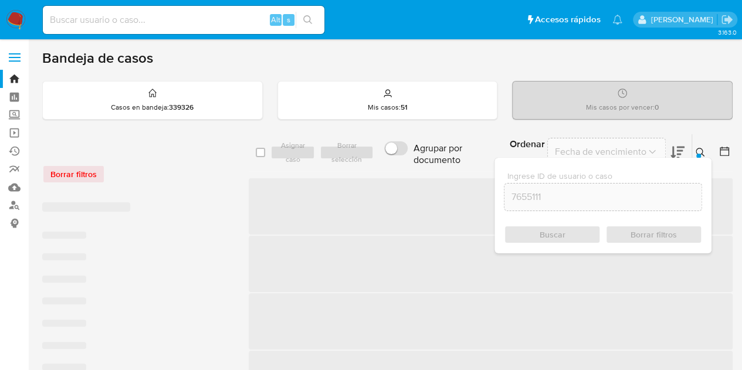
click at [706, 148] on button at bounding box center [701, 152] width 19 height 14
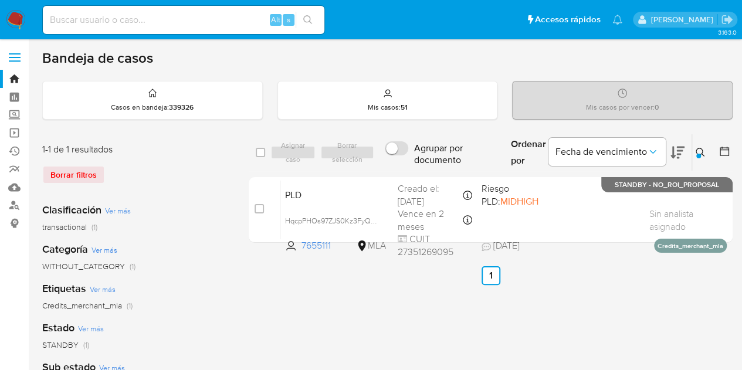
click at [706, 148] on button at bounding box center [701, 152] width 19 height 14
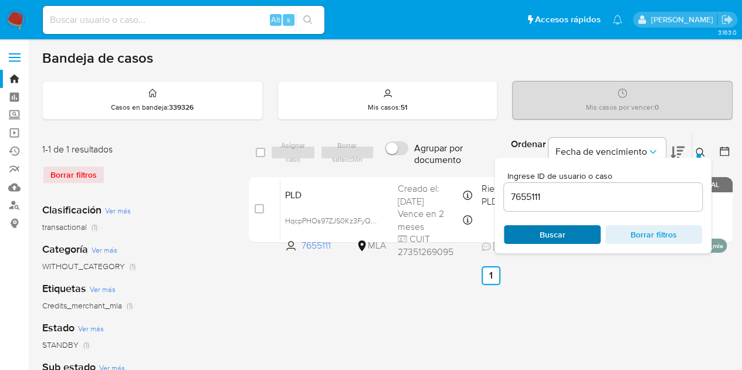
click at [584, 232] on span "Buscar" at bounding box center [552, 234] width 80 height 16
click at [698, 146] on button at bounding box center [701, 152] width 19 height 14
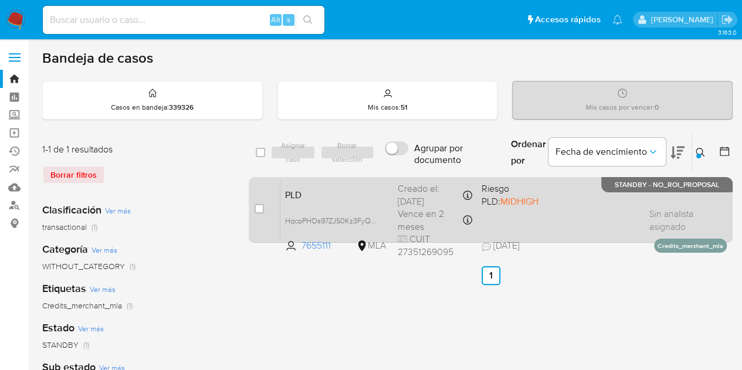
click at [357, 190] on span "PLD" at bounding box center [336, 193] width 103 height 15
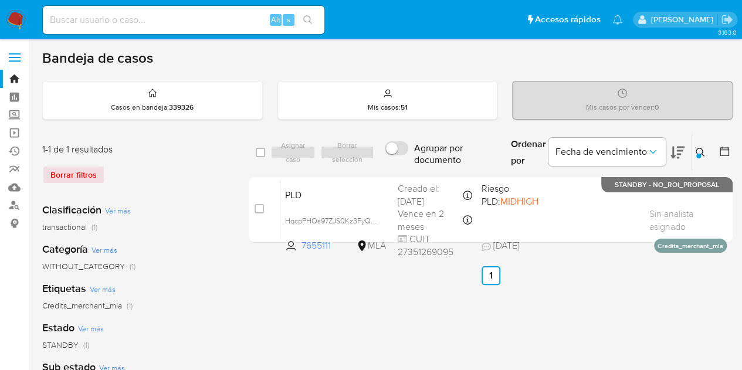
click at [698, 149] on icon at bounding box center [699, 152] width 9 height 9
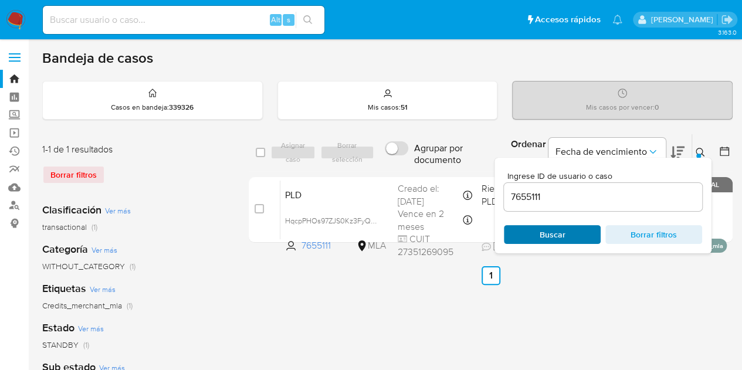
click at [567, 233] on span "Buscar" at bounding box center [552, 234] width 80 height 16
click at [698, 154] on div at bounding box center [698, 156] width 5 height 5
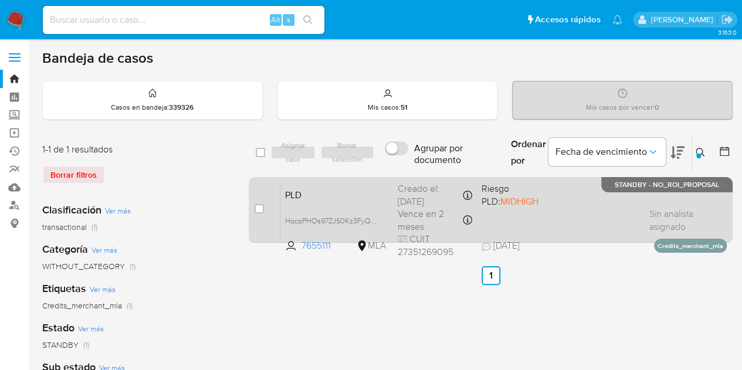
click at [324, 198] on span "PLD" at bounding box center [336, 193] width 103 height 15
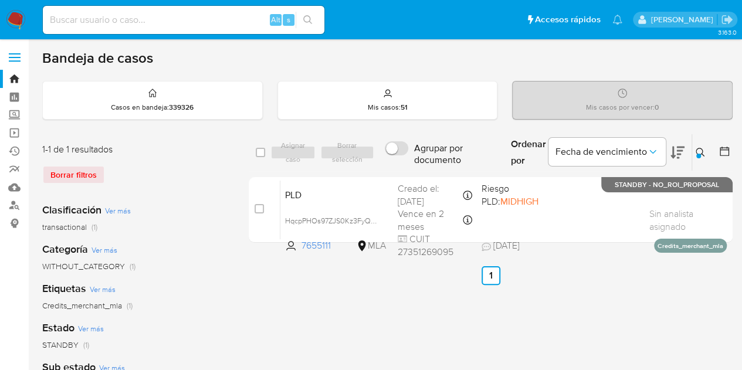
click at [704, 149] on icon at bounding box center [699, 152] width 9 height 9
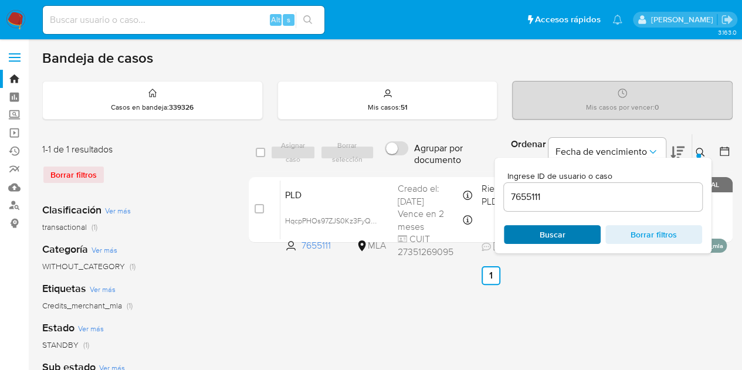
click at [578, 235] on span "Buscar" at bounding box center [552, 234] width 80 height 16
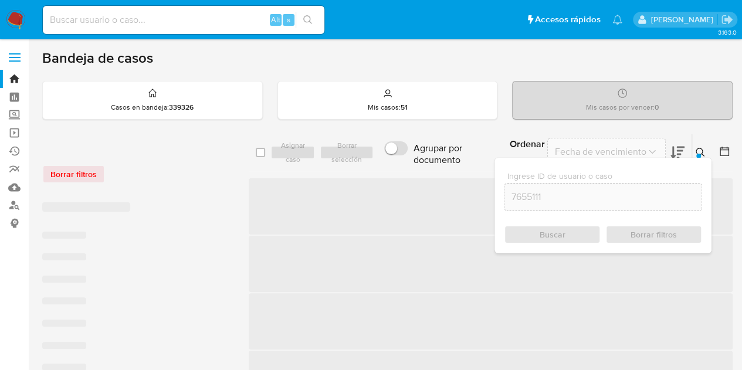
click at [699, 148] on icon at bounding box center [699, 152] width 9 height 9
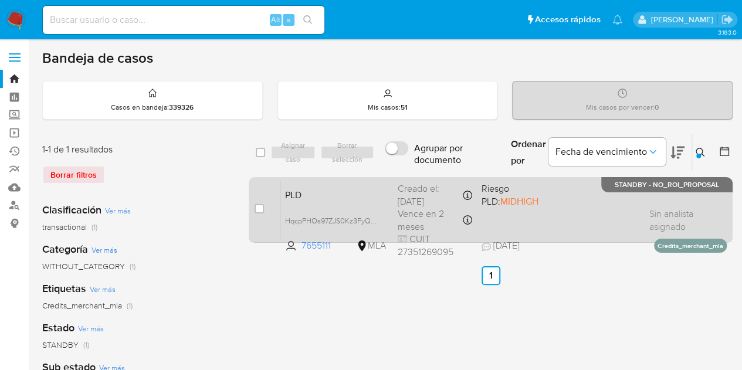
click at [361, 202] on div "PLD HqcpPHOs97ZJS0Kz3FyQbDIe 7655111 MLA Riesgo PLD: MIDHIGH Creado el: 12/09/2…" at bounding box center [503, 209] width 446 height 59
click at [338, 184] on div "PLD HqcpPHOs97ZJS0Kz3FyQbDIe 7655111 MLA Riesgo PLD: MIDHIGH Creado el: 12/09/2…" at bounding box center [503, 209] width 446 height 59
click at [328, 201] on div "PLD HqcpPHOs97ZJS0Kz3FyQbDIe 7655111 MLA Riesgo PLD: MIDHIGH Creado el: 12/09/2…" at bounding box center [503, 209] width 446 height 59
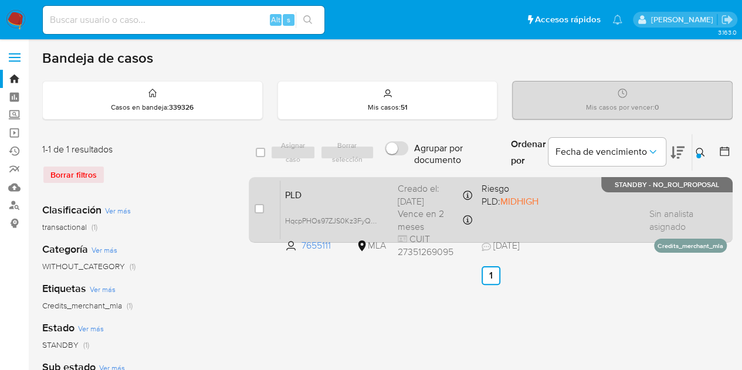
click at [327, 200] on div "PLD HqcpPHOs97ZJS0Kz3FyQbDIe 7655111 MLA Riesgo PLD: MIDHIGH Creado el: 12/09/2…" at bounding box center [503, 209] width 446 height 59
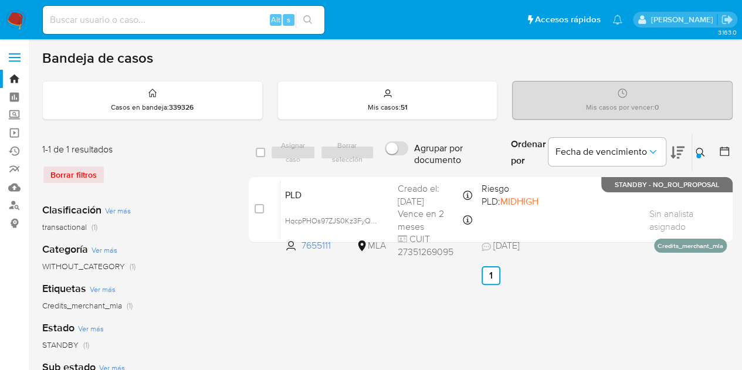
click at [700, 151] on icon at bounding box center [699, 152] width 9 height 9
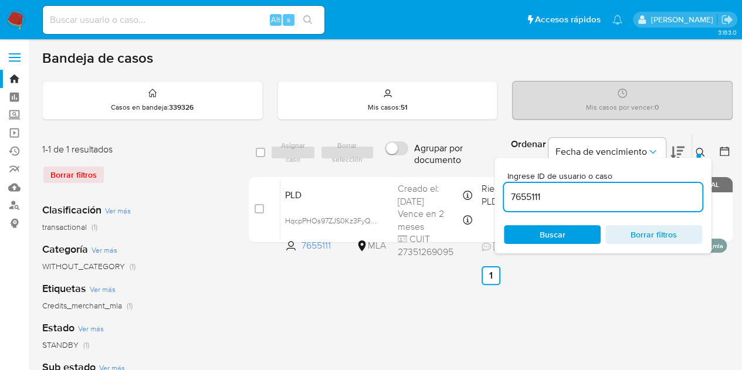
drag, startPoint x: 597, startPoint y: 199, endPoint x: 470, endPoint y: 176, distance: 128.8
click at [412, 168] on div "select-all-cases-checkbox Asignar caso Borrar selección Agrupar por documento O…" at bounding box center [491, 153] width 484 height 38
type input "222784782"
click at [702, 154] on icon at bounding box center [699, 152] width 9 height 9
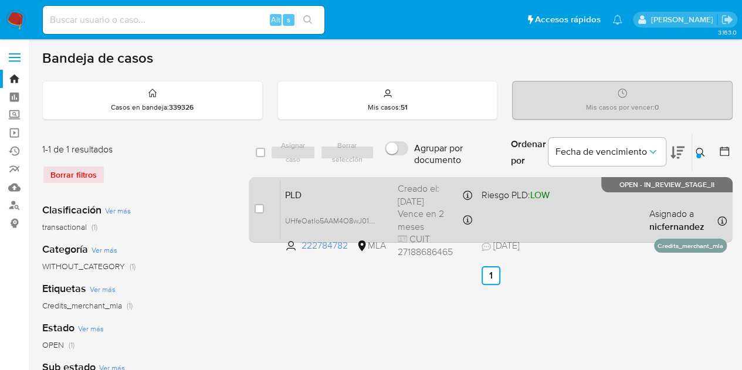
click at [353, 200] on span "PLD" at bounding box center [336, 193] width 103 height 15
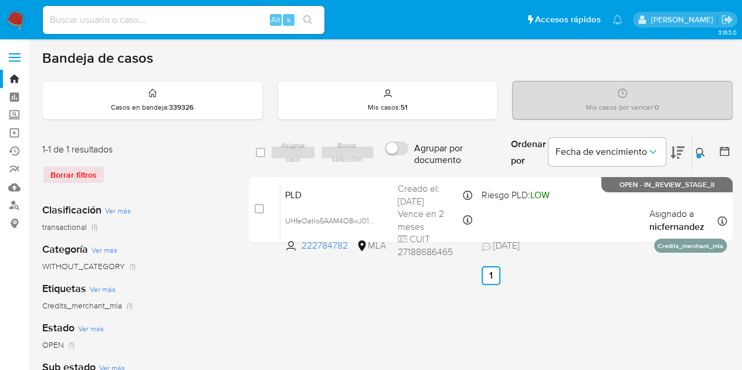
drag, startPoint x: 378, startPoint y: 220, endPoint x: 439, endPoint y: 332, distance: 127.5
click at [379, 220] on span "UHfeOatlo5AAM4O8wJ01aHcc" at bounding box center [336, 220] width 103 height 13
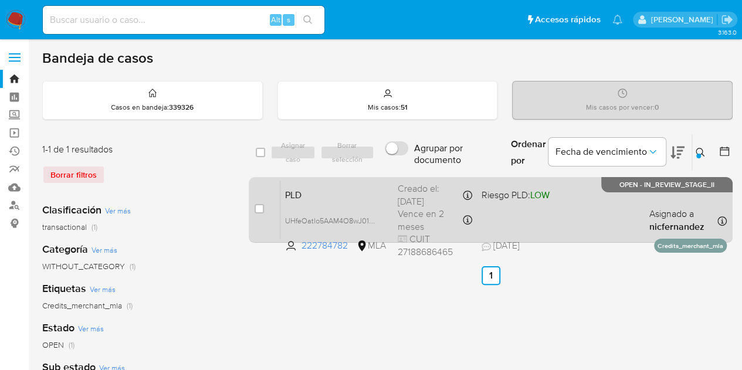
click at [340, 193] on span "PLD" at bounding box center [336, 193] width 103 height 15
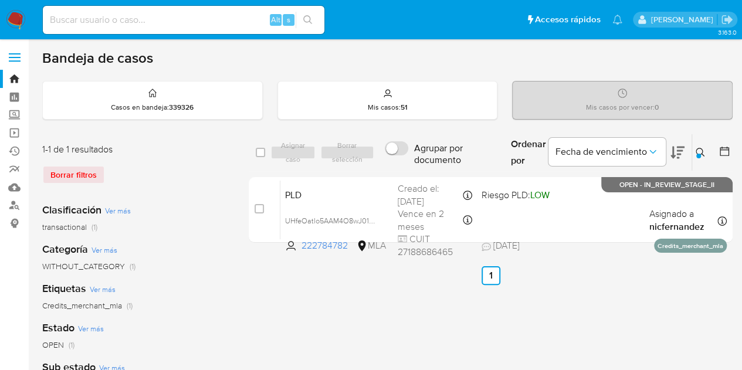
click at [702, 149] on icon at bounding box center [699, 152] width 9 height 9
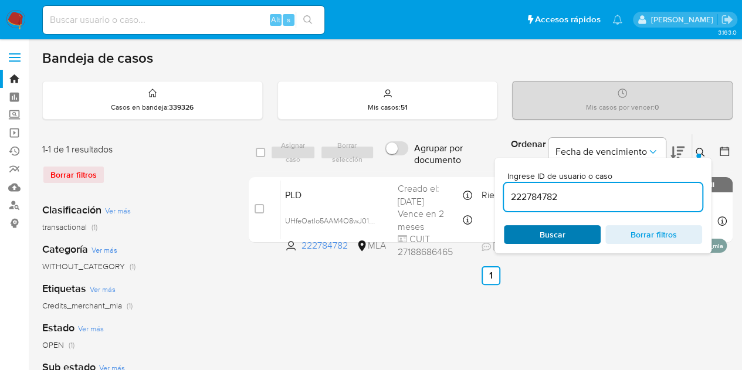
click at [562, 236] on span "Buscar" at bounding box center [552, 234] width 26 height 19
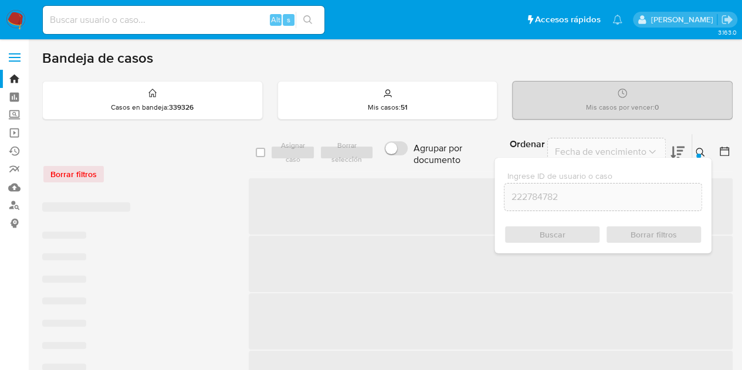
click at [706, 150] on button at bounding box center [701, 152] width 19 height 14
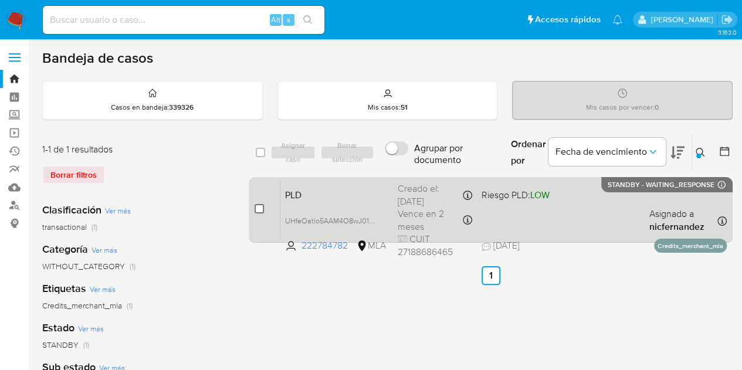
click at [261, 206] on input "checkbox" at bounding box center [258, 208] width 9 height 9
checkbox input "true"
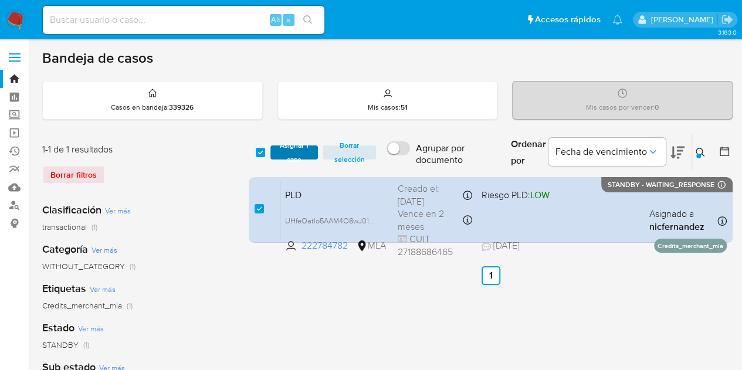
click at [295, 147] on span "Asignar 1 caso" at bounding box center [294, 153] width 36 height 12
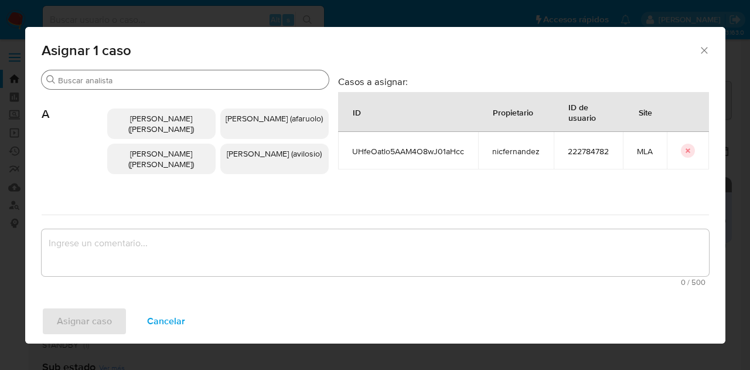
click at [107, 85] on input "Buscar" at bounding box center [191, 80] width 266 height 11
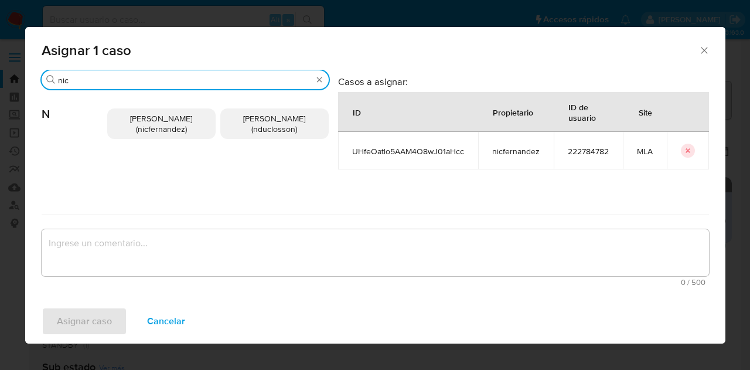
type input "nic"
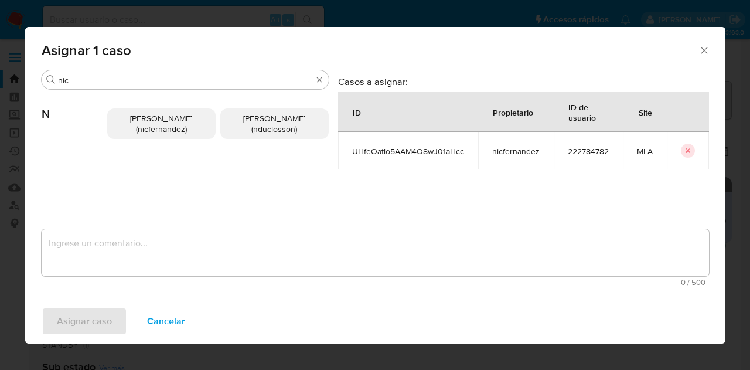
click at [144, 125] on span "Nicolas Fernandez Allen (nicfernandez)" at bounding box center [161, 124] width 62 height 22
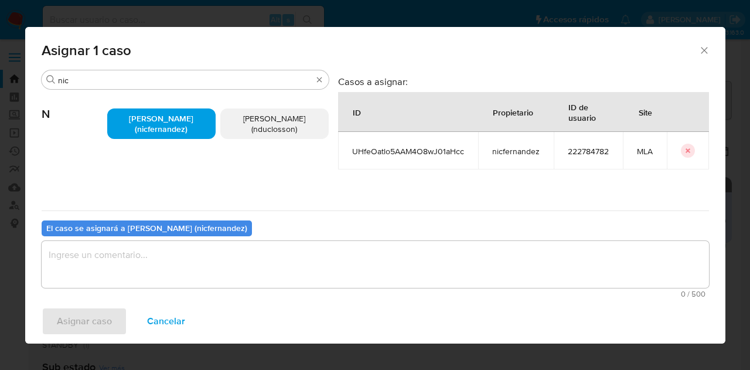
click at [148, 250] on textarea "assign-modal" at bounding box center [376, 264] width 668 height 47
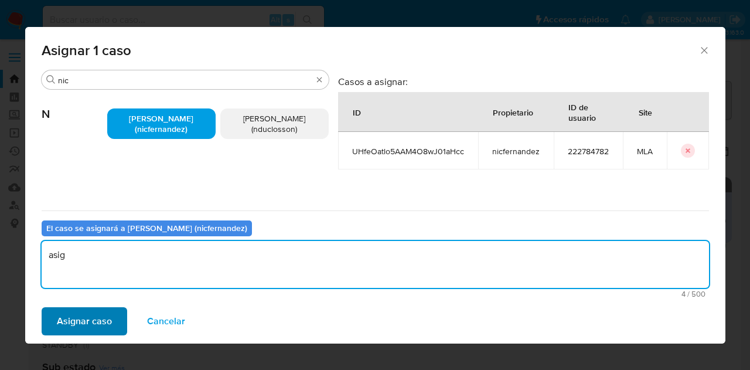
type textarea "asig"
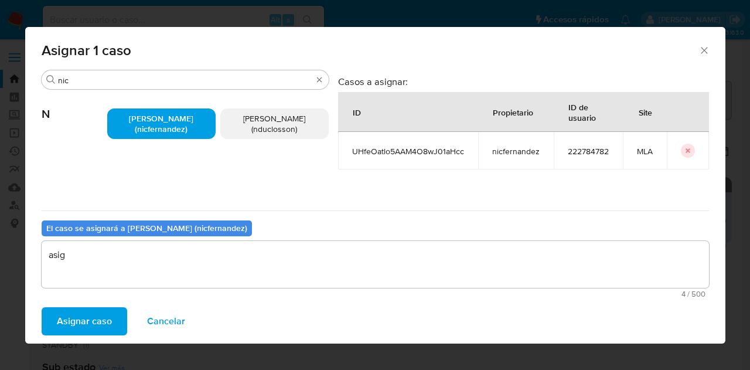
click at [108, 308] on span "Asignar caso" at bounding box center [84, 321] width 55 height 26
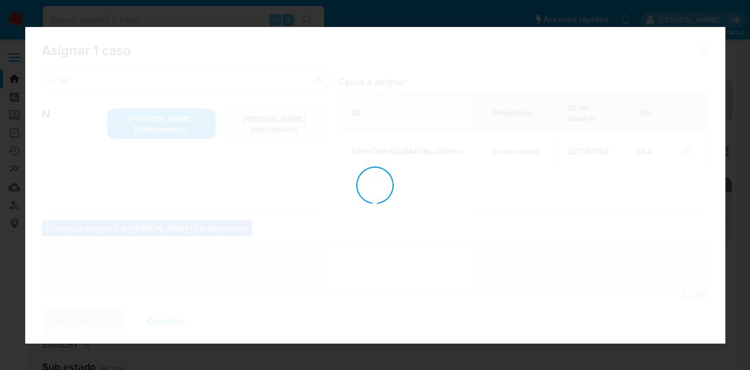
checkbox input "false"
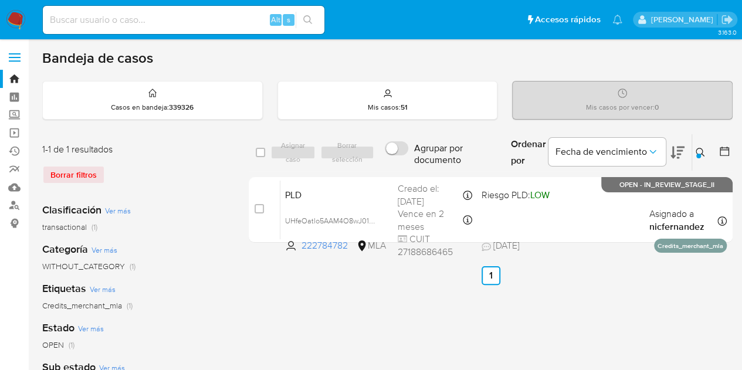
click at [704, 151] on icon at bounding box center [699, 152] width 9 height 9
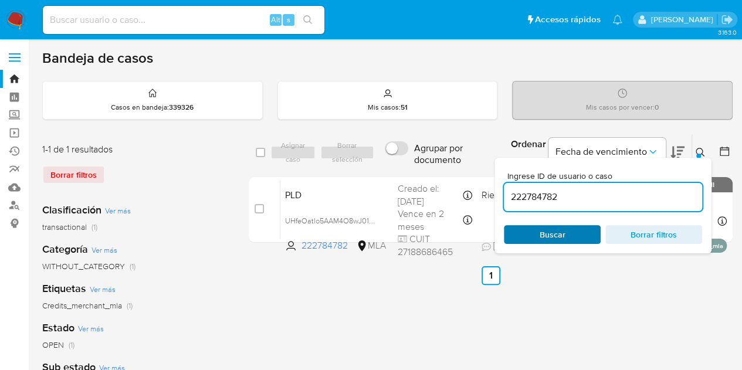
click at [571, 230] on span "Buscar" at bounding box center [552, 234] width 80 height 16
click at [697, 151] on icon at bounding box center [699, 152] width 9 height 9
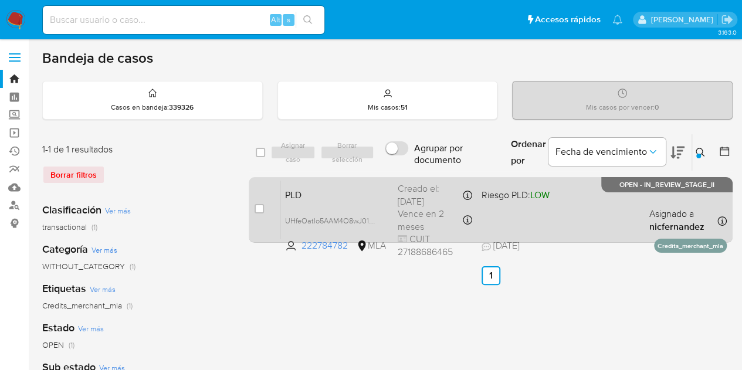
click at [367, 200] on span "PLD" at bounding box center [336, 193] width 103 height 15
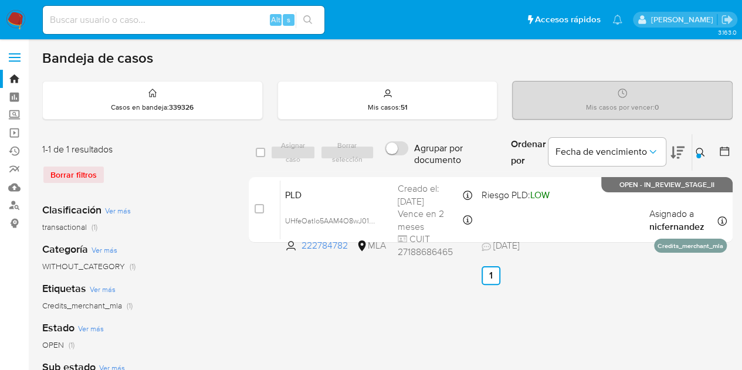
click at [698, 148] on icon at bounding box center [699, 152] width 9 height 9
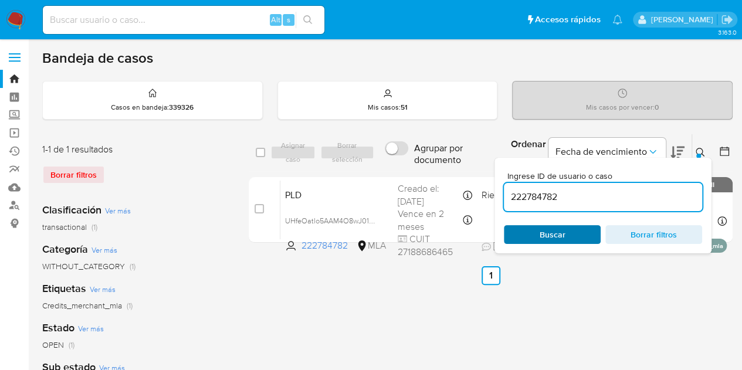
click at [543, 239] on span "Buscar" at bounding box center [552, 234] width 26 height 19
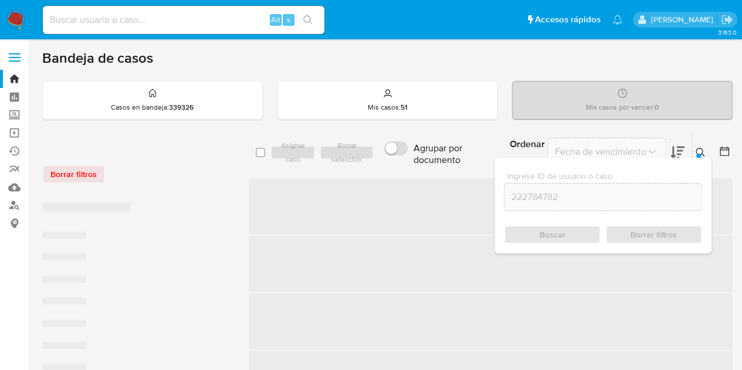
click at [697, 154] on div at bounding box center [698, 156] width 5 height 5
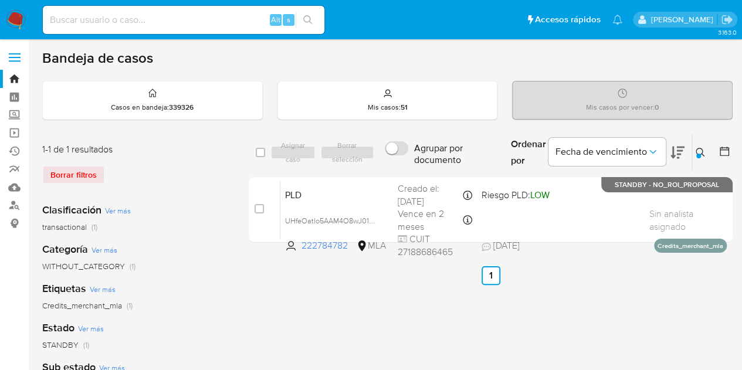
click at [699, 154] on div at bounding box center [698, 156] width 5 height 5
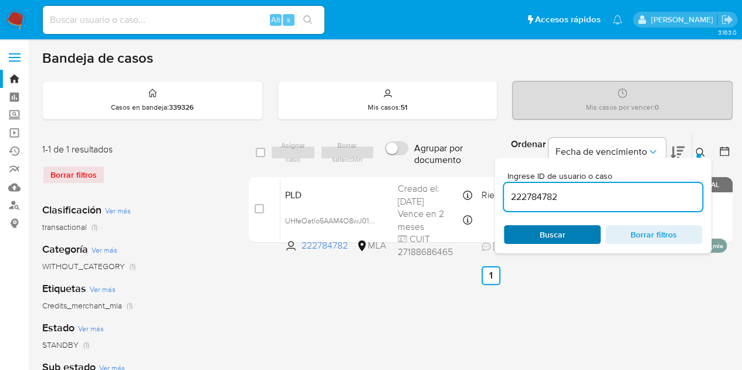
click at [575, 232] on span "Buscar" at bounding box center [552, 234] width 80 height 16
click at [704, 151] on icon at bounding box center [699, 152] width 9 height 9
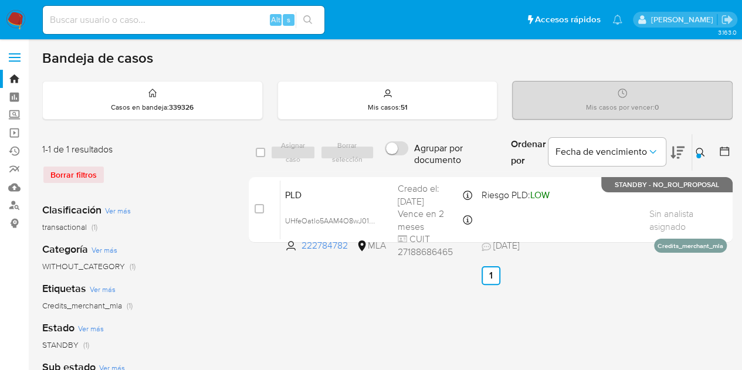
click at [704, 151] on icon at bounding box center [699, 152] width 9 height 9
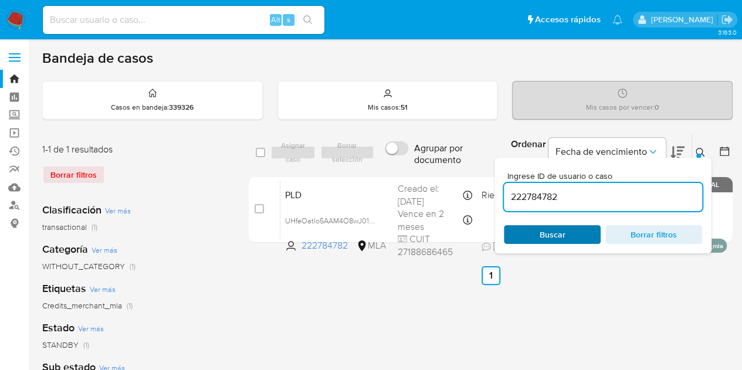
click at [566, 237] on span "Buscar" at bounding box center [552, 234] width 80 height 16
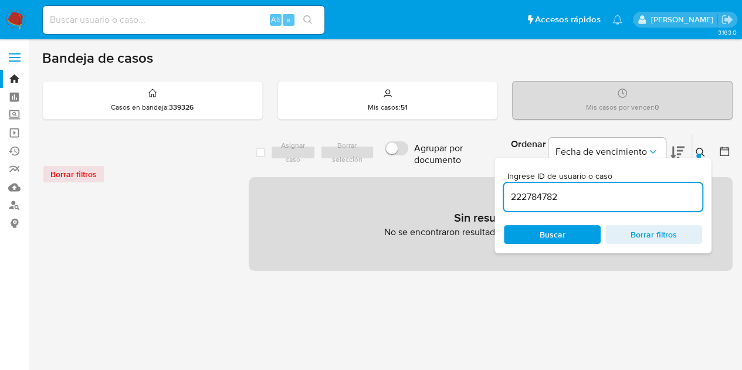
click at [704, 154] on icon at bounding box center [699, 152] width 9 height 9
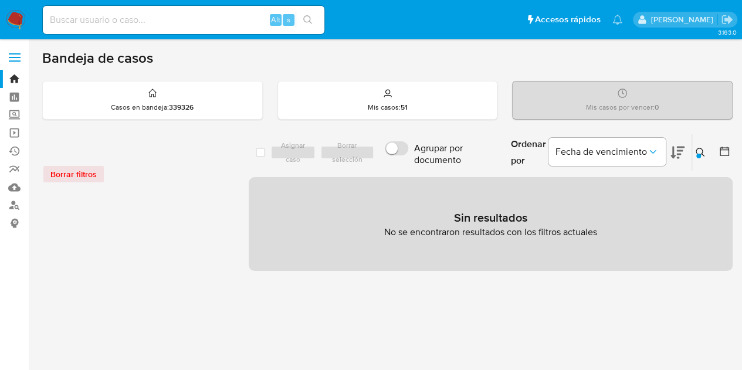
click at [699, 148] on icon at bounding box center [699, 152] width 9 height 9
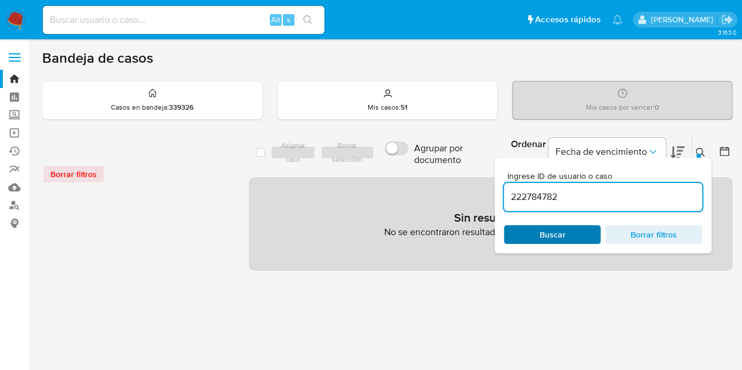
click at [565, 236] on span "Buscar" at bounding box center [552, 234] width 80 height 16
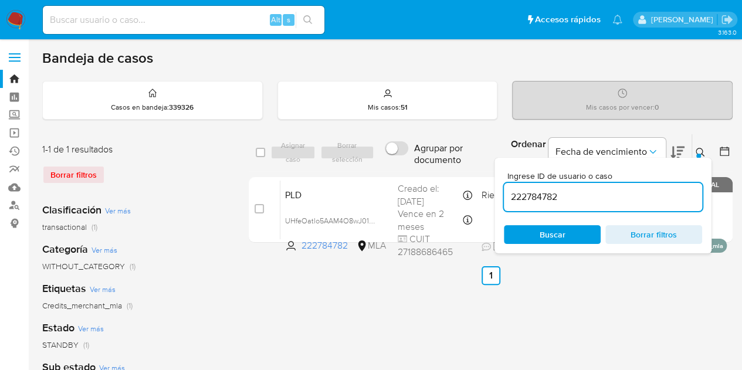
click at [698, 154] on div at bounding box center [698, 156] width 5 height 5
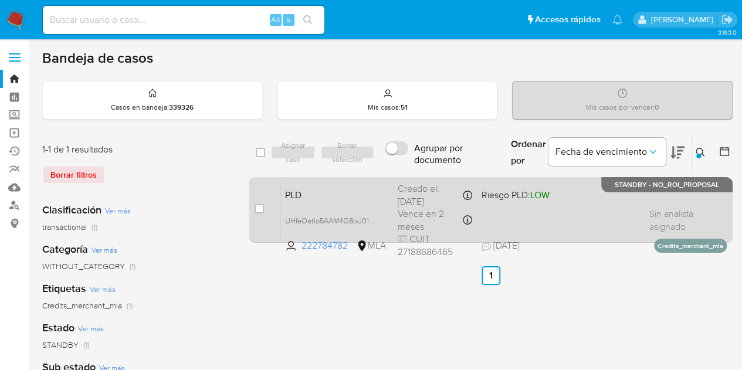
click at [370, 194] on span "PLD" at bounding box center [336, 193] width 103 height 15
click at [329, 197] on span "PLD" at bounding box center [336, 193] width 103 height 15
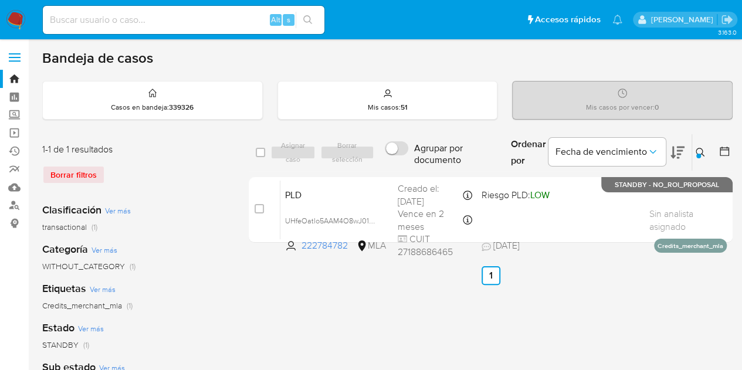
click at [695, 148] on icon at bounding box center [699, 152] width 9 height 9
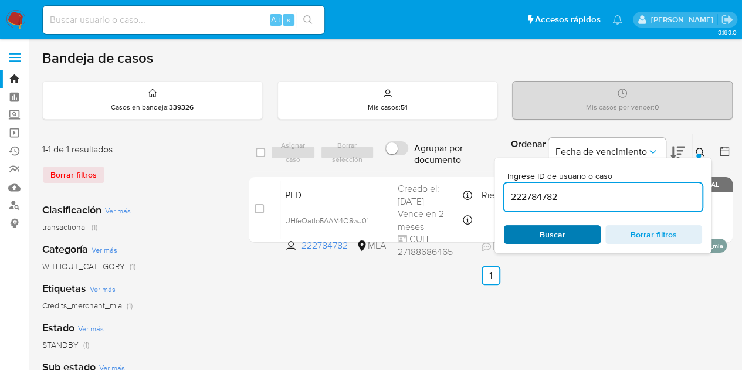
click at [577, 229] on span "Buscar" at bounding box center [552, 234] width 80 height 16
click at [699, 150] on icon at bounding box center [699, 152] width 9 height 9
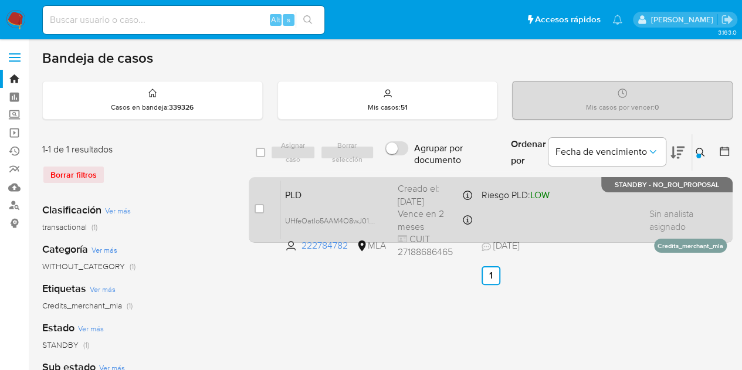
click at [308, 207] on div "PLD UHfeOatlo5AAM4O8wJ01aHcc 222784782 MLA Riesgo PLD: LOW Creado el: 12/09/202…" at bounding box center [503, 209] width 446 height 59
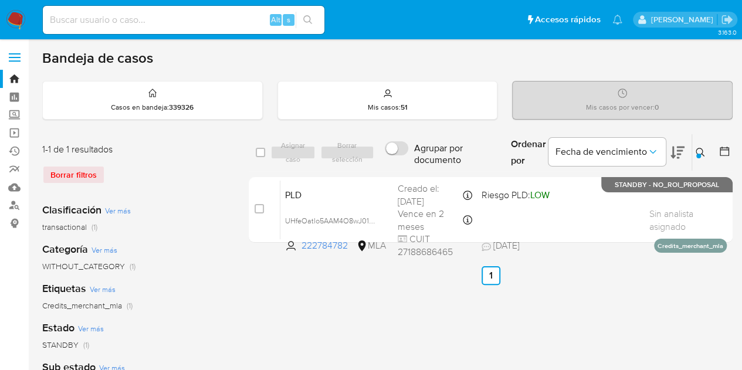
click at [700, 151] on icon at bounding box center [699, 152] width 9 height 9
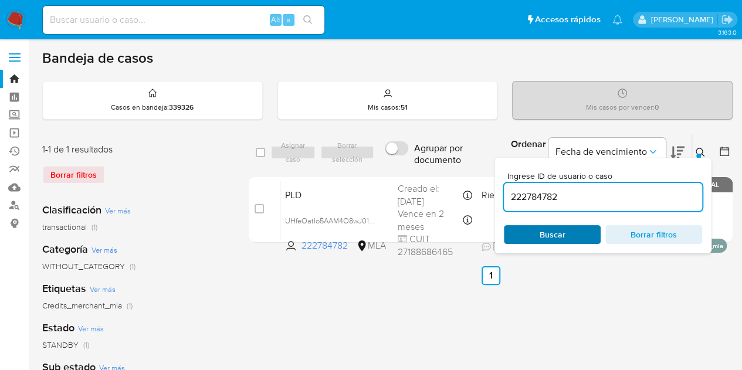
click at [569, 232] on span "Buscar" at bounding box center [552, 234] width 80 height 16
click at [694, 147] on button at bounding box center [701, 152] width 19 height 14
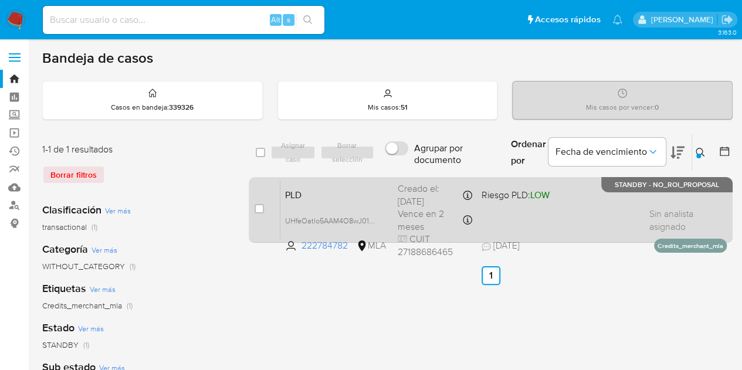
click at [336, 197] on span "PLD" at bounding box center [336, 193] width 103 height 15
click at [326, 192] on span "PLD" at bounding box center [336, 193] width 103 height 15
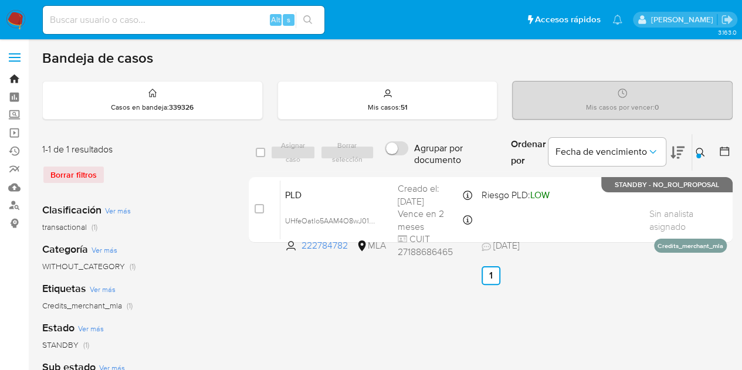
click at [18, 76] on link "Bandeja" at bounding box center [70, 79] width 140 height 18
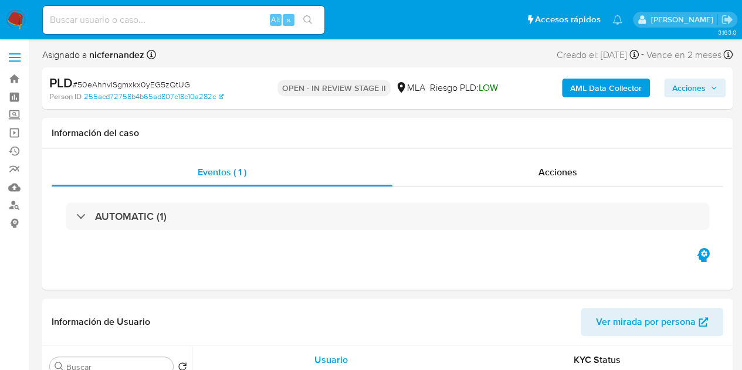
select select "10"
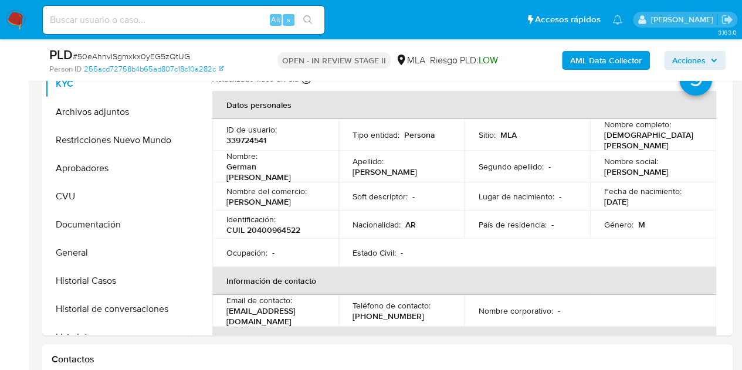
scroll to position [253, 0]
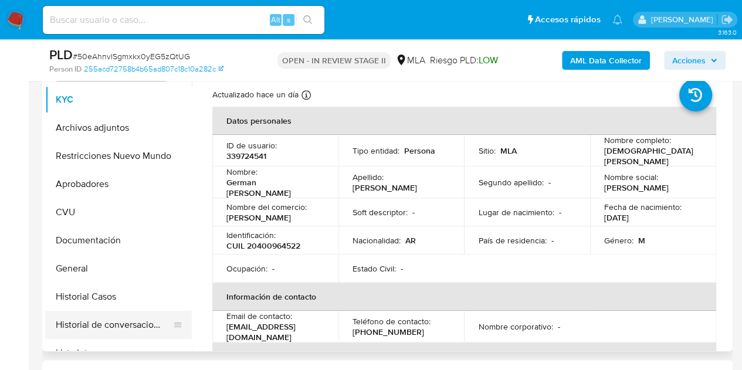
click at [87, 323] on button "Historial de conversaciones" at bounding box center [113, 325] width 137 height 28
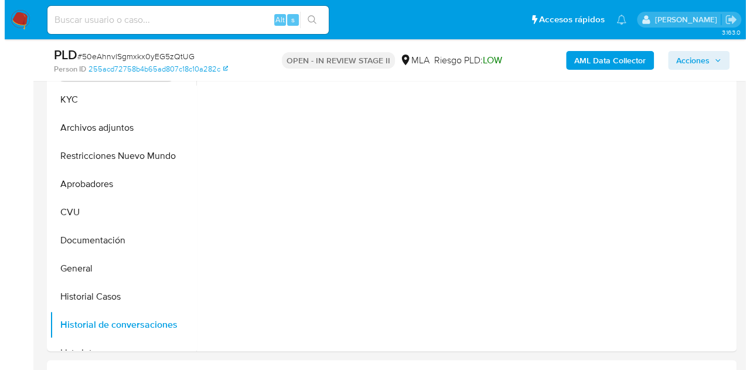
scroll to position [224, 0]
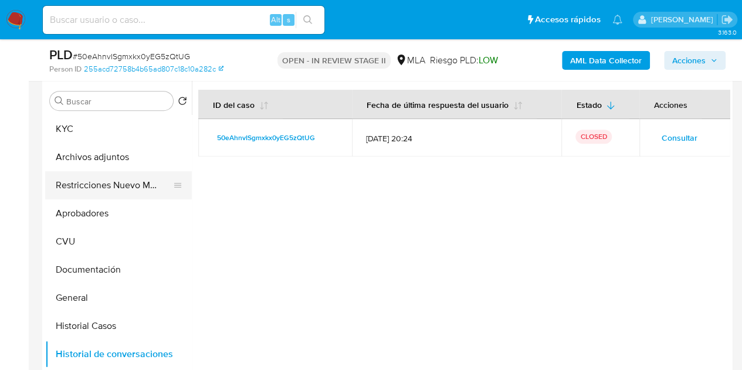
click at [75, 179] on button "Restricciones Nuevo Mundo" at bounding box center [113, 185] width 137 height 28
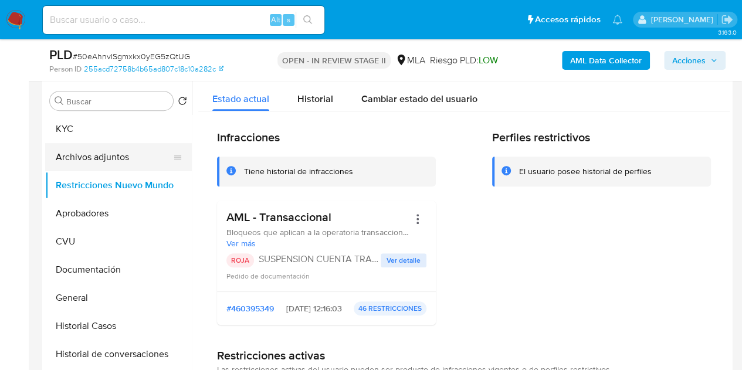
click at [87, 153] on button "Archivos adjuntos" at bounding box center [113, 157] width 137 height 28
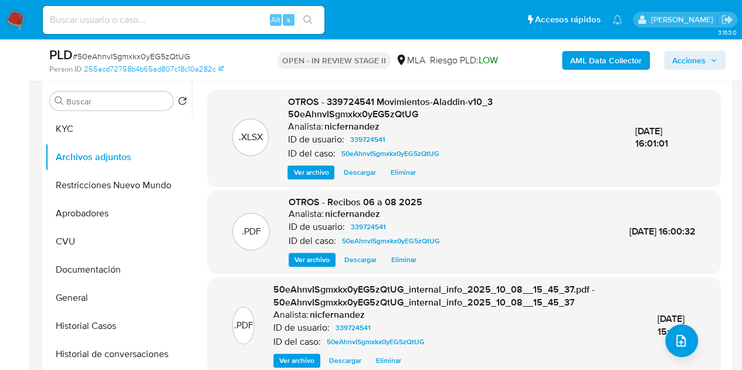
click at [307, 259] on span "Ver archivo" at bounding box center [311, 260] width 35 height 12
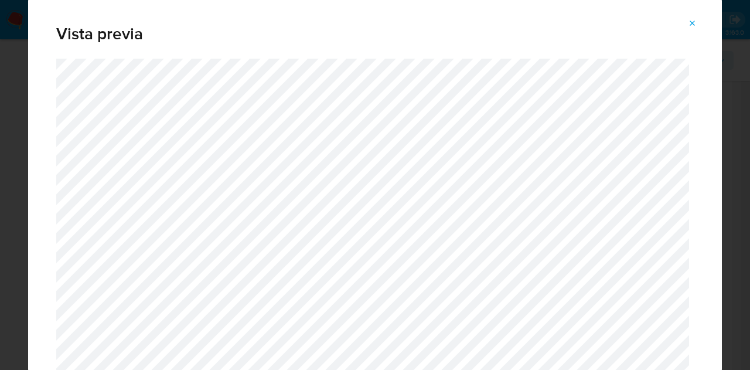
click at [686, 22] on button "Attachment preview" at bounding box center [693, 23] width 26 height 19
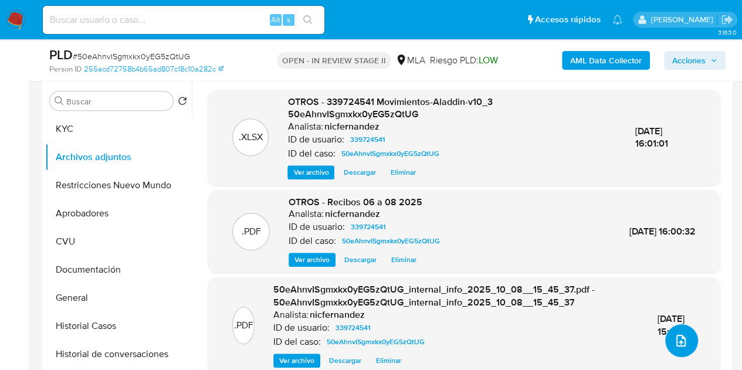
click at [678, 331] on button "upload-file" at bounding box center [681, 340] width 33 height 33
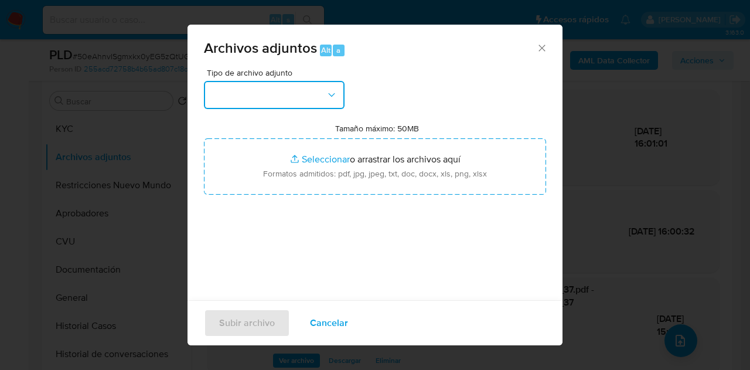
click at [313, 86] on button "button" at bounding box center [274, 95] width 141 height 28
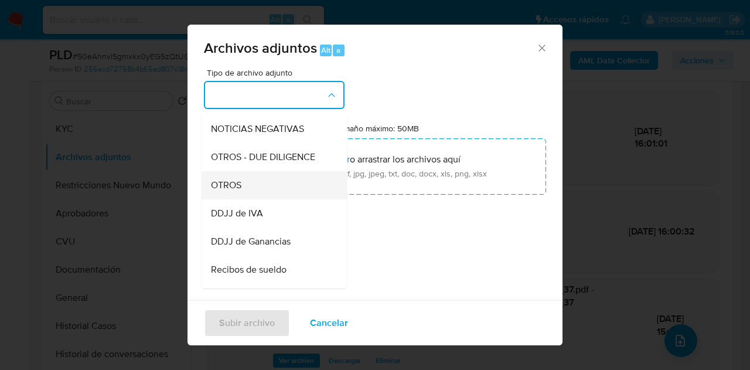
scroll to position [181, 0]
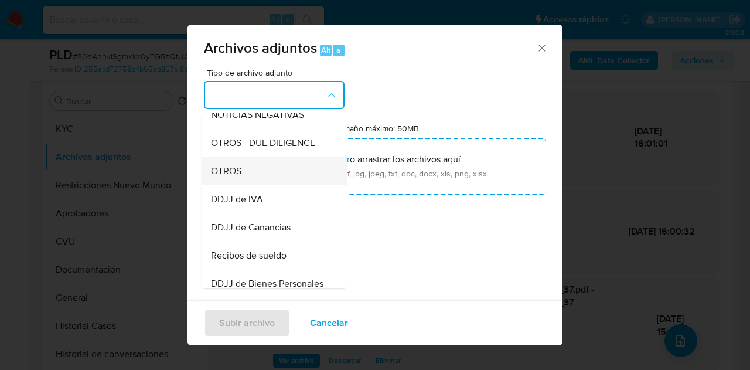
click at [264, 185] on div "OTROS" at bounding box center [271, 171] width 120 height 28
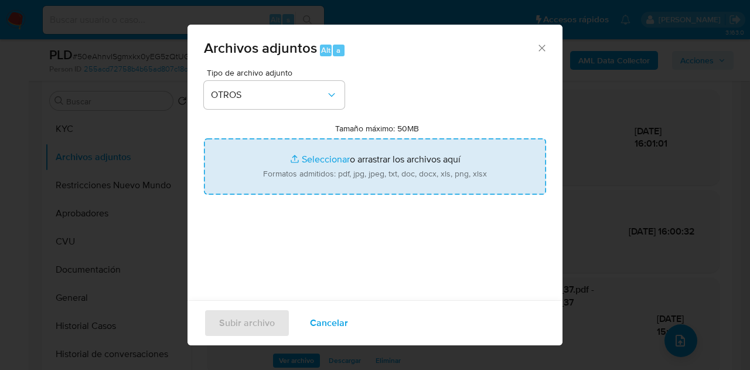
click at [304, 158] on input "Tamaño máximo: 50MB Seleccionar archivos" at bounding box center [375, 166] width 342 height 56
type input "C:\fakepath\Caselog 50eAhnvISgmxkx0yEG5zQtUG_2025_09_17_20_33_26.docx"
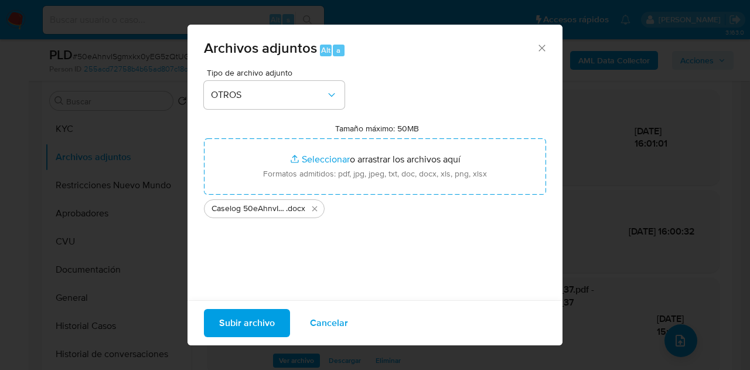
click at [235, 323] on span "Subir archivo" at bounding box center [247, 323] width 56 height 26
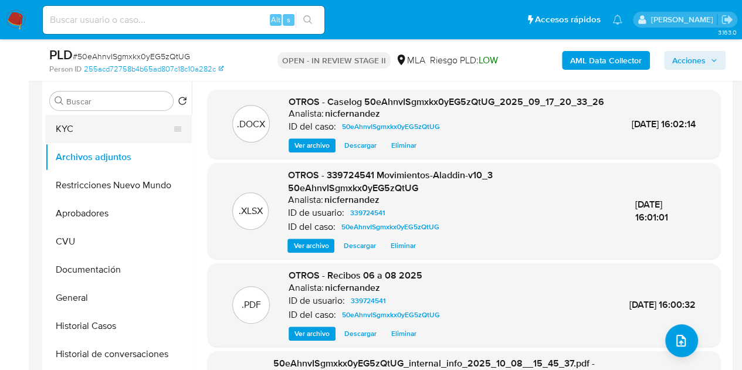
click at [102, 137] on button "KYC" at bounding box center [113, 129] width 137 height 28
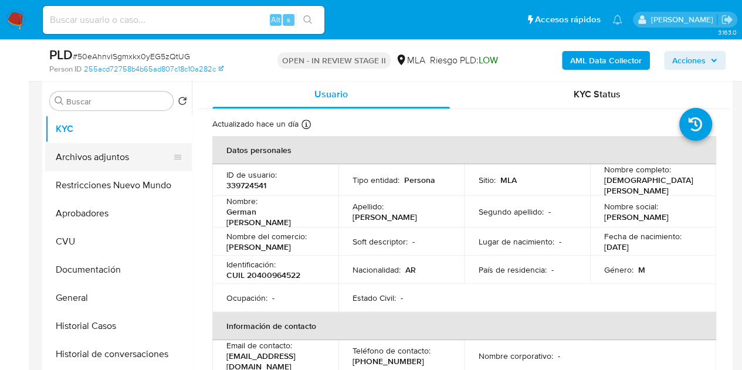
click at [102, 153] on button "Archivos adjuntos" at bounding box center [113, 157] width 137 height 28
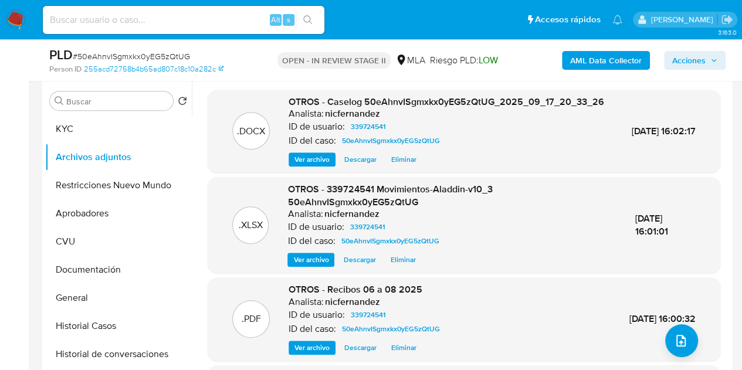
click at [314, 165] on span "Ver archivo" at bounding box center [311, 160] width 35 height 12
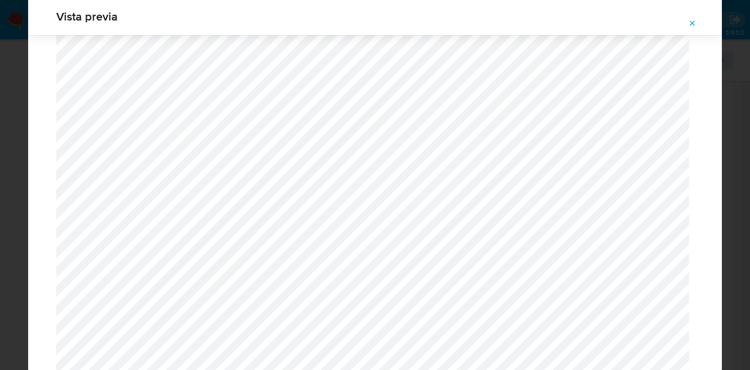
scroll to position [1465, 0]
click at [691, 23] on icon "Attachment preview" at bounding box center [692, 23] width 9 height 9
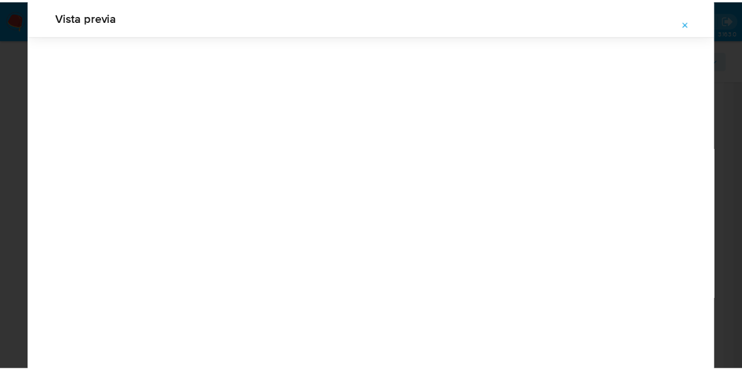
scroll to position [38, 0]
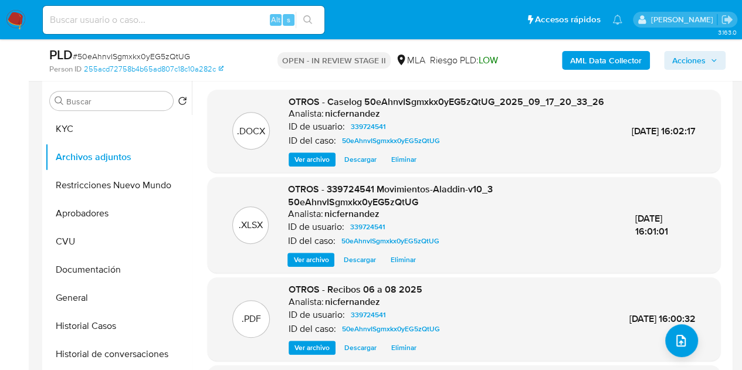
click at [695, 60] on span "Acciones" at bounding box center [688, 60] width 33 height 19
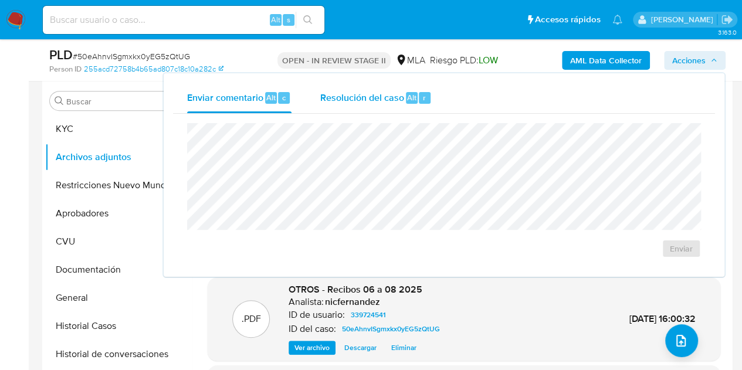
click at [389, 96] on span "Resolución del caso" at bounding box center [362, 96] width 84 height 13
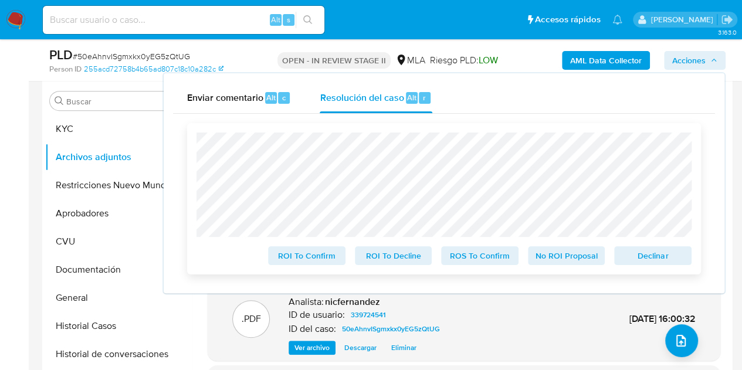
click at [635, 259] on span "Declinar" at bounding box center [652, 255] width 61 height 16
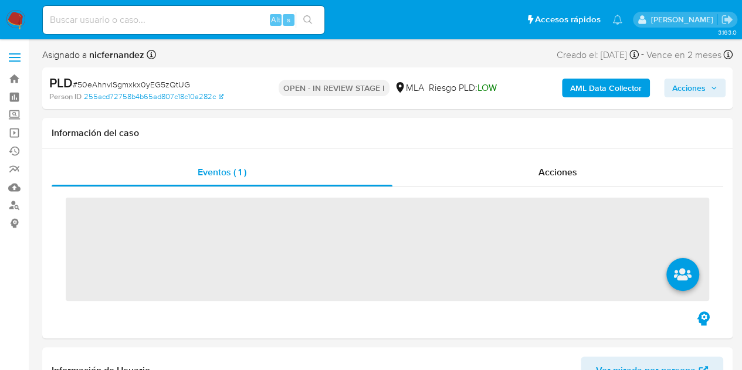
click at [702, 81] on span "Acciones" at bounding box center [688, 88] width 33 height 19
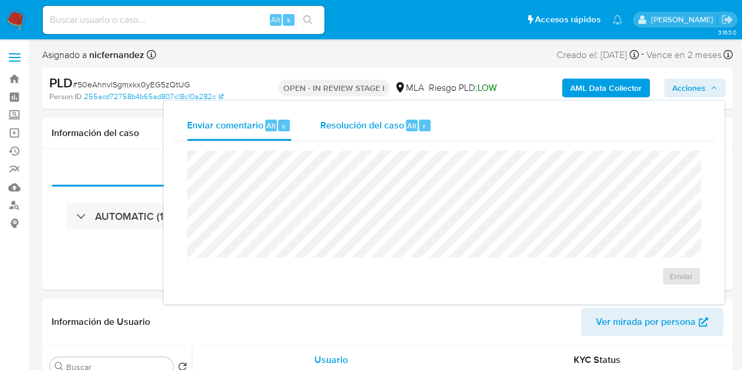
click at [363, 138] on div "Resolución del caso Alt r" at bounding box center [376, 125] width 112 height 30
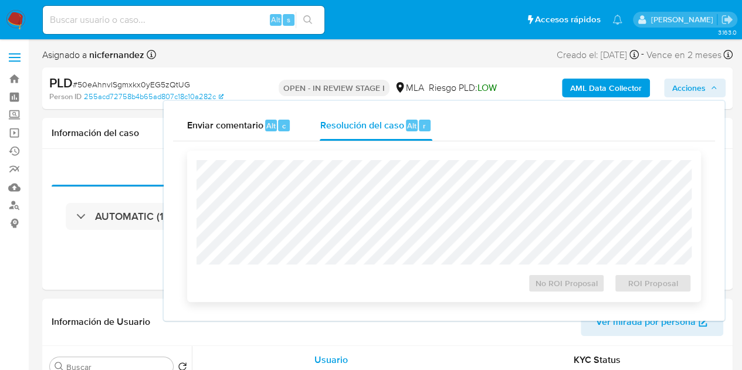
select select "10"
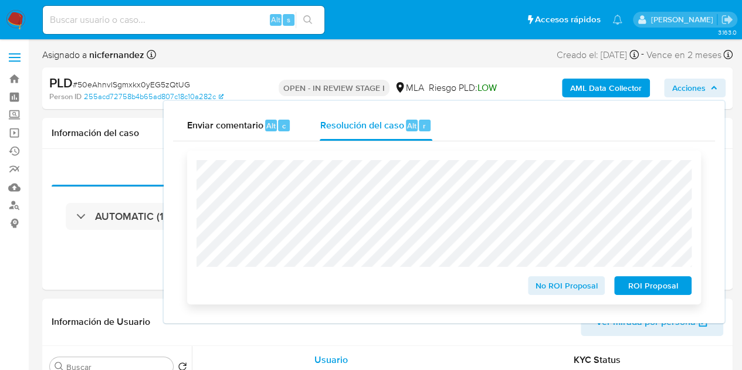
click at [650, 291] on span "ROI Proposal" at bounding box center [652, 285] width 61 height 16
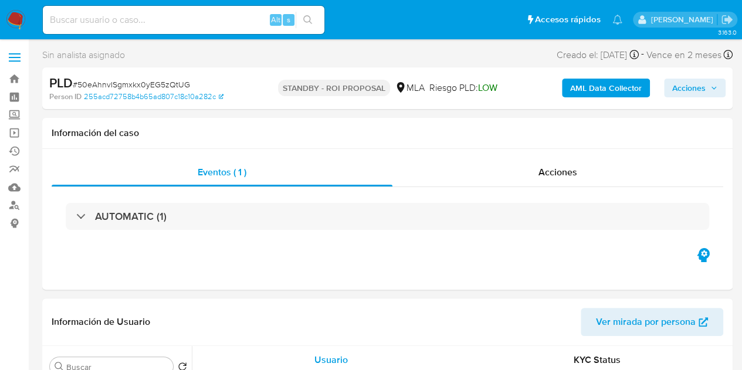
select select "10"
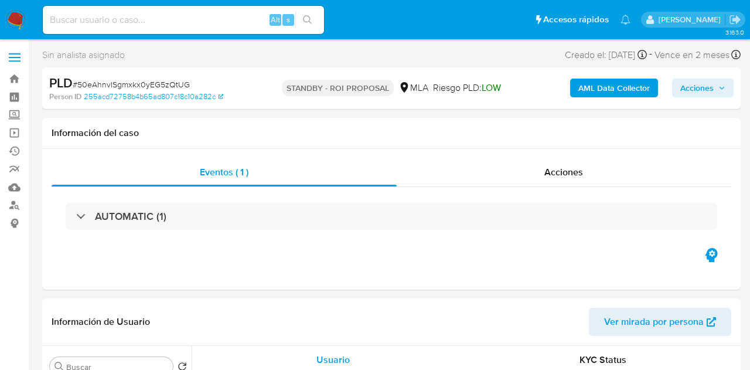
select select "10"
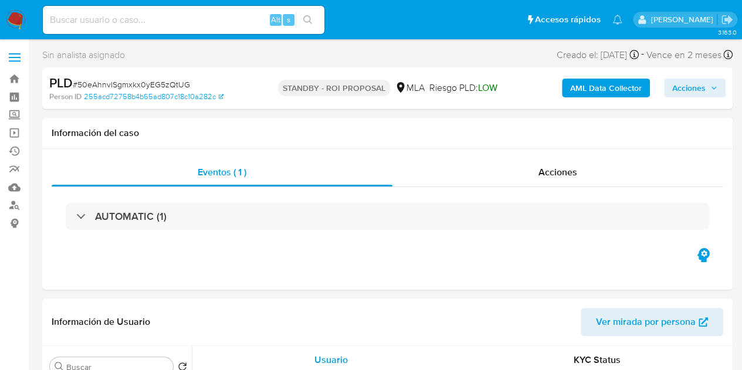
select select "10"
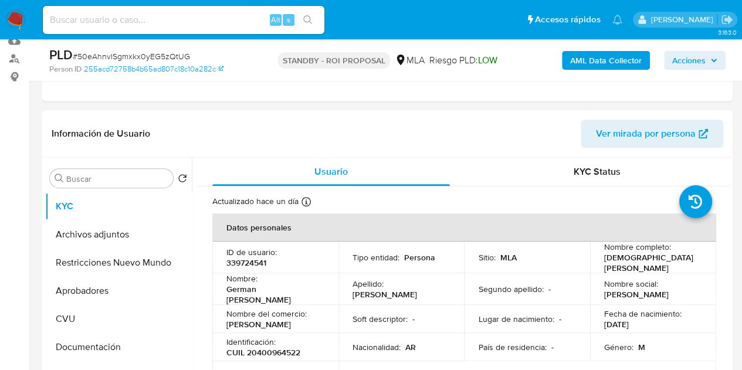
scroll to position [172, 0]
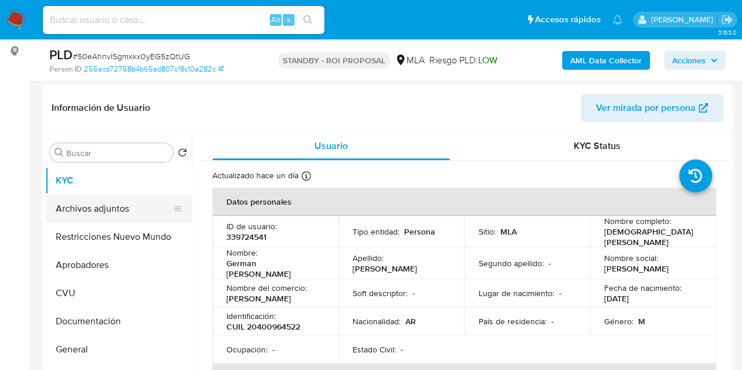
click at [114, 210] on button "Archivos adjuntos" at bounding box center [113, 209] width 137 height 28
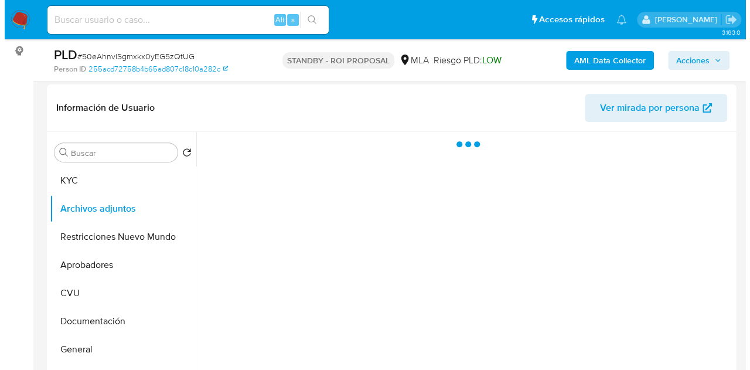
scroll to position [187, 0]
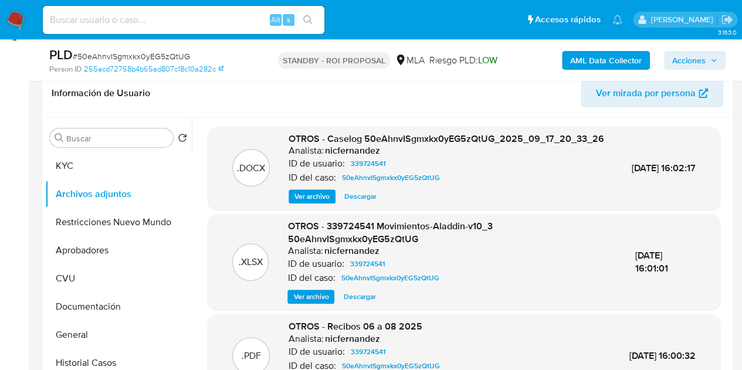
click at [318, 210] on div ".DOCX OTROS - Caselog 50eAhnvISgmxkx0yEG5zQtUG_2025_09_17_20_33_26 Analista: ni…" at bounding box center [464, 168] width 512 height 83
click at [315, 202] on span "Ver archivo" at bounding box center [311, 197] width 35 height 12
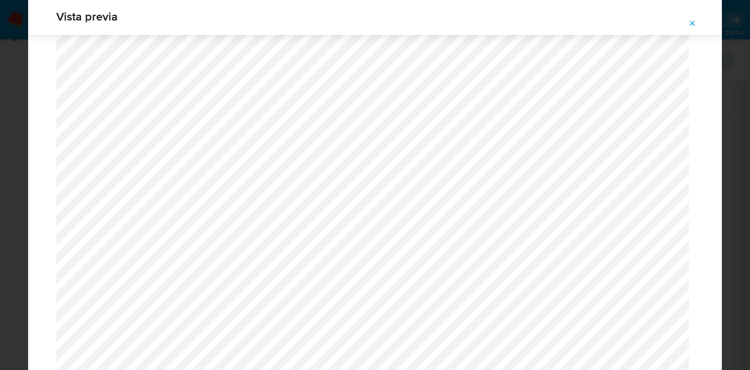
click at [697, 23] on icon "Attachment preview" at bounding box center [692, 23] width 9 height 9
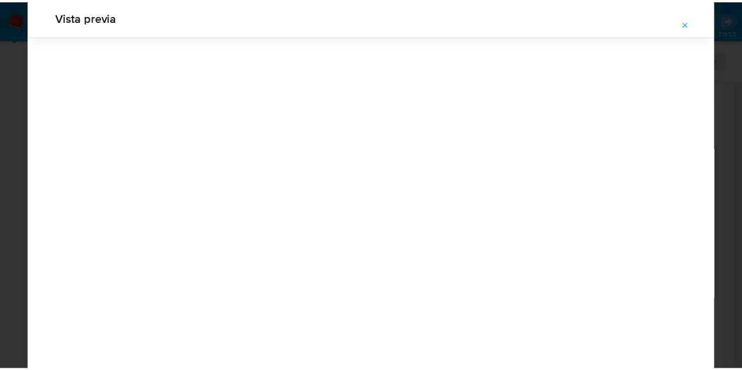
scroll to position [38, 0]
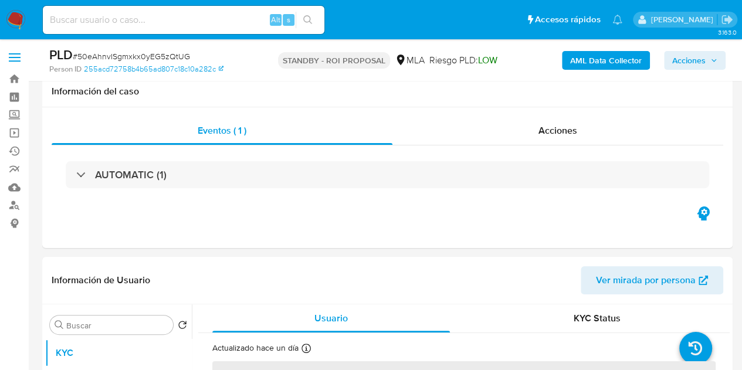
scroll to position [98, 0]
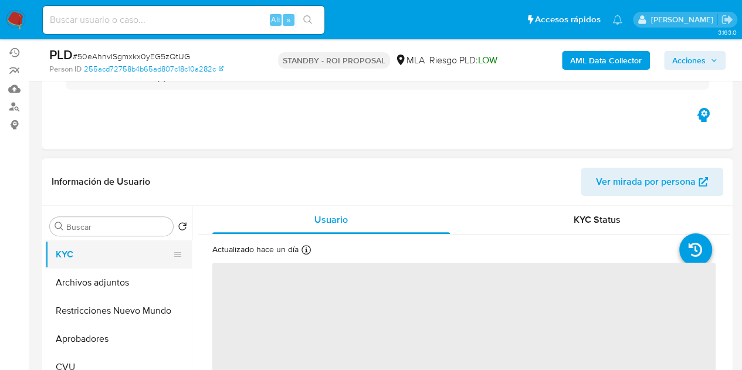
select select "10"
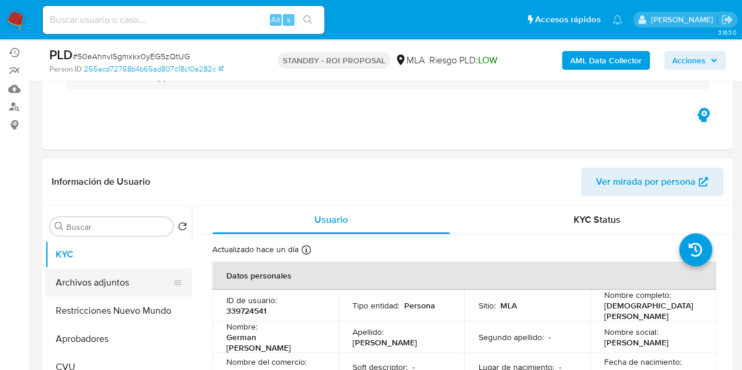
click at [117, 282] on button "Archivos adjuntos" at bounding box center [113, 283] width 137 height 28
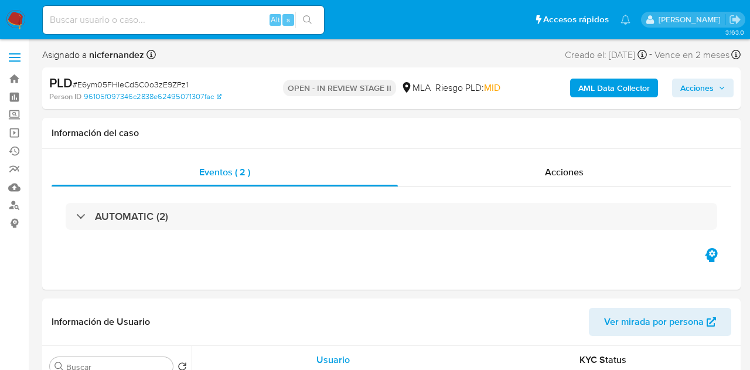
select select "10"
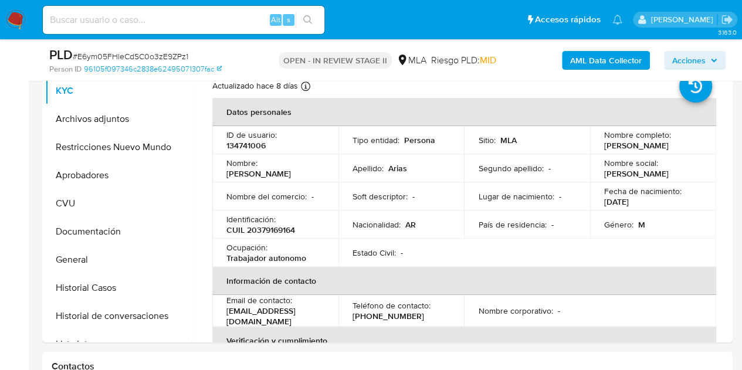
scroll to position [237, 0]
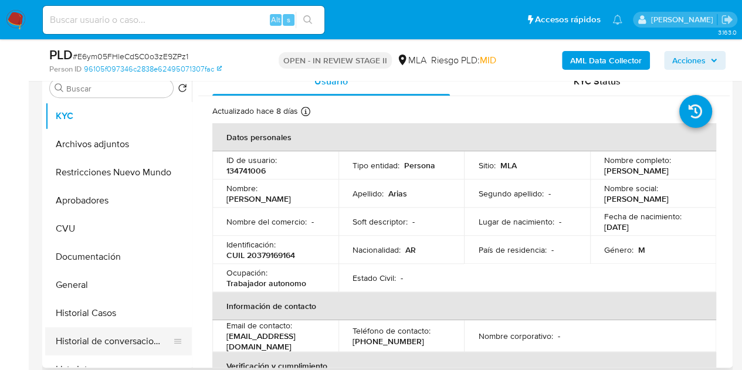
click at [114, 334] on button "Historial de conversaciones" at bounding box center [113, 341] width 137 height 28
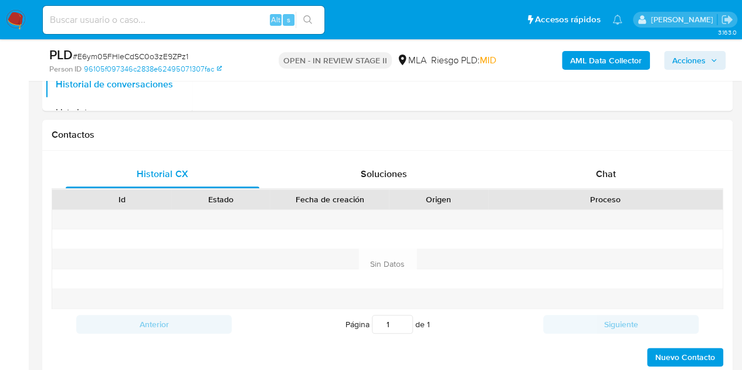
scroll to position [501, 0]
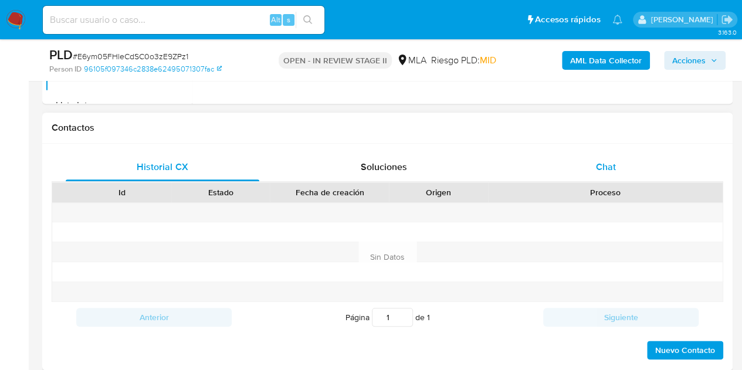
click at [625, 160] on div "Chat" at bounding box center [605, 167] width 193 height 28
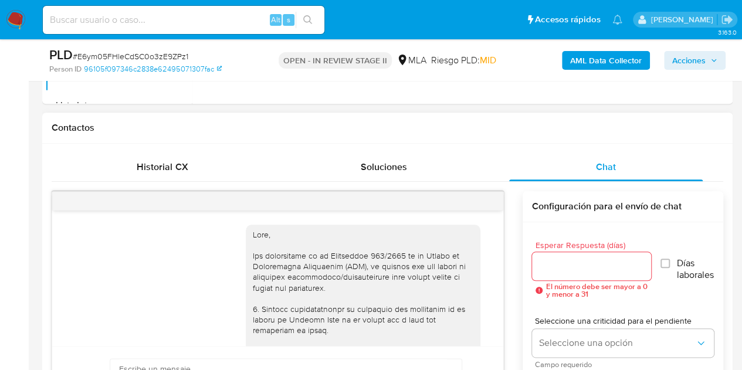
scroll to position [897, 0]
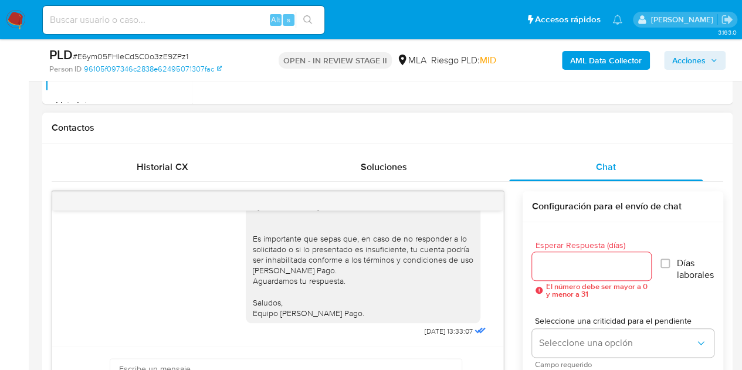
drag, startPoint x: 505, startPoint y: 325, endPoint x: 505, endPoint y: 306, distance: 19.4
click at [505, 304] on div "[DATE] 14:33:16 Hola. No cuento con estos requerimientos [DATE] 16:08:52 [DATE]…" at bounding box center [387, 326] width 671 height 271
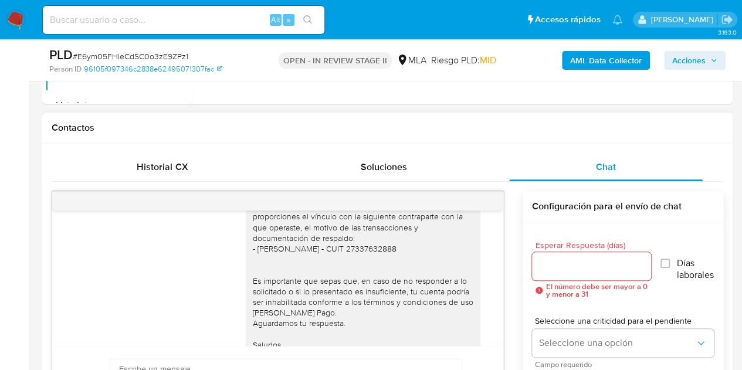
scroll to position [872, 0]
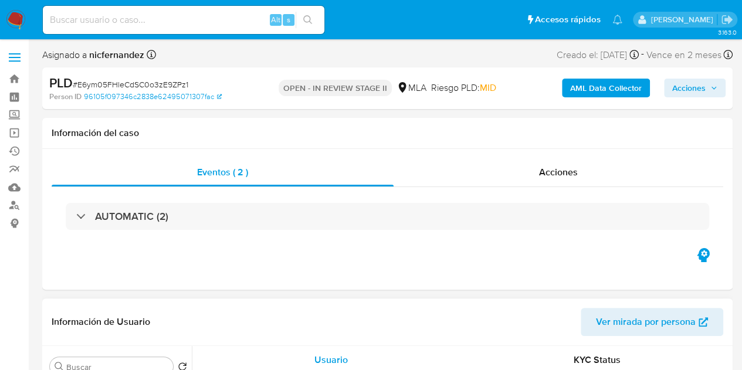
select select "10"
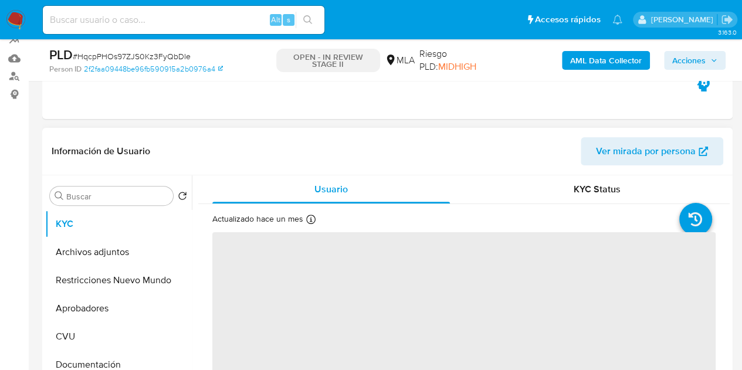
scroll to position [157, 0]
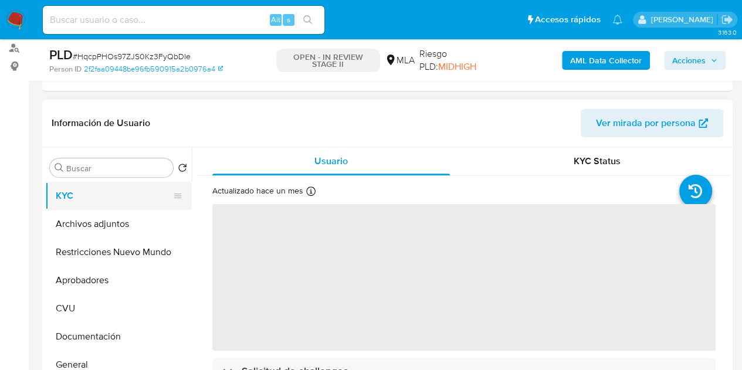
select select "10"
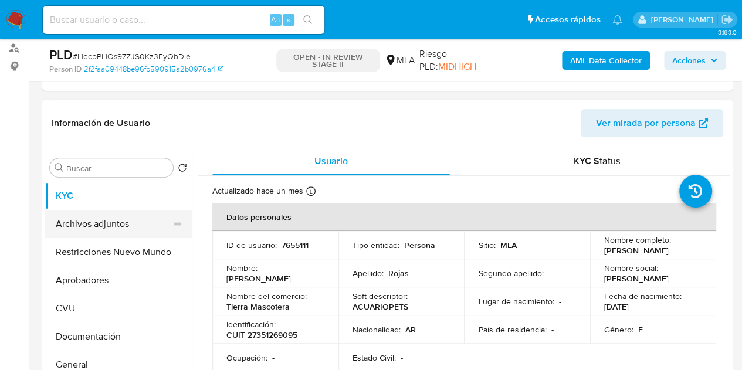
click at [98, 217] on button "Archivos adjuntos" at bounding box center [113, 224] width 137 height 28
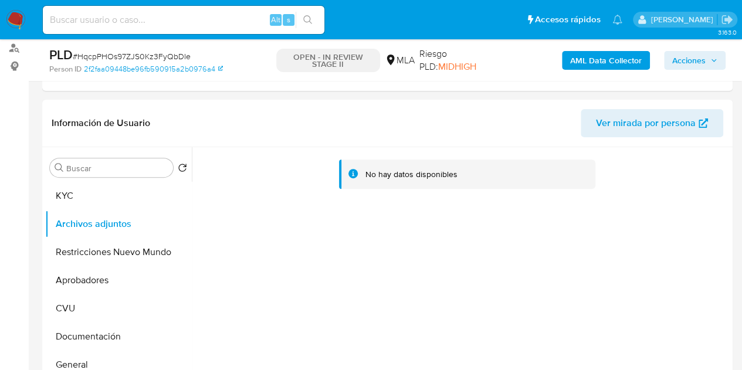
click at [579, 56] on b "AML Data Collector" at bounding box center [606, 60] width 72 height 19
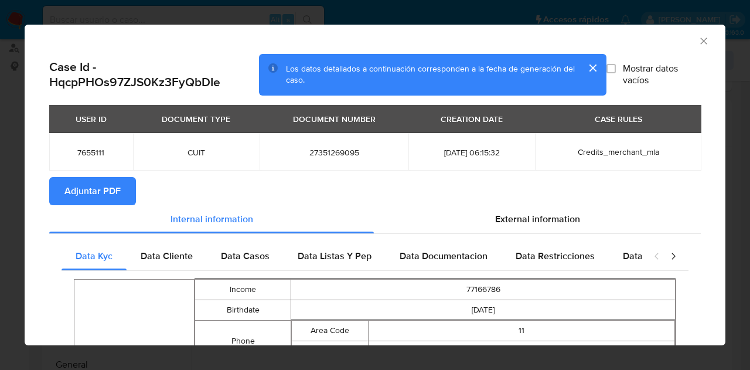
click at [86, 189] on span "Adjuntar PDF" at bounding box center [92, 191] width 56 height 26
click at [692, 49] on div "AML Data Collector" at bounding box center [375, 39] width 701 height 29
click at [698, 41] on icon "Cerrar ventana" at bounding box center [704, 41] width 12 height 12
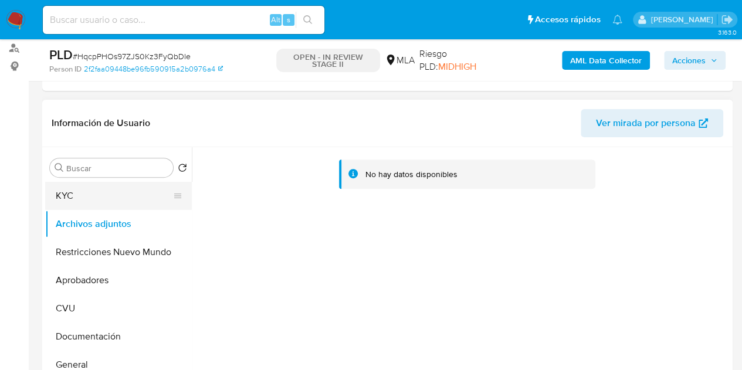
click at [89, 192] on button "KYC" at bounding box center [113, 196] width 137 height 28
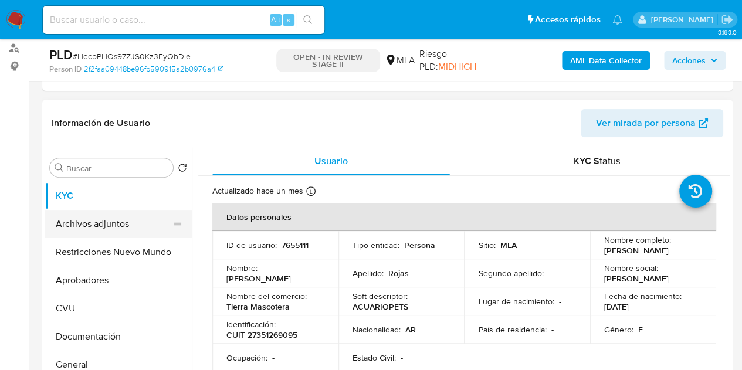
click at [91, 218] on button "Archivos adjuntos" at bounding box center [113, 224] width 137 height 28
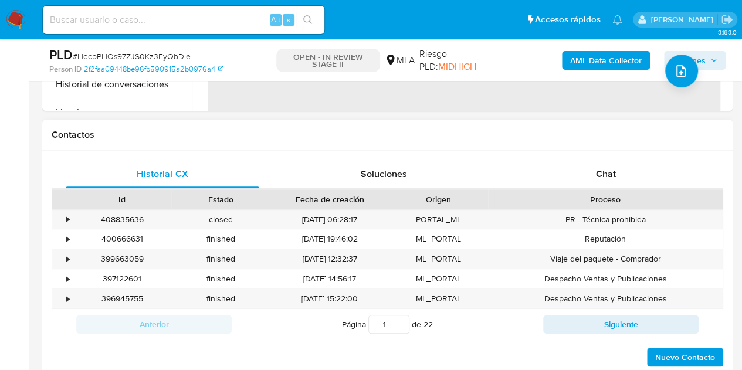
scroll to position [496, 0]
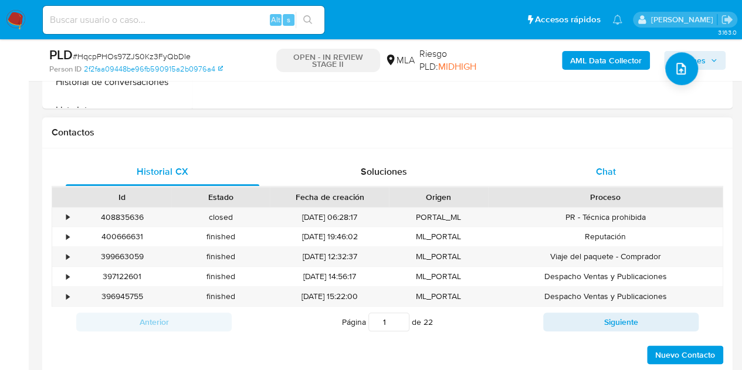
click at [614, 174] on span "Chat" at bounding box center [606, 171] width 20 height 13
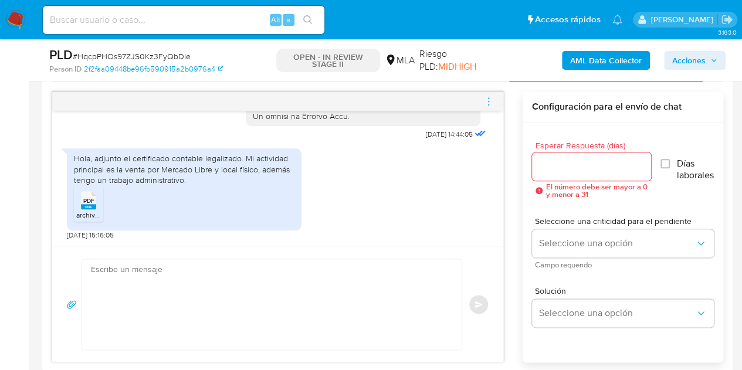
scroll to position [648, 0]
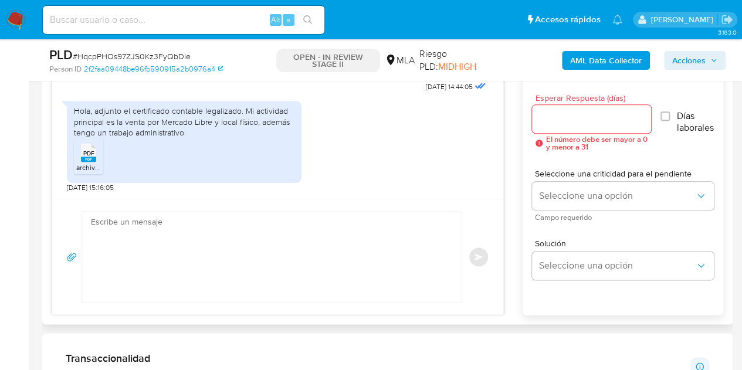
click at [283, 167] on ul "PDF PDF archivo-firmado (29).pdf" at bounding box center [184, 158] width 220 height 40
drag, startPoint x: 503, startPoint y: 181, endPoint x: 497, endPoint y: 157, distance: 24.7
click at [494, 151] on div "17/09/2025 14:44:05 Hola, adjunto el certificado contable legalizado. Mi activi…" at bounding box center [278, 179] width 452 height 271
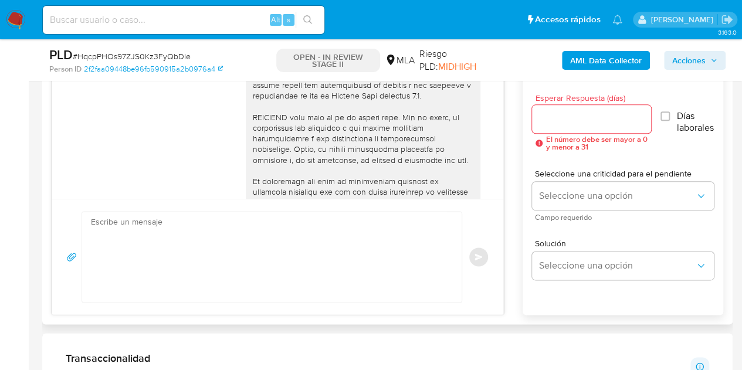
scroll to position [637, 0]
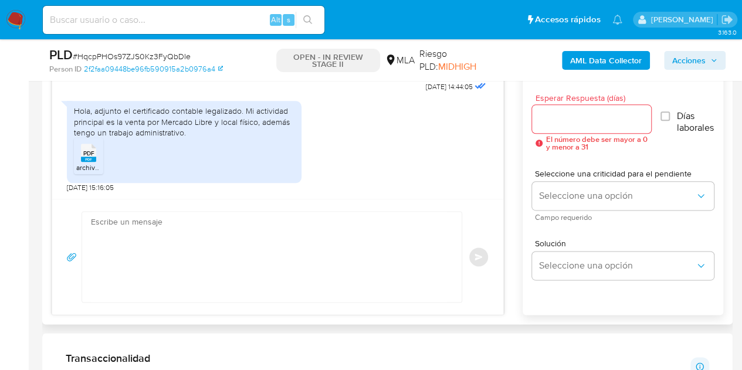
click at [245, 117] on div "Hola, adjunto el certificado contable legalizado. Mi actividad principal es la …" at bounding box center [184, 122] width 220 height 32
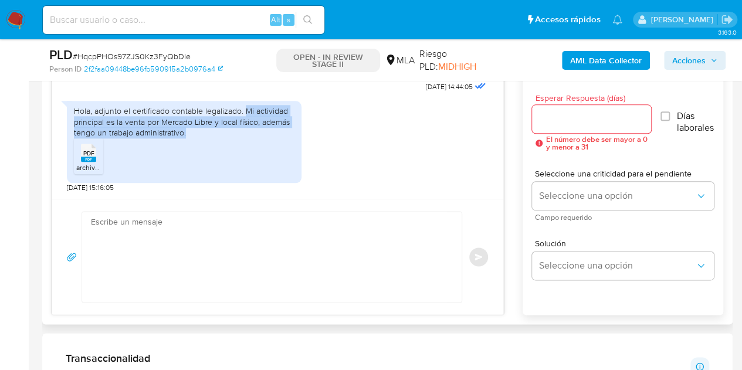
drag, startPoint x: 244, startPoint y: 113, endPoint x: 253, endPoint y: 131, distance: 20.5
click at [253, 131] on div "Hola, adjunto el certificado contable legalizado. Mi actividad principal es la …" at bounding box center [184, 122] width 220 height 32
copy div "Mi actividad principal es la venta por Mercado Libre y local físico, además ten…"
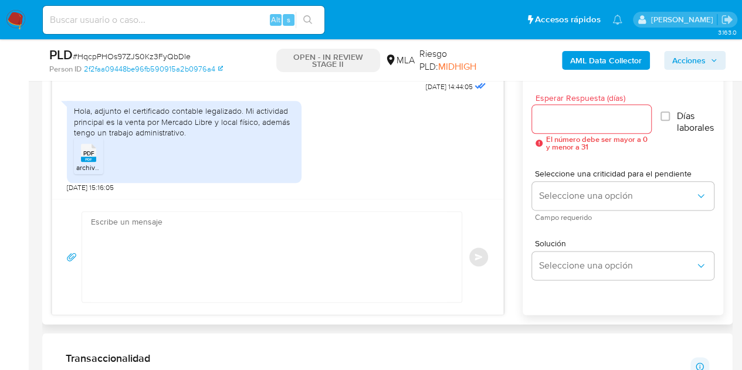
click at [359, 167] on div "Hola, adjunto el certificado contable legalizado. Mi actividad principal es la …" at bounding box center [278, 143] width 422 height 97
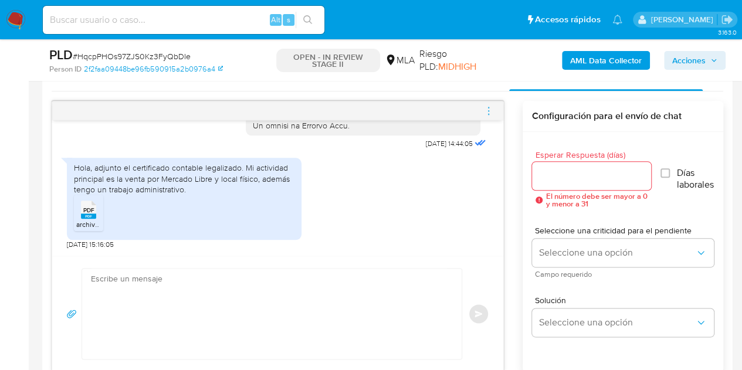
scroll to position [586, 0]
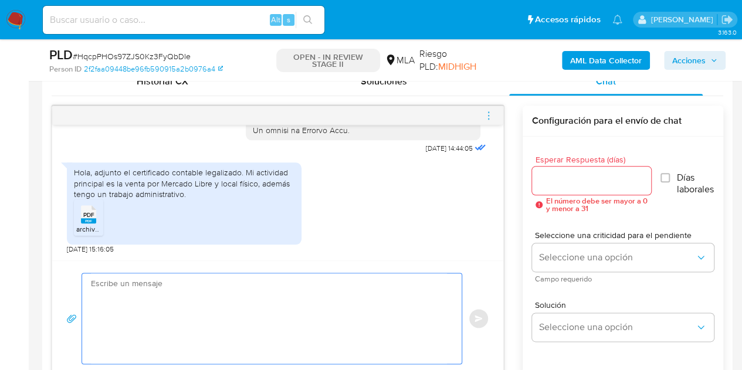
click at [303, 292] on textarea at bounding box center [269, 318] width 356 height 90
paste textarea "Hola, ¡Muchas gracias por tu respuesta! Confirmamos la recepción de la document…"
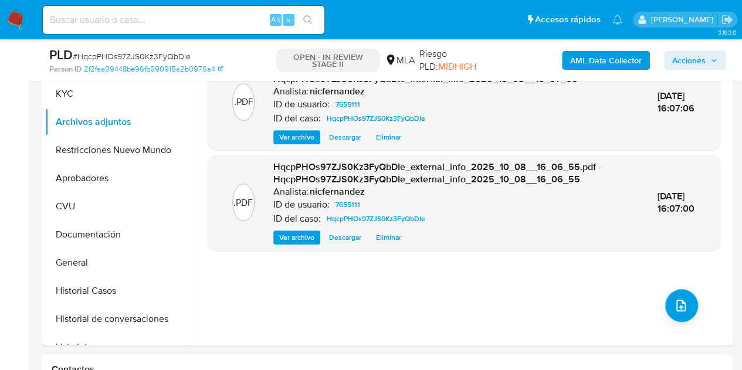
scroll to position [249, 0]
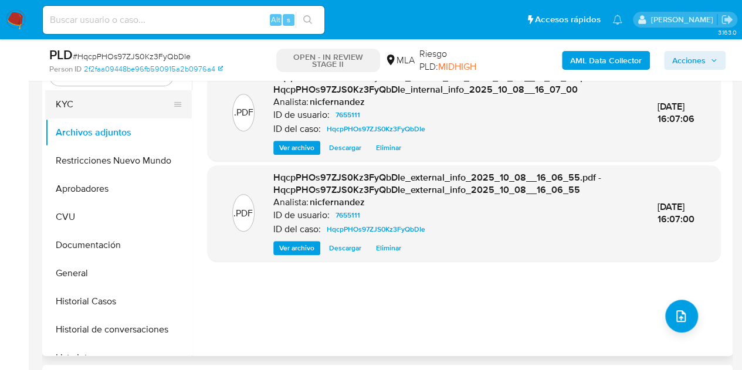
click at [94, 103] on button "KYC" at bounding box center [113, 104] width 137 height 28
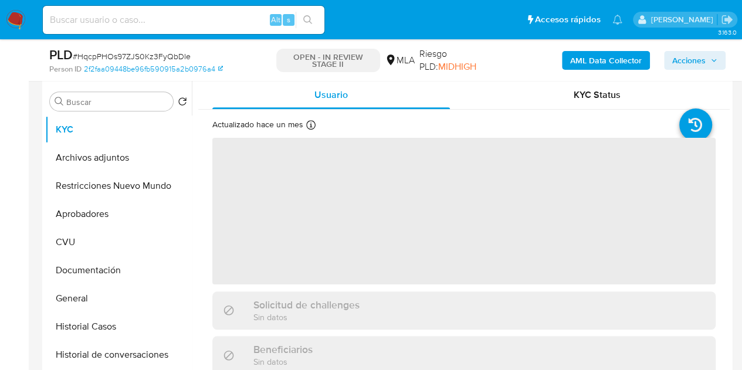
scroll to position [221, 0]
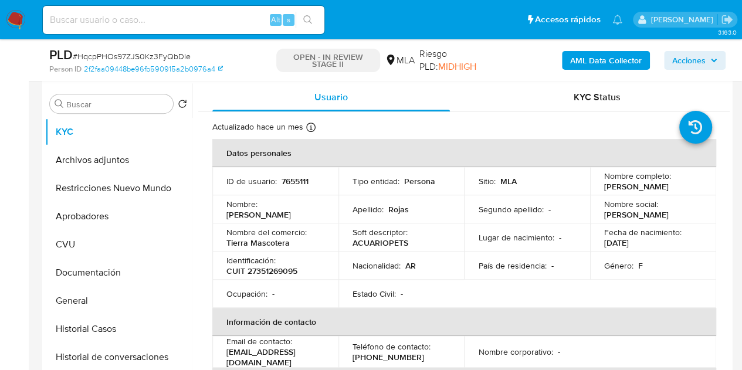
click at [264, 209] on p "[PERSON_NAME]" at bounding box center [258, 214] width 64 height 11
copy p "[PERSON_NAME]"
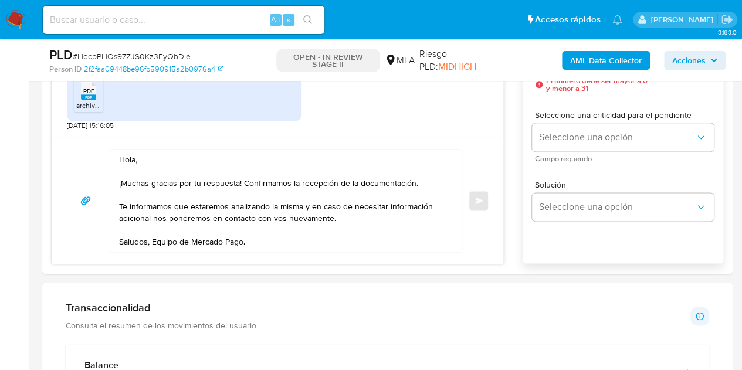
scroll to position [675, 0]
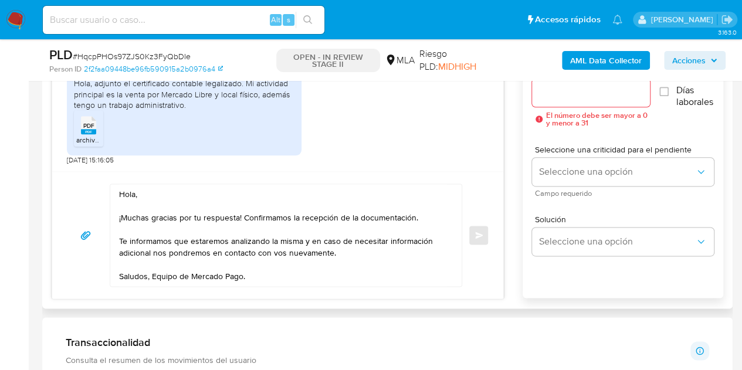
click at [135, 193] on textarea "Hola, ¡Muchas gracias por tu respuesta! Confirmamos la recepción de la document…" at bounding box center [283, 235] width 328 height 102
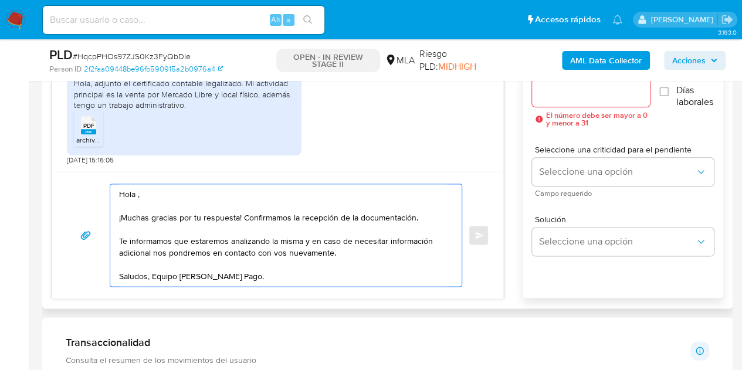
paste textarea "[PERSON_NAME]"
click at [216, 195] on textarea "[PERSON_NAME], ¡Muchas gracias por tu respuesta! Confirmamos la recepción de la…" at bounding box center [283, 235] width 328 height 102
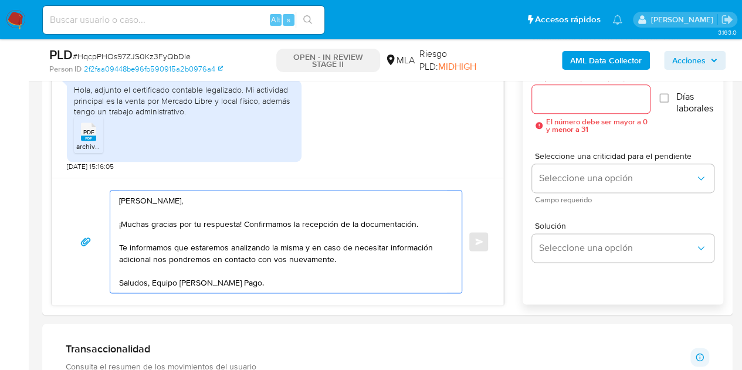
scroll to position [619, 0]
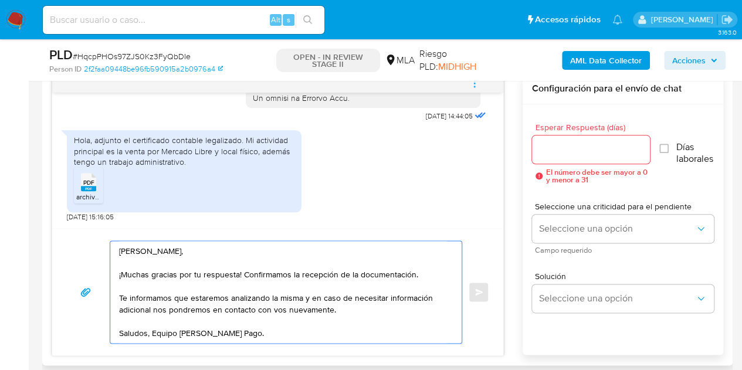
type textarea "[PERSON_NAME], ¡Muchas gracias por tu respuesta! Confirmamos la recepción de la…"
drag, startPoint x: 577, startPoint y: 140, endPoint x: 576, endPoint y: 155, distance: 15.3
click at [577, 142] on input "Esperar Respuesta (días)" at bounding box center [591, 149] width 118 height 15
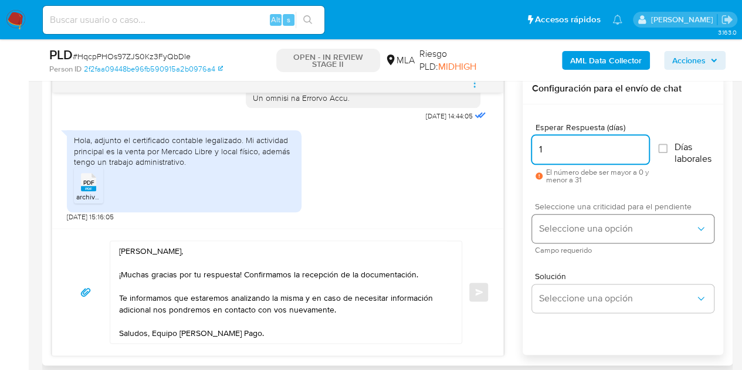
type input "1"
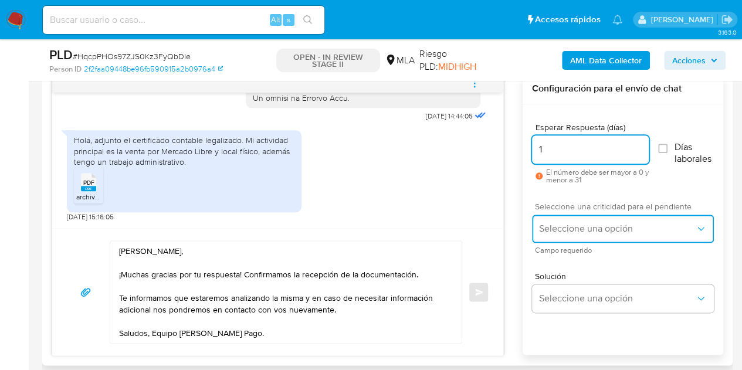
click at [578, 229] on span "Seleccione una opción" at bounding box center [617, 229] width 156 height 12
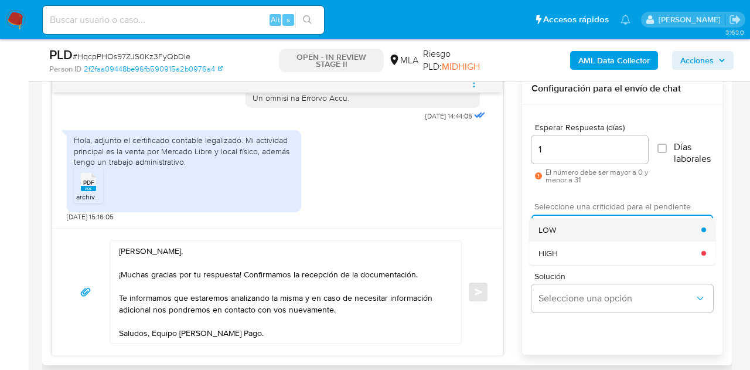
click at [572, 222] on div "LOW" at bounding box center [620, 229] width 163 height 23
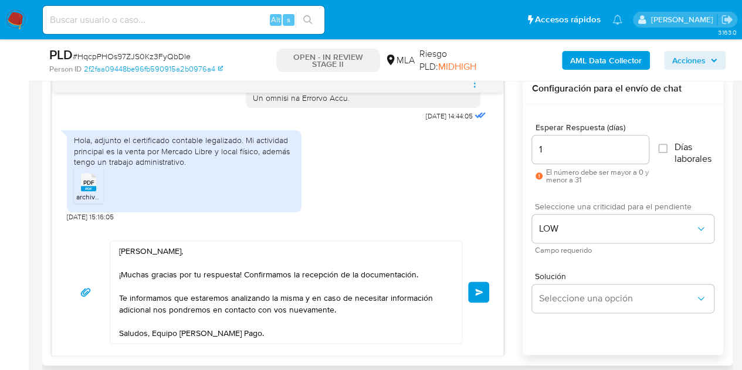
click at [478, 289] on span "Enviar" at bounding box center [479, 291] width 8 height 7
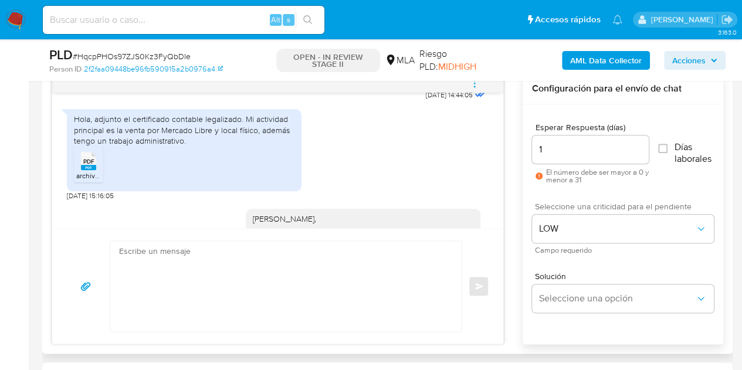
scroll to position [777, 0]
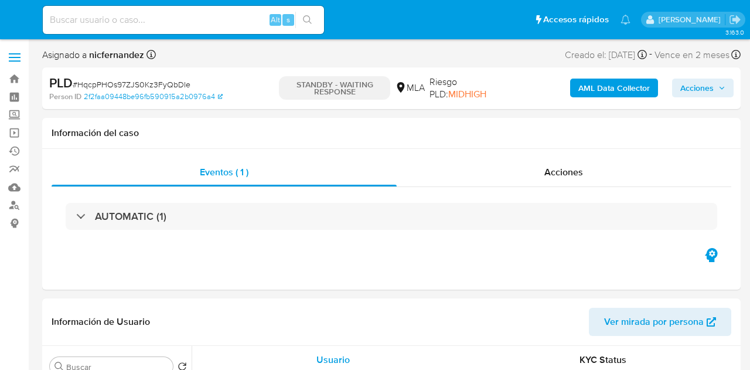
select select "10"
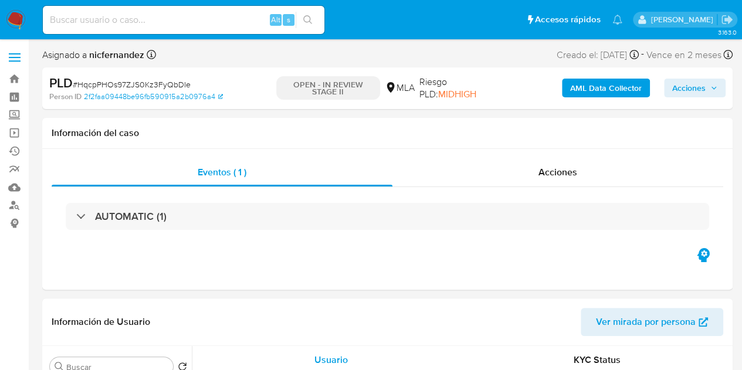
select select "10"
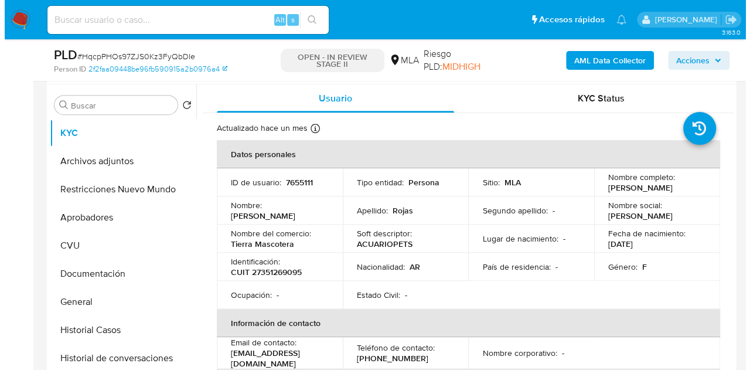
scroll to position [222, 0]
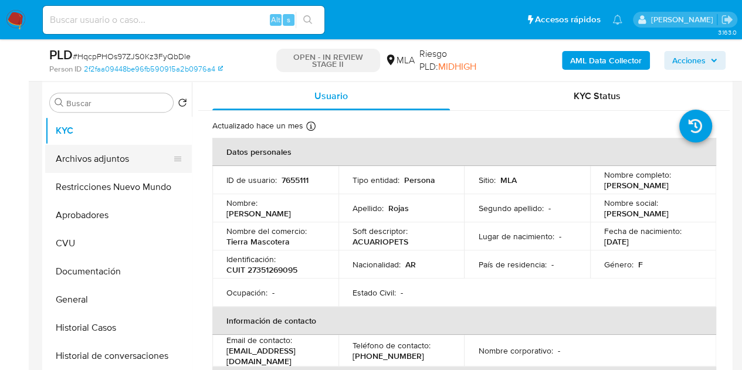
click at [108, 159] on button "Archivos adjuntos" at bounding box center [113, 159] width 137 height 28
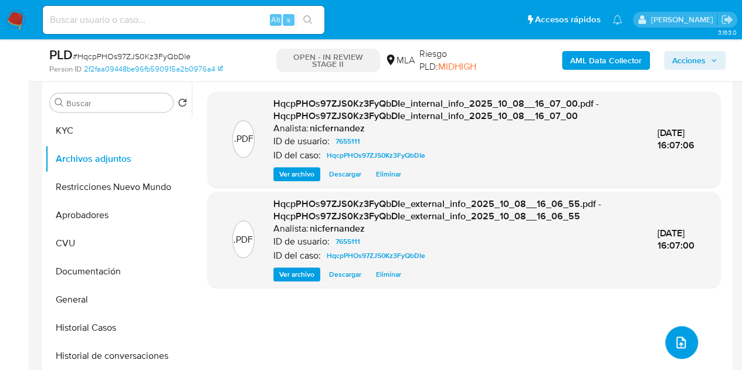
click at [666, 330] on button "upload-file" at bounding box center [681, 342] width 33 height 33
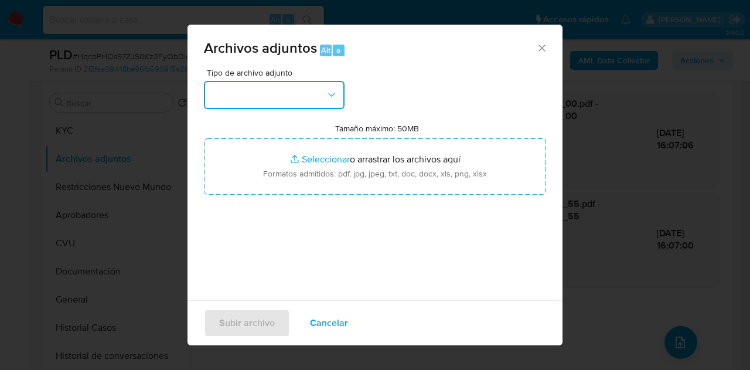
drag, startPoint x: 294, startPoint y: 86, endPoint x: 310, endPoint y: 101, distance: 21.1
click at [294, 86] on button "button" at bounding box center [274, 95] width 141 height 28
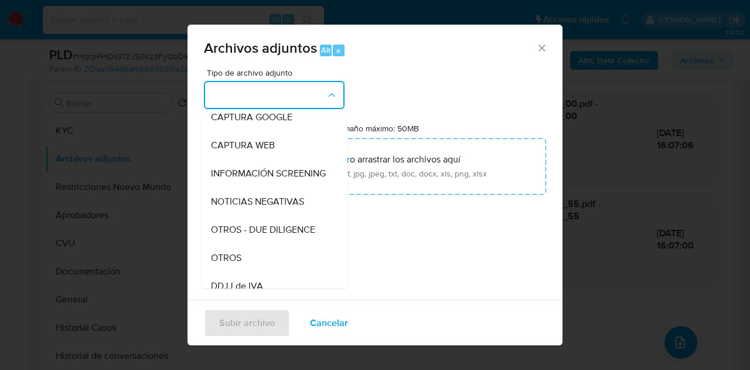
scroll to position [113, 0]
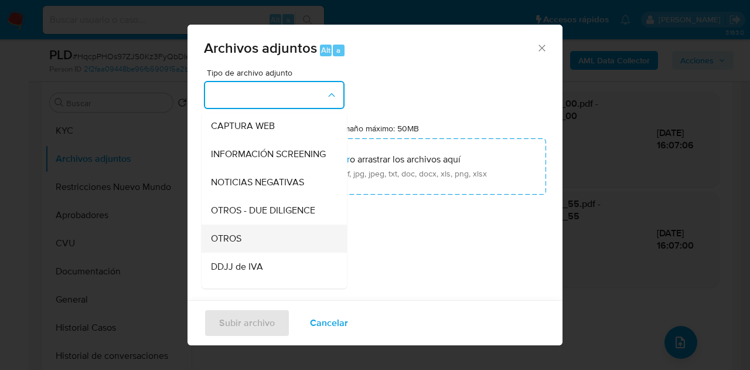
click at [261, 246] on div "OTROS" at bounding box center [271, 239] width 120 height 28
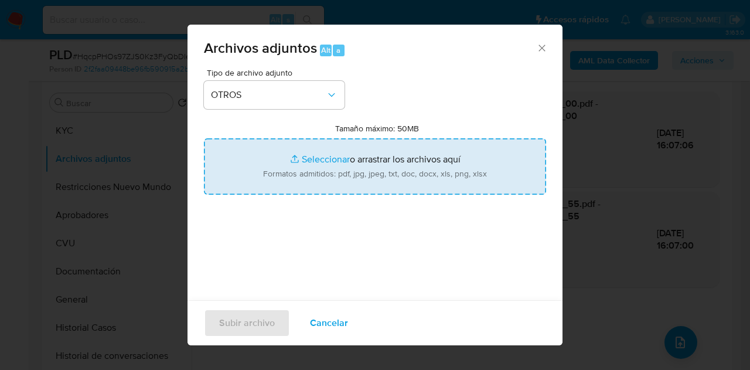
click at [298, 171] on input "Tamaño máximo: 50MB Seleccionar archivos" at bounding box center [375, 166] width 342 height 56
type input "C:\fakepath\Certificacion de ingresos.pdf"
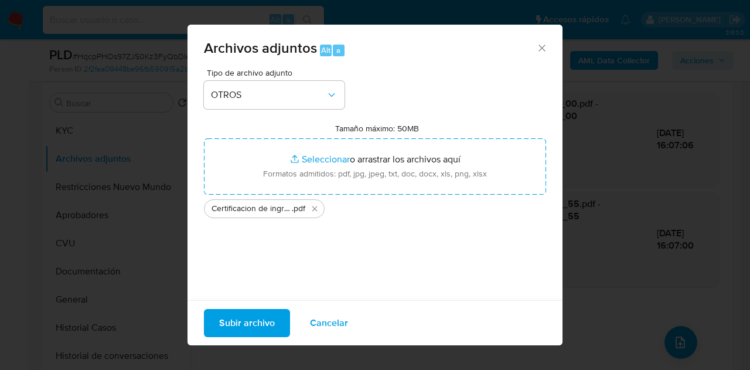
click at [239, 325] on span "Subir archivo" at bounding box center [247, 323] width 56 height 26
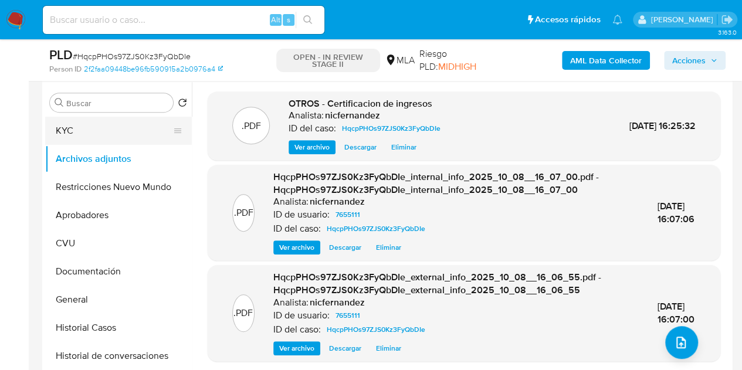
click at [112, 127] on button "KYC" at bounding box center [113, 131] width 137 height 28
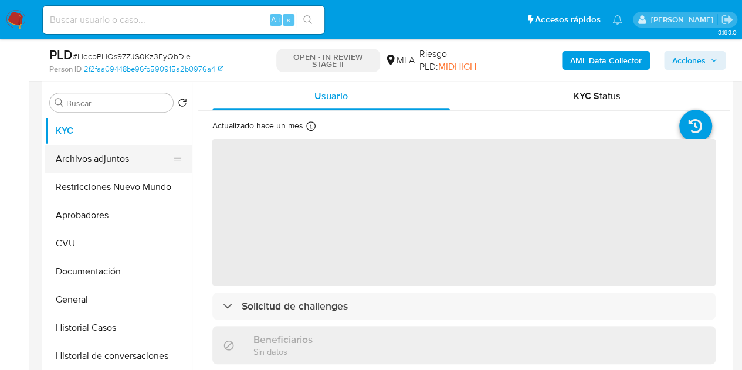
click at [102, 155] on button "Archivos adjuntos" at bounding box center [113, 159] width 137 height 28
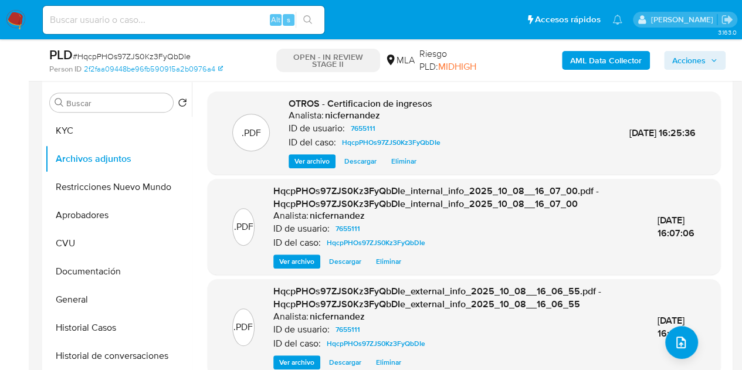
click at [301, 161] on span "Ver archivo" at bounding box center [311, 161] width 35 height 12
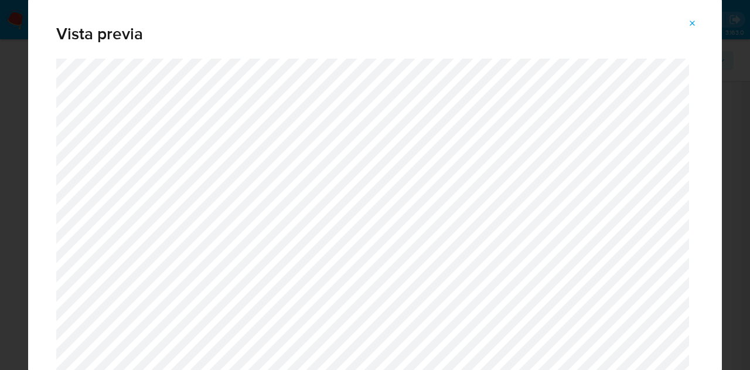
click at [695, 18] on span "Attachment preview" at bounding box center [692, 23] width 9 height 16
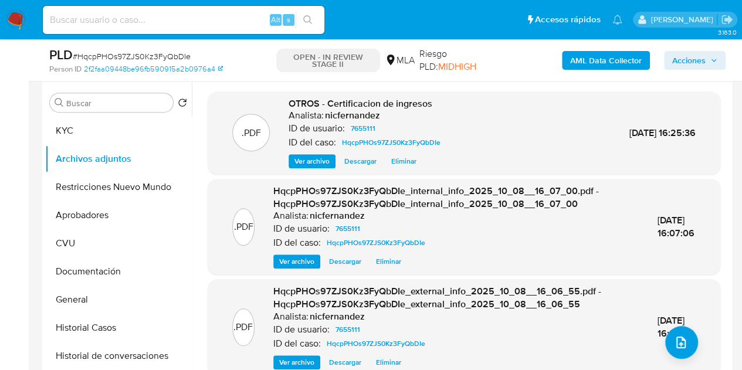
click at [674, 342] on icon "upload-file" at bounding box center [681, 342] width 14 height 14
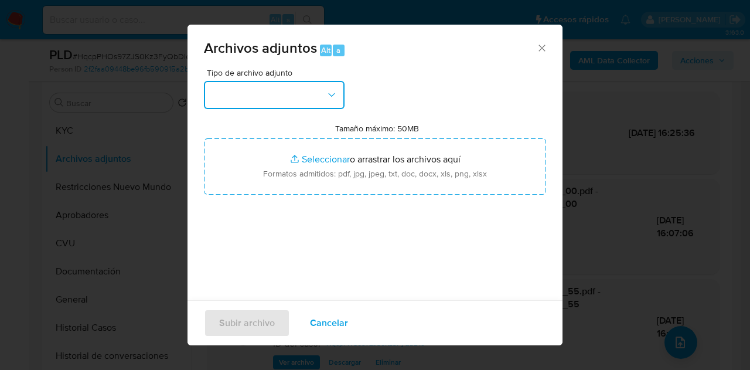
click at [291, 89] on button "button" at bounding box center [274, 95] width 141 height 28
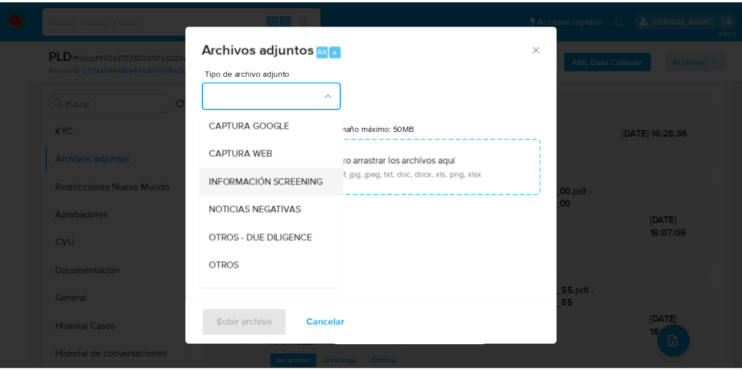
scroll to position [88, 0]
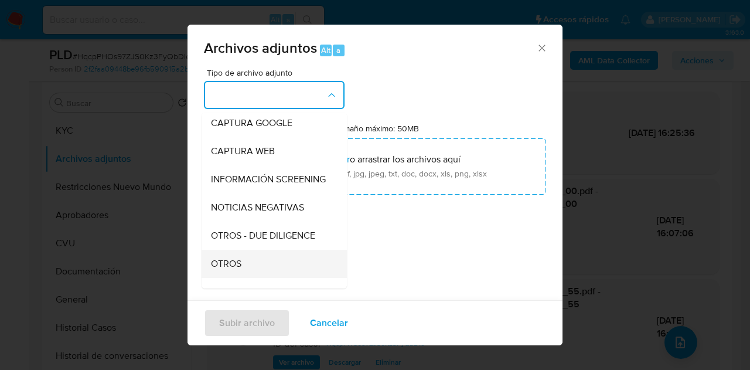
drag, startPoint x: 257, startPoint y: 280, endPoint x: 313, endPoint y: 181, distance: 113.9
click at [259, 275] on div "OTROS" at bounding box center [271, 264] width 120 height 28
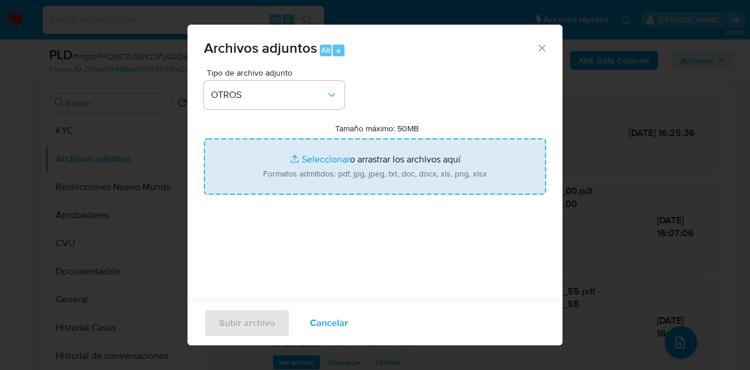
click at [313, 167] on input "Tamaño máximo: 50MB Seleccionar archivos" at bounding box center [375, 166] width 342 height 56
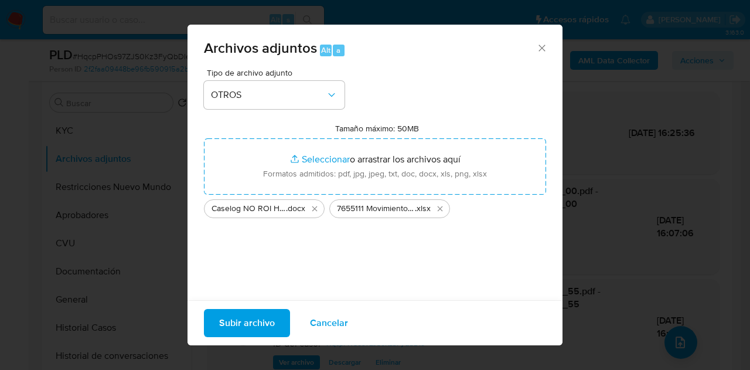
click at [244, 321] on span "Subir archivo" at bounding box center [247, 323] width 56 height 26
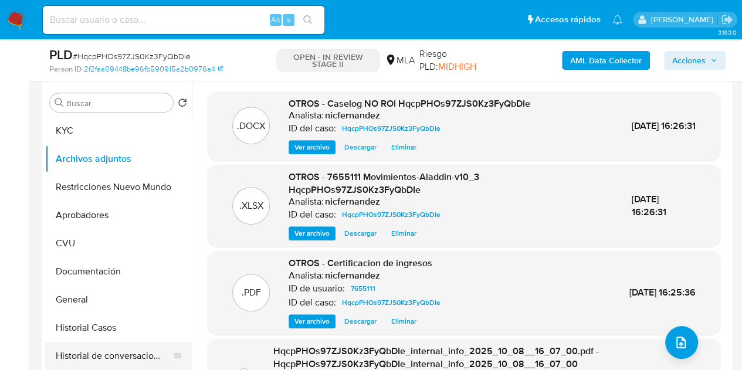
click at [117, 355] on button "Historial de conversaciones" at bounding box center [113, 356] width 137 height 28
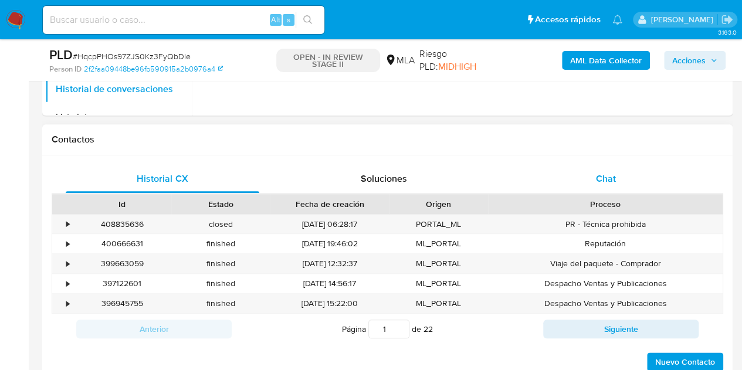
click at [619, 169] on div "Chat" at bounding box center [605, 179] width 193 height 28
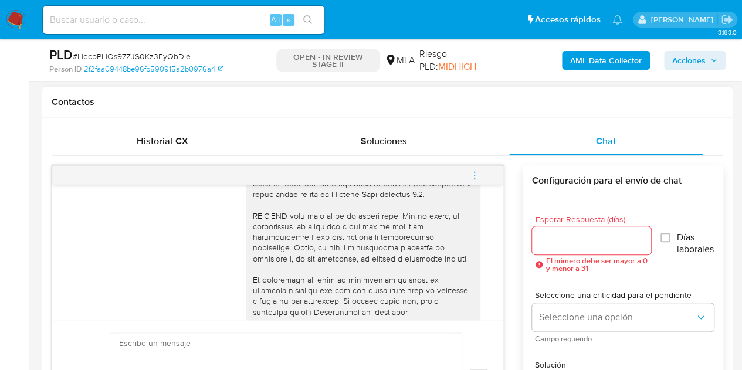
scroll to position [777, 0]
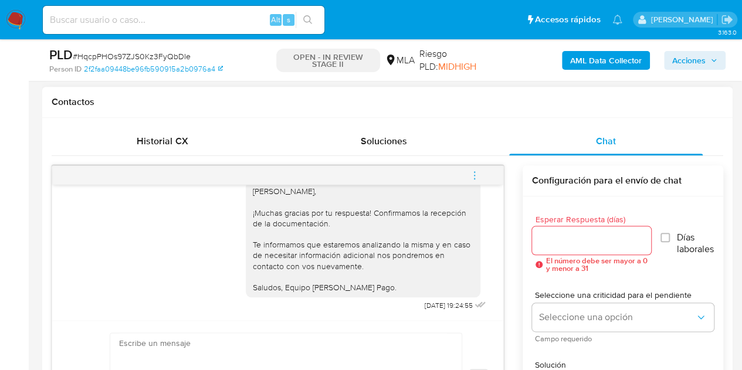
click at [480, 176] on button "menu-action" at bounding box center [474, 175] width 39 height 28
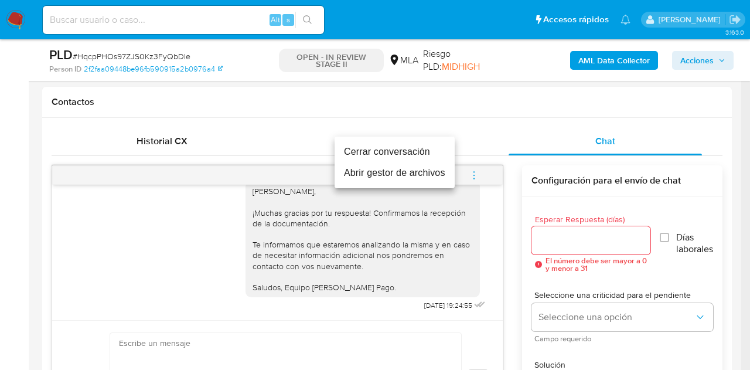
click at [426, 155] on li "Cerrar conversación" at bounding box center [395, 151] width 120 height 21
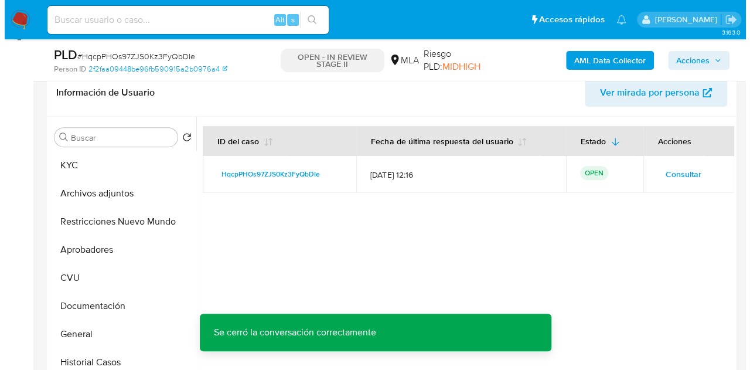
scroll to position [222, 0]
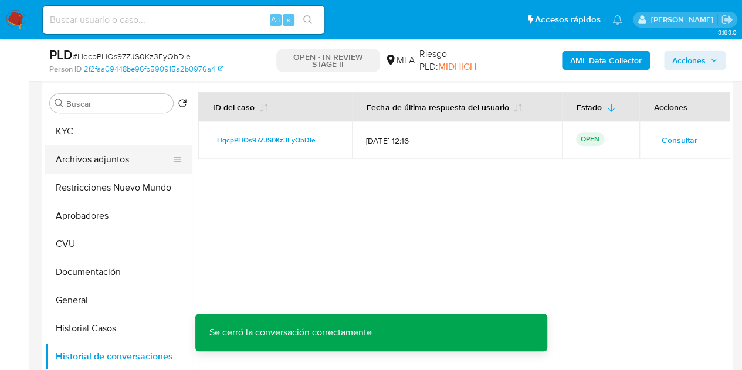
drag, startPoint x: 101, startPoint y: 159, endPoint x: 137, endPoint y: 168, distance: 37.4
click at [101, 159] on button "Archivos adjuntos" at bounding box center [113, 159] width 137 height 28
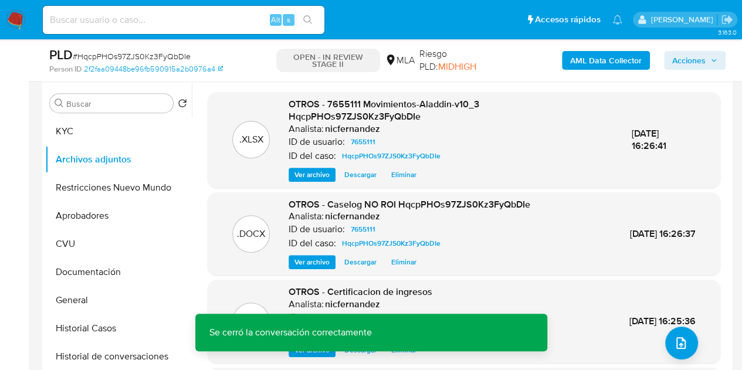
click at [304, 254] on div "OTROS - Caselog NO ROI HqcpPHOs97ZJS0Kz3FyQbDIe Analista: nicfernandez ID de us…" at bounding box center [409, 234] width 242 height 72
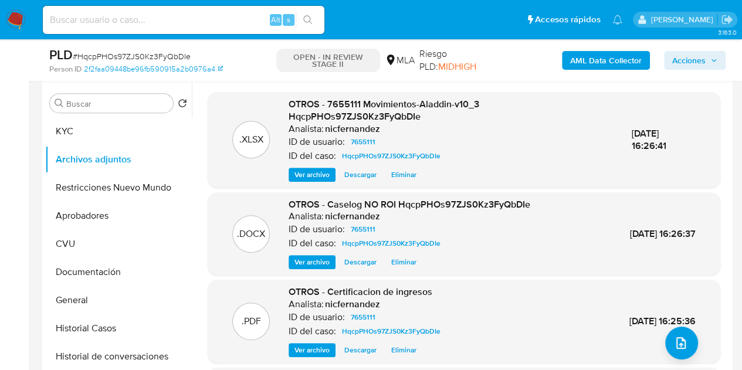
click at [304, 256] on span "Ver archivo" at bounding box center [311, 262] width 35 height 12
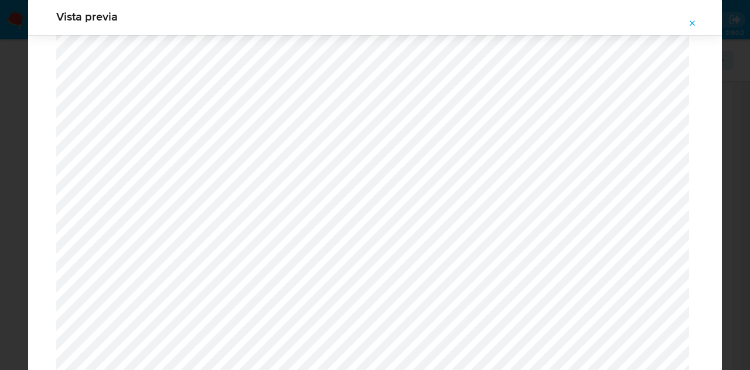
scroll to position [2050, 0]
click at [699, 21] on button "Attachment preview" at bounding box center [693, 23] width 26 height 19
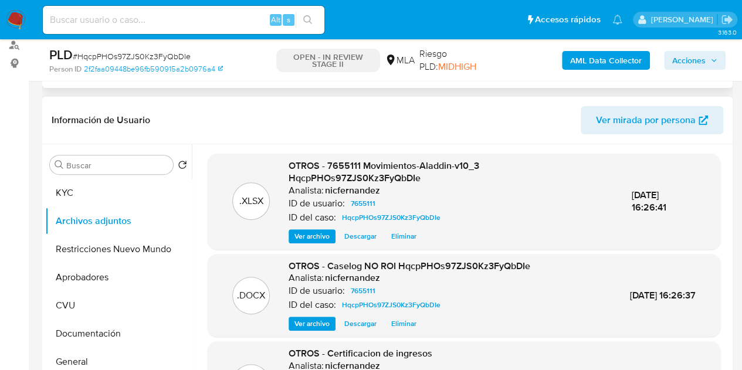
scroll to position [121, 0]
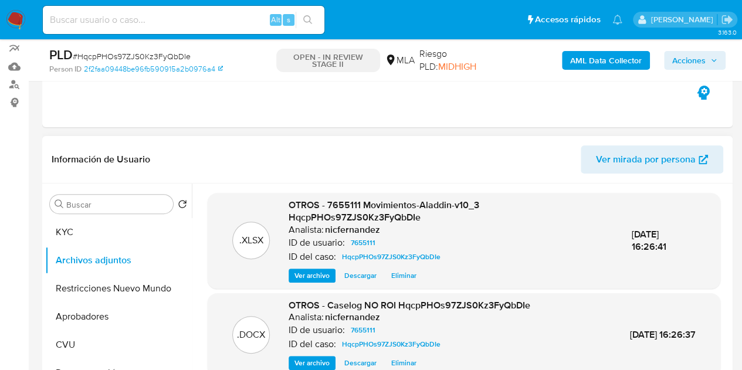
click at [691, 62] on span "Acciones" at bounding box center [688, 60] width 33 height 19
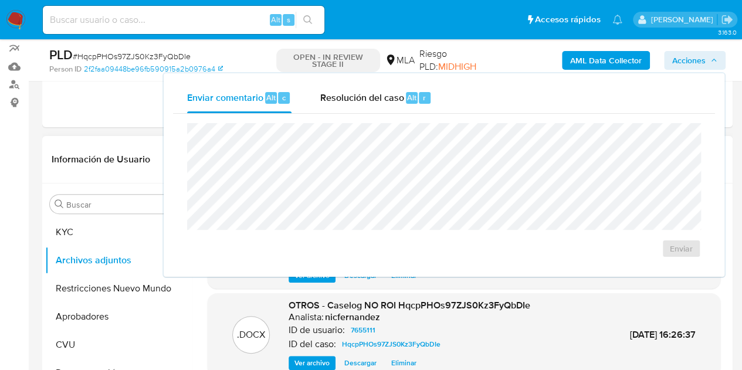
drag, startPoint x: 407, startPoint y: 100, endPoint x: 413, endPoint y: 118, distance: 19.1
click at [407, 100] on span "Alt" at bounding box center [411, 97] width 9 height 11
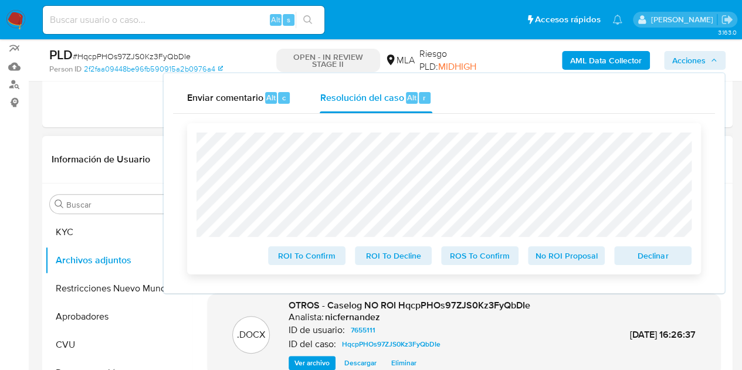
click at [556, 263] on span "No ROI Proposal" at bounding box center [566, 255] width 61 height 16
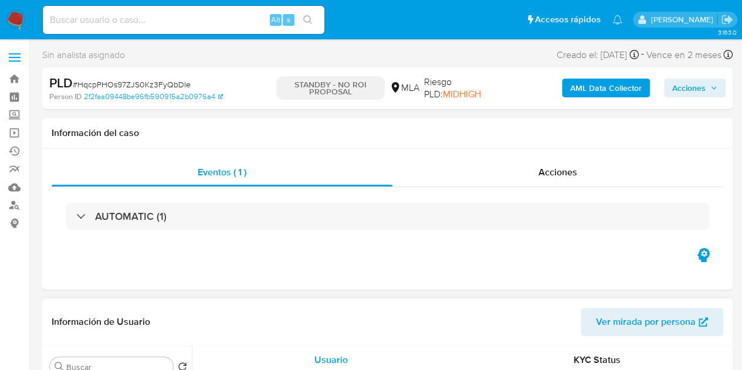
select select "10"
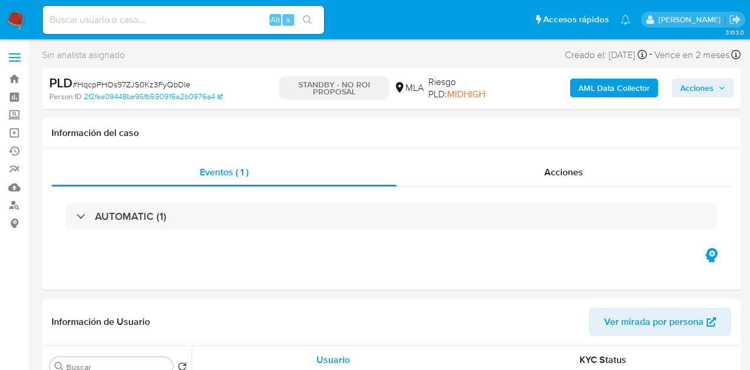
select select "10"
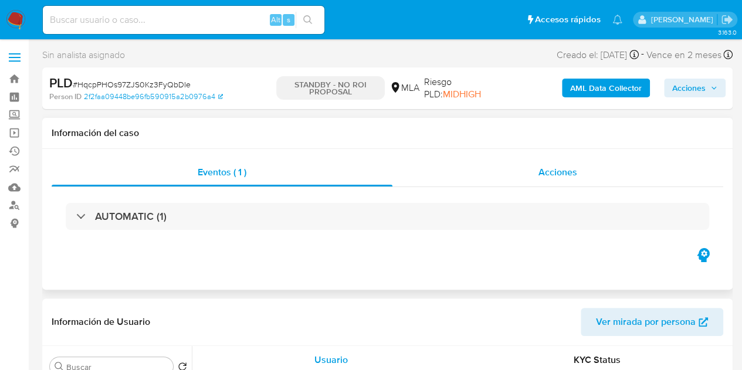
select select "10"
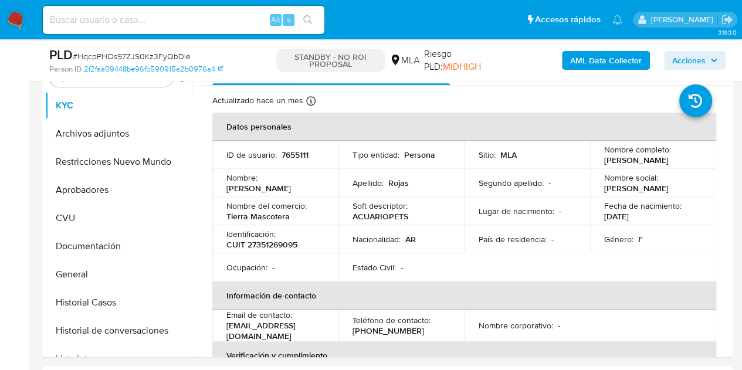
scroll to position [273, 0]
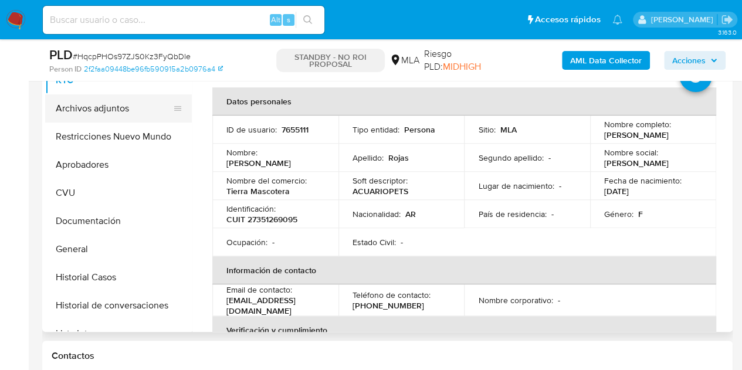
click at [97, 106] on button "Archivos adjuntos" at bounding box center [113, 108] width 137 height 28
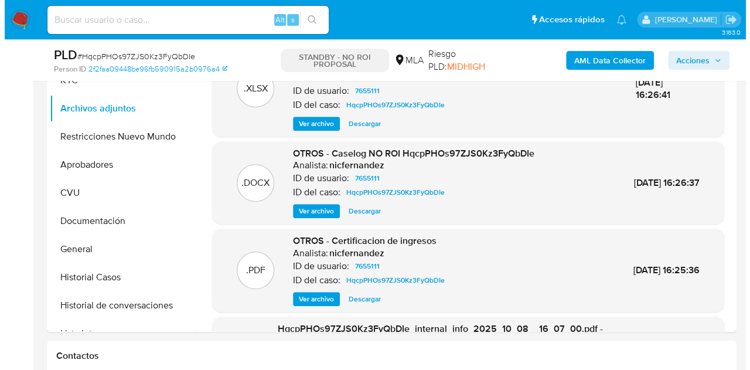
scroll to position [216, 0]
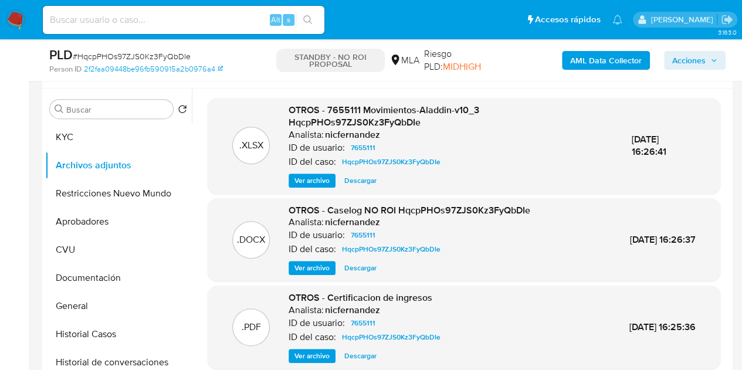
click at [311, 264] on span "Ver archivo" at bounding box center [311, 268] width 35 height 12
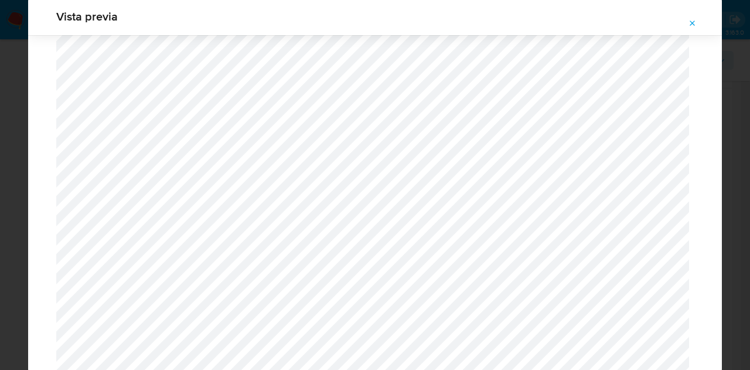
click at [695, 23] on icon "Attachment preview" at bounding box center [692, 23] width 9 height 9
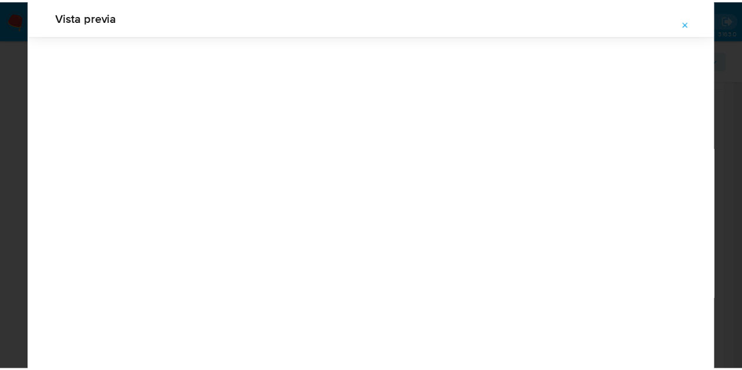
scroll to position [38, 0]
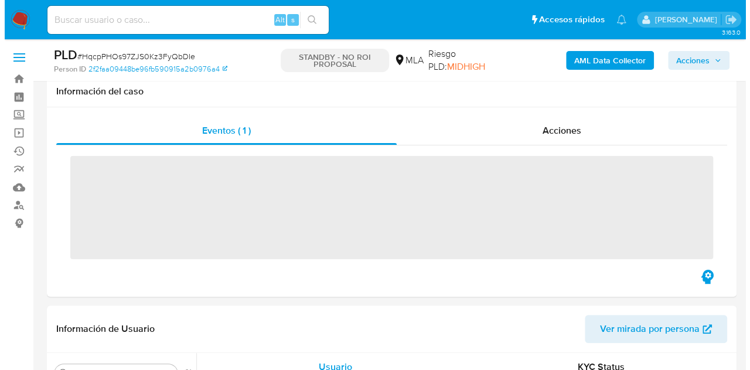
scroll to position [183, 0]
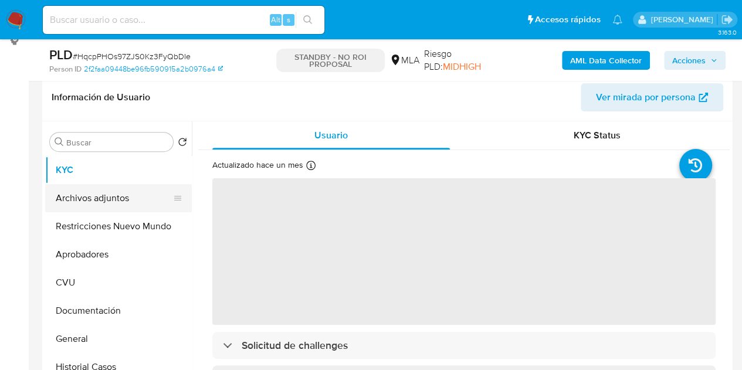
click at [125, 190] on button "Archivos adjuntos" at bounding box center [113, 198] width 137 height 28
select select "10"
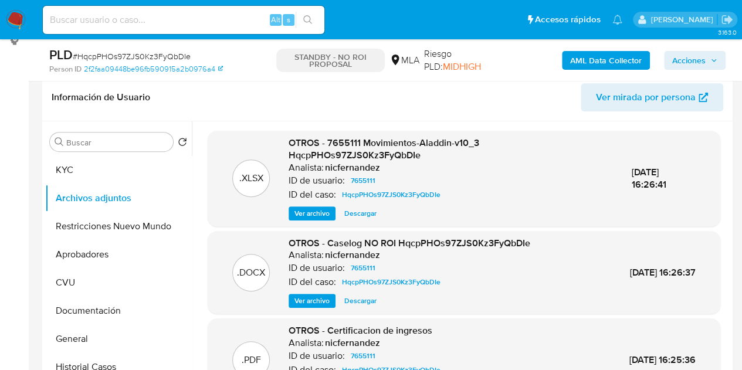
click at [310, 303] on span "Ver archivo" at bounding box center [311, 301] width 35 height 12
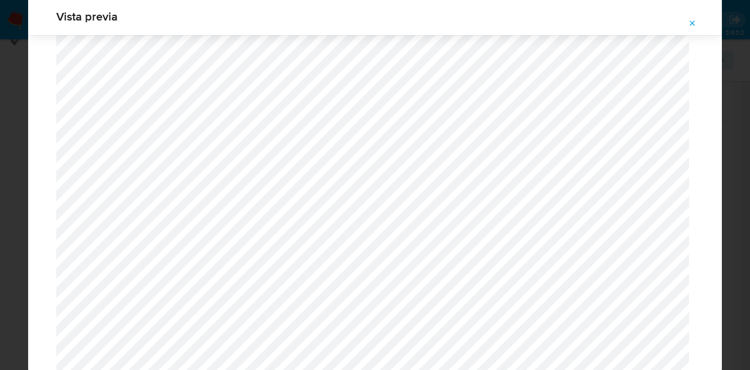
scroll to position [2089, 0]
click at [695, 24] on icon "Attachment preview" at bounding box center [692, 23] width 9 height 9
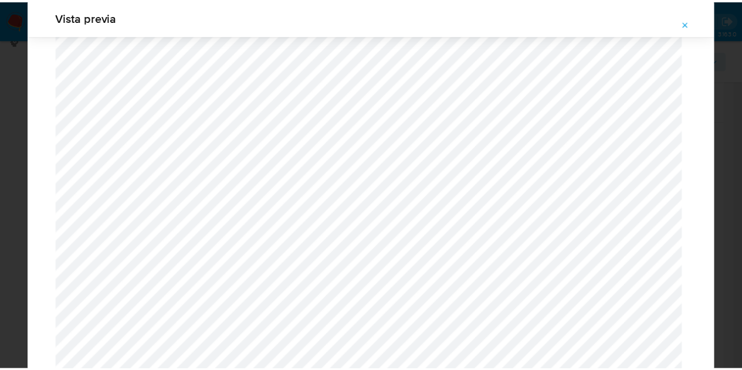
scroll to position [38, 0]
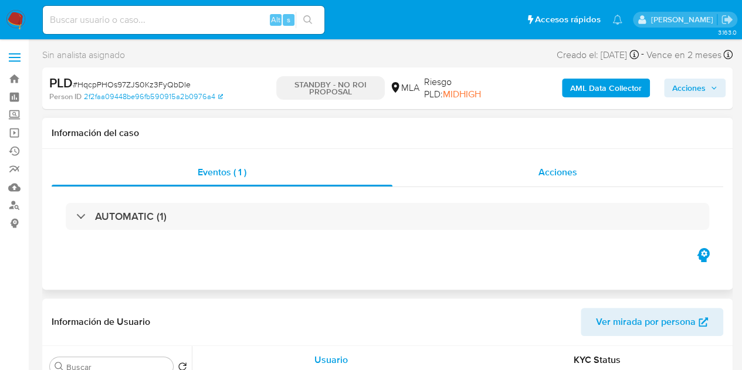
click at [543, 173] on span "Acciones" at bounding box center [557, 171] width 39 height 13
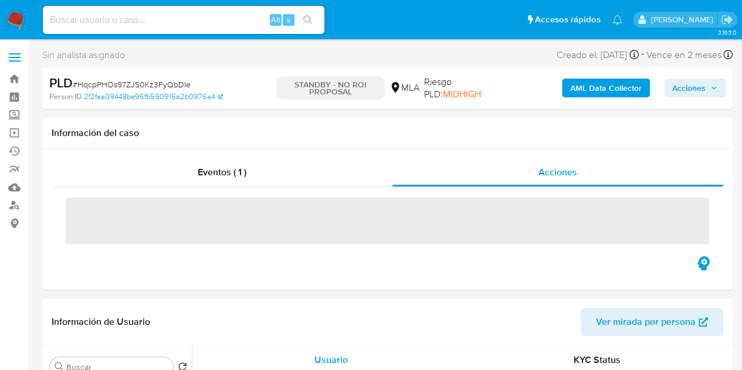
select select "10"
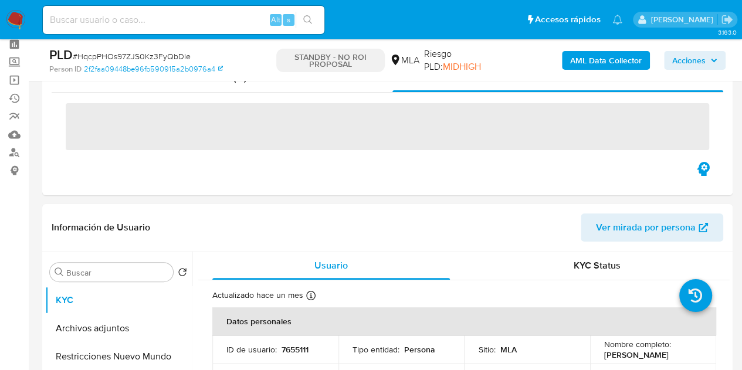
scroll to position [29, 0]
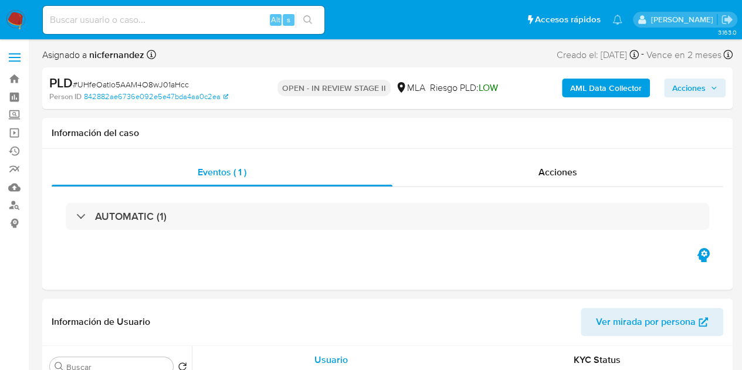
scroll to position [154, 0]
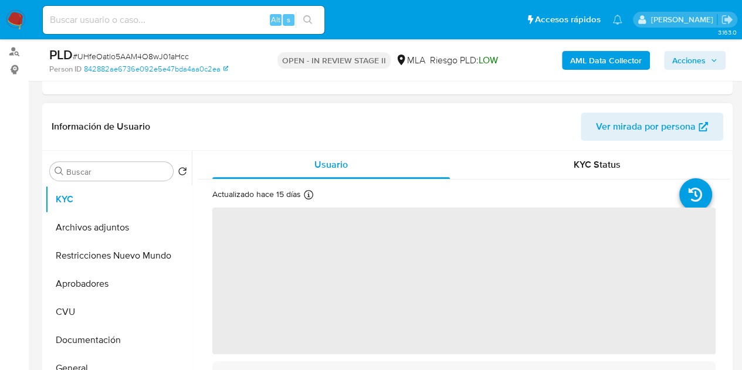
select select "10"
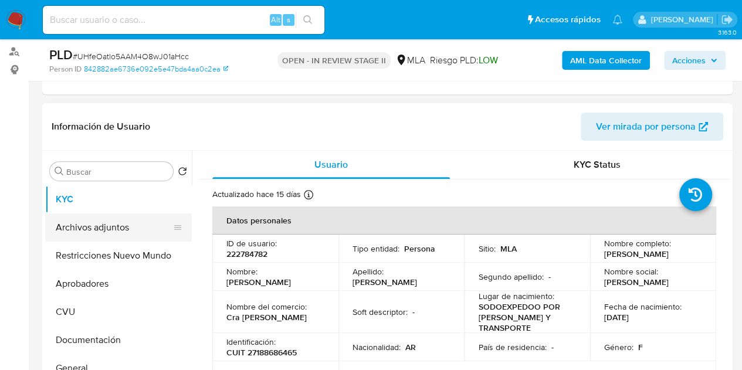
click at [122, 229] on button "Archivos adjuntos" at bounding box center [113, 227] width 137 height 28
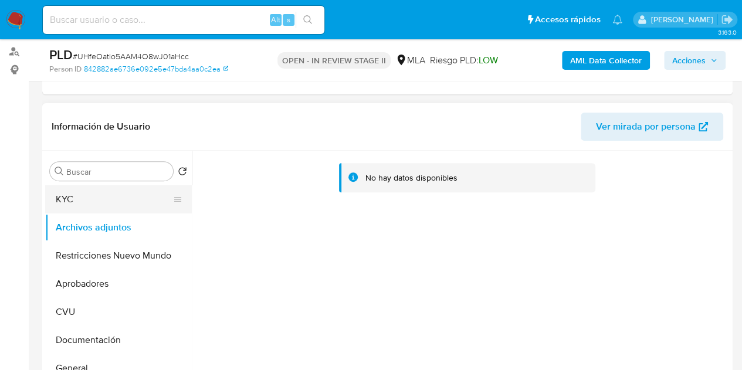
click at [94, 208] on button "KYC" at bounding box center [113, 199] width 137 height 28
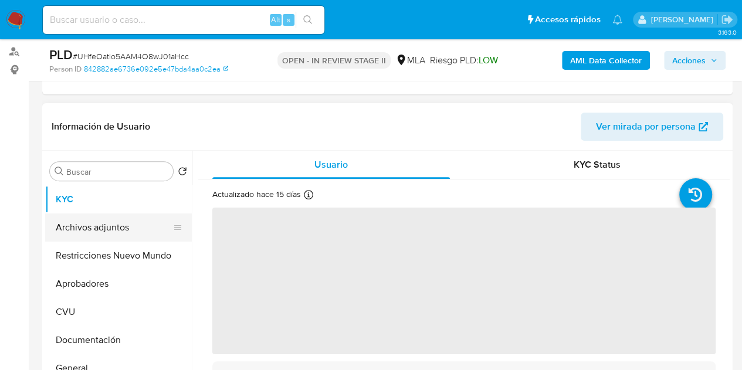
click at [98, 219] on button "Archivos adjuntos" at bounding box center [113, 227] width 137 height 28
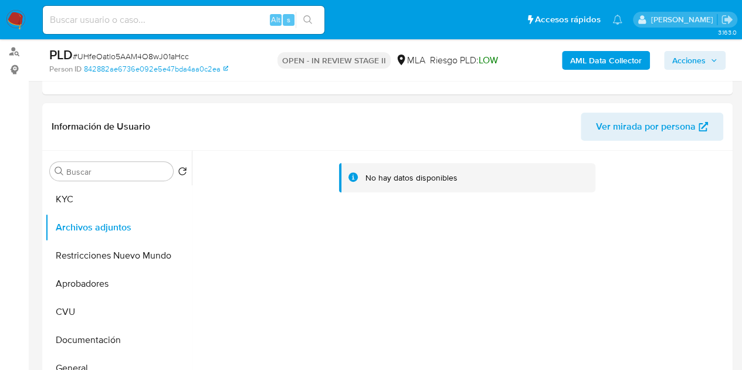
click at [573, 64] on b "AML Data Collector" at bounding box center [606, 60] width 72 height 19
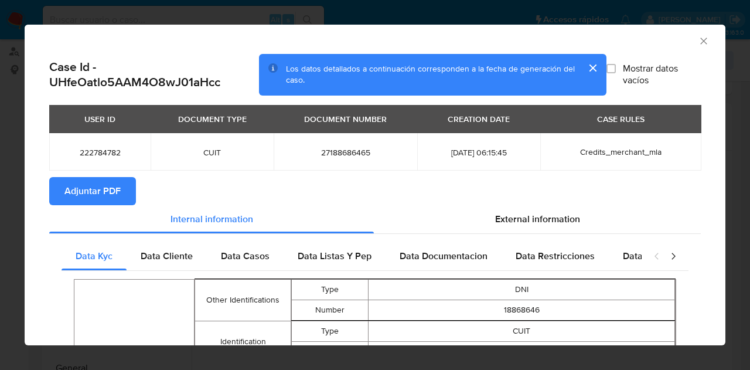
click at [118, 188] on span "Adjuntar PDF" at bounding box center [92, 191] width 56 height 26
click at [698, 38] on icon "Cerrar ventana" at bounding box center [704, 41] width 12 height 12
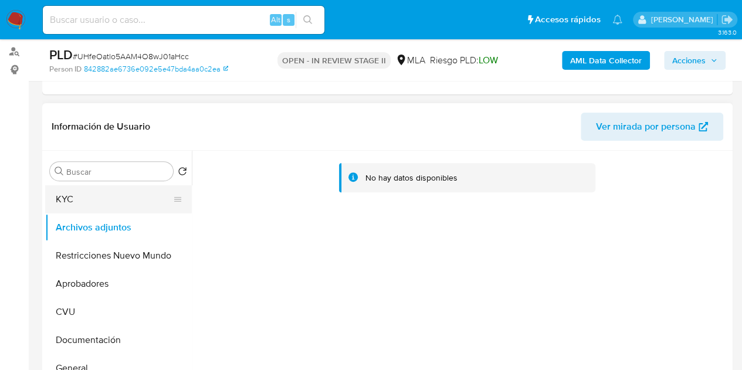
click at [91, 205] on button "KYC" at bounding box center [113, 199] width 137 height 28
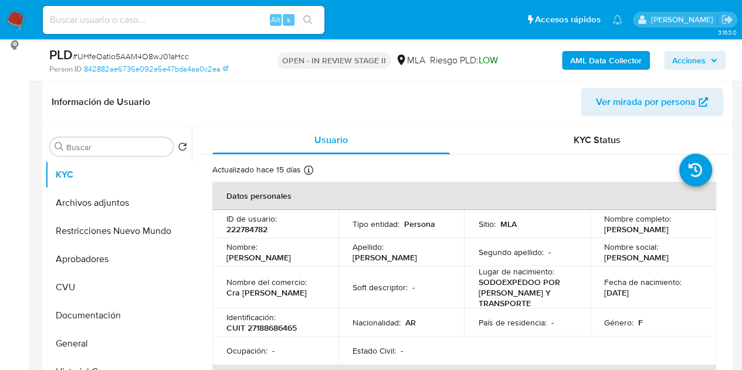
scroll to position [158, 0]
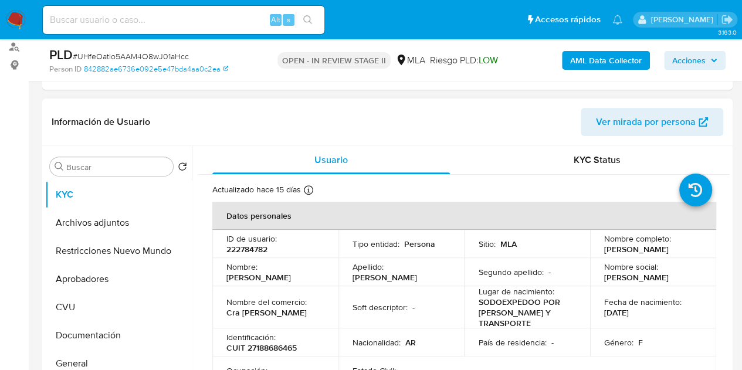
click at [639, 121] on span "Ver mirada por persona" at bounding box center [646, 122] width 100 height 28
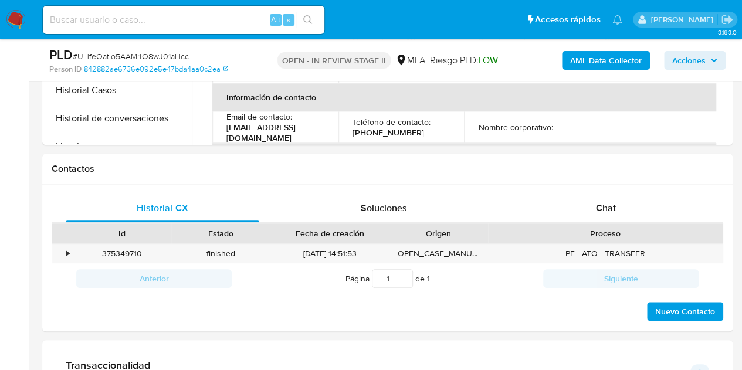
scroll to position [515, 0]
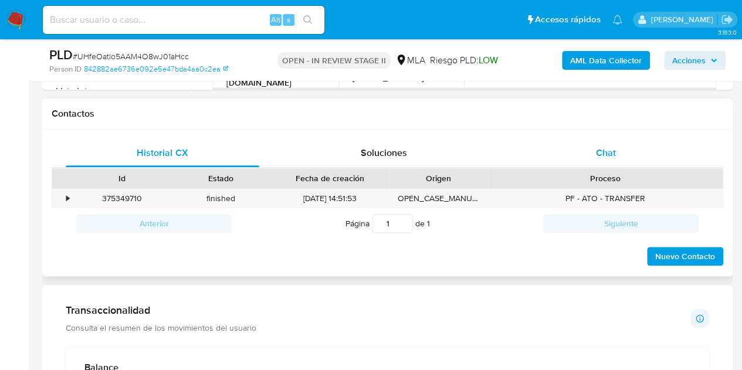
click at [629, 159] on div "Chat" at bounding box center [605, 153] width 193 height 28
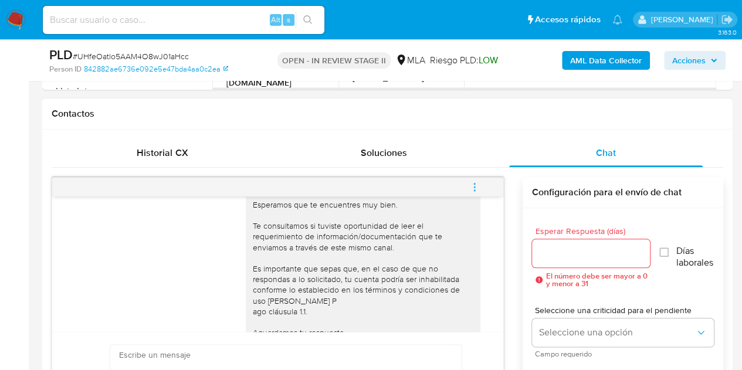
scroll to position [1028, 0]
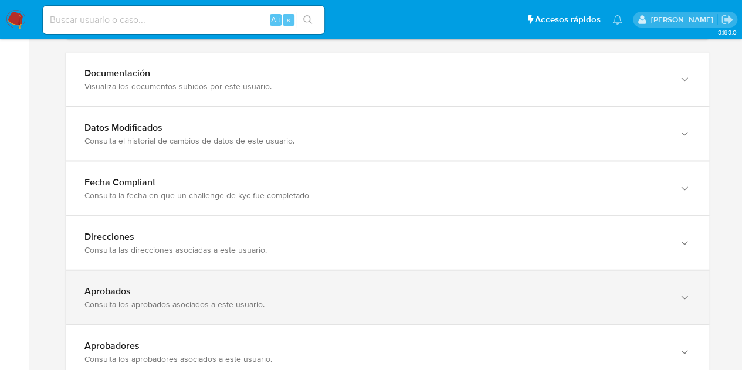
scroll to position [1223, 0]
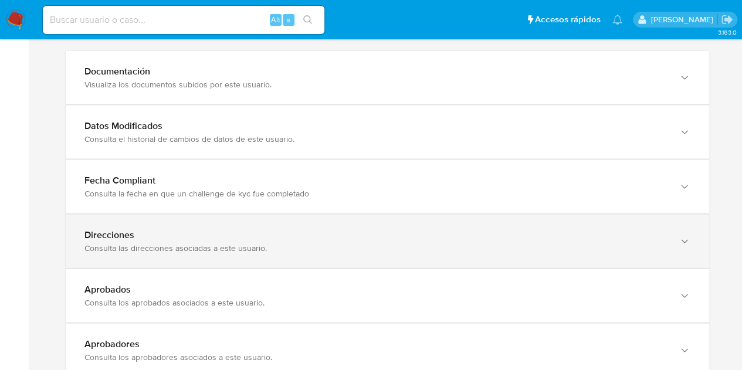
click at [385, 243] on div "Consulta las direcciones asociadas a este usuario." at bounding box center [375, 248] width 582 height 11
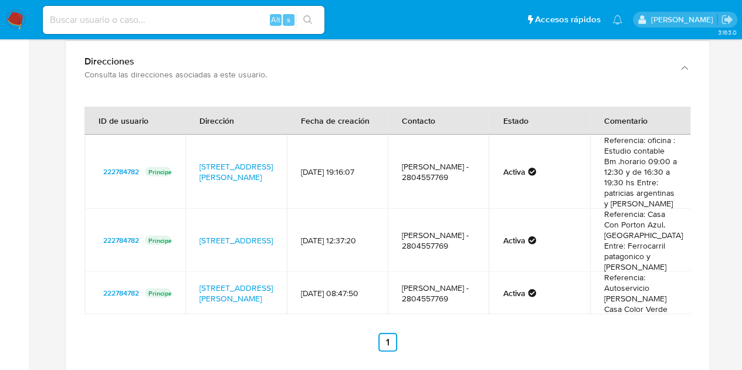
scroll to position [1409, 0]
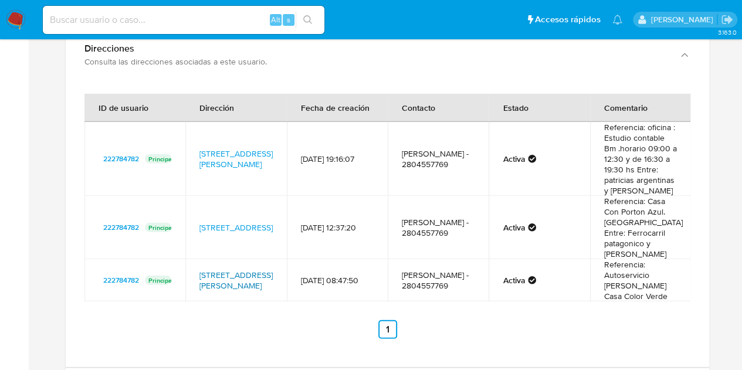
click at [229, 269] on link "Avda Juan Muzzio 1014, Puerto Madryn, Chubut, 9120, Argentina 1014" at bounding box center [235, 280] width 73 height 22
drag, startPoint x: 193, startPoint y: 260, endPoint x: 256, endPoint y: 283, distance: 67.0
click at [256, 283] on td "Avda Juan Muzzio 1014, Puerto Madryn, Chubut, 9120, Argentina 1014" at bounding box center [235, 280] width 101 height 42
drag, startPoint x: 605, startPoint y: 282, endPoint x: 685, endPoint y: 285, distance: 79.8
click at [685, 285] on td "Referencia: Autoservicio Vargas Casa Color Verde" at bounding box center [640, 280] width 101 height 42
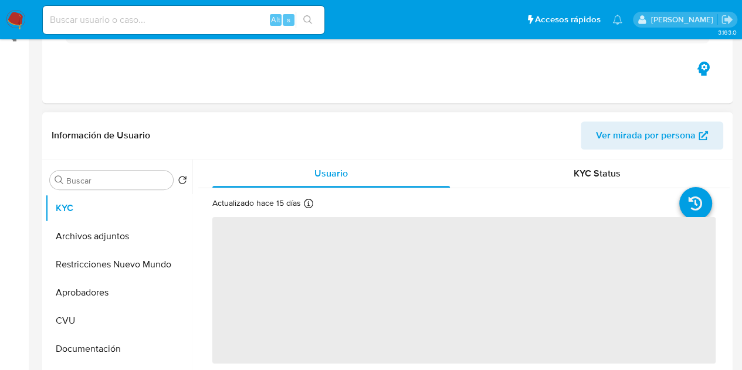
scroll to position [205, 0]
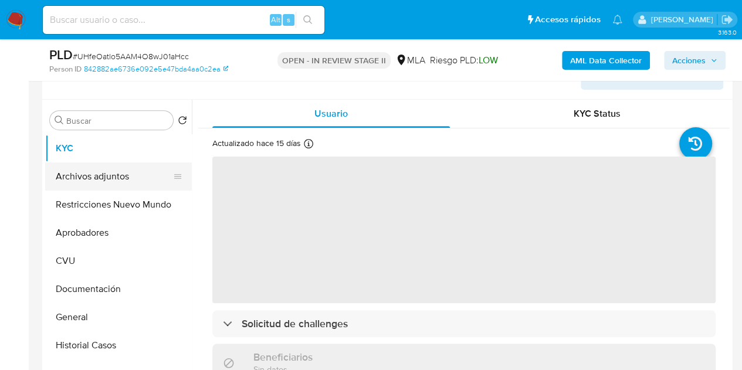
select select "10"
click at [118, 178] on button "Archivos adjuntos" at bounding box center [113, 176] width 137 height 28
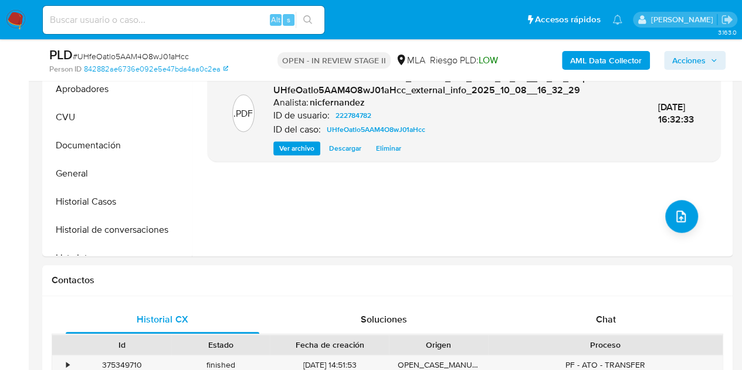
scroll to position [270, 0]
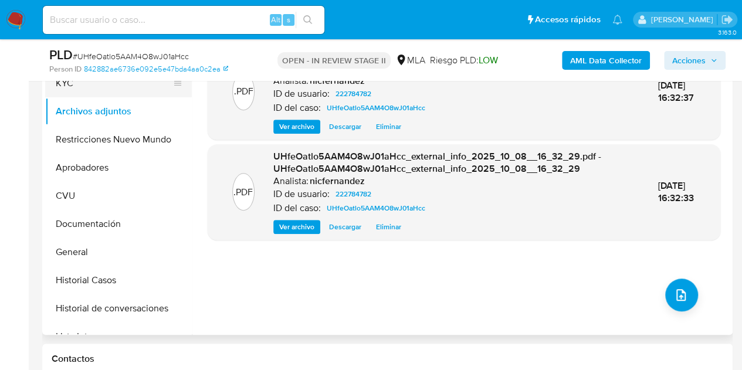
click at [79, 89] on button "KYC" at bounding box center [113, 83] width 137 height 28
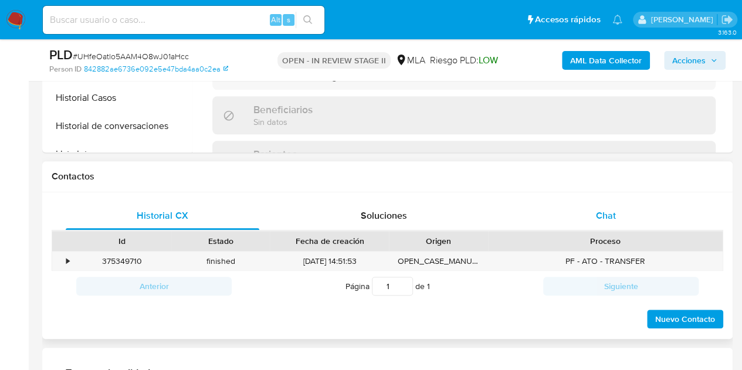
click at [607, 220] on span "Chat" at bounding box center [606, 215] width 20 height 13
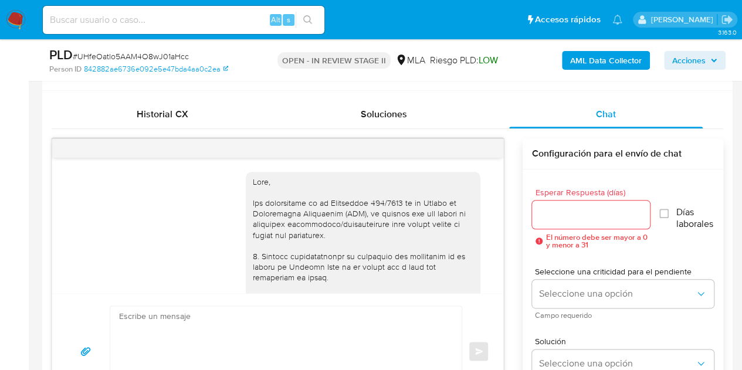
scroll to position [1028, 0]
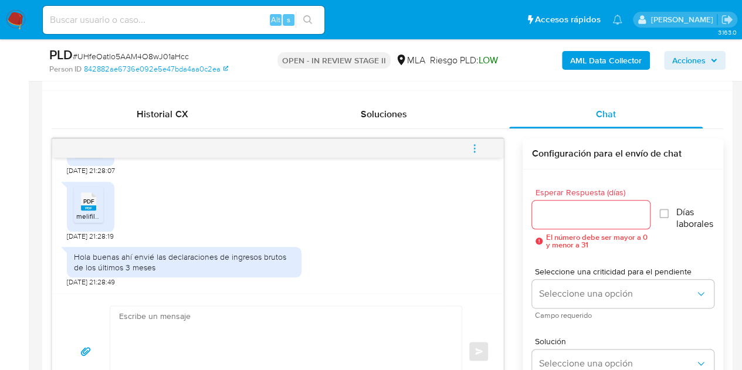
click at [328, 319] on textarea at bounding box center [283, 351] width 328 height 90
paste textarea "Hola, ¡Muchas gracias por tu respuesta! Confirmamos la recepción de la document…"
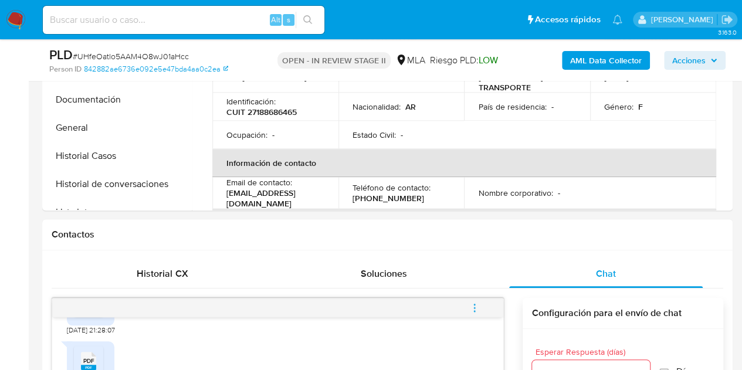
scroll to position [166, 0]
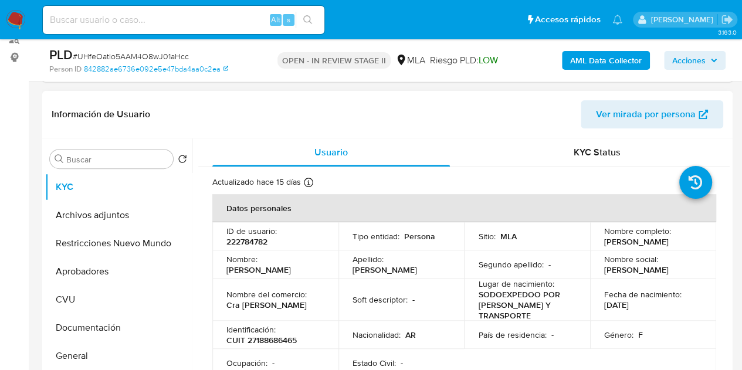
click at [274, 268] on p "[PERSON_NAME]" at bounding box center [258, 269] width 64 height 11
click at [274, 267] on p "[PERSON_NAME]" at bounding box center [258, 269] width 64 height 11
copy p "[PERSON_NAME]"
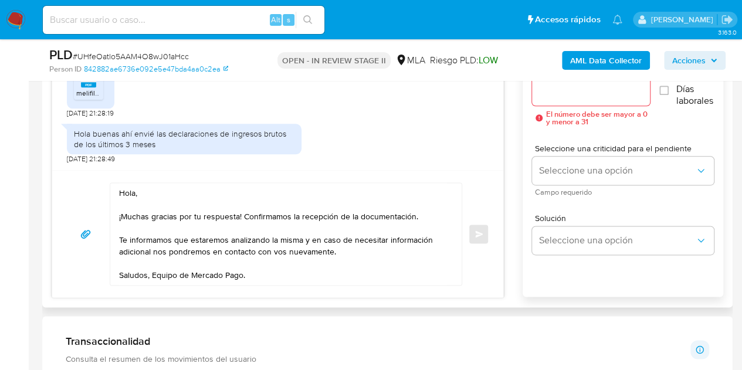
scroll to position [687, 0]
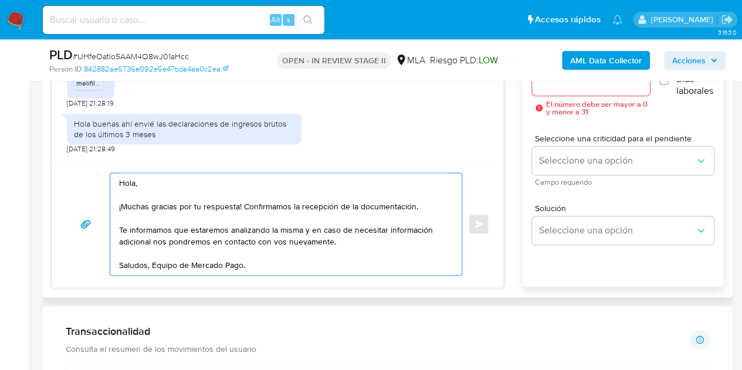
click at [136, 184] on textarea "Hola, ¡Muchas gracias por tu respuesta! Confirmamos la recepción de la document…" at bounding box center [283, 224] width 328 height 102
click at [135, 184] on textarea "Hola, ¡Muchas gracias por tu respuesta! Confirmamos la recepción de la document…" at bounding box center [283, 224] width 328 height 102
paste textarea "[PERSON_NAME]"
click at [186, 182] on textarea "Hola Miriam, ¡Muchas gracias por tu respuesta! Confirmamos la recepción de la d…" at bounding box center [283, 224] width 328 height 102
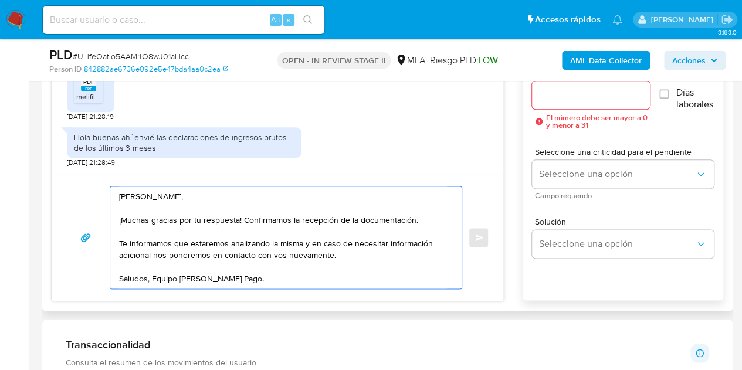
type textarea "Hola Miriam, ¡Muchas gracias por tu respuesta! Confirmamos la recepción de la d…"
click at [578, 96] on input "Esperar Respuesta (días)" at bounding box center [591, 94] width 118 height 15
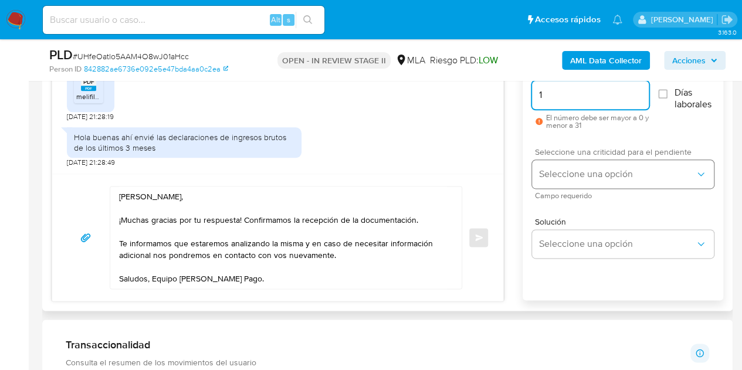
type input "1"
click at [560, 165] on button "Seleccione una opción" at bounding box center [623, 174] width 182 height 28
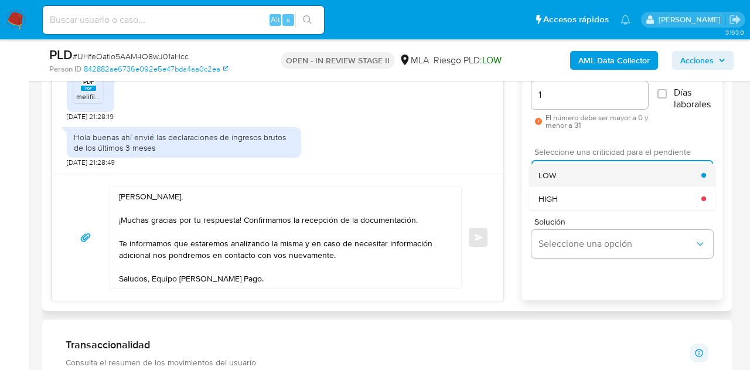
click at [563, 178] on div "LOW" at bounding box center [620, 175] width 163 height 23
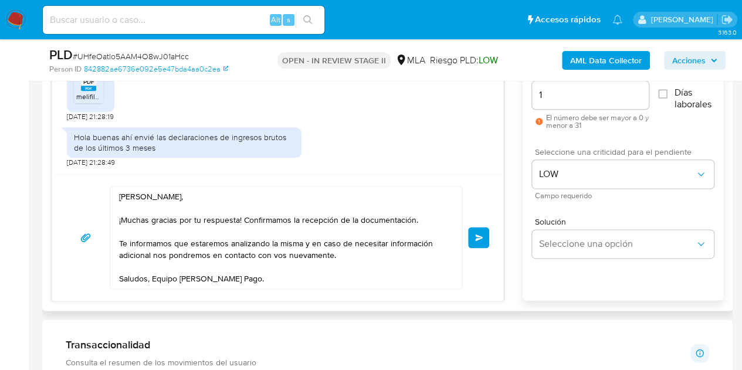
click at [514, 198] on div "17/09/2025 14:41:03 Hola, Esperamos que te encuentres muy bien. Te consultamos …" at bounding box center [387, 160] width 671 height 283
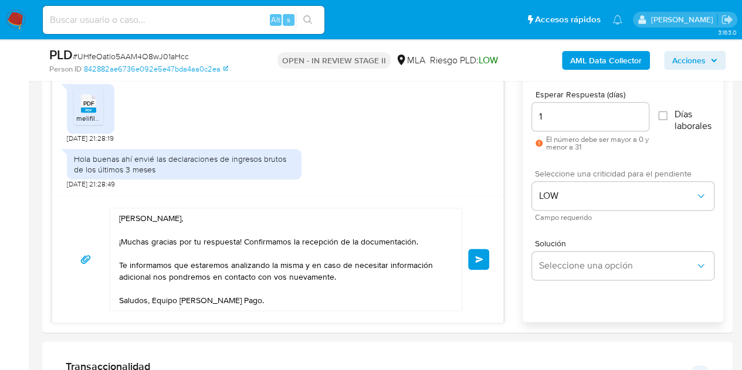
scroll to position [659, 0]
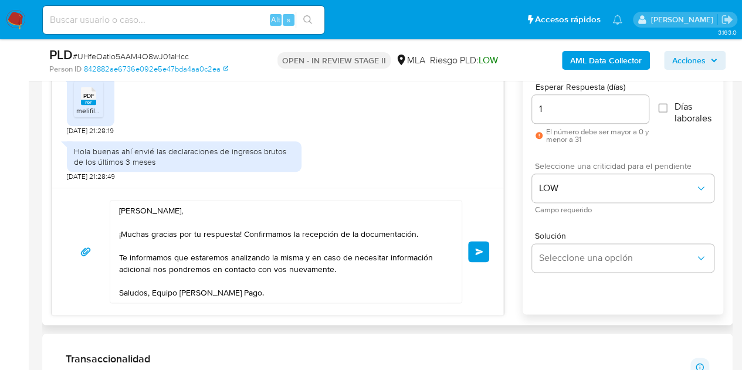
click at [477, 242] on button "Enviar" at bounding box center [478, 251] width 21 height 21
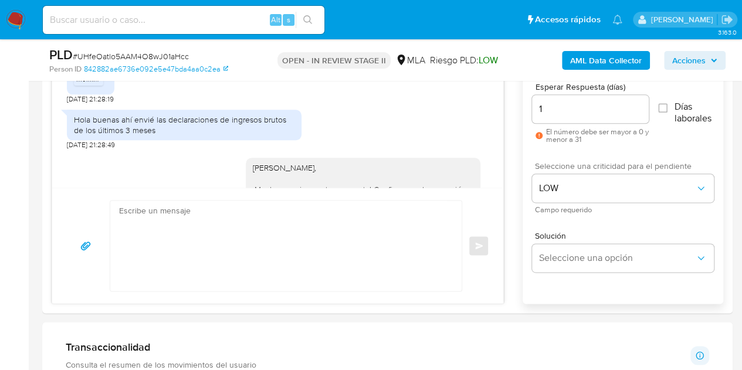
scroll to position [1170, 0]
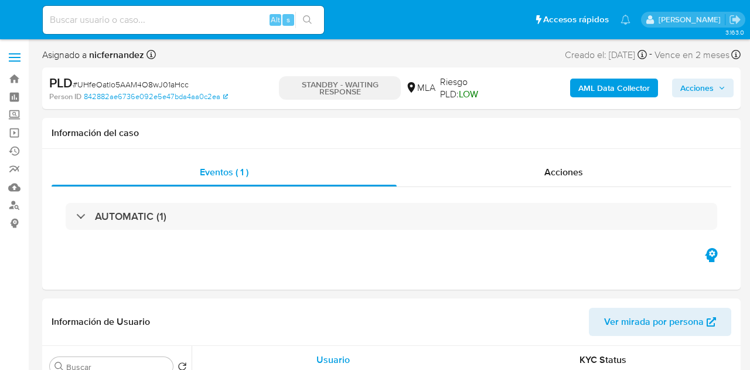
select select "10"
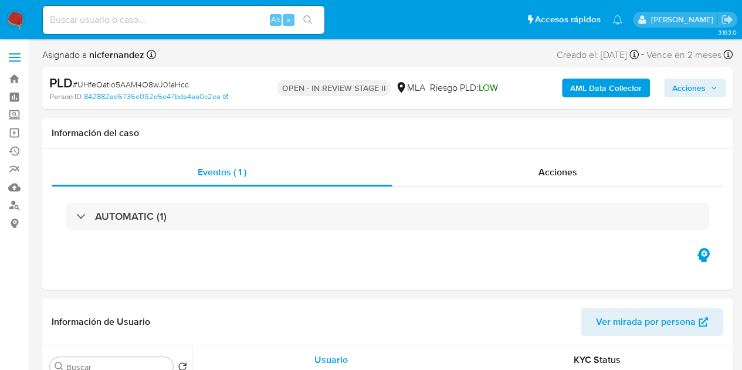
select select "10"
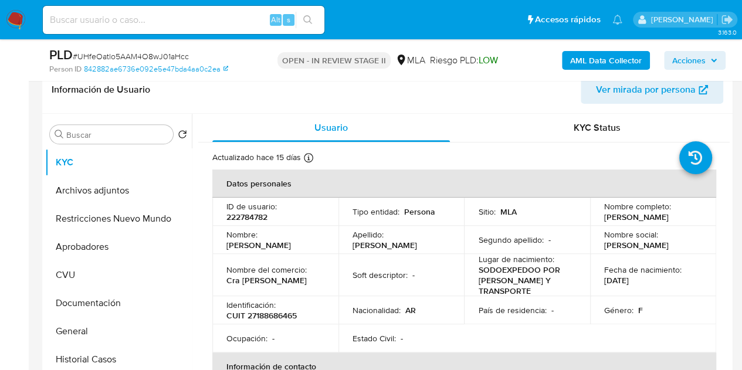
scroll to position [198, 0]
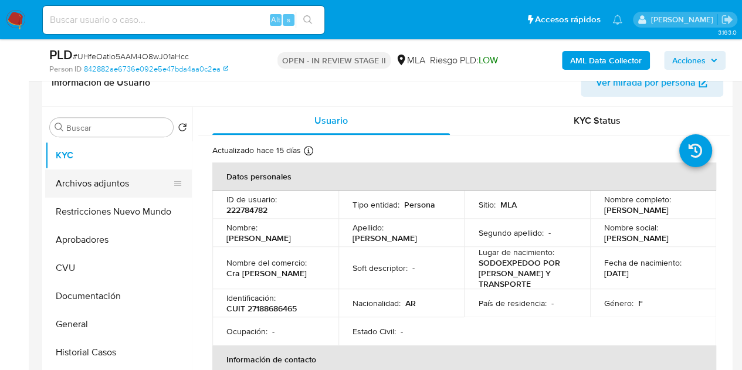
click at [109, 178] on button "Archivos adjuntos" at bounding box center [113, 183] width 137 height 28
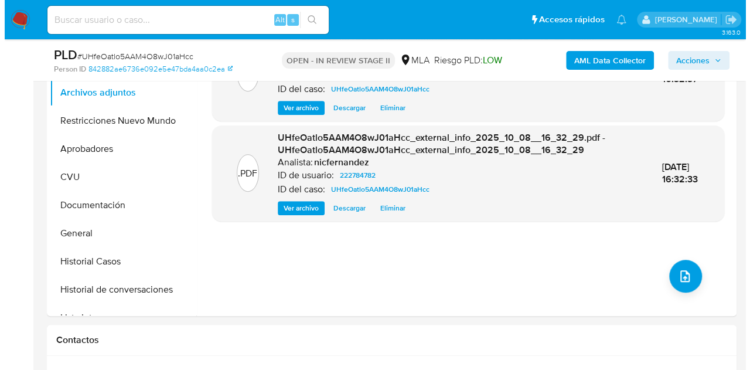
scroll to position [258, 0]
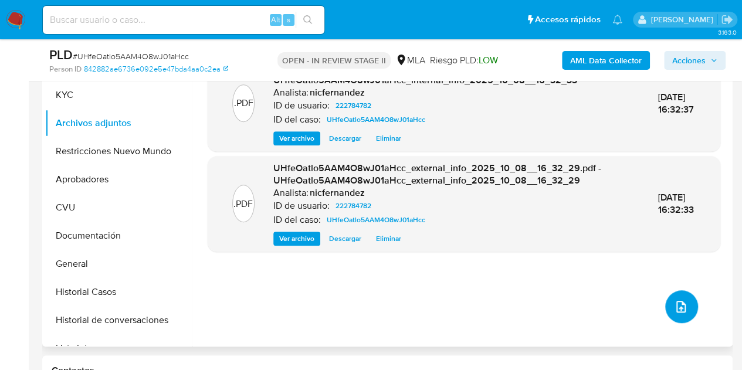
click at [678, 293] on button "upload-file" at bounding box center [681, 306] width 33 height 33
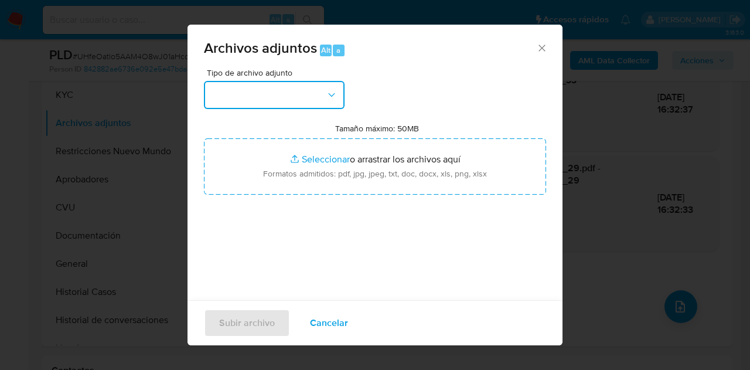
click at [326, 103] on button "button" at bounding box center [274, 95] width 141 height 28
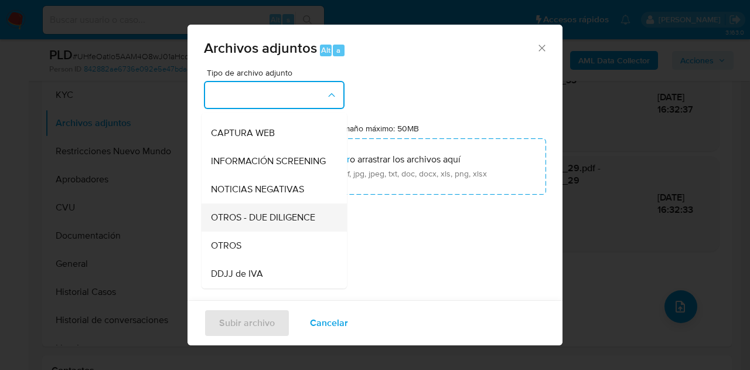
scroll to position [110, 0]
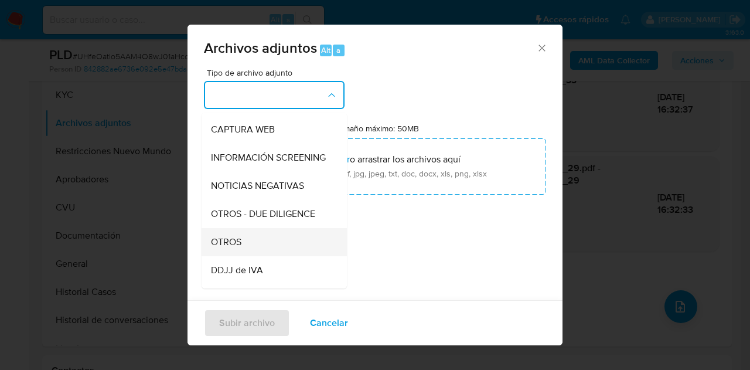
click at [253, 256] on div "OTROS" at bounding box center [271, 242] width 120 height 28
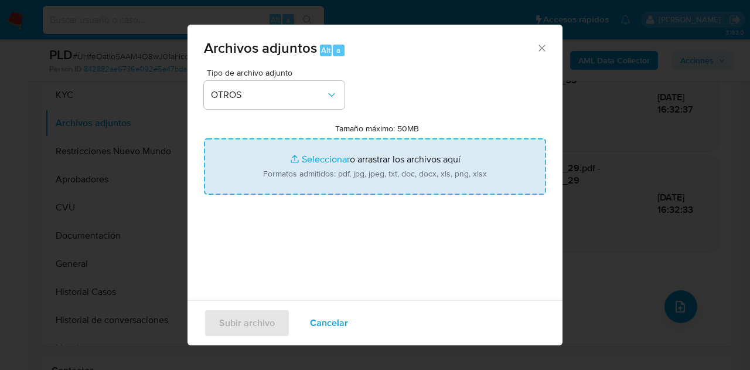
click at [301, 159] on input "Tamaño máximo: 50MB Seleccionar archivos" at bounding box center [375, 166] width 342 height 56
type input "C:\fakepath\IIBB 06 a 08 2025.pdf"
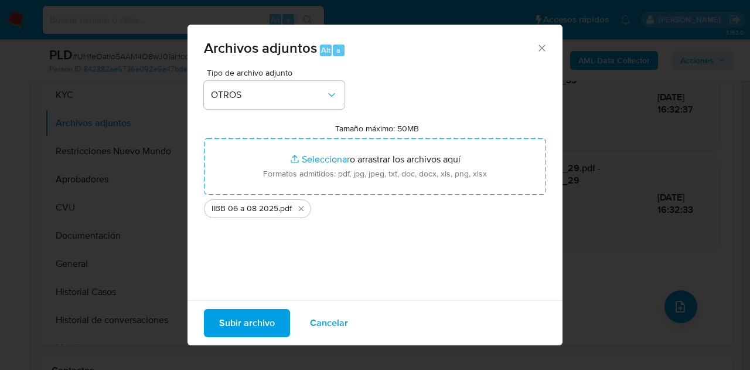
click at [239, 320] on span "Subir archivo" at bounding box center [247, 323] width 56 height 26
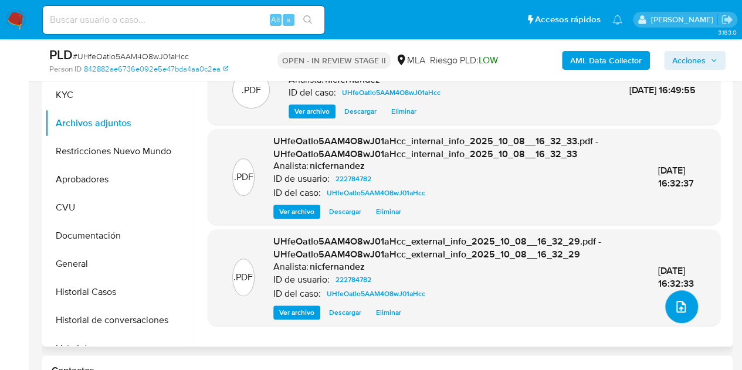
click at [675, 304] on icon "upload-file" at bounding box center [681, 307] width 14 height 14
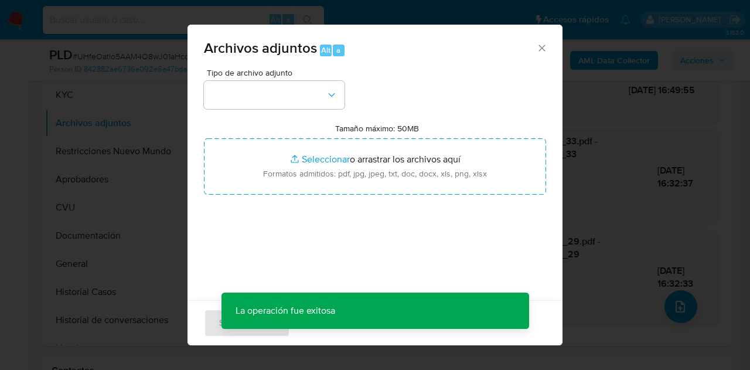
drag, startPoint x: 304, startPoint y: 109, endPoint x: 321, endPoint y: 125, distance: 23.6
click at [304, 109] on div "Tipo de archivo adjunto Tamaño máximo: 50MB Seleccionar archivos Seleccionar o …" at bounding box center [375, 207] width 342 height 277
click at [327, 106] on button "button" at bounding box center [274, 95] width 141 height 28
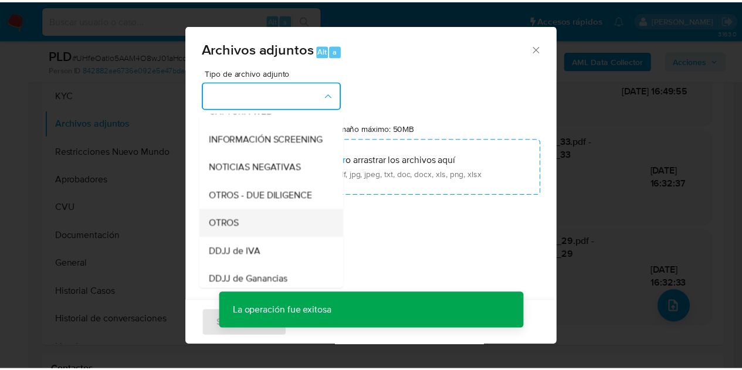
scroll to position [151, 0]
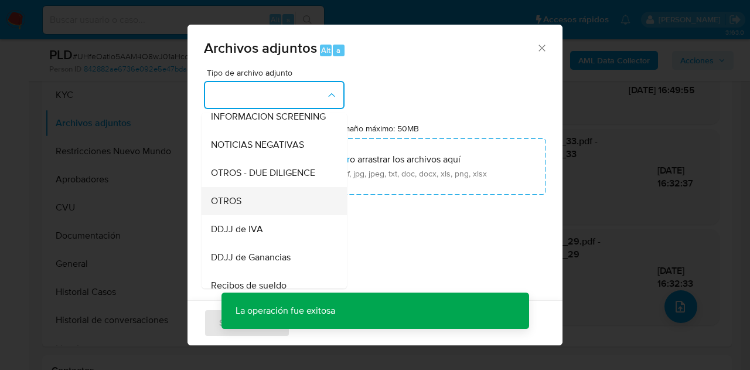
click at [277, 206] on div "OTROS" at bounding box center [271, 201] width 120 height 28
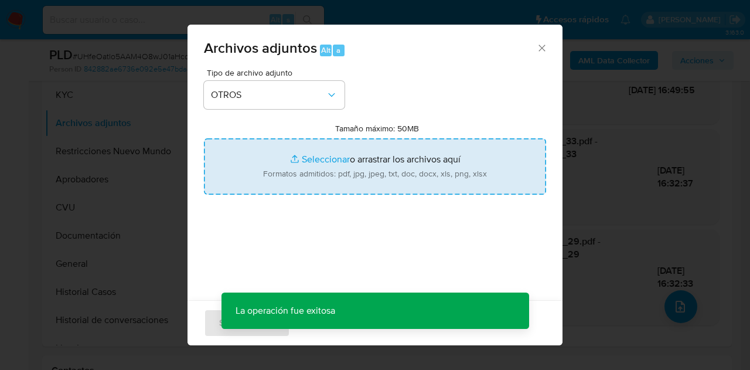
click at [297, 162] on input "Tamaño máximo: 50MB Seleccionar archivos" at bounding box center [375, 166] width 342 height 56
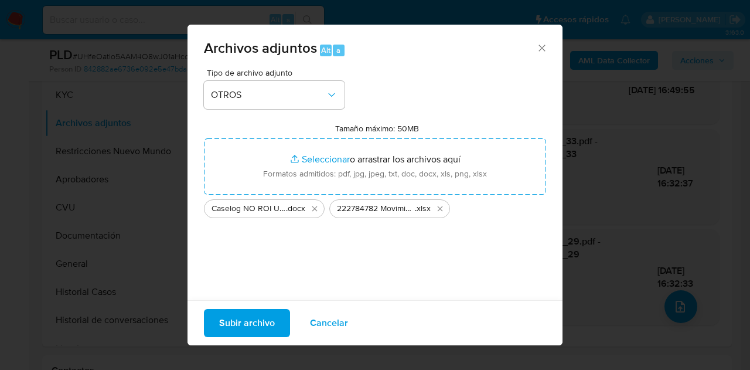
click at [247, 320] on span "Subir archivo" at bounding box center [247, 323] width 56 height 26
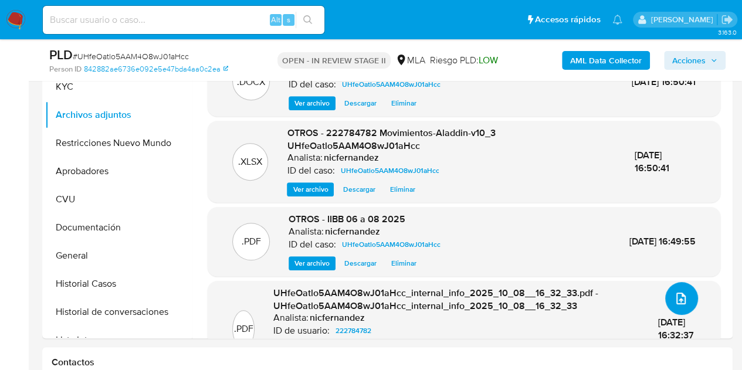
scroll to position [239, 0]
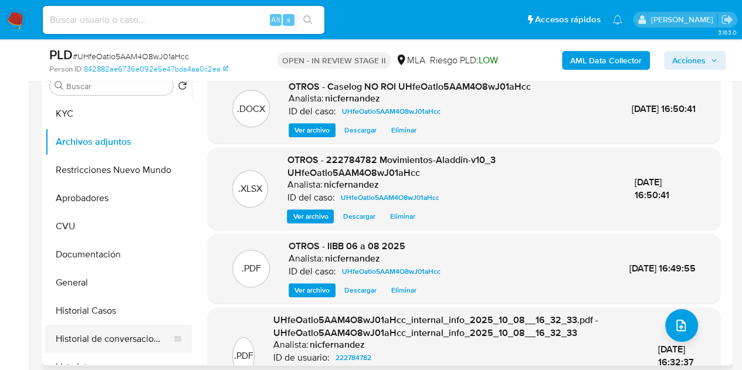
click at [109, 337] on button "Historial de conversaciones" at bounding box center [113, 339] width 137 height 28
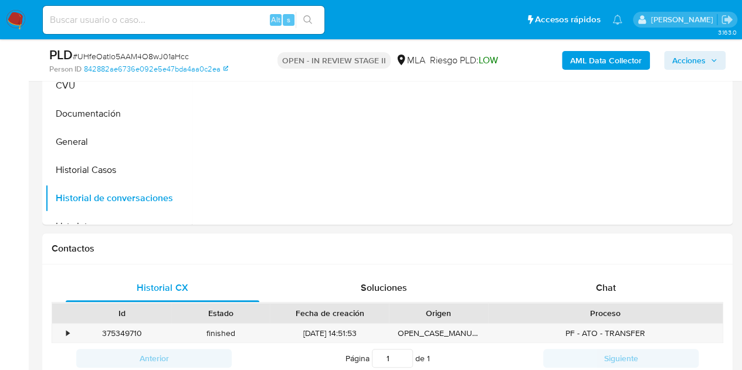
scroll to position [444, 0]
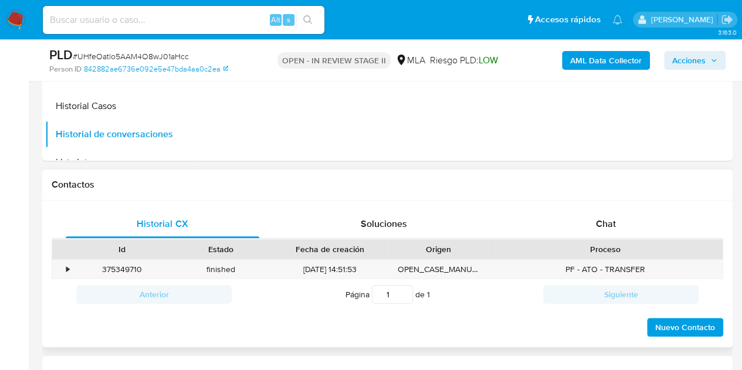
click at [640, 206] on div "Historial CX Soluciones Chat Id Estado Fecha de creación Origen Proceso • 37534…" at bounding box center [387, 274] width 690 height 147
click at [632, 216] on div "Chat" at bounding box center [605, 224] width 193 height 28
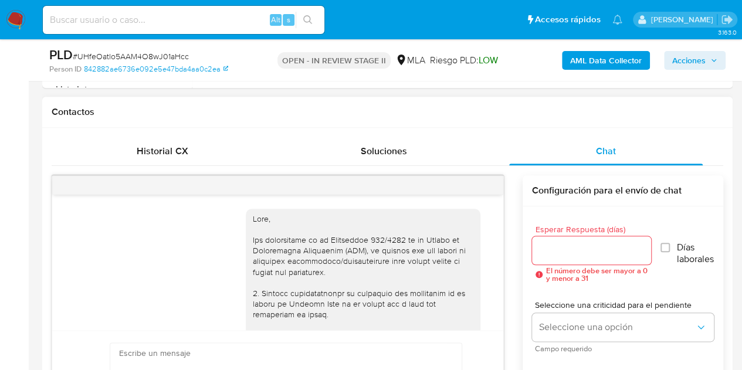
scroll to position [1170, 0]
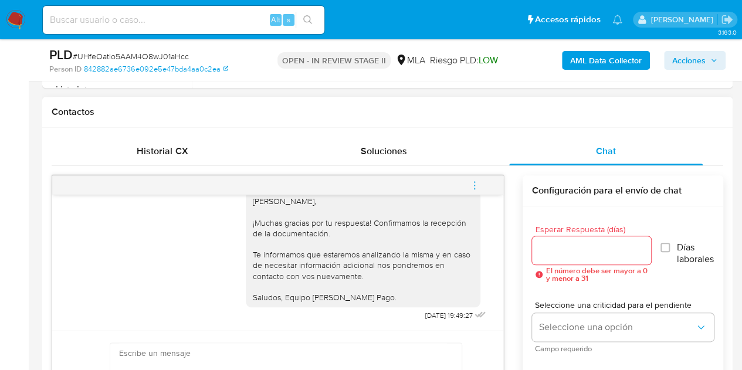
click at [475, 186] on icon "menu-action" at bounding box center [474, 185] width 11 height 11
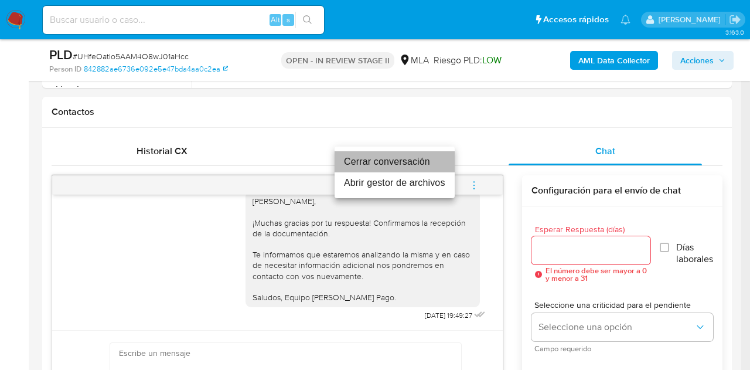
click at [435, 161] on li "Cerrar conversación" at bounding box center [395, 161] width 120 height 21
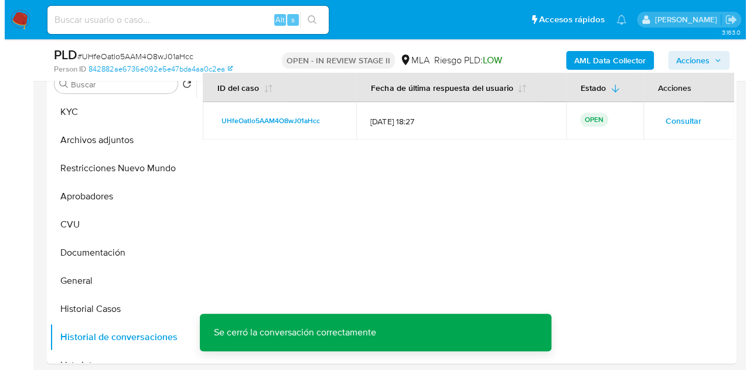
scroll to position [209, 0]
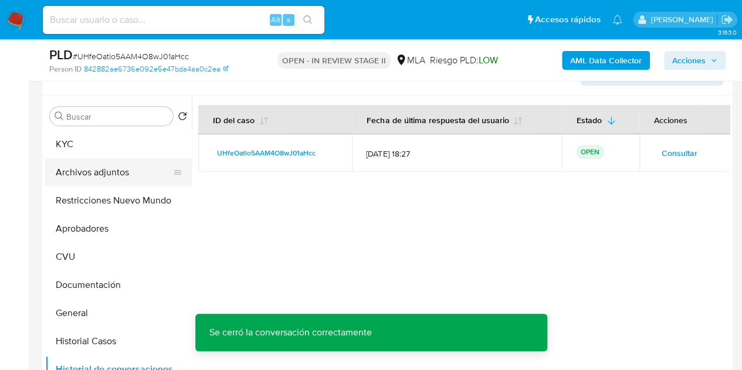
click at [94, 174] on button "Archivos adjuntos" at bounding box center [113, 172] width 137 height 28
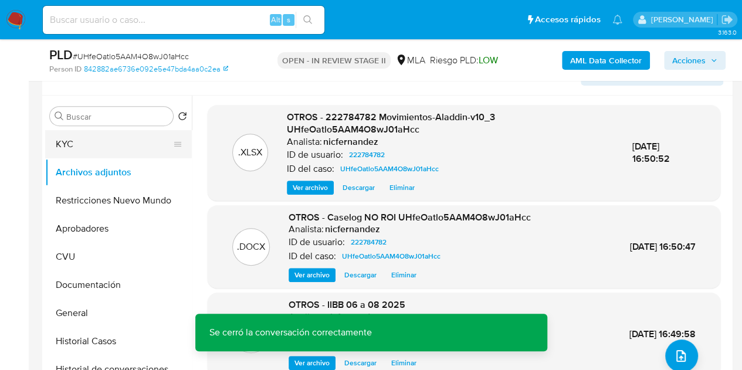
click at [112, 151] on button "KYC" at bounding box center [113, 144] width 137 height 28
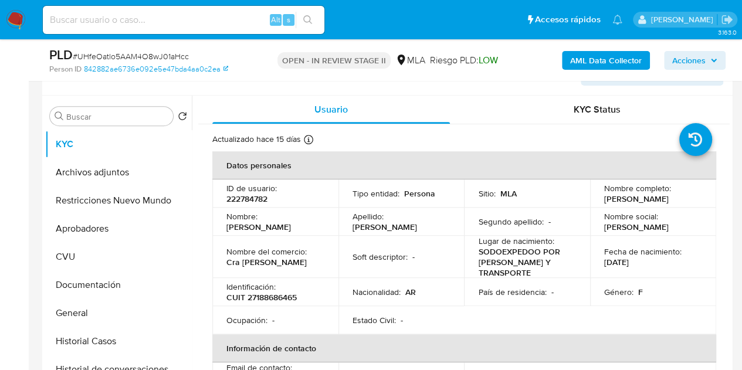
click at [108, 168] on button "Archivos adjuntos" at bounding box center [113, 172] width 137 height 28
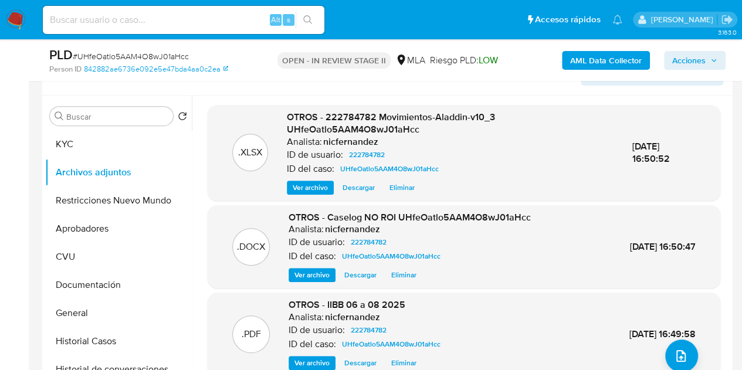
click at [309, 271] on span "Ver archivo" at bounding box center [311, 275] width 35 height 12
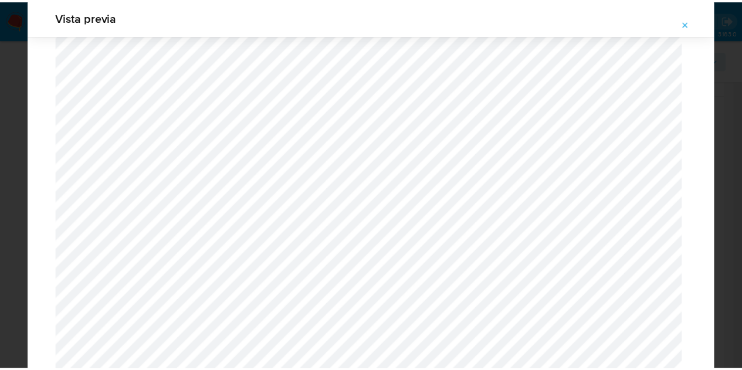
scroll to position [0, 0]
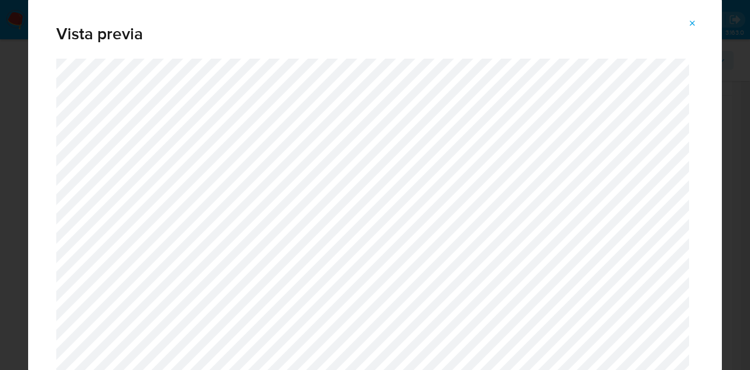
click at [694, 19] on icon "Attachment preview" at bounding box center [692, 23] width 9 height 9
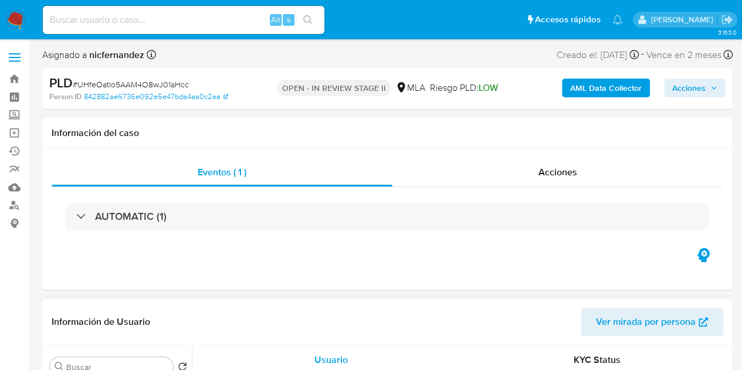
select select "10"
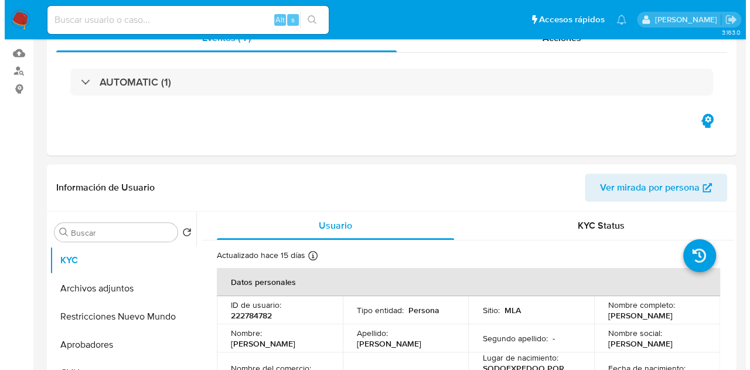
scroll to position [193, 0]
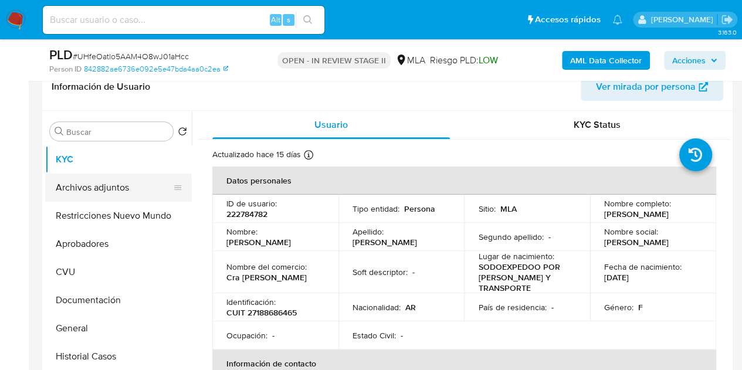
click at [110, 185] on button "Archivos adjuntos" at bounding box center [113, 188] width 137 height 28
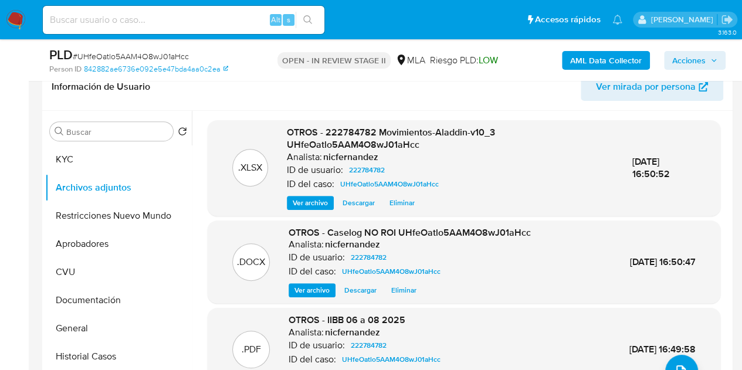
click at [303, 279] on div "OTROS - Caselog NO ROI UHfeOatlo5AAM4O8wJ01aHcc Analista: nicfernandez ID de us…" at bounding box center [409, 262] width 242 height 72
click at [305, 287] on span "Ver archivo" at bounding box center [311, 290] width 35 height 12
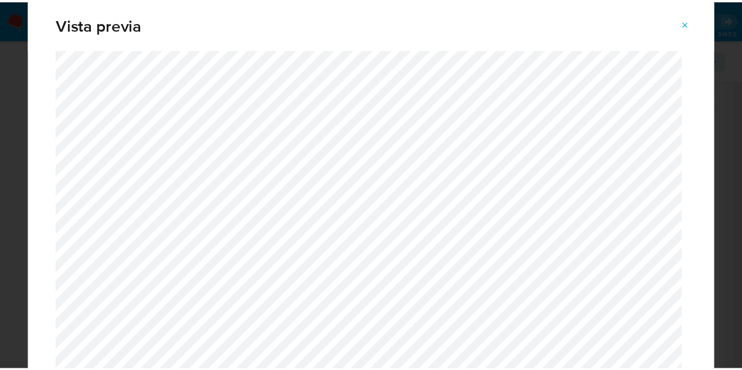
scroll to position [0, 0]
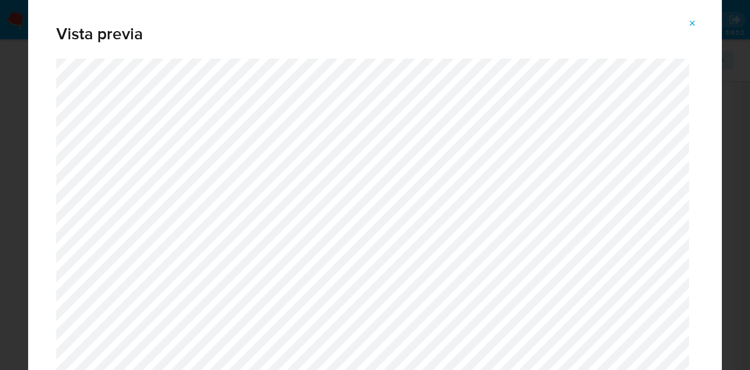
click at [696, 21] on icon "Attachment preview" at bounding box center [692, 23] width 9 height 9
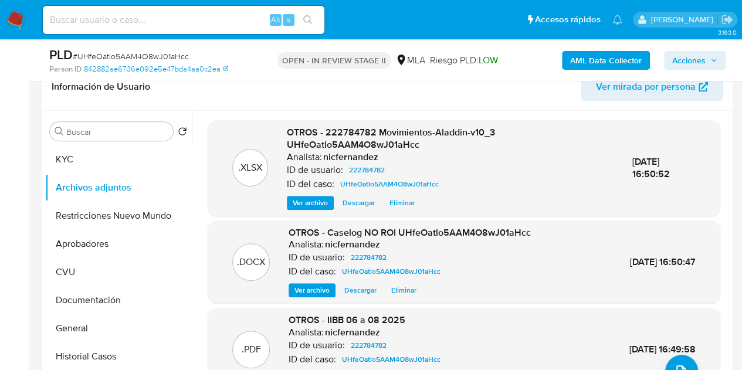
click at [293, 156] on p "Analista:" at bounding box center [304, 157] width 35 height 12
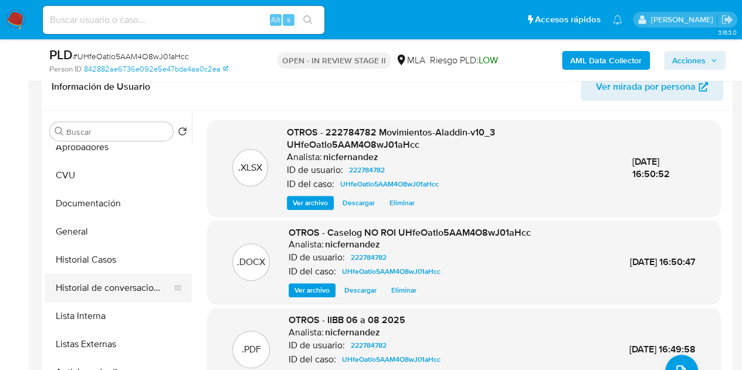
scroll to position [101, 0]
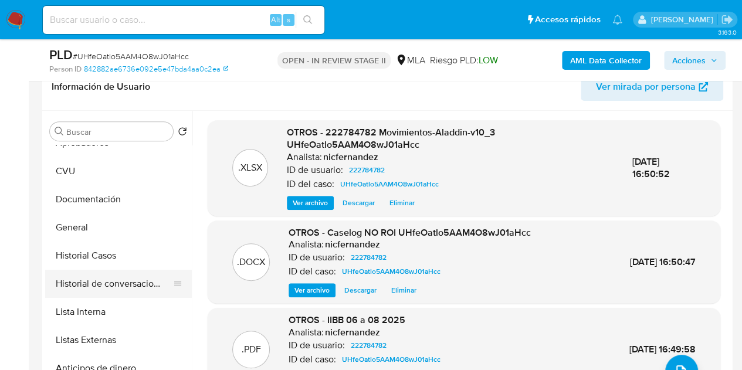
click at [98, 275] on button "Historial de conversaciones" at bounding box center [113, 284] width 137 height 28
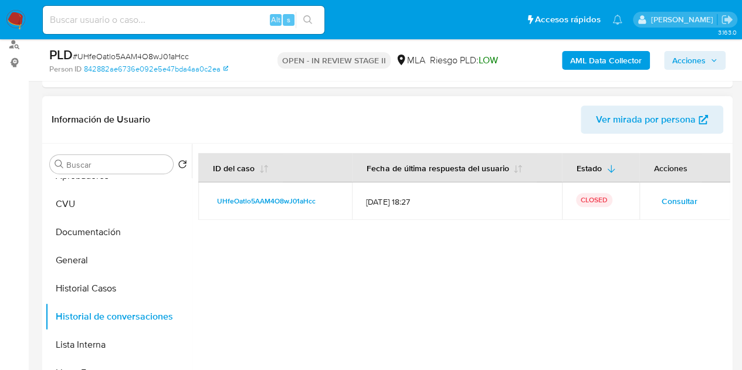
scroll to position [0, 0]
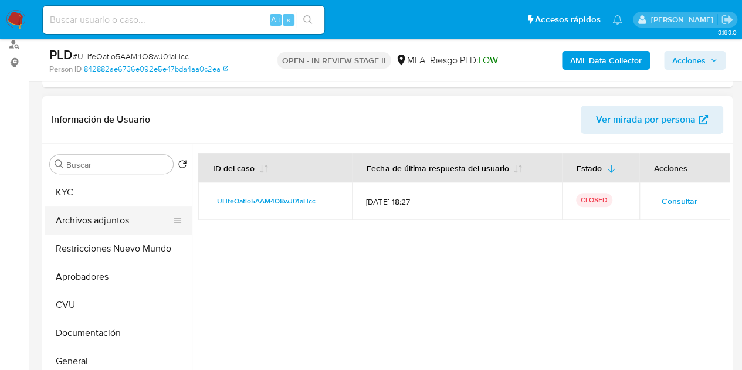
click at [125, 217] on button "Archivos adjuntos" at bounding box center [113, 220] width 137 height 28
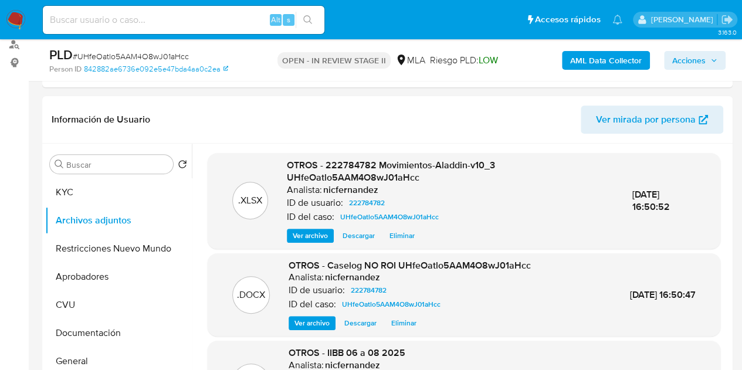
click at [694, 60] on span "Acciones" at bounding box center [688, 60] width 33 height 19
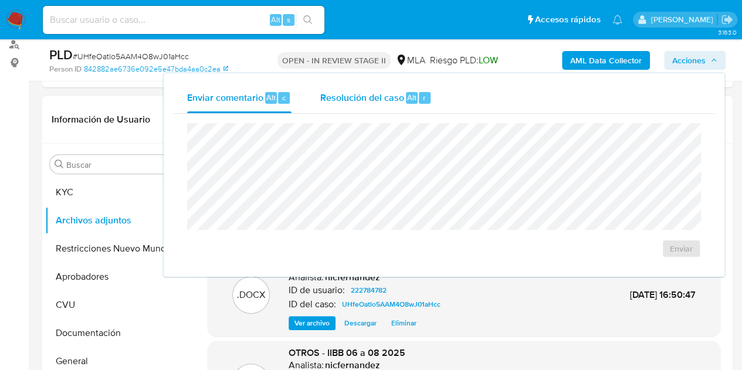
click at [316, 101] on button "Resolución del caso Alt r" at bounding box center [375, 98] width 140 height 30
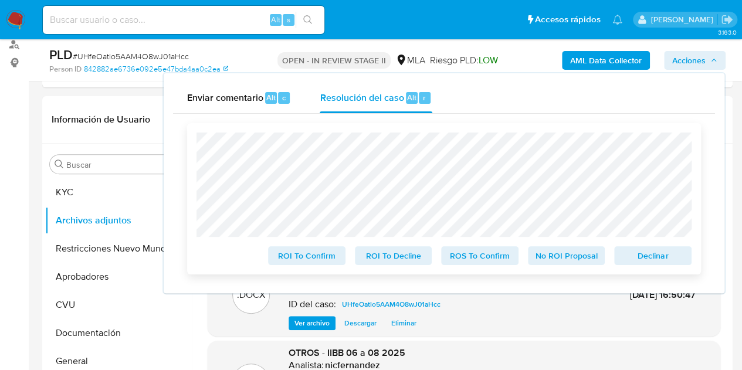
click at [568, 256] on span "No ROI Proposal" at bounding box center [566, 255] width 61 height 16
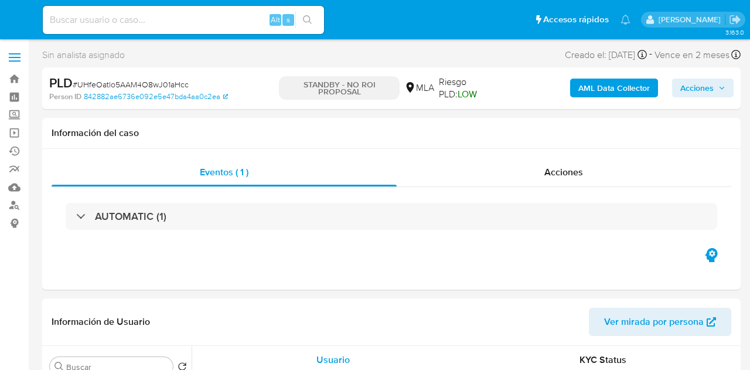
select select "10"
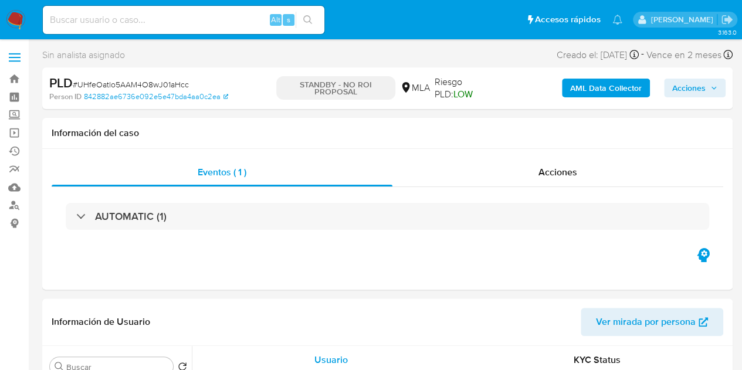
select select "10"
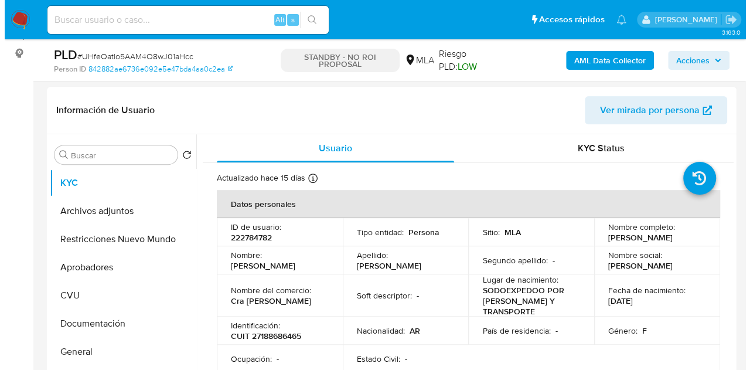
scroll to position [224, 0]
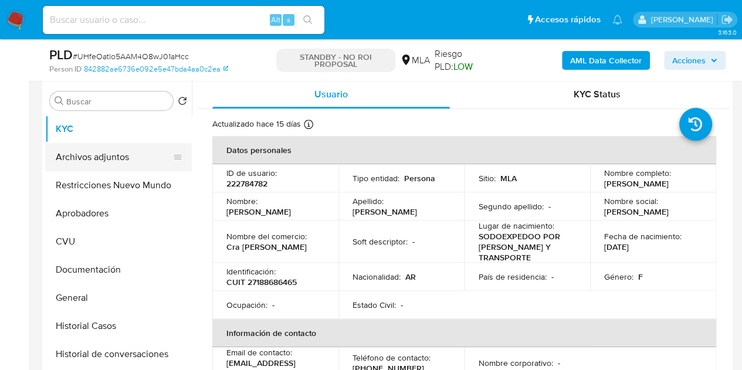
click at [104, 161] on button "Archivos adjuntos" at bounding box center [113, 157] width 137 height 28
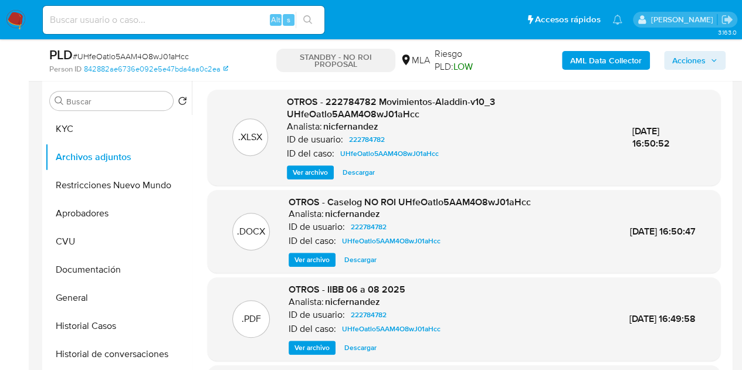
click at [221, 350] on div ".PDF OTROS - IIBB 06 a 08 2025 Analista: nicfernandez ID de usuario: 222784782 …" at bounding box center [463, 319] width 501 height 72
click at [324, 259] on span "Ver archivo" at bounding box center [311, 260] width 35 height 12
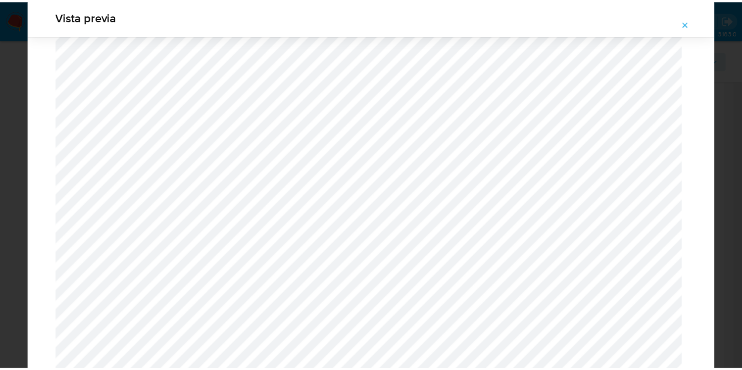
scroll to position [0, 0]
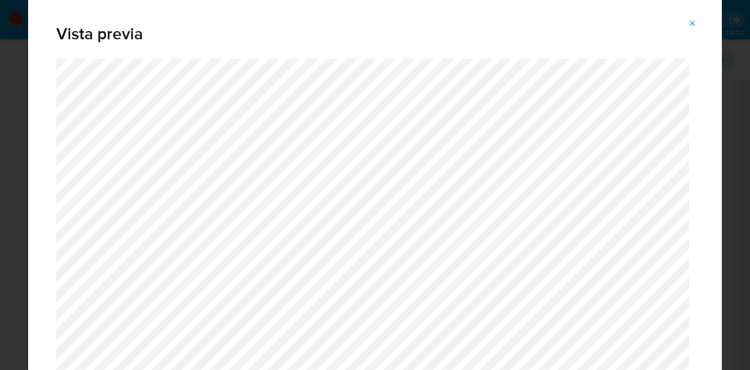
click at [694, 22] on icon "Attachment preview" at bounding box center [692, 23] width 9 height 9
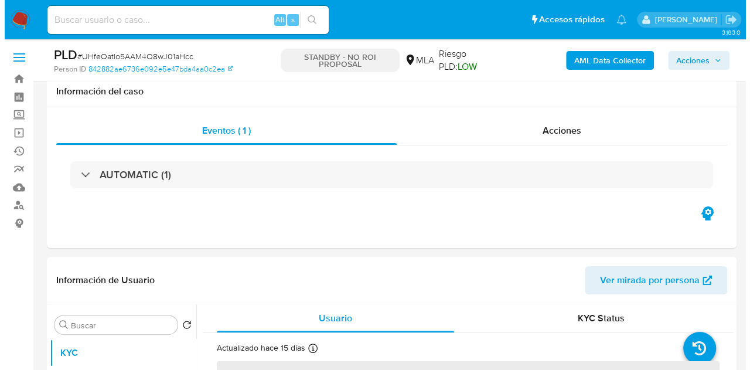
scroll to position [210, 0]
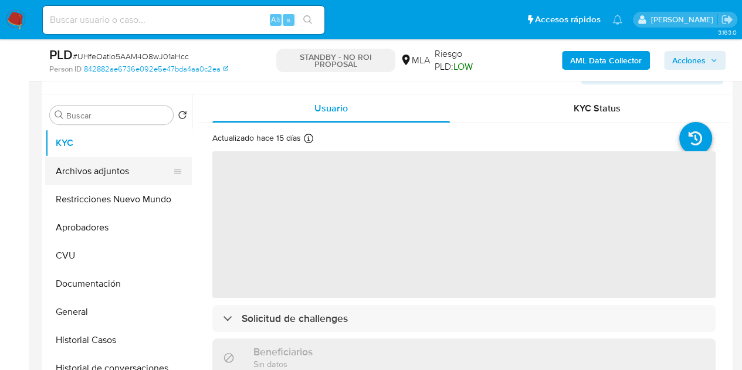
select select "10"
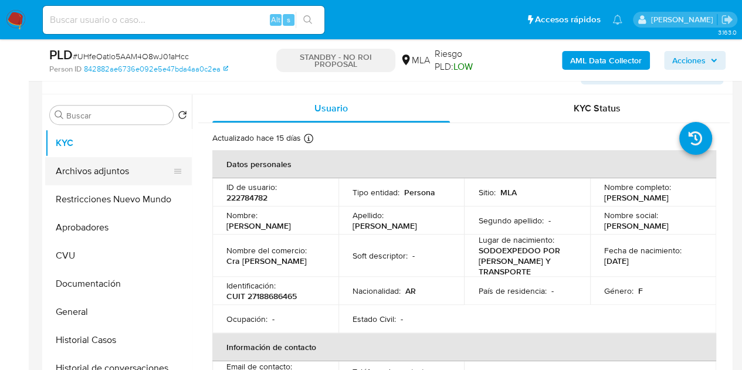
click at [52, 175] on button "Archivos adjuntos" at bounding box center [113, 171] width 137 height 28
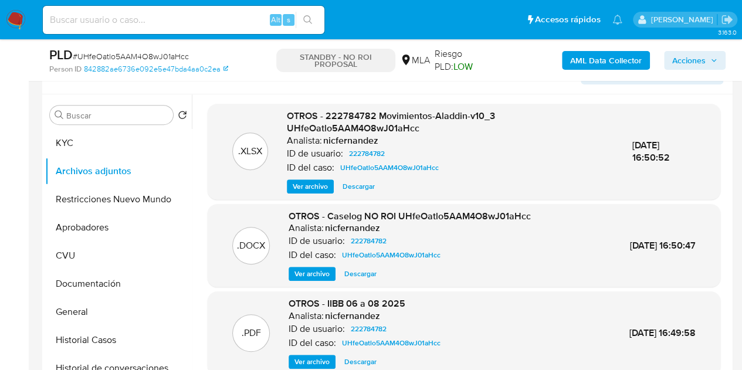
click at [303, 271] on span "Ver archivo" at bounding box center [311, 274] width 35 height 12
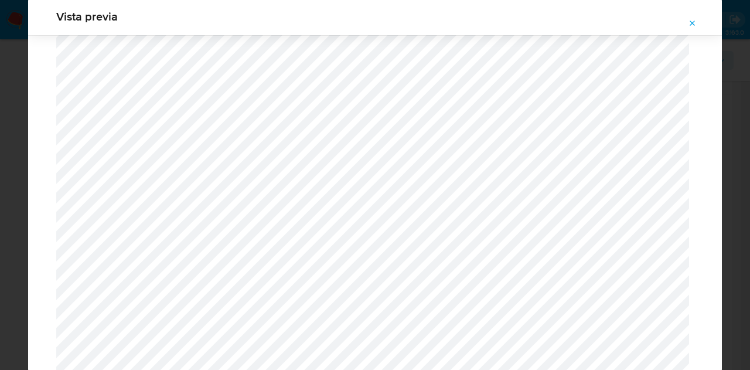
scroll to position [1701, 0]
drag, startPoint x: 716, startPoint y: 137, endPoint x: 712, endPoint y: 90, distance: 47.1
drag, startPoint x: 693, startPoint y: 18, endPoint x: 697, endPoint y: 26, distance: 9.2
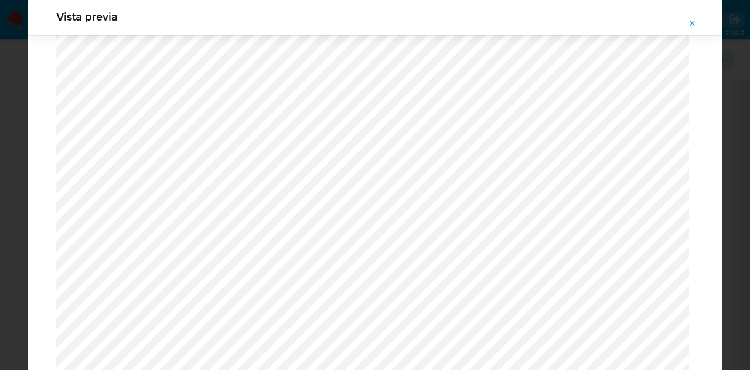
click at [696, 23] on span "Attachment preview" at bounding box center [692, 23] width 9 height 16
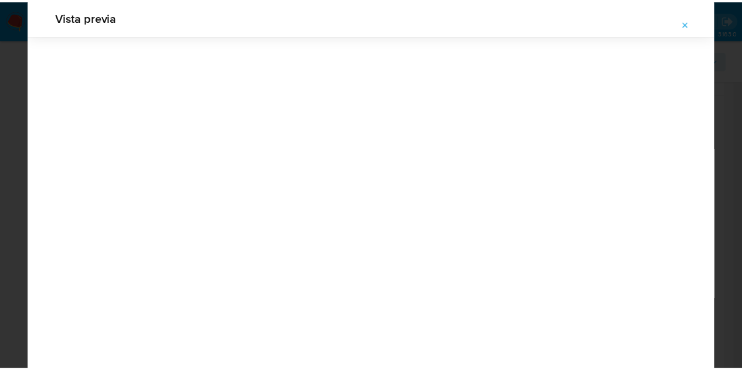
scroll to position [38, 0]
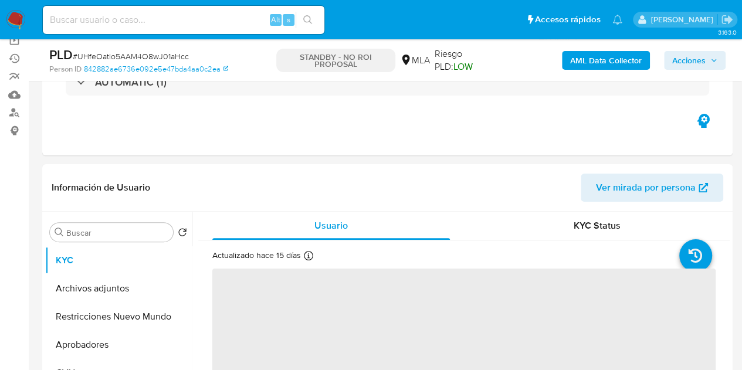
scroll to position [145, 0]
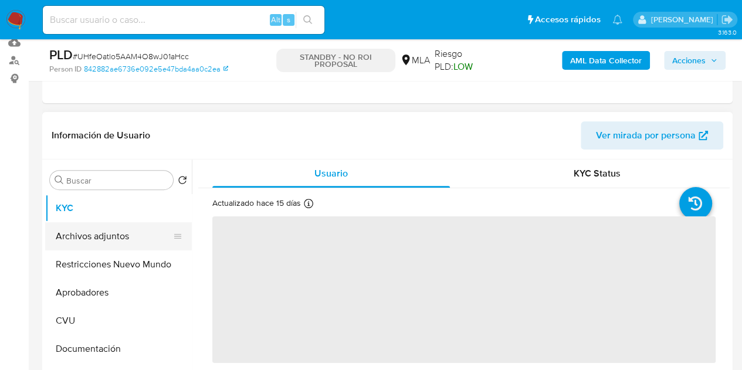
select select "10"
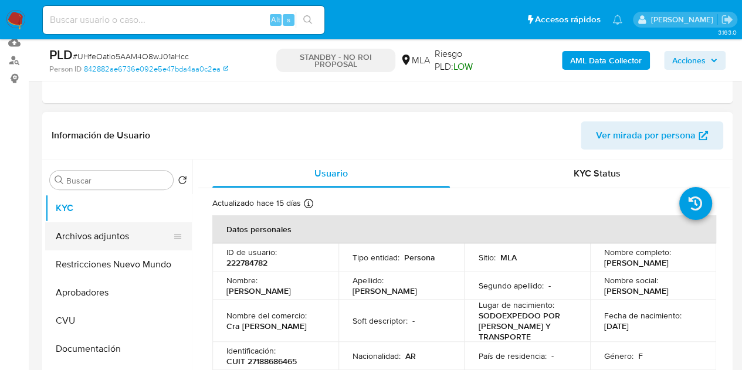
click at [90, 235] on button "Archivos adjuntos" at bounding box center [113, 236] width 137 height 28
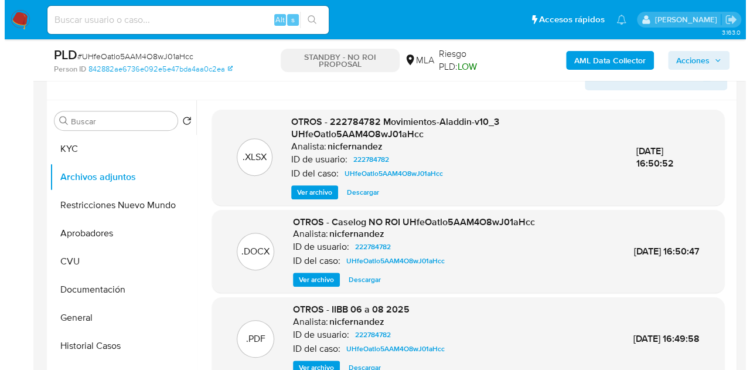
scroll to position [165, 0]
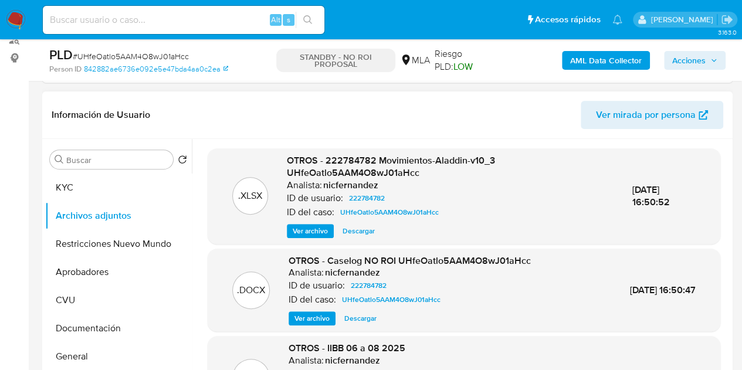
click at [320, 315] on span "Ver archivo" at bounding box center [311, 318] width 35 height 12
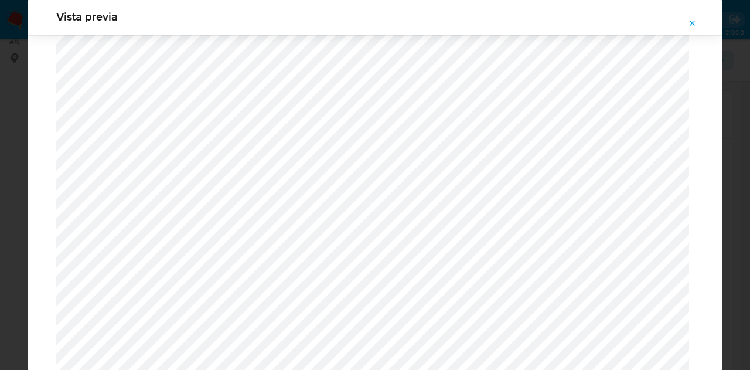
scroll to position [1691, 0]
click at [689, 28] on span "Attachment preview" at bounding box center [692, 23] width 9 height 16
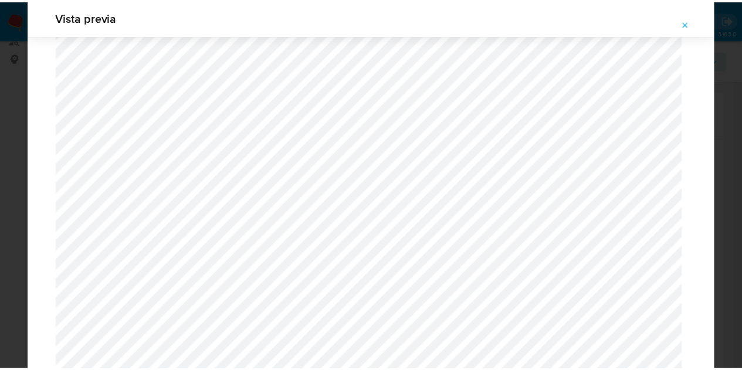
scroll to position [38, 0]
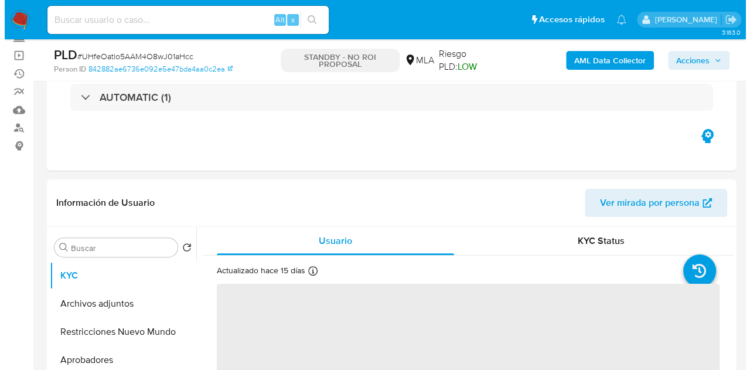
scroll to position [188, 0]
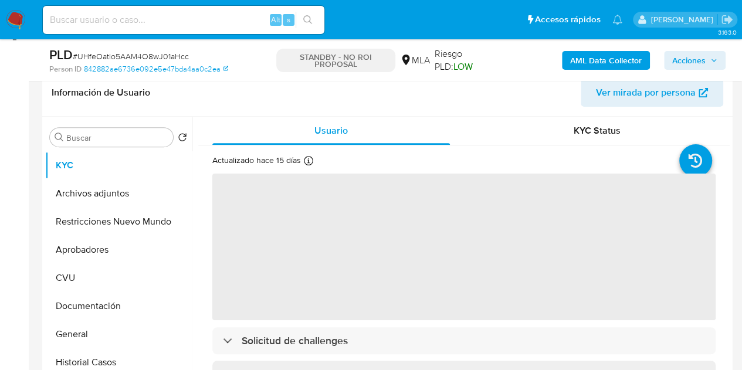
select select "10"
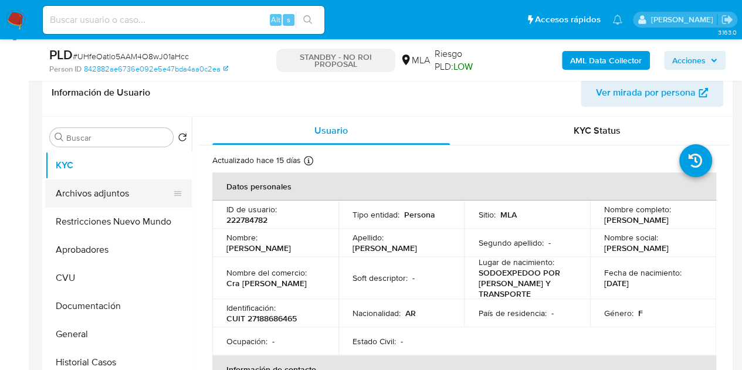
click at [112, 191] on button "Archivos adjuntos" at bounding box center [113, 193] width 137 height 28
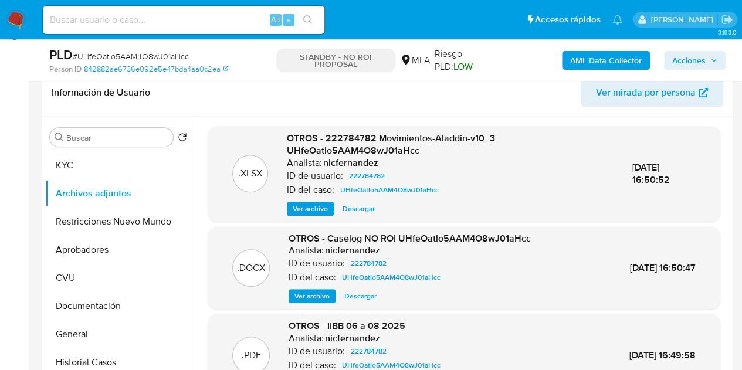
click at [304, 293] on span "Ver archivo" at bounding box center [311, 296] width 35 height 12
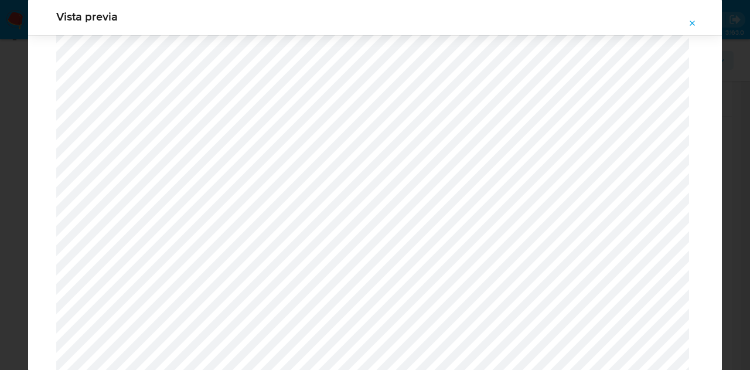
scroll to position [75, 0]
click at [694, 23] on icon "Attachment preview" at bounding box center [692, 23] width 9 height 9
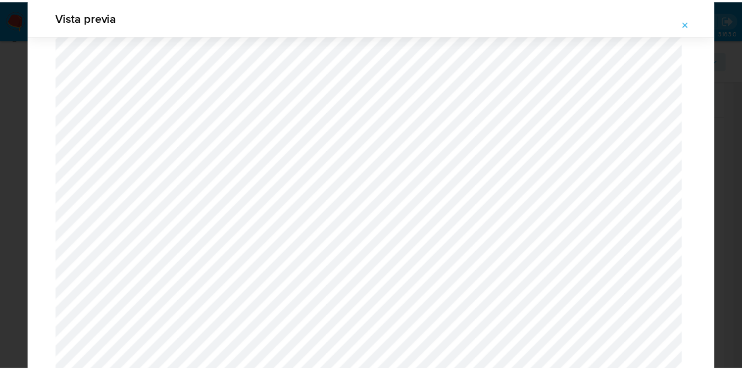
scroll to position [38, 0]
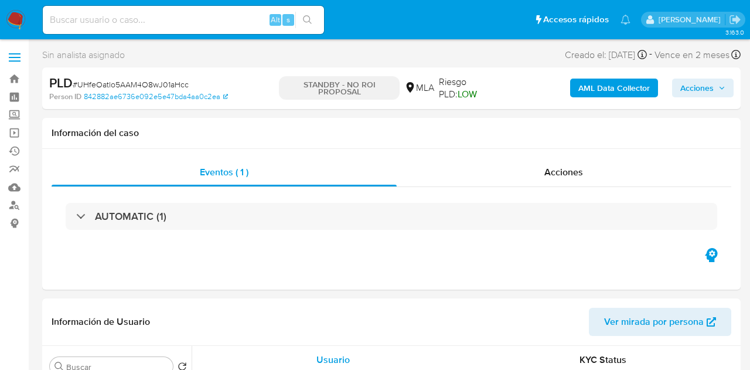
select select "10"
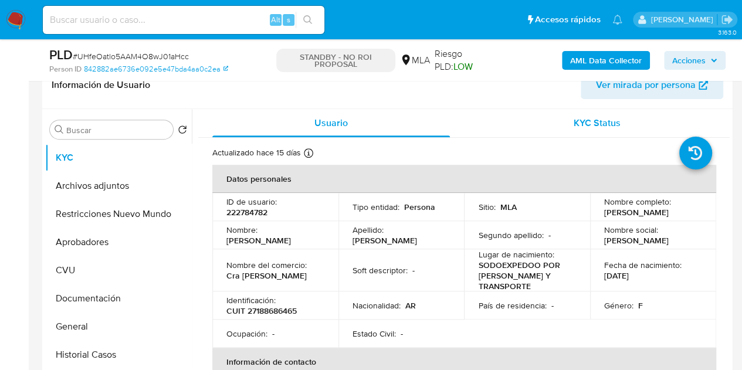
scroll to position [203, 0]
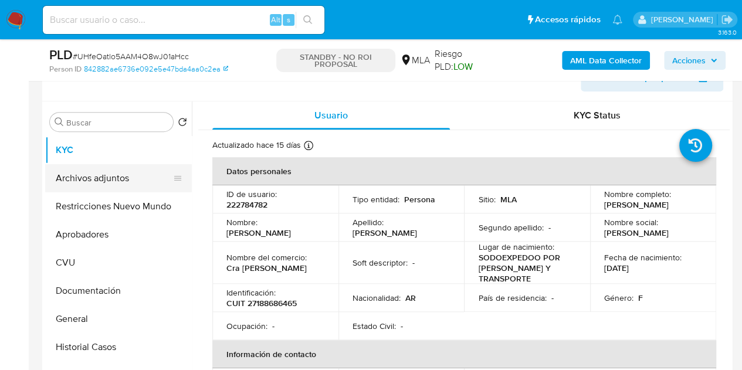
click at [89, 178] on button "Archivos adjuntos" at bounding box center [113, 178] width 137 height 28
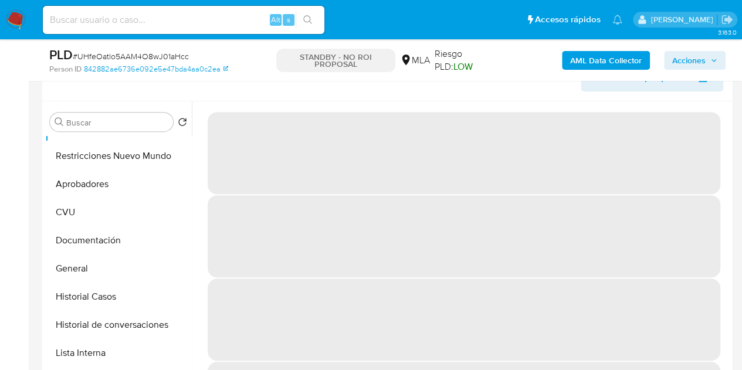
scroll to position [59, 0]
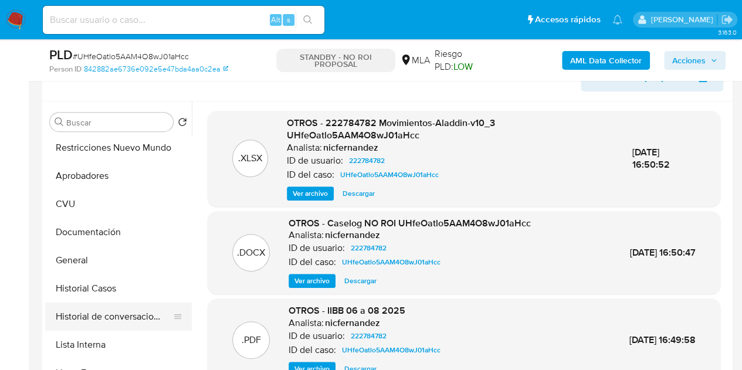
click at [113, 312] on button "Historial de conversaciones" at bounding box center [113, 317] width 137 height 28
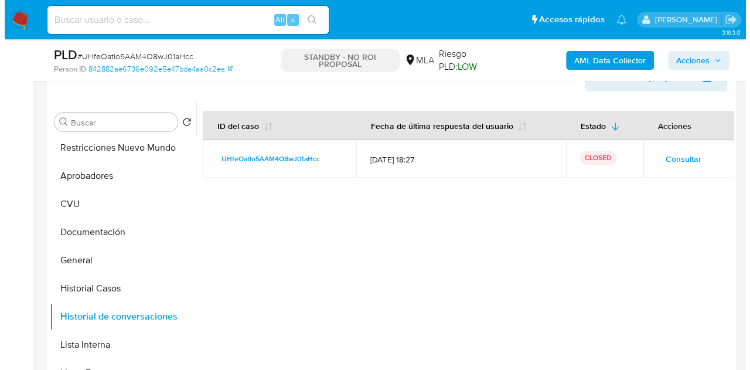
scroll to position [0, 0]
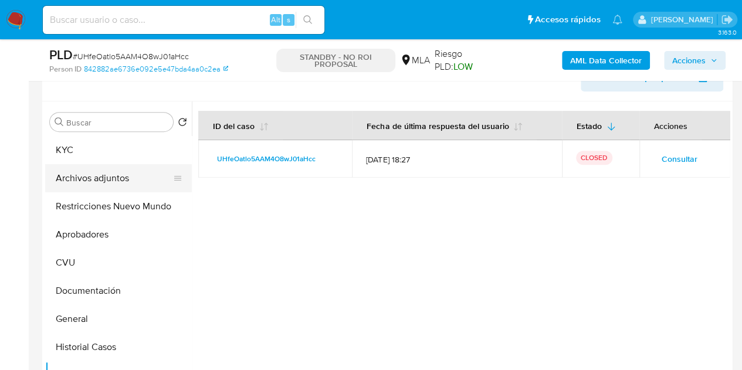
click at [106, 167] on button "Archivos adjuntos" at bounding box center [113, 178] width 137 height 28
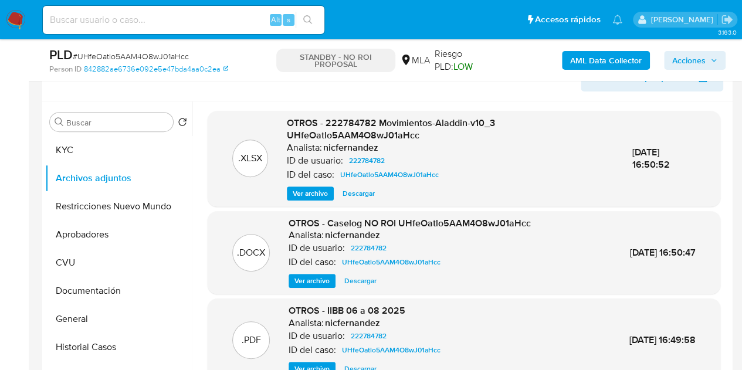
click at [297, 280] on span "Ver archivo" at bounding box center [311, 281] width 35 height 12
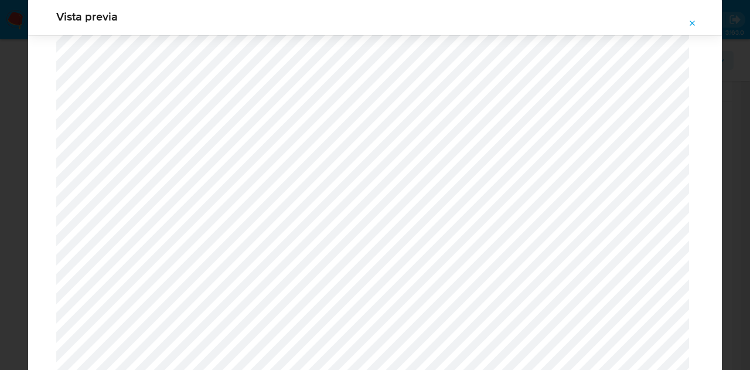
scroll to position [1721, 0]
click at [689, 25] on icon "Attachment preview" at bounding box center [692, 23] width 9 height 9
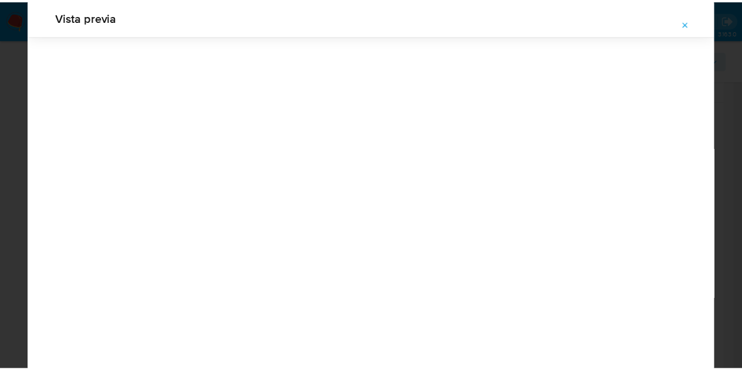
scroll to position [38, 0]
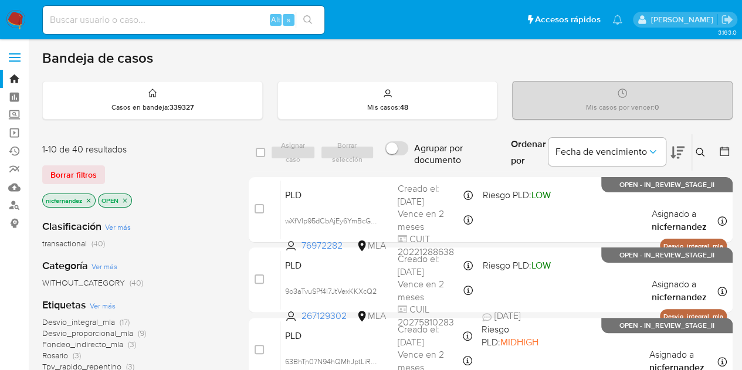
click at [202, 271] on div "Categoría Ver más WITHOUT_CATEGORY (40)" at bounding box center [136, 274] width 188 height 30
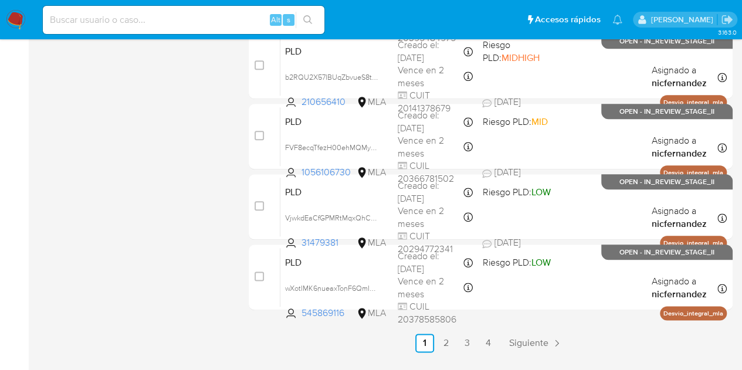
scroll to position [597, 0]
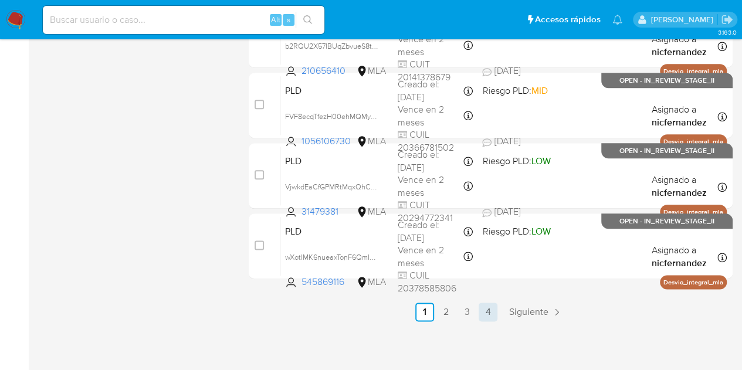
click at [488, 312] on link "4" at bounding box center [487, 312] width 19 height 19
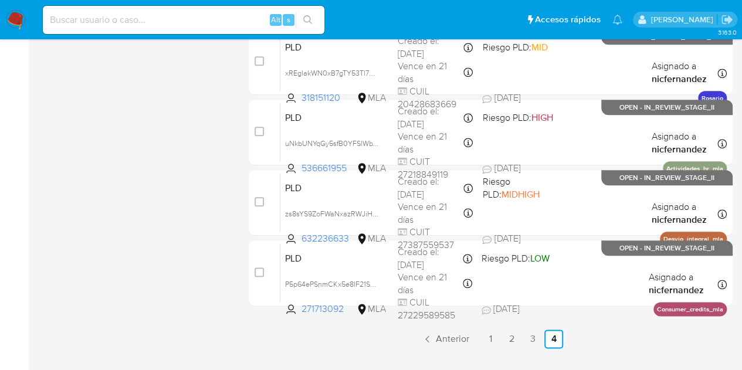
scroll to position [597, 0]
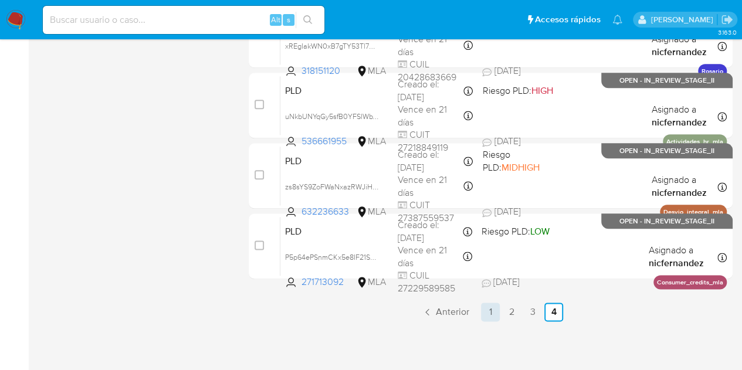
click at [493, 313] on link "1" at bounding box center [490, 312] width 19 height 19
